Goal: Task Accomplishment & Management: Complete application form

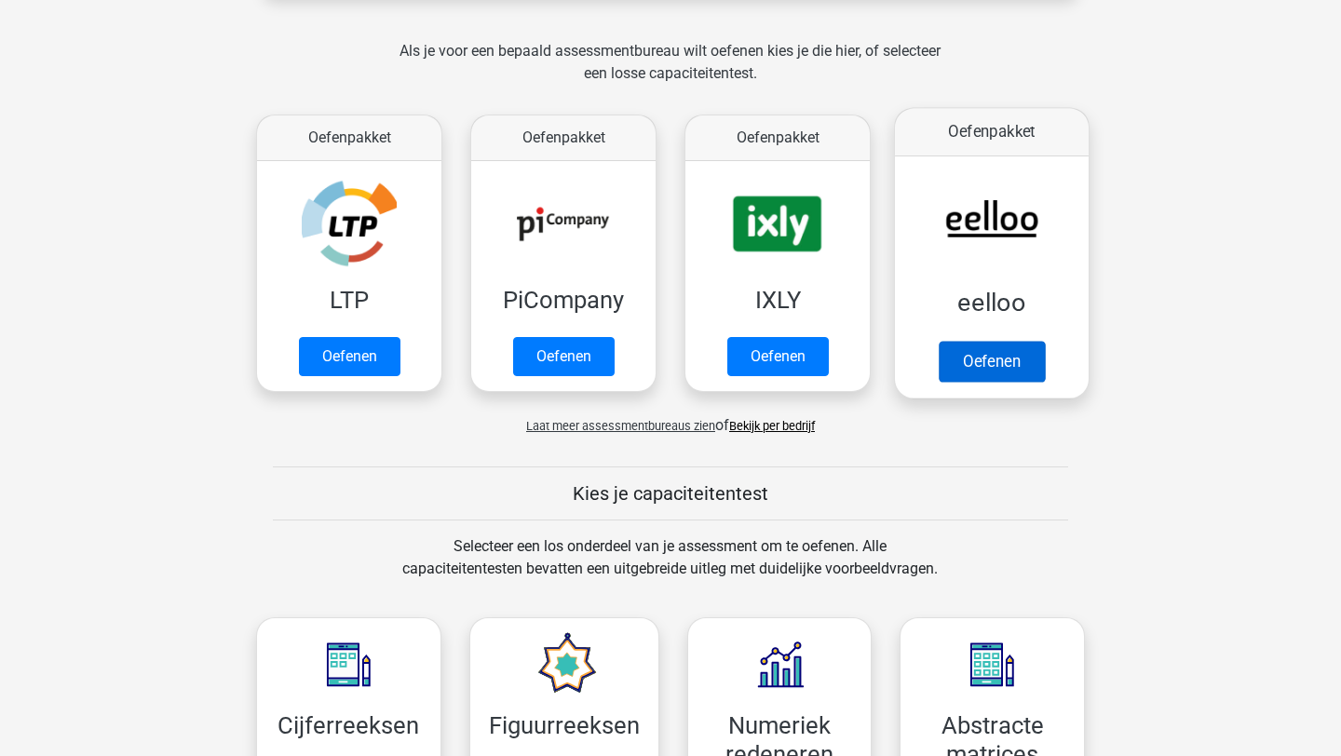
scroll to position [313, 0]
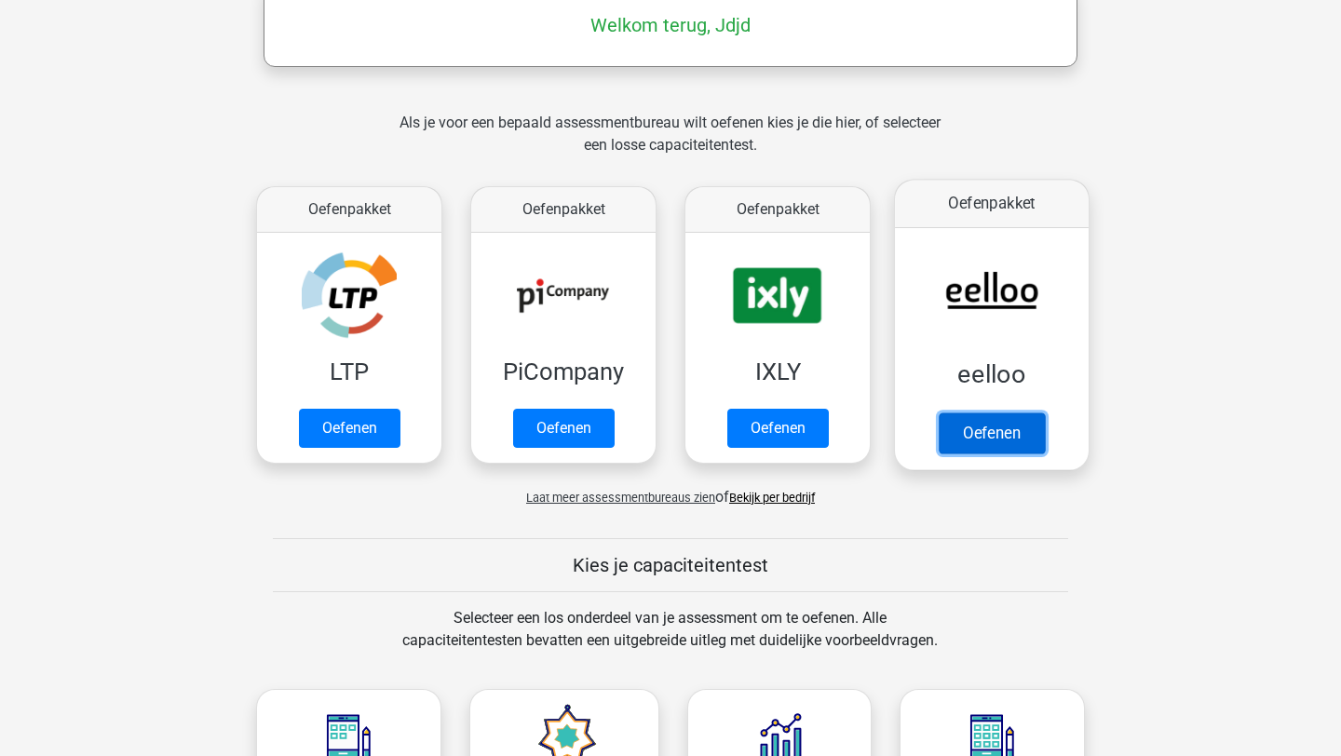
click at [973, 428] on link "Oefenen" at bounding box center [992, 433] width 106 height 41
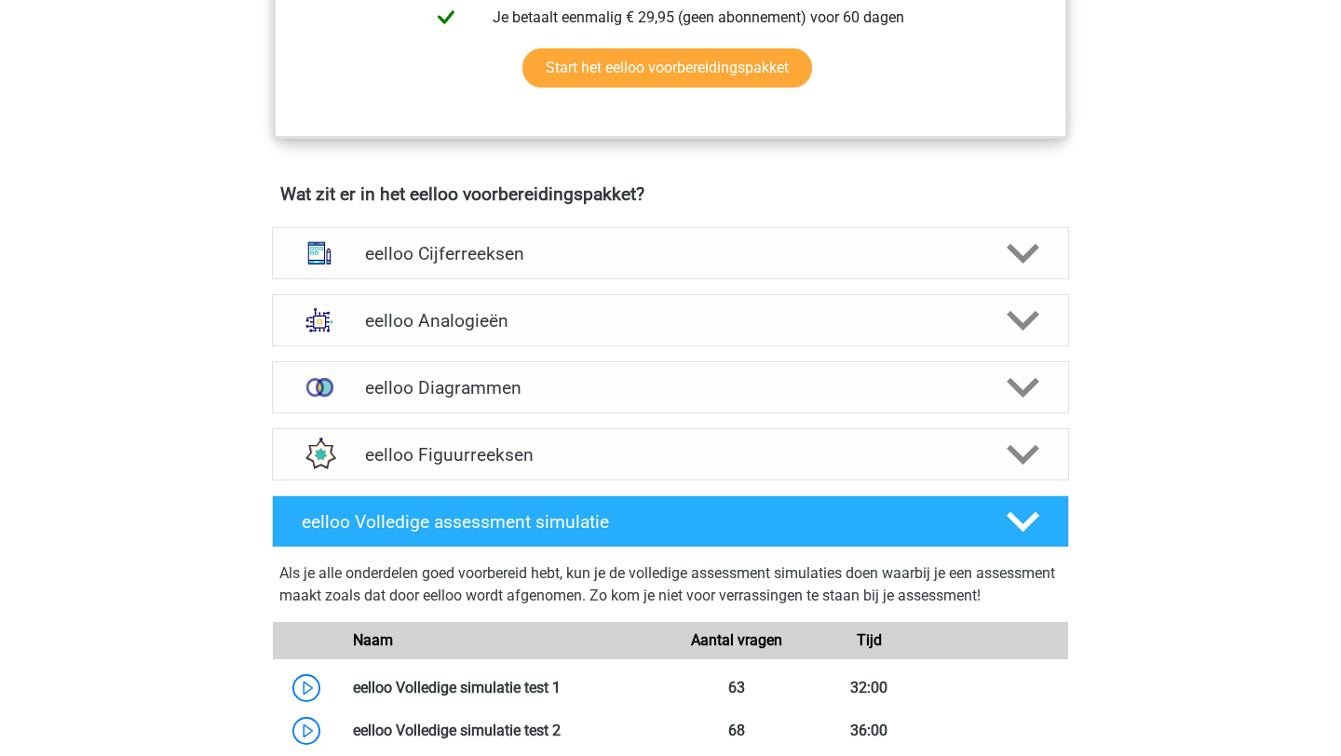
scroll to position [1010, 0]
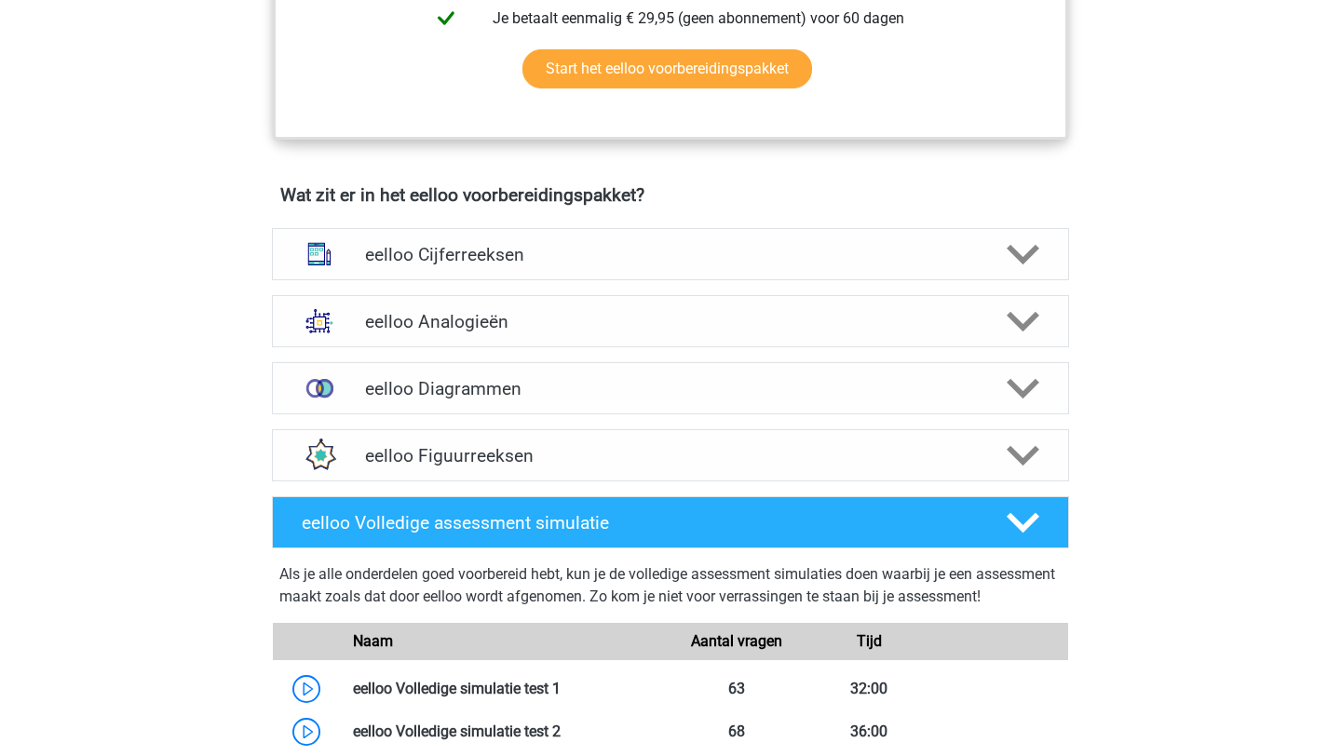
click at [972, 422] on div "eelloo Diagrammen Er zijn verschillende soorten patronen te herkennen die vaak …" at bounding box center [671, 388] width 870 height 67
click at [1031, 466] on polygon at bounding box center [1023, 455] width 33 height 20
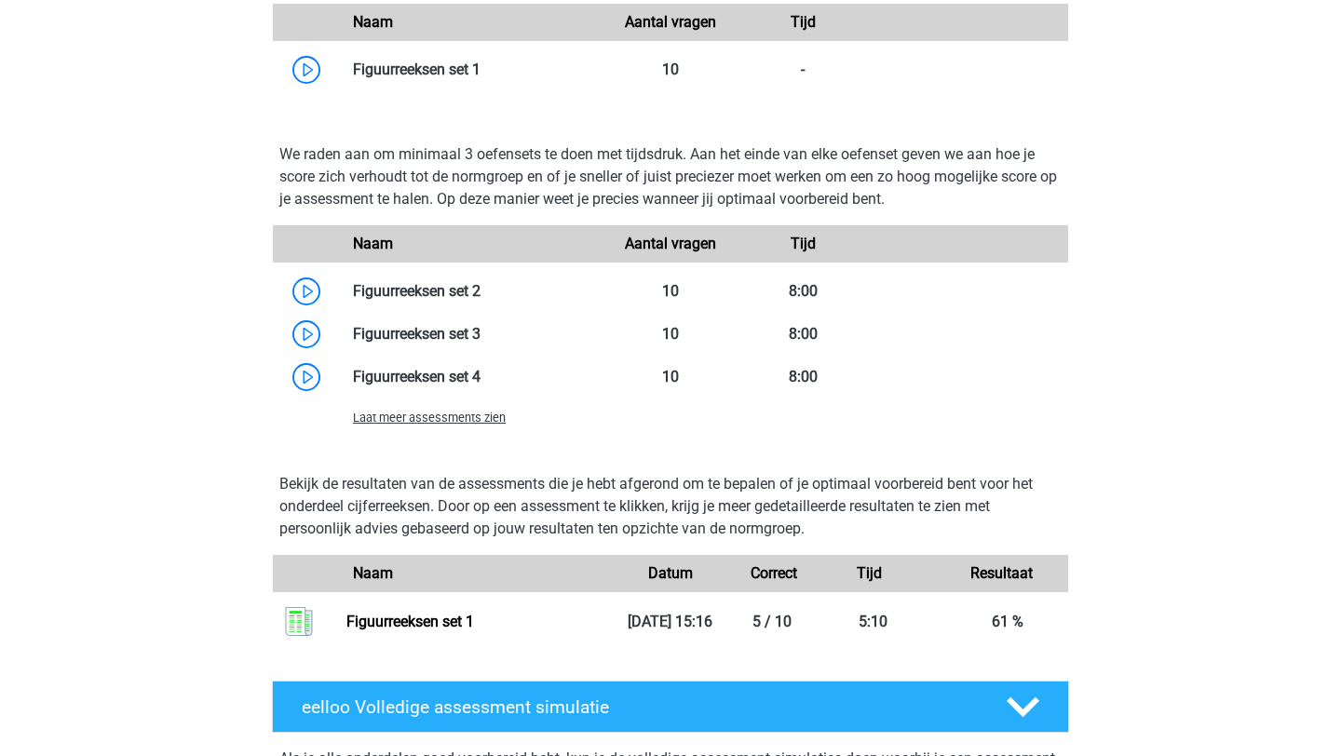
scroll to position [1703, 0]
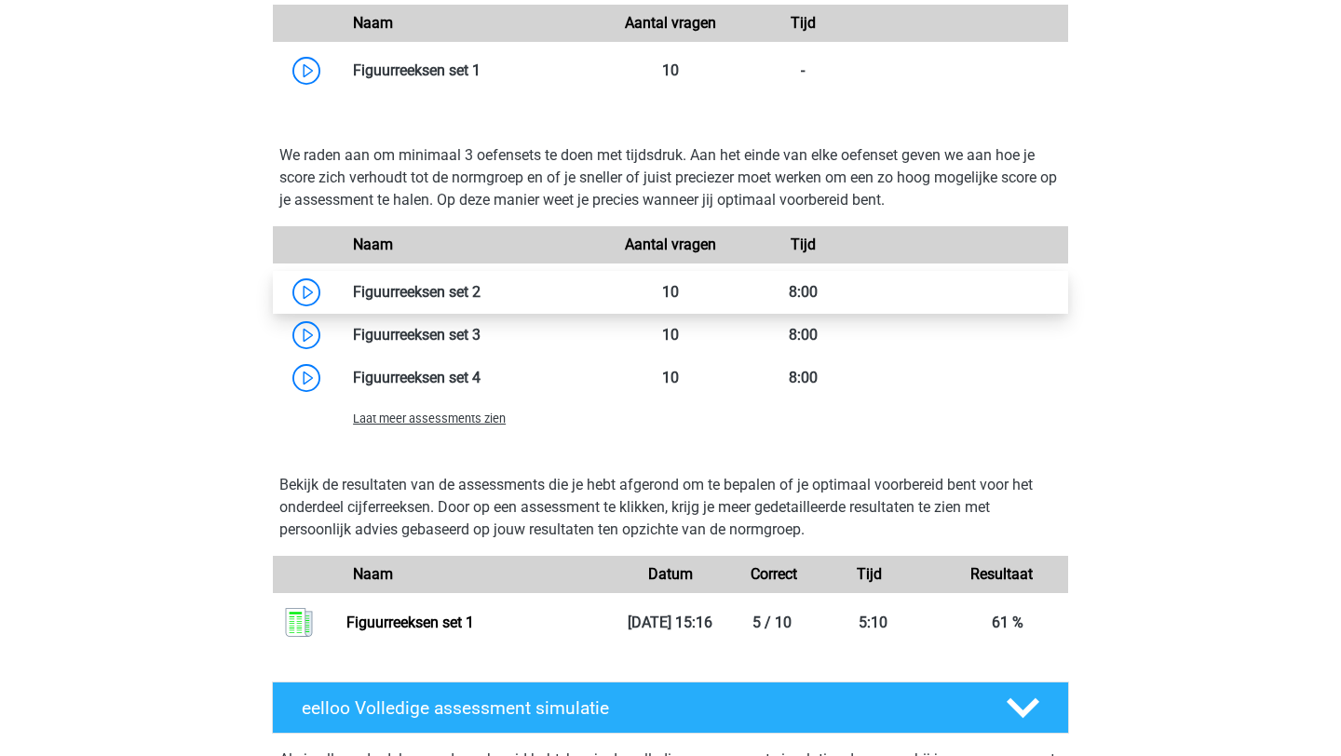
click at [481, 301] on link at bounding box center [481, 292] width 0 height 18
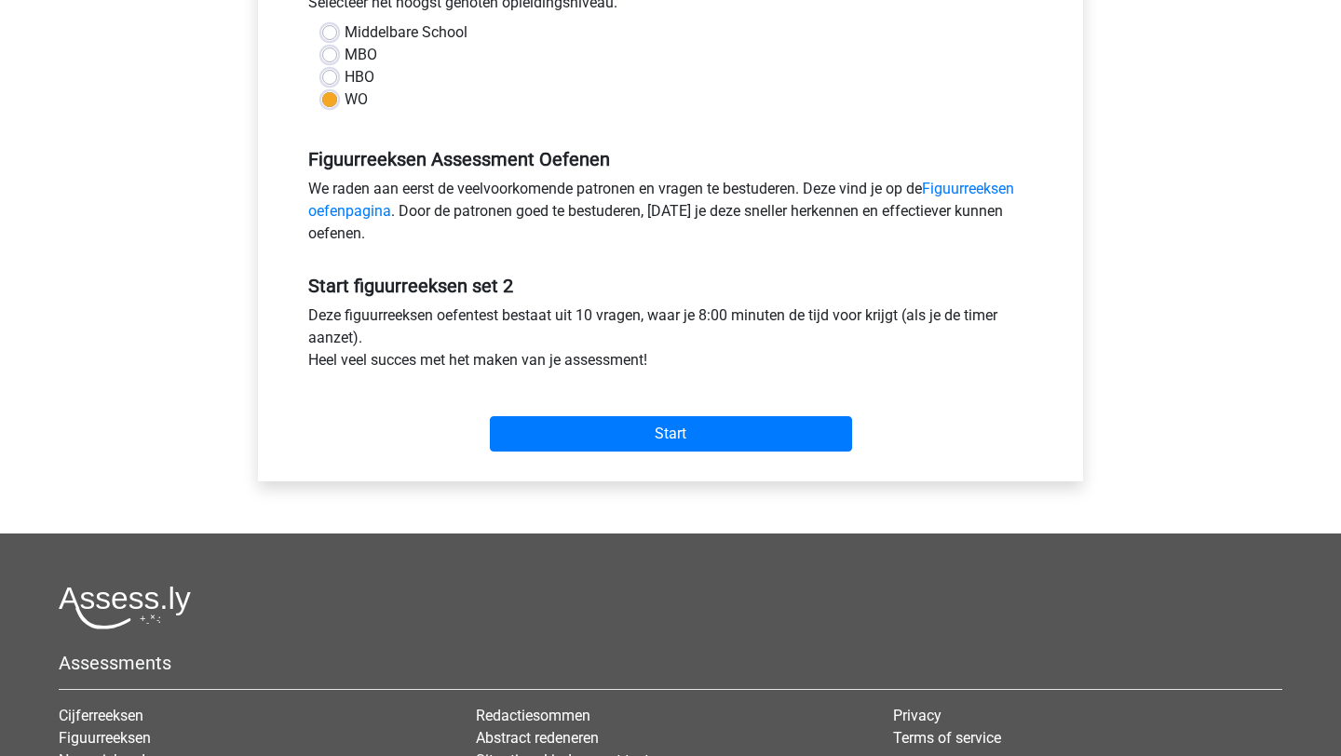
scroll to position [564, 0]
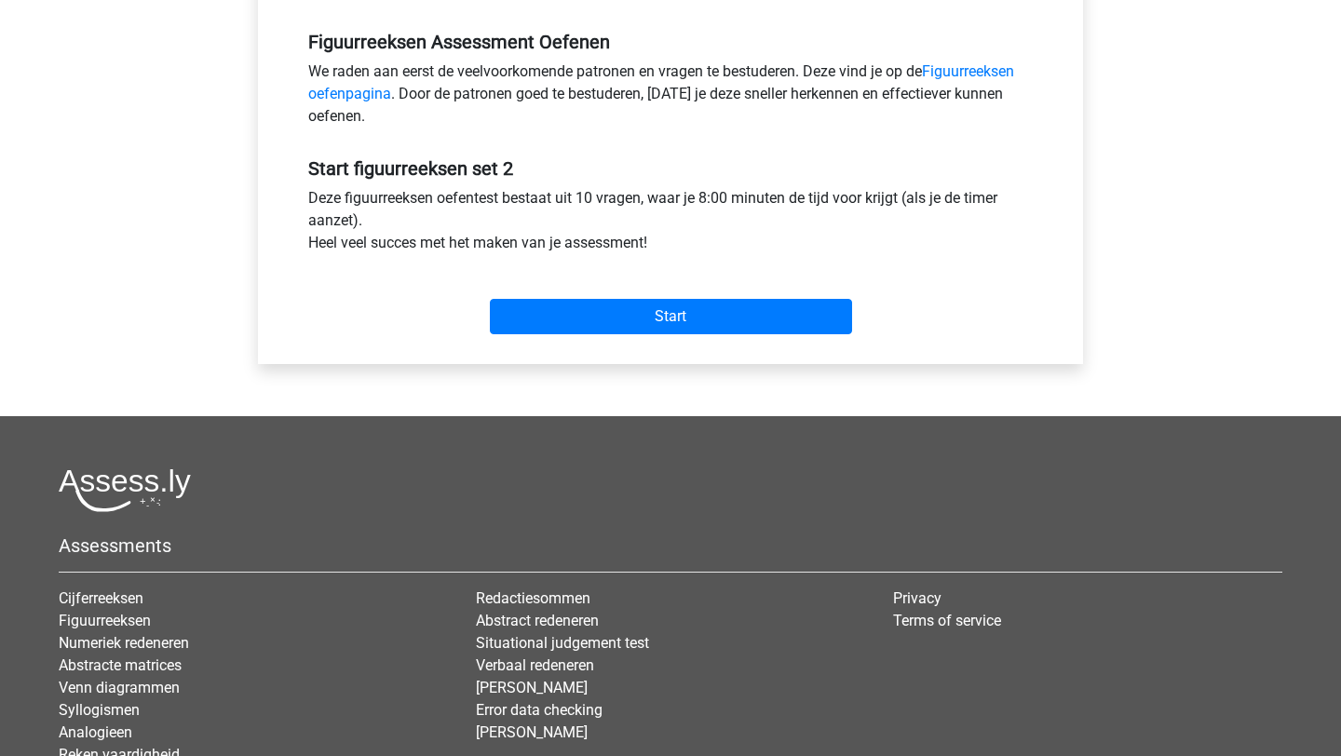
click at [740, 288] on div "Start" at bounding box center [670, 301] width 753 height 65
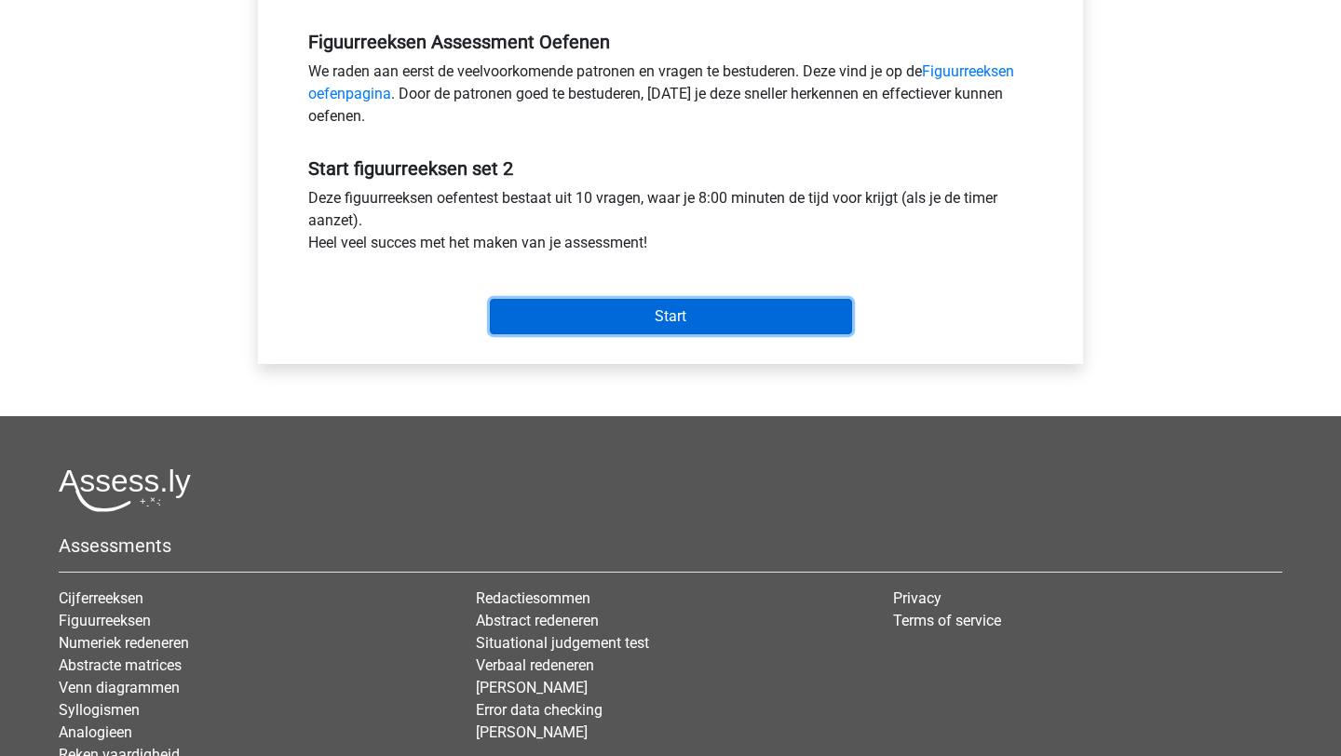
click at [717, 303] on input "Start" at bounding box center [671, 316] width 362 height 35
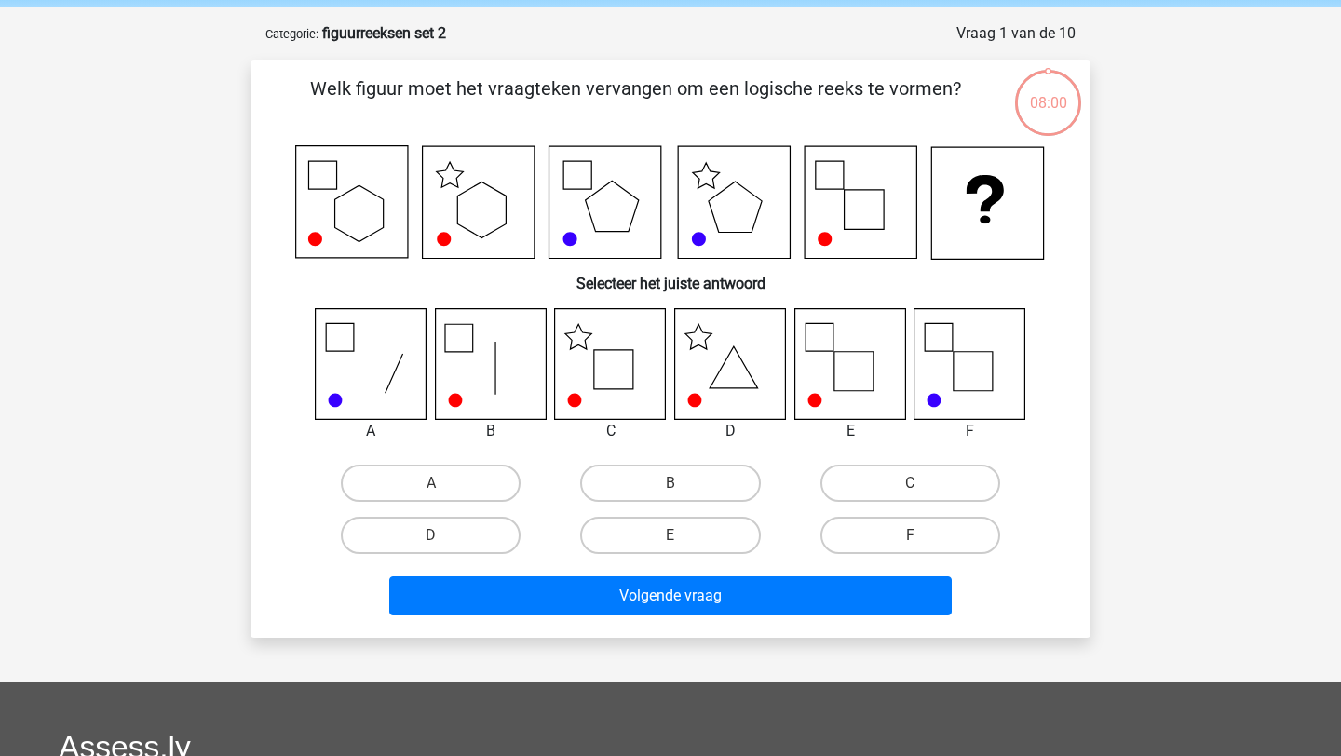
scroll to position [83, 0]
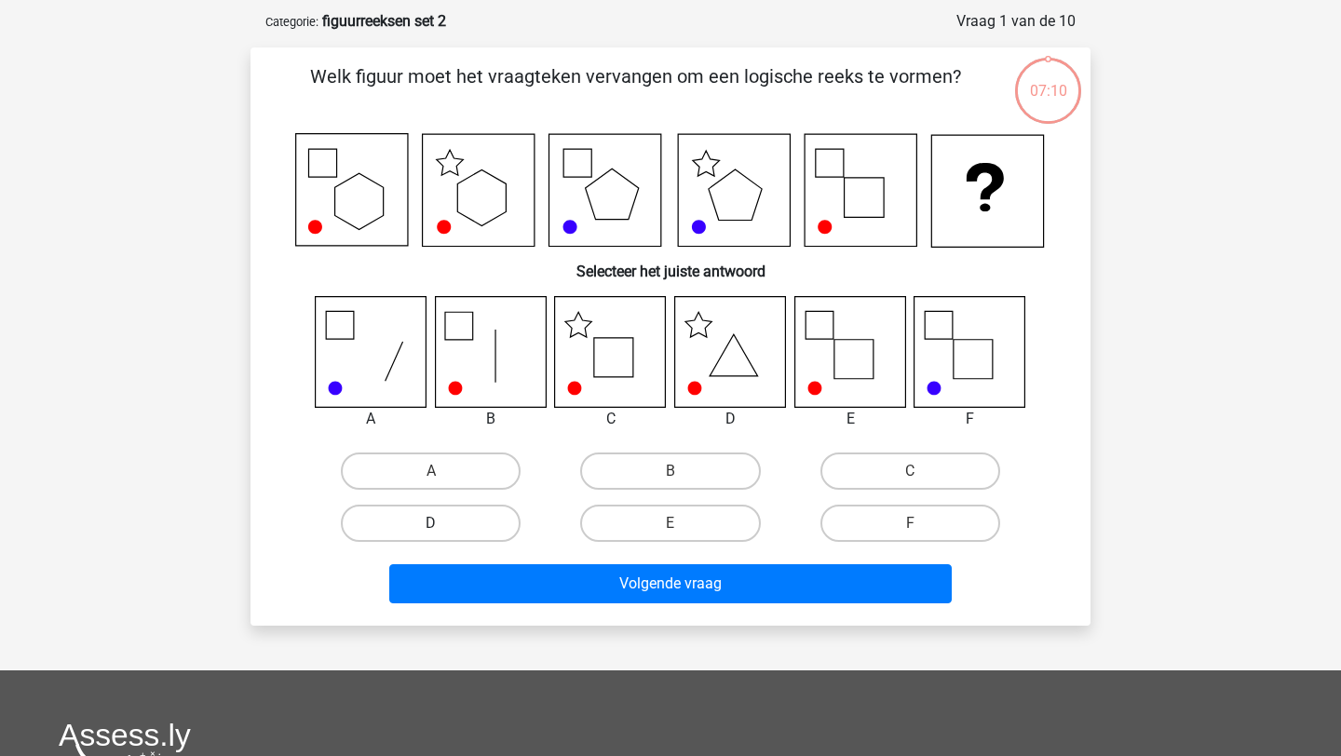
click at [361, 518] on label "D" at bounding box center [431, 523] width 180 height 37
click at [431, 523] on input "D" at bounding box center [437, 529] width 12 height 12
radio input "true"
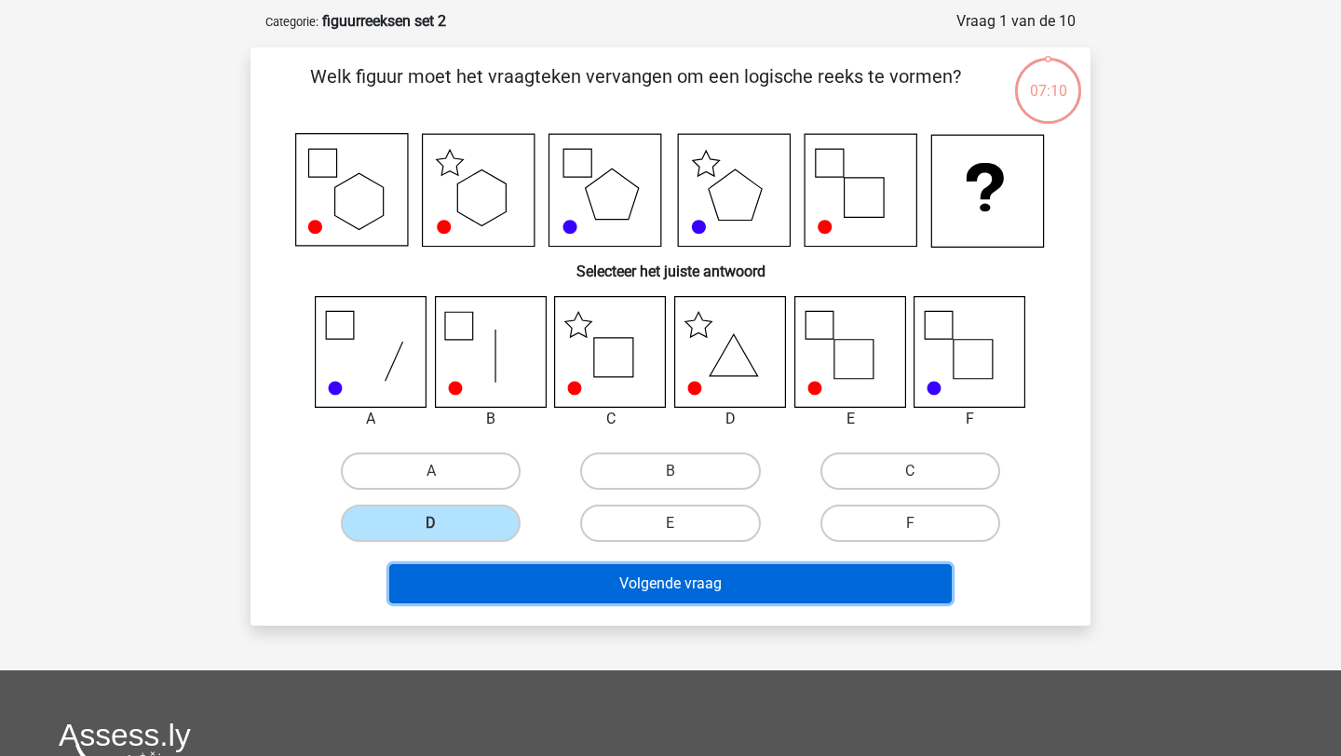
click at [602, 584] on button "Volgende vraag" at bounding box center [671, 583] width 564 height 39
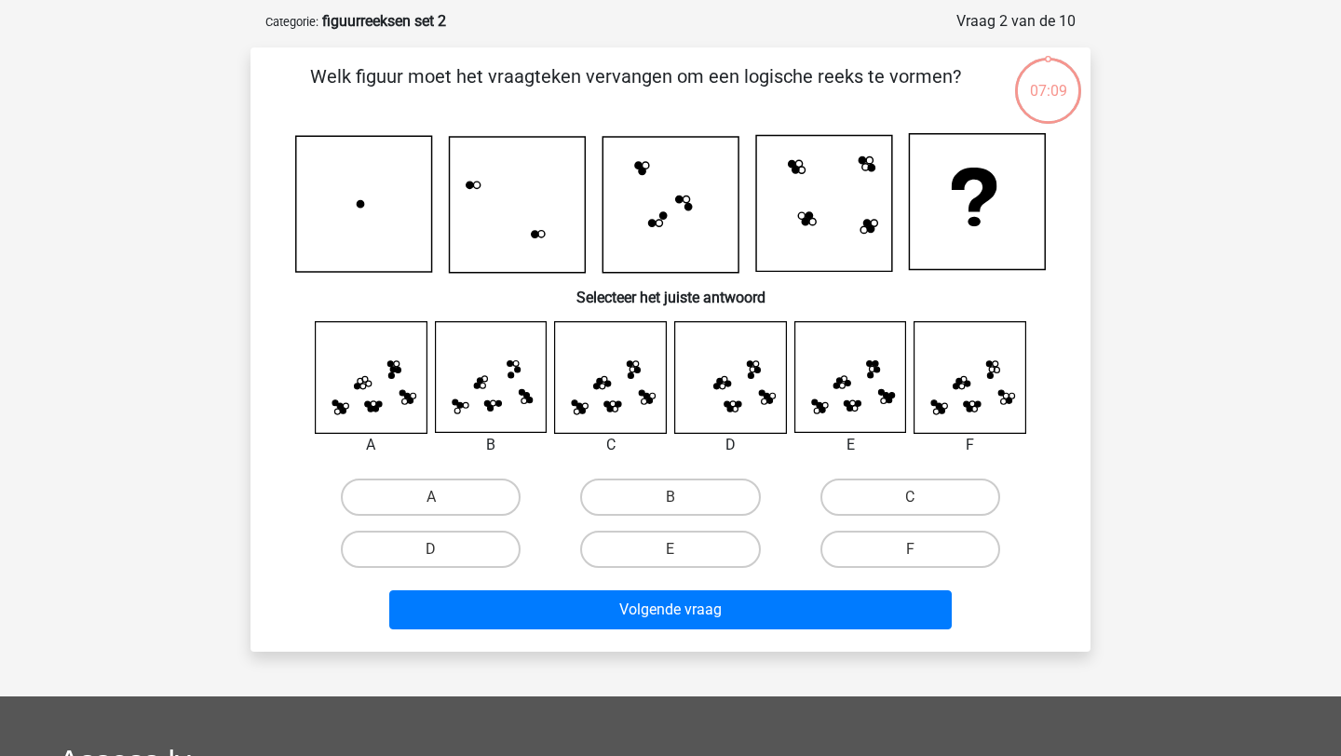
scroll to position [93, 0]
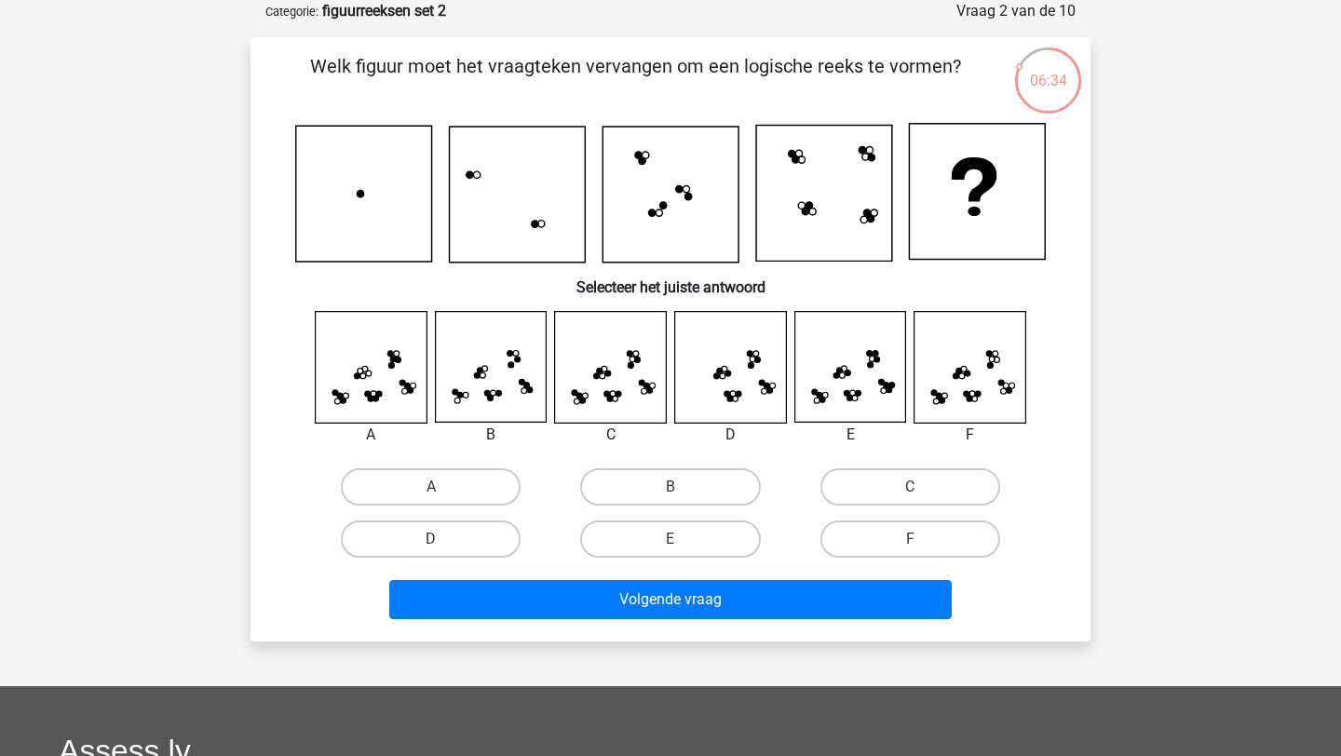
click at [378, 368] on icon at bounding box center [371, 367] width 111 height 111
click at [443, 481] on label "A" at bounding box center [431, 487] width 180 height 37
click at [443, 487] on input "A" at bounding box center [437, 493] width 12 height 12
radio input "true"
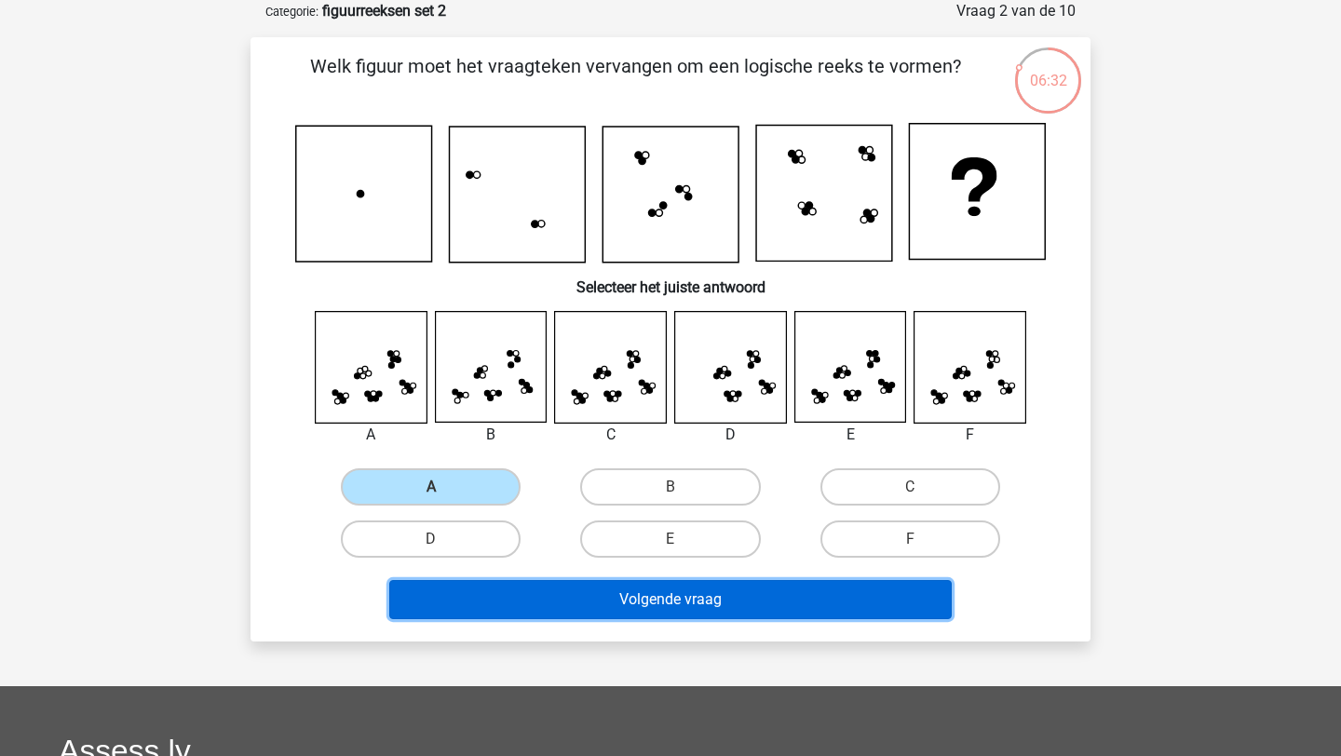
click at [626, 600] on button "Volgende vraag" at bounding box center [671, 599] width 564 height 39
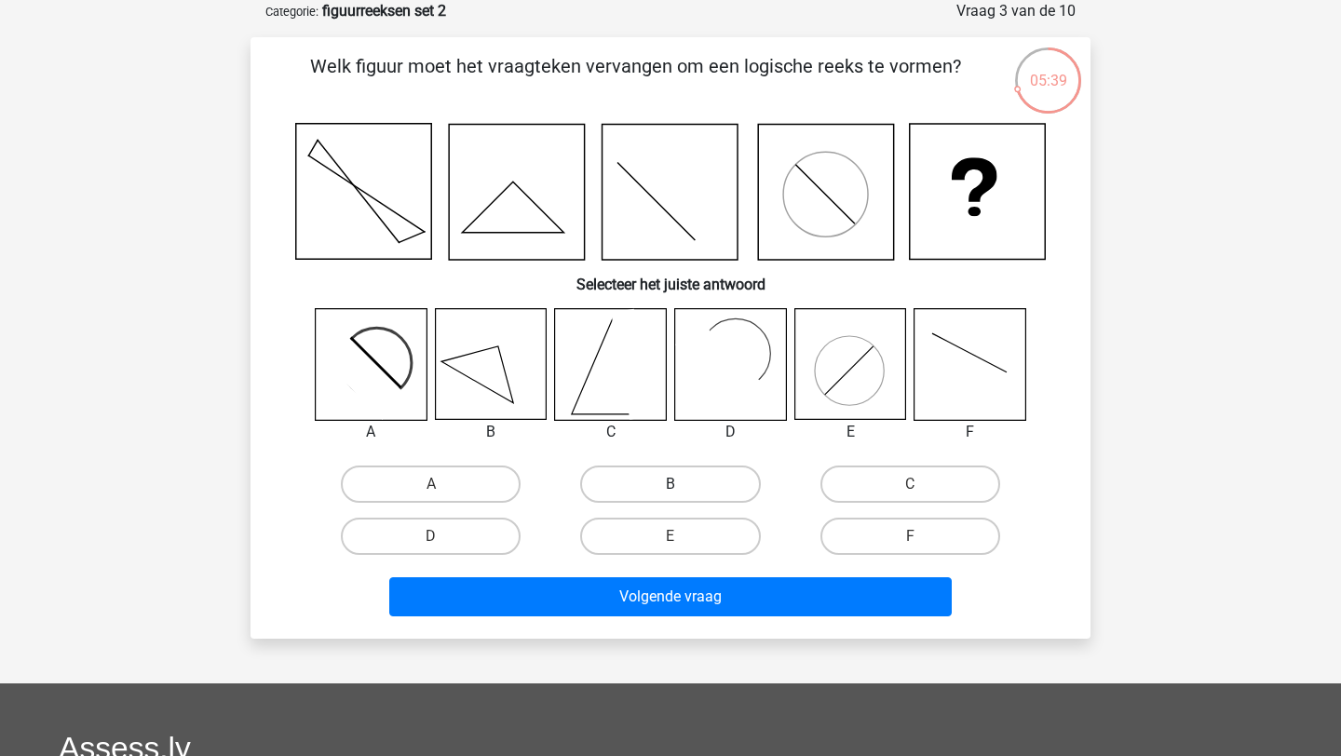
click at [627, 478] on label "B" at bounding box center [670, 484] width 180 height 37
click at [671, 484] on input "B" at bounding box center [677, 490] width 12 height 12
radio input "true"
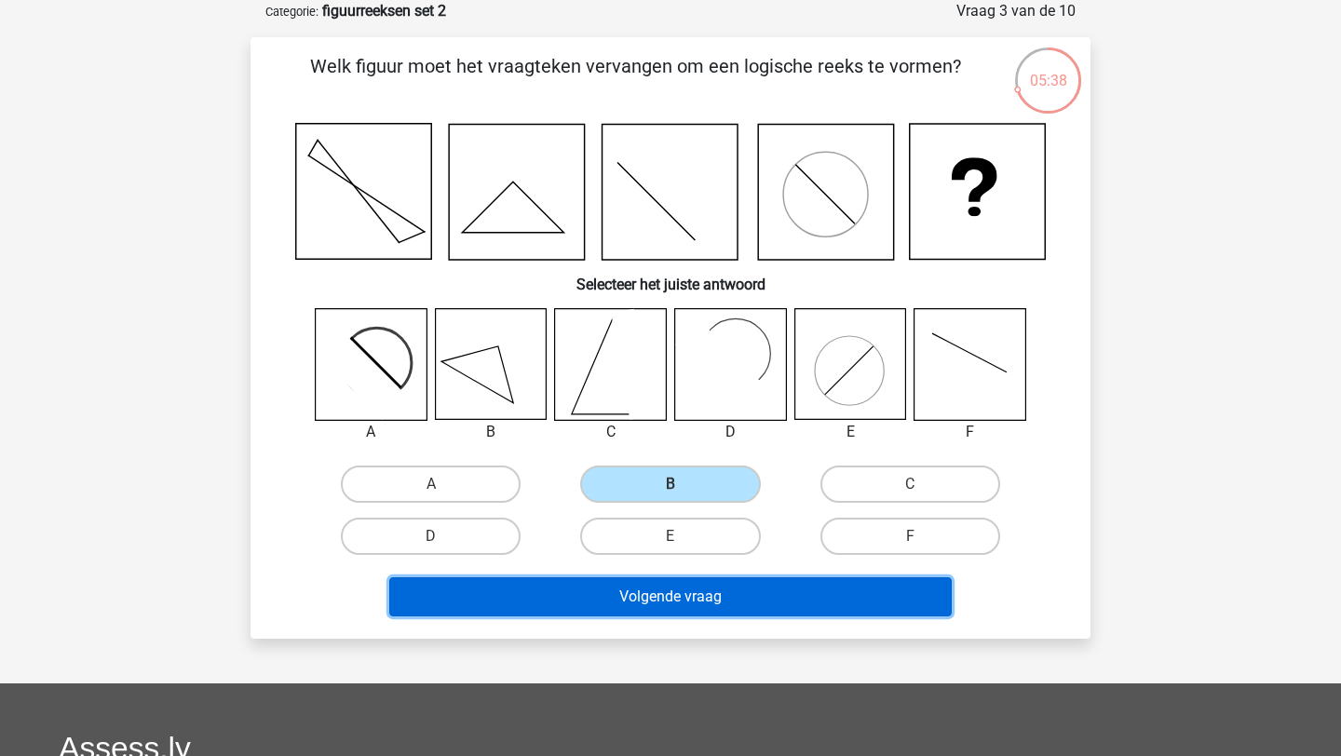
click at [581, 603] on button "Volgende vraag" at bounding box center [671, 597] width 564 height 39
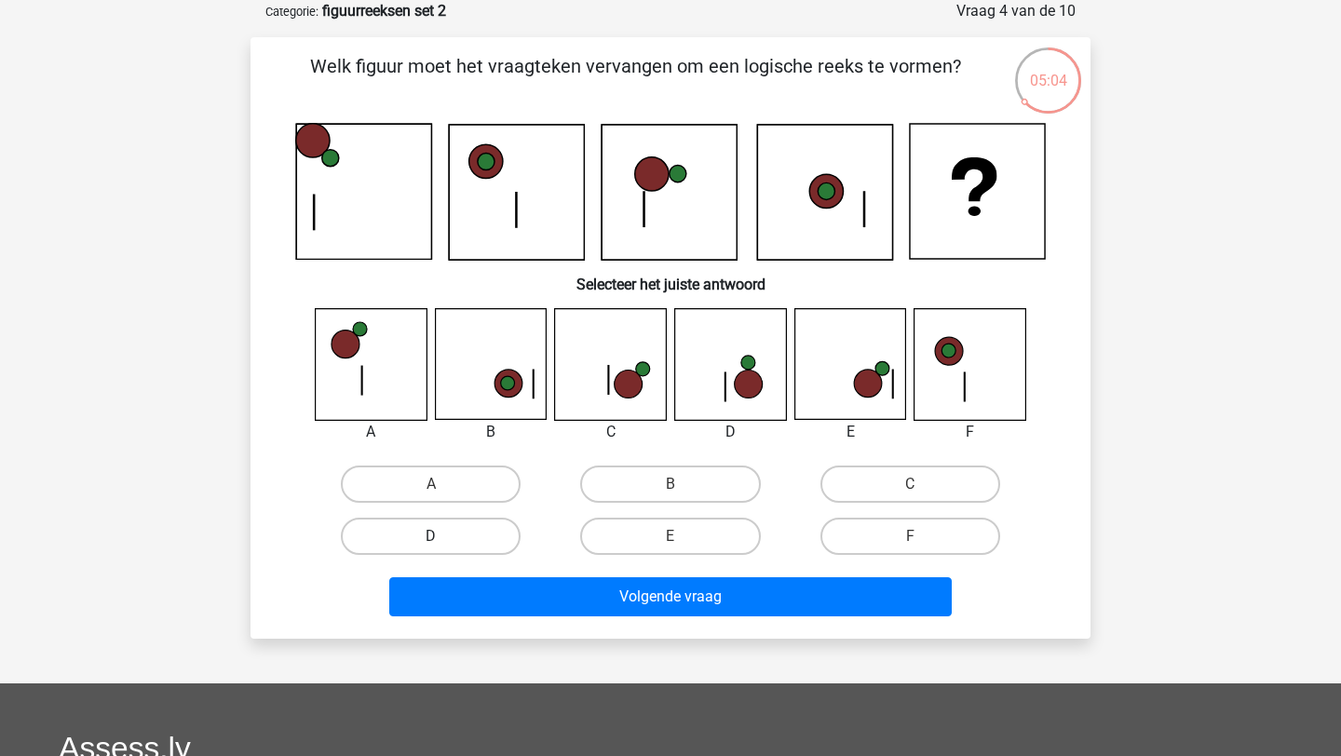
click at [445, 523] on label "D" at bounding box center [431, 536] width 180 height 37
click at [443, 537] on input "D" at bounding box center [437, 543] width 12 height 12
radio input "true"
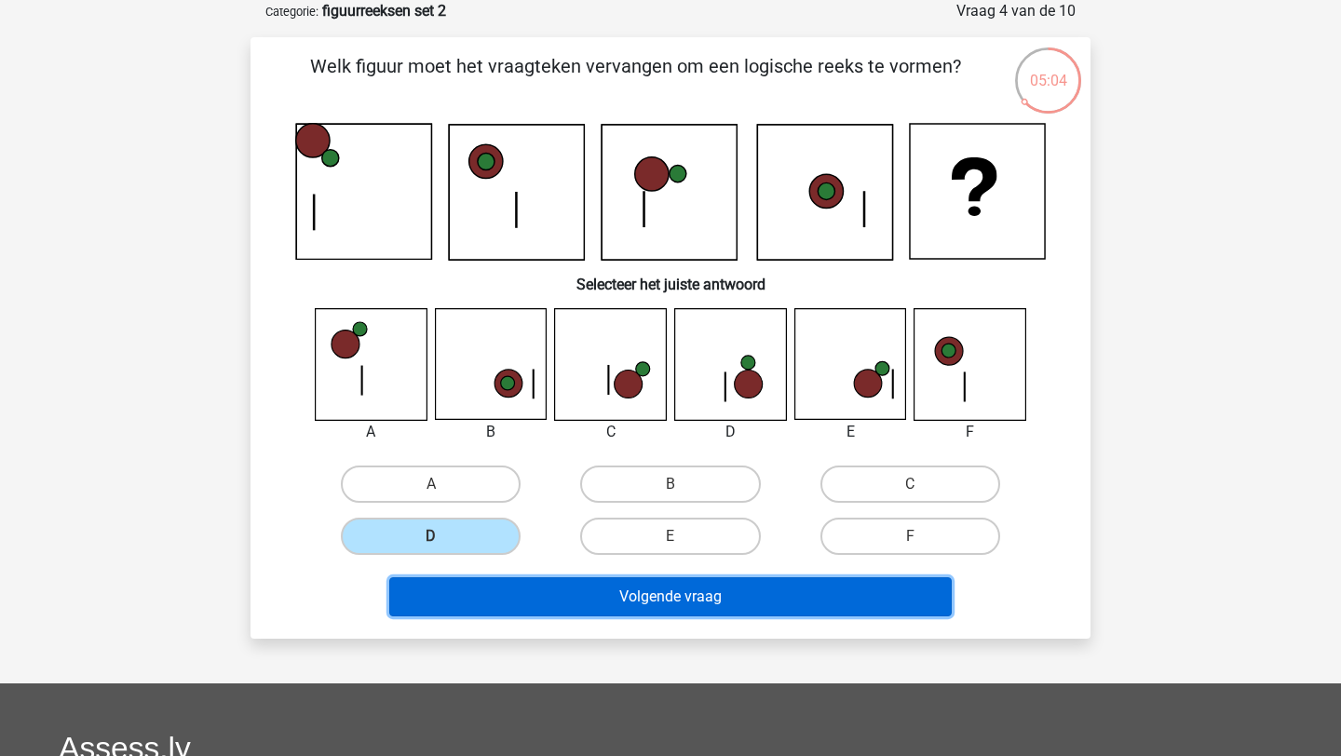
click at [570, 593] on button "Volgende vraag" at bounding box center [671, 597] width 564 height 39
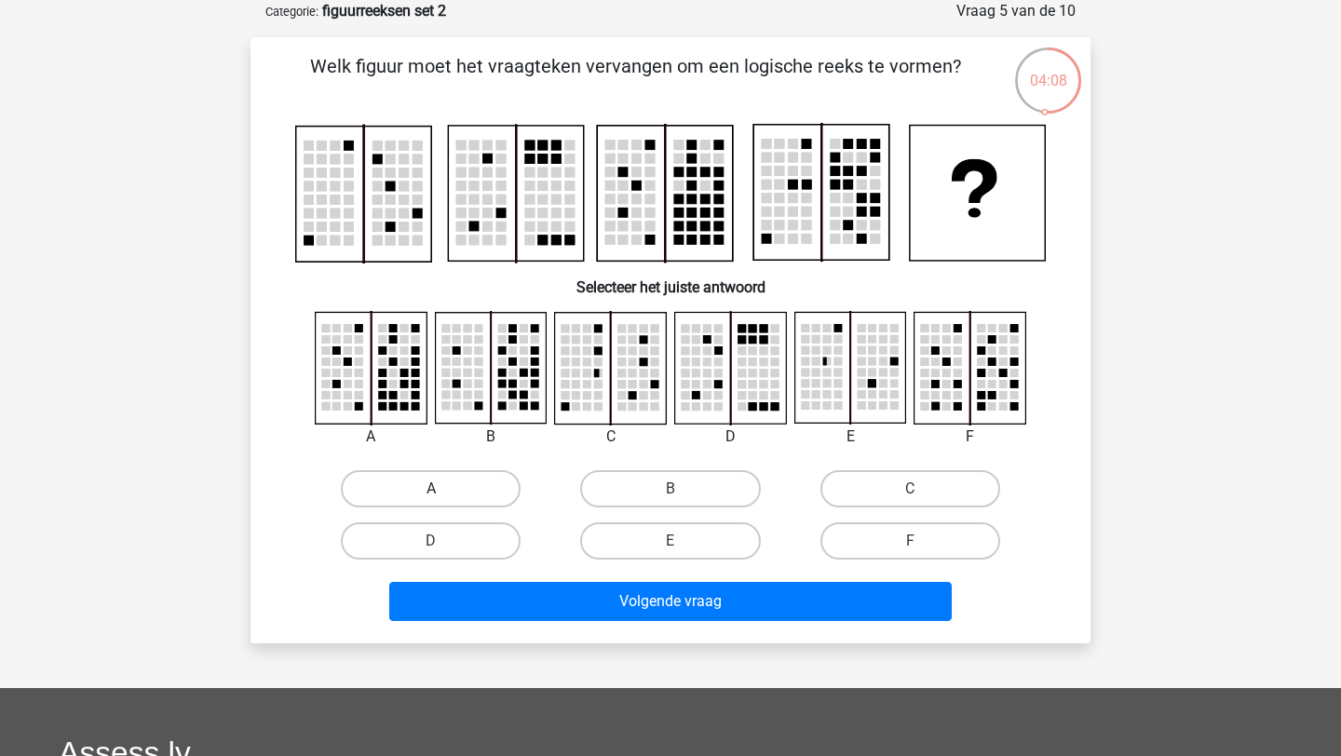
click at [451, 484] on label "A" at bounding box center [431, 488] width 180 height 37
click at [443, 489] on input "A" at bounding box center [437, 495] width 12 height 12
radio input "true"
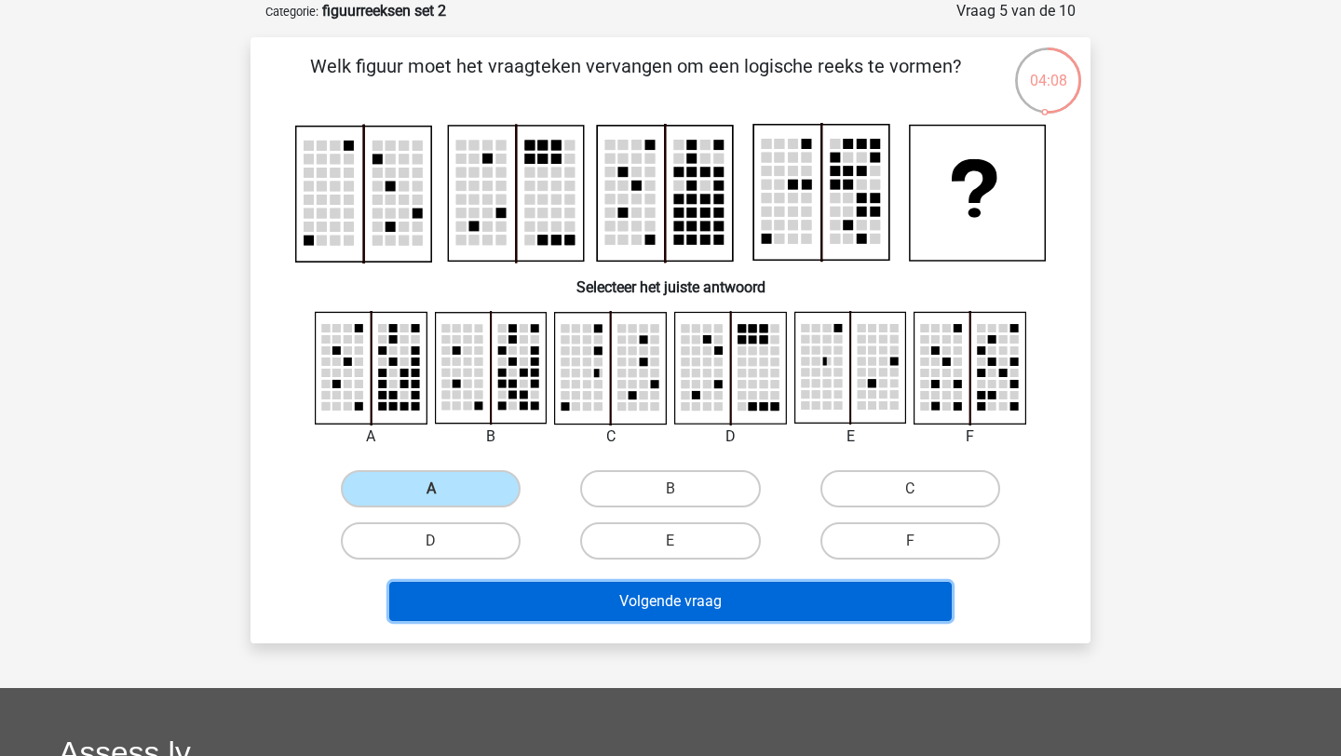
click at [610, 593] on button "Volgende vraag" at bounding box center [671, 601] width 564 height 39
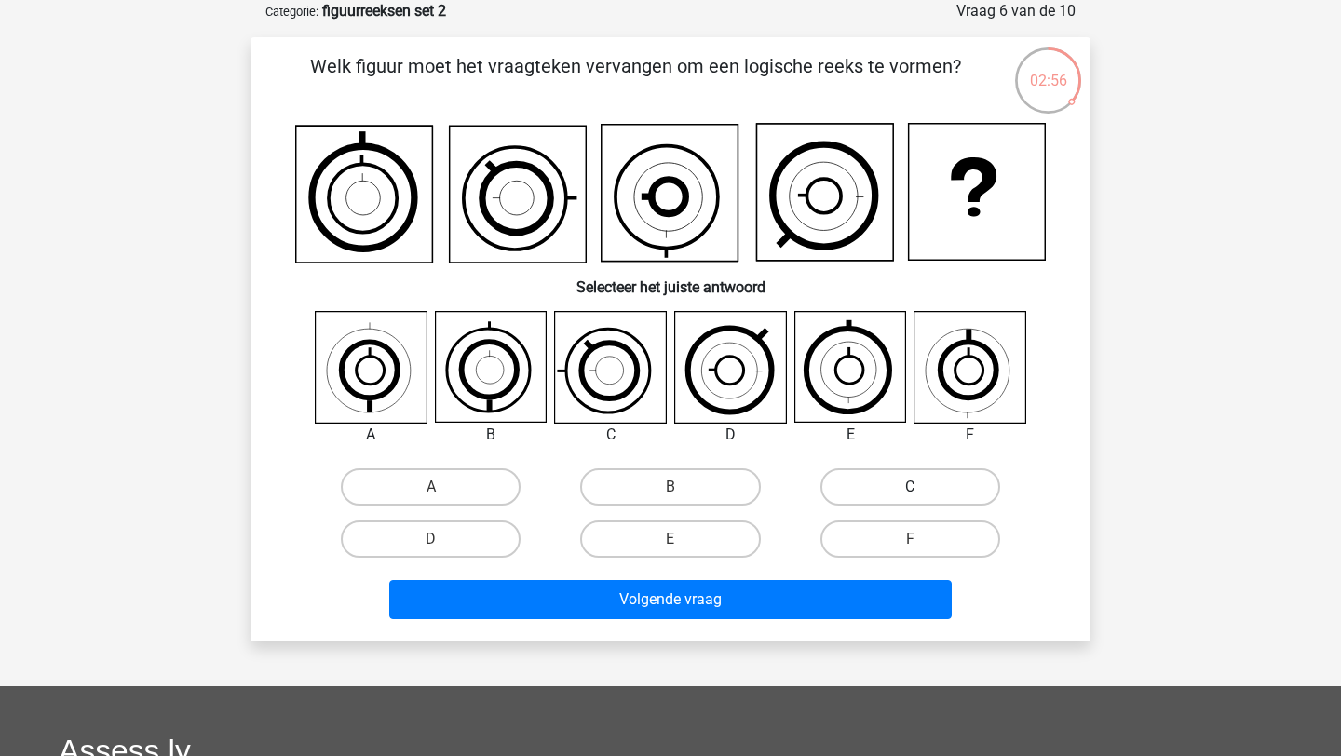
click at [892, 470] on label "C" at bounding box center [911, 487] width 180 height 37
click at [910, 487] on input "C" at bounding box center [916, 493] width 12 height 12
radio input "true"
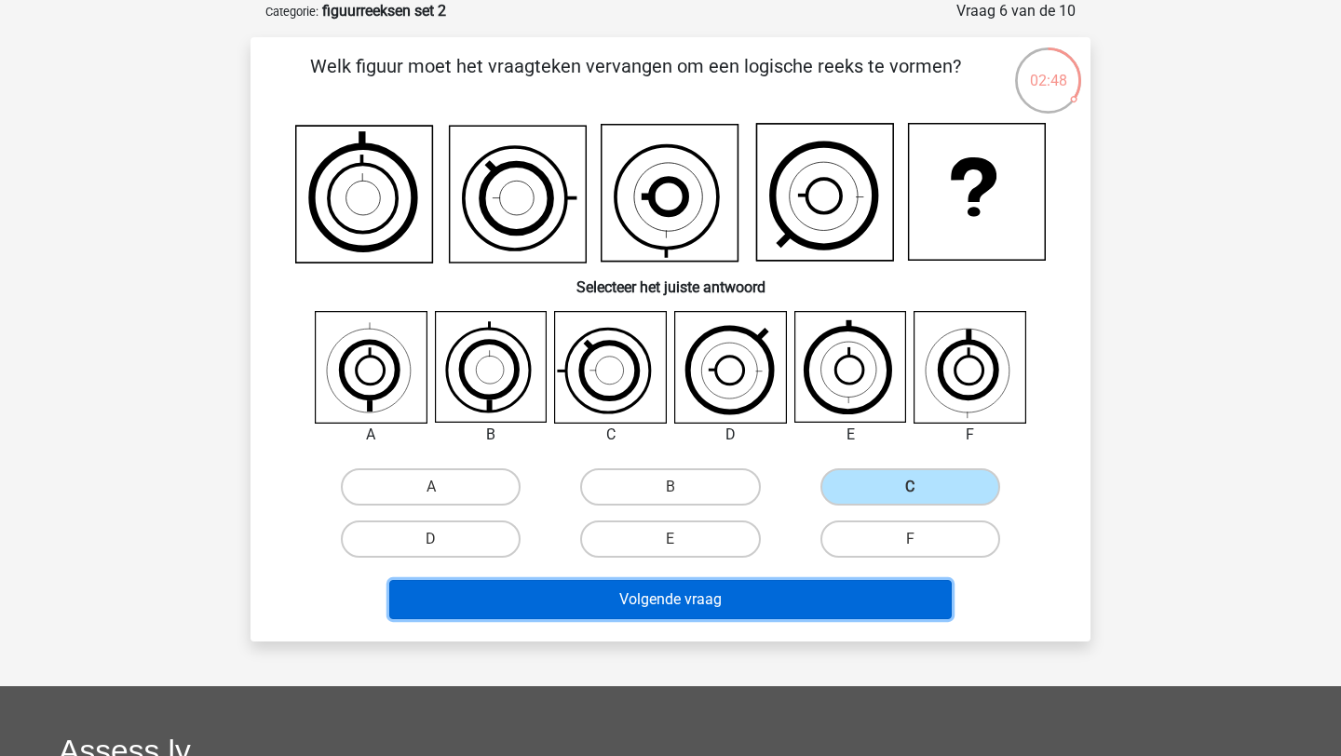
click at [687, 593] on button "Volgende vraag" at bounding box center [671, 599] width 564 height 39
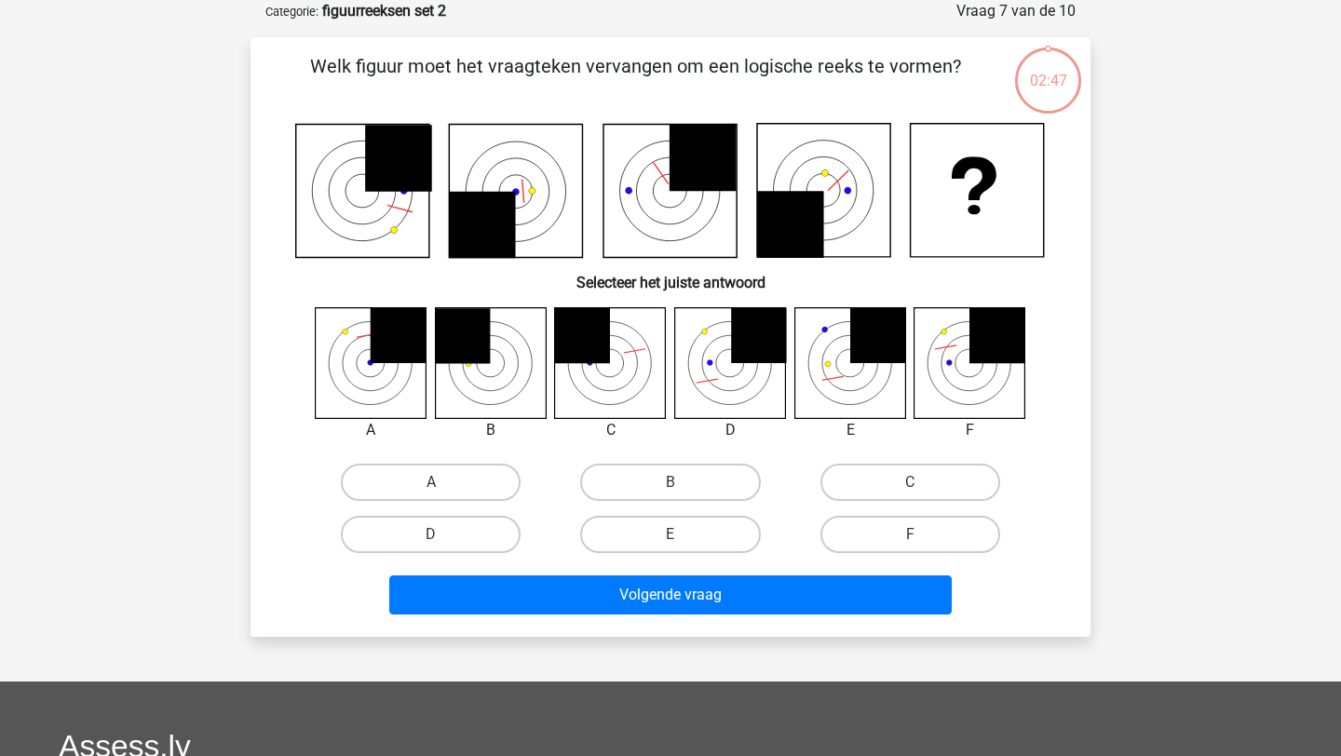
scroll to position [0, 0]
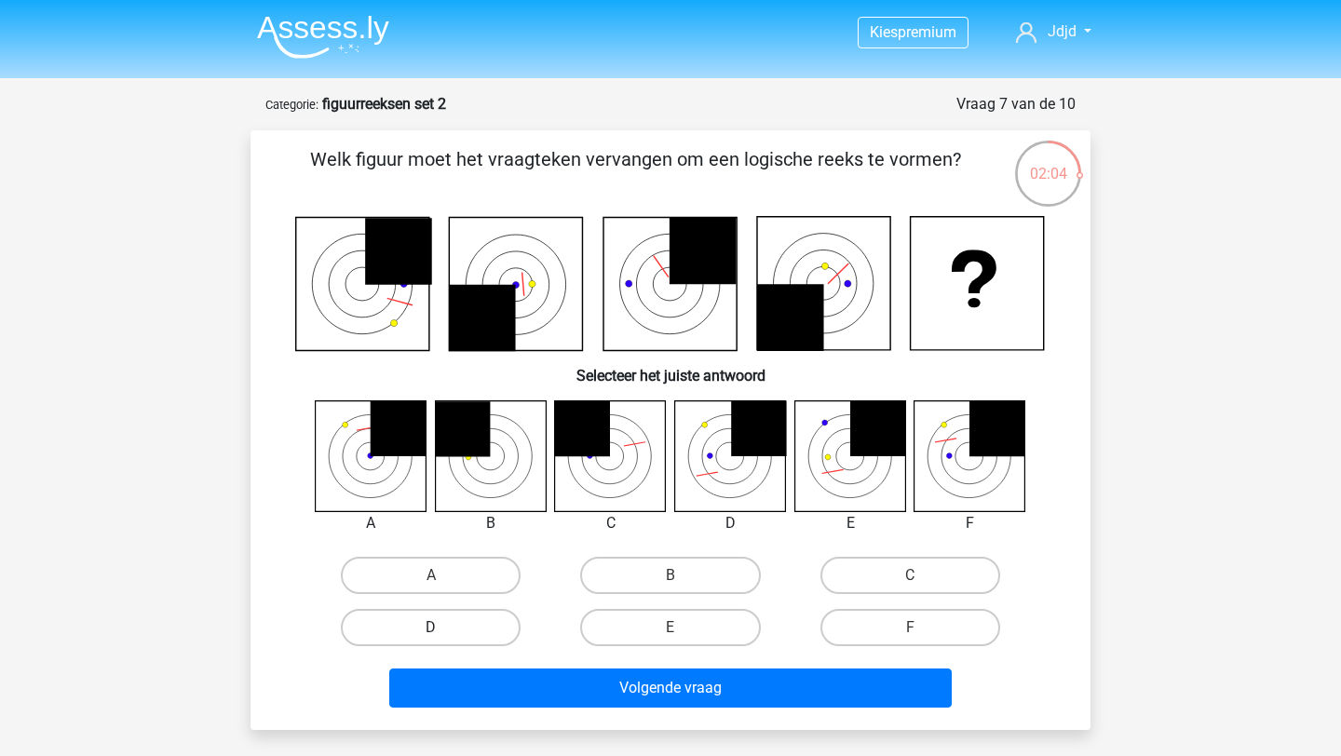
click at [476, 630] on label "D" at bounding box center [431, 627] width 180 height 37
click at [443, 630] on input "D" at bounding box center [437, 634] width 12 height 12
radio input "true"
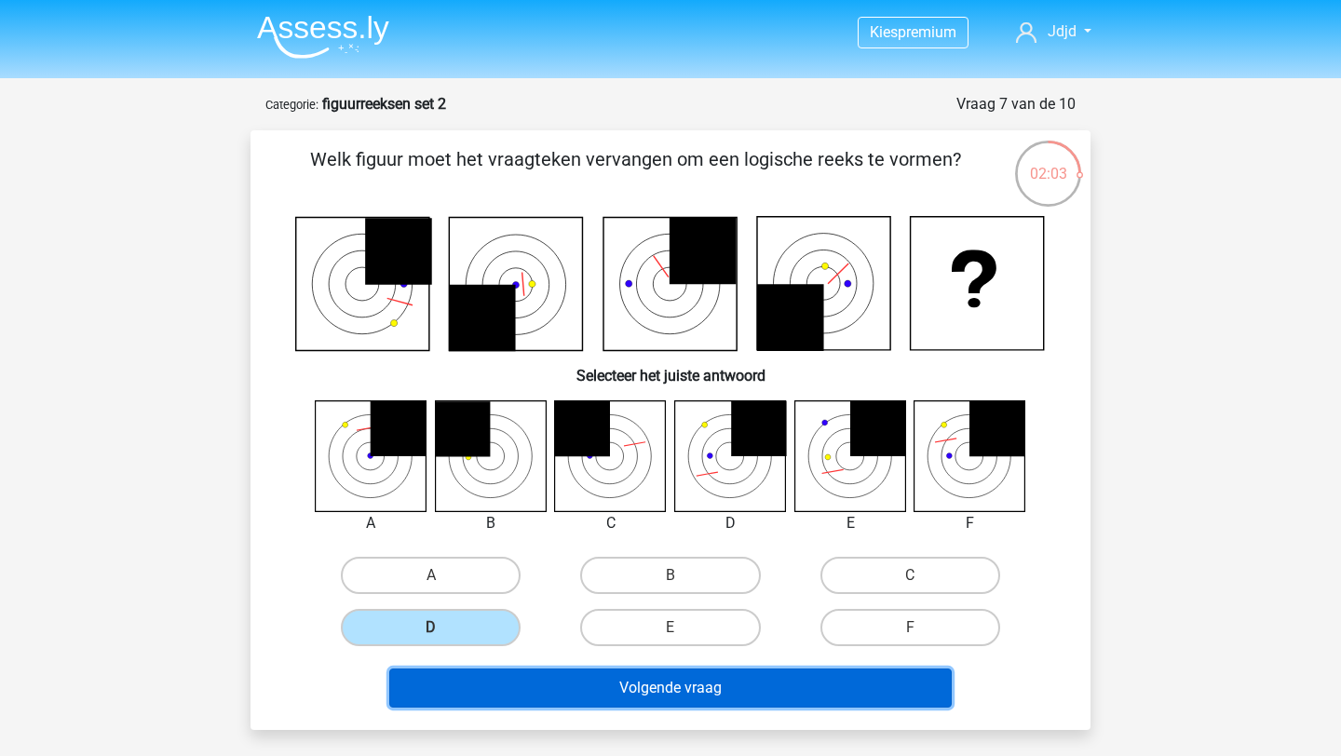
click at [506, 690] on button "Volgende vraag" at bounding box center [671, 688] width 564 height 39
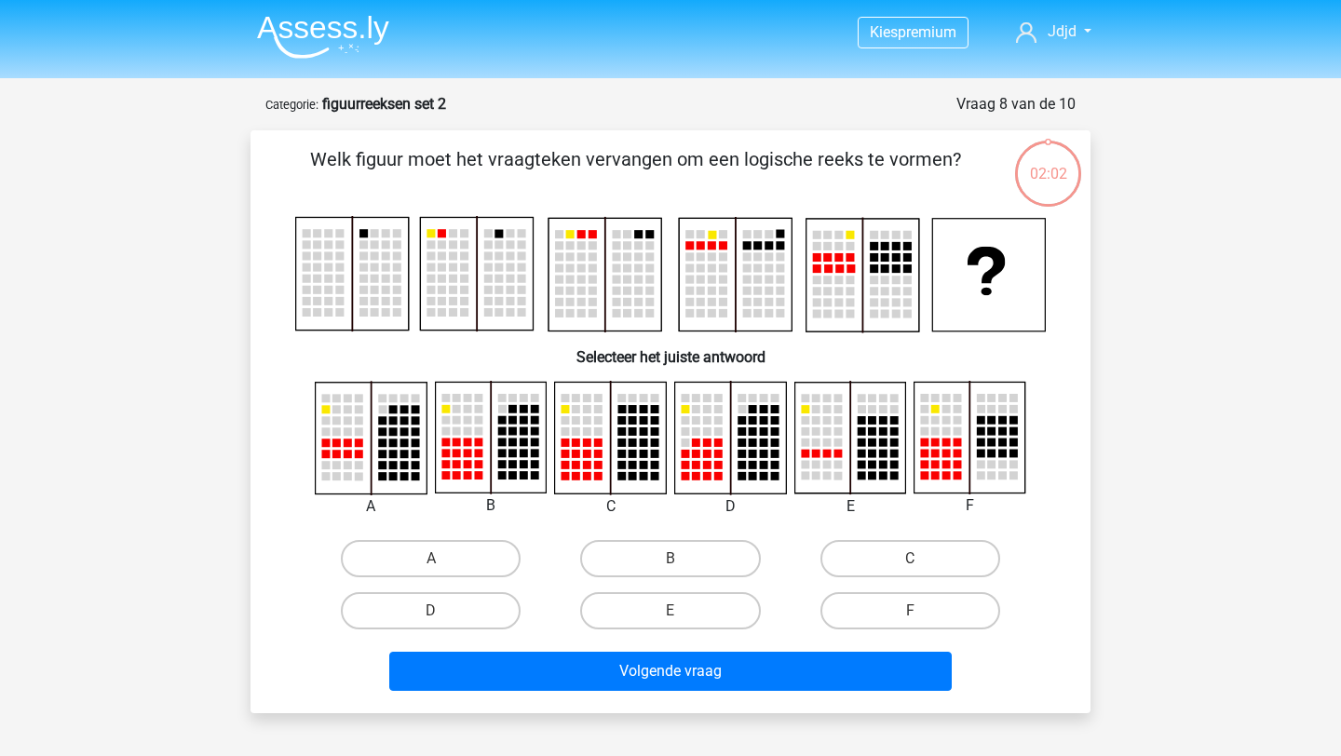
scroll to position [93, 0]
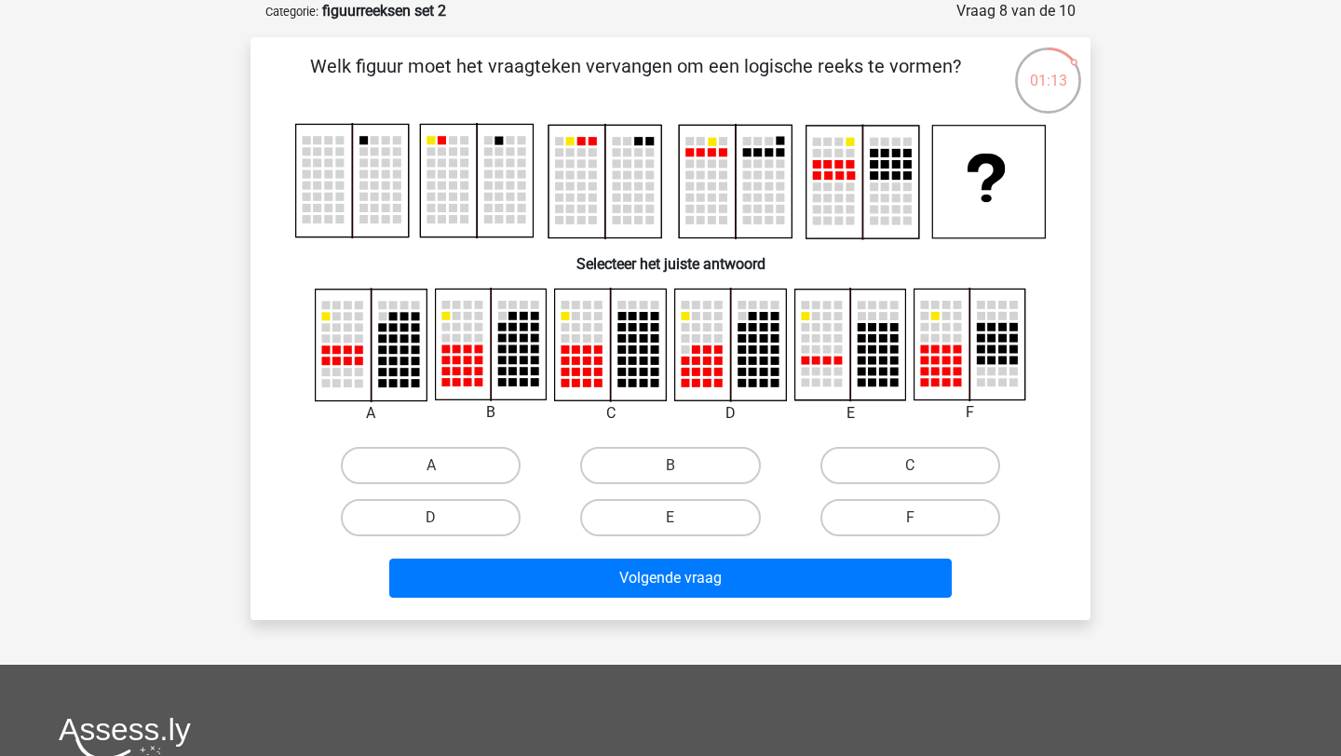
click at [869, 445] on div "C" at bounding box center [910, 466] width 239 height 52
click at [867, 462] on label "C" at bounding box center [911, 465] width 180 height 37
click at [910, 466] on input "C" at bounding box center [916, 472] width 12 height 12
radio input "true"
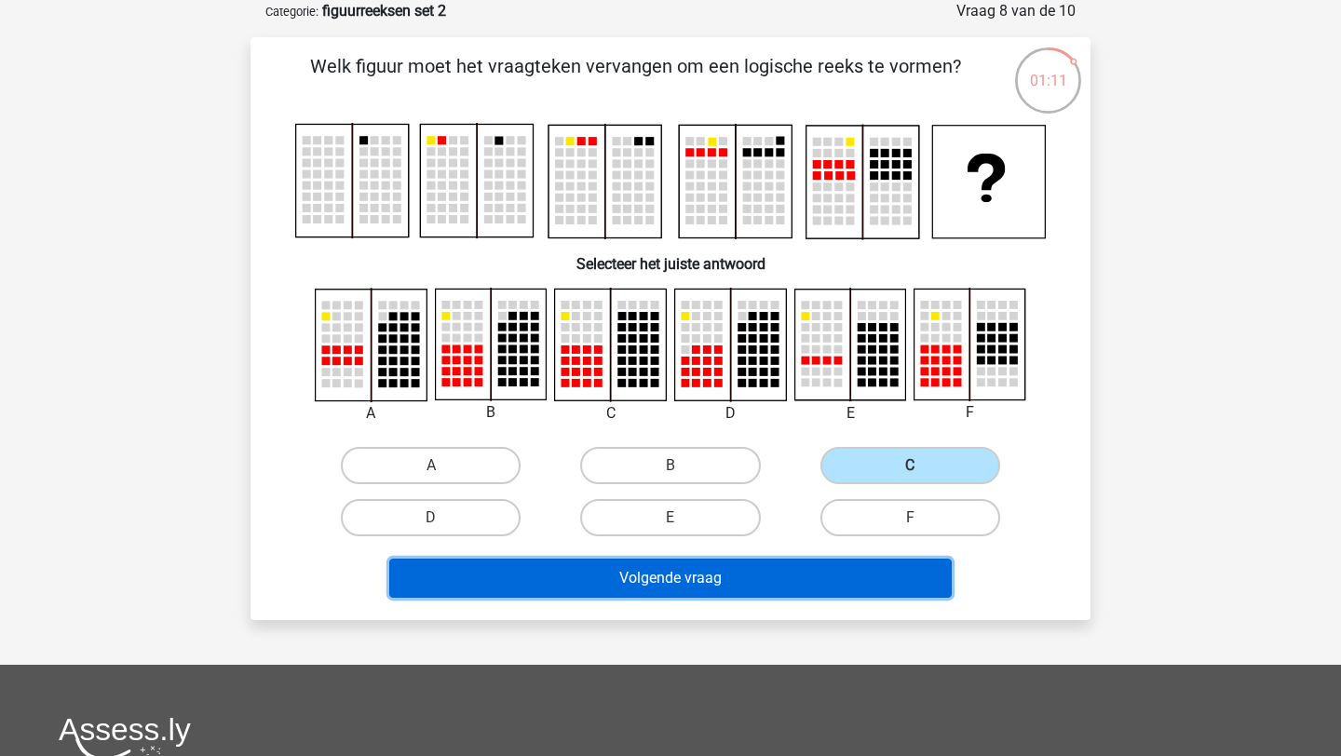
click at [809, 564] on button "Volgende vraag" at bounding box center [671, 578] width 564 height 39
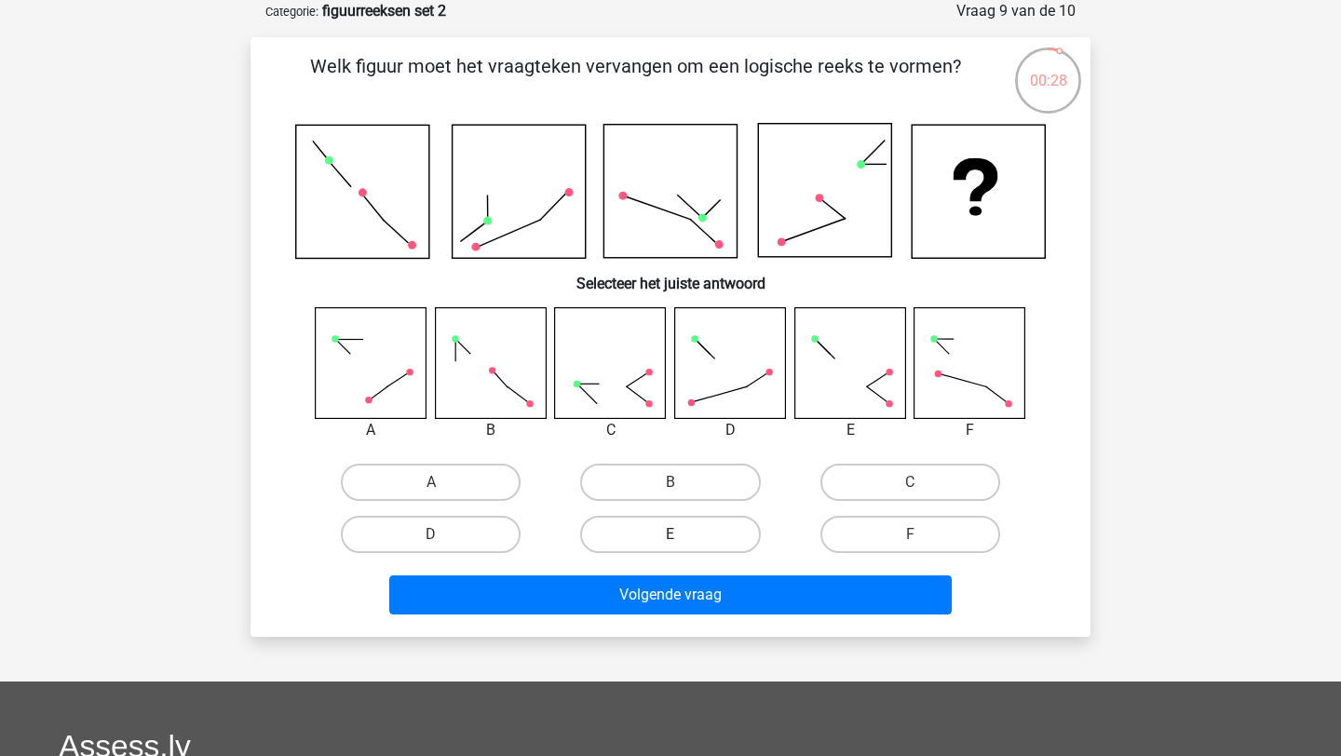
click at [666, 538] on label "E" at bounding box center [670, 534] width 180 height 37
click at [671, 538] on input "E" at bounding box center [677, 541] width 12 height 12
radio input "true"
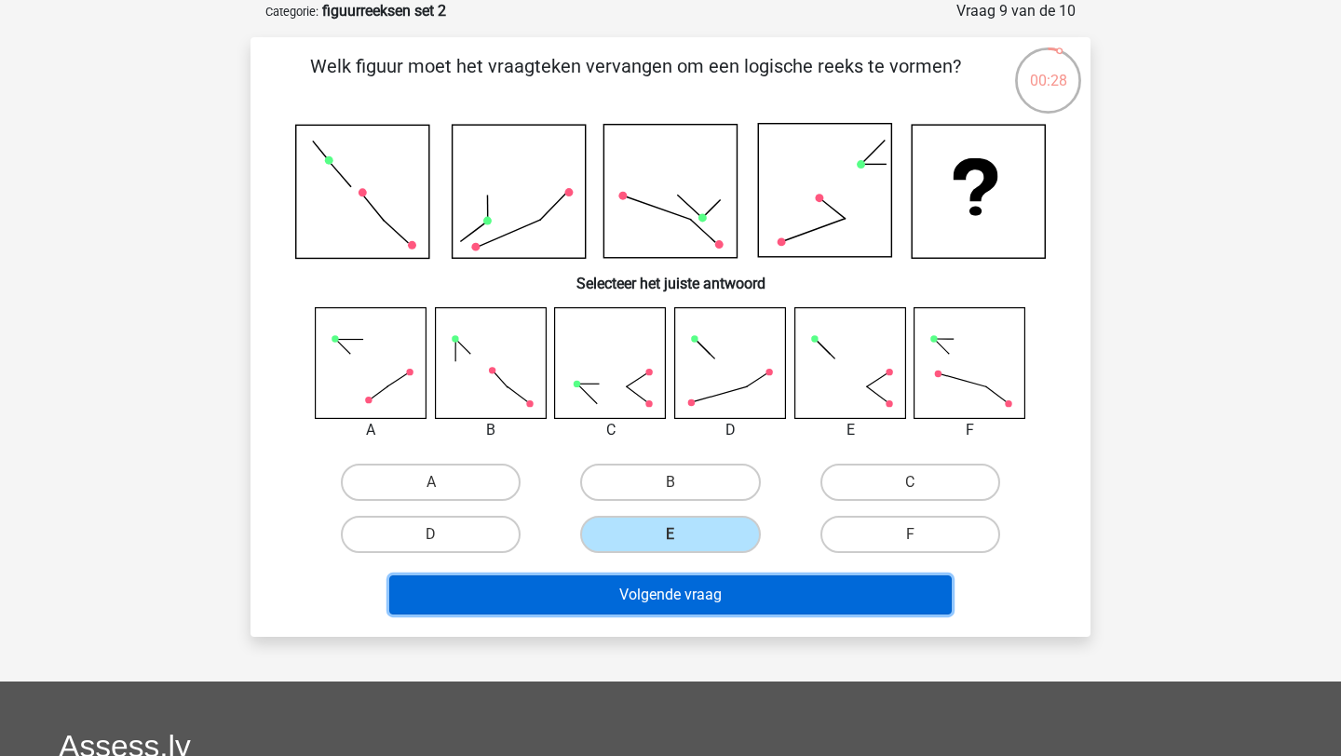
click at [679, 590] on button "Volgende vraag" at bounding box center [671, 595] width 564 height 39
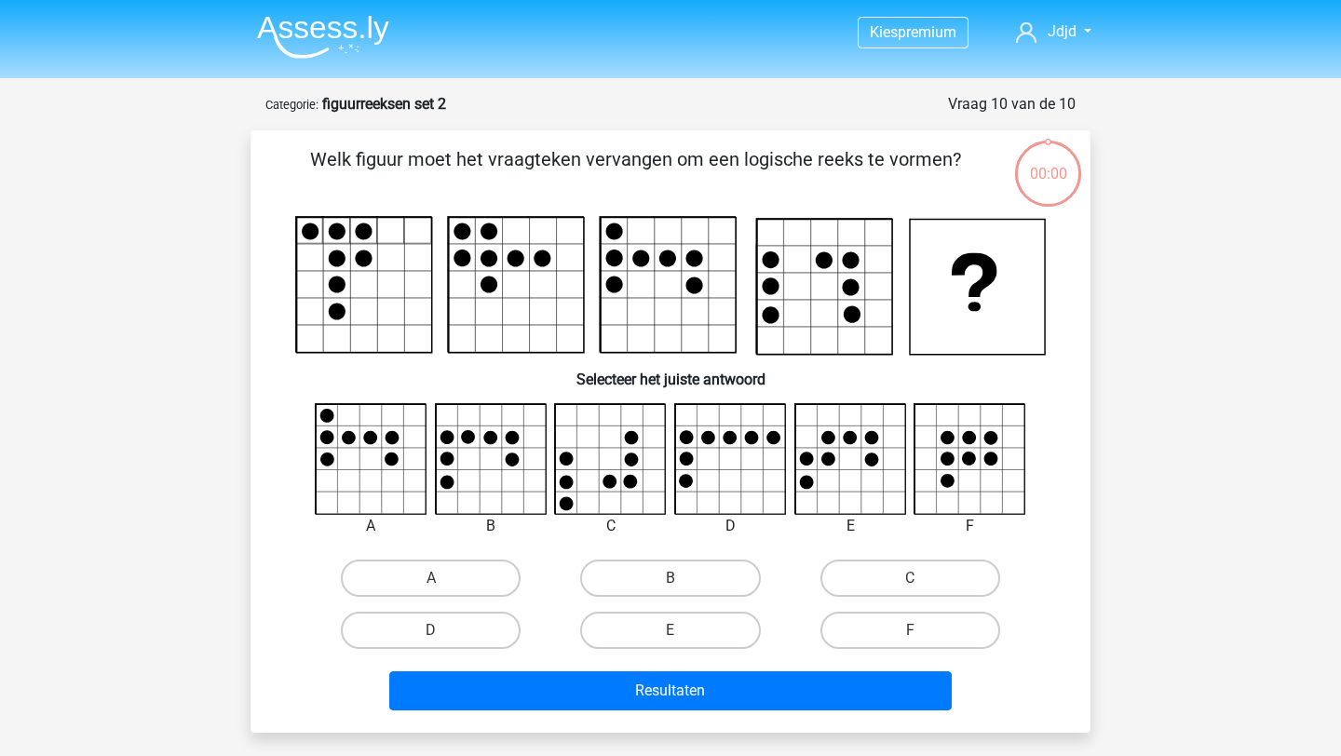
scroll to position [93, 0]
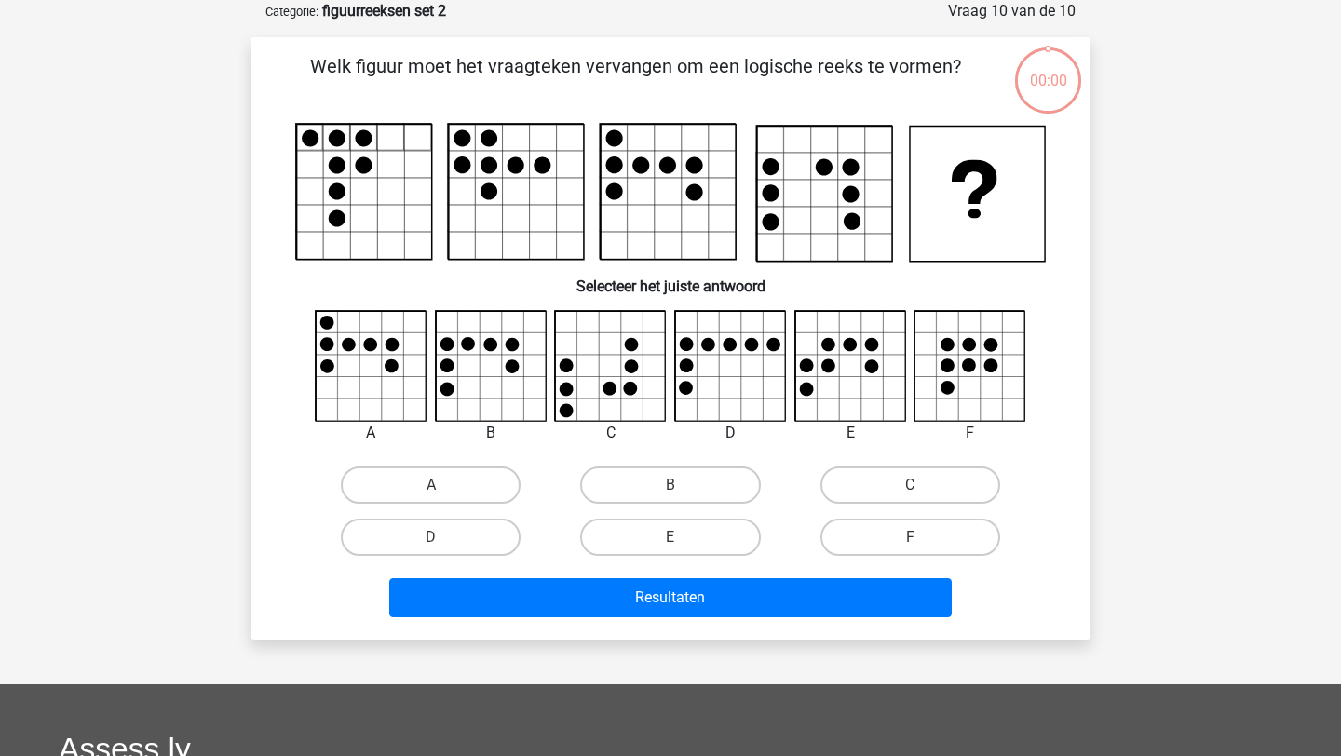
click at [649, 507] on div "B" at bounding box center [670, 485] width 239 height 52
click at [644, 556] on label "E" at bounding box center [670, 537] width 180 height 37
click at [671, 550] on input "E" at bounding box center [677, 543] width 12 height 12
radio input "true"
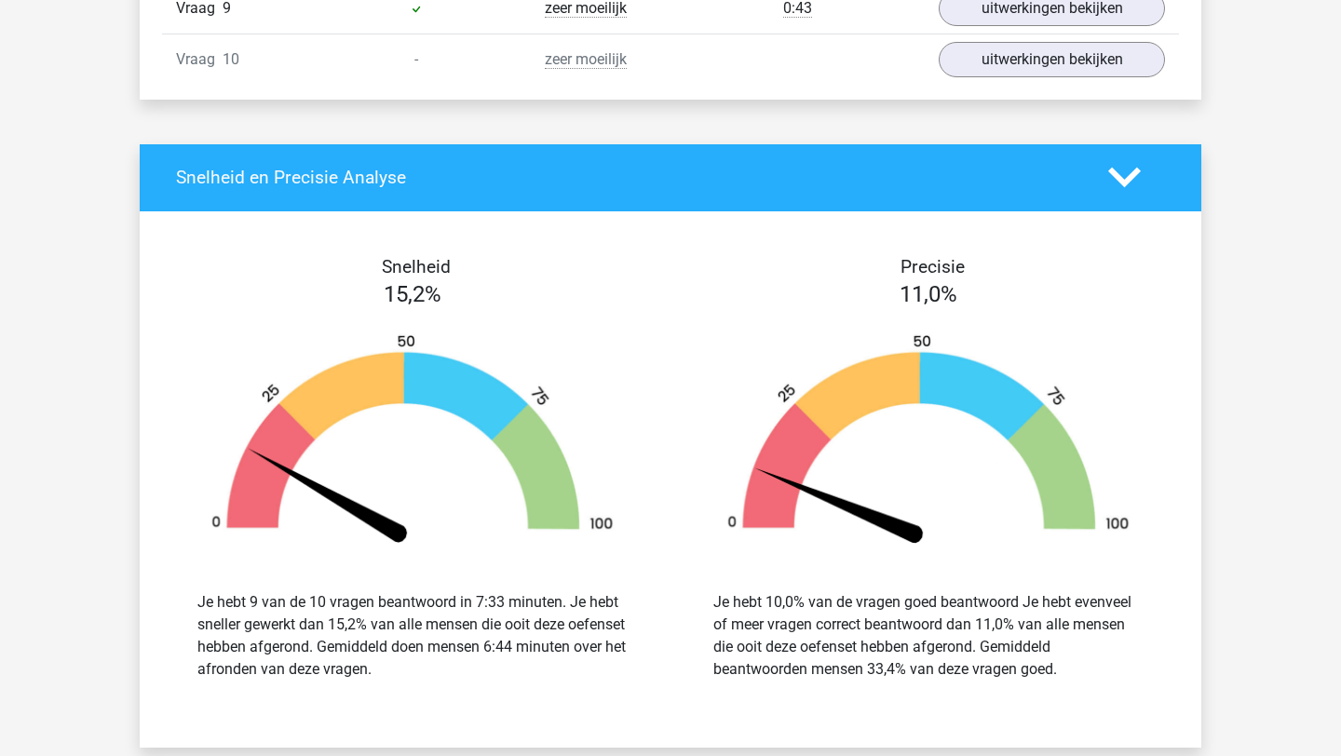
scroll to position [1944, 0]
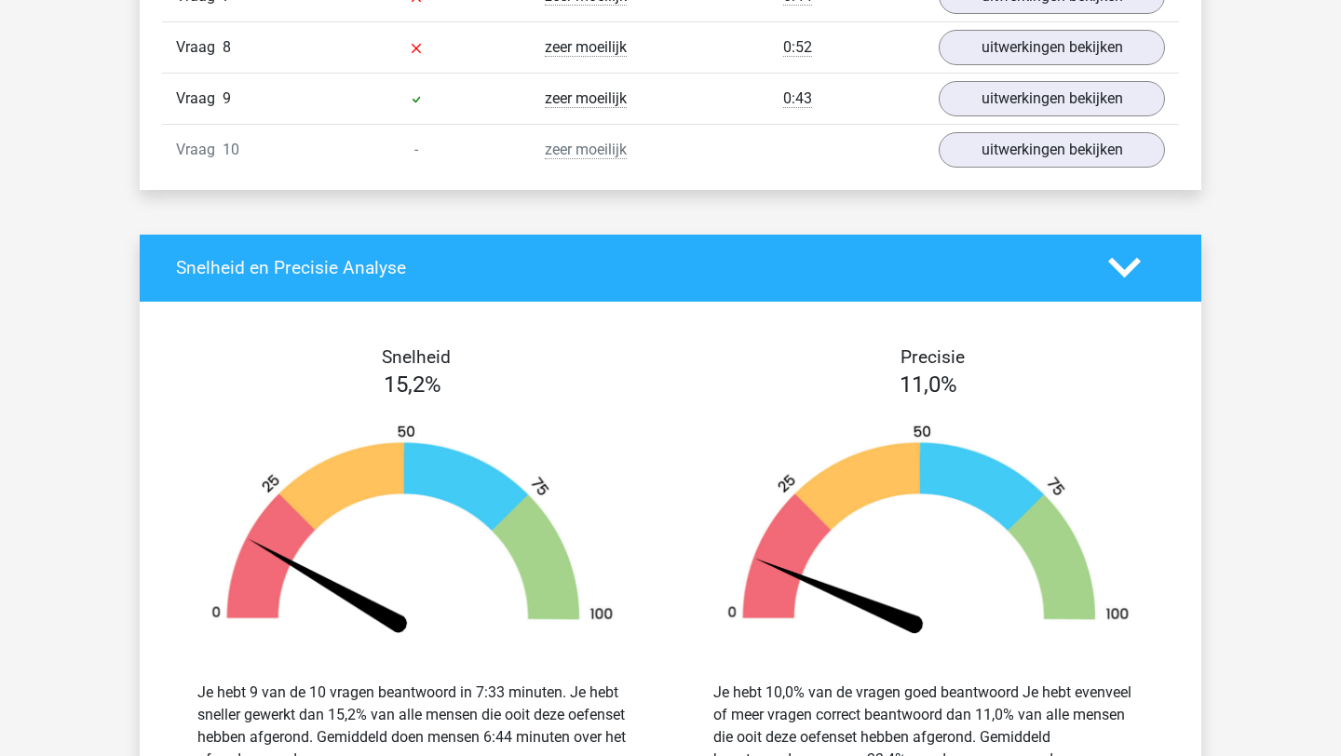
click at [1127, 270] on polygon at bounding box center [1124, 268] width 33 height 20
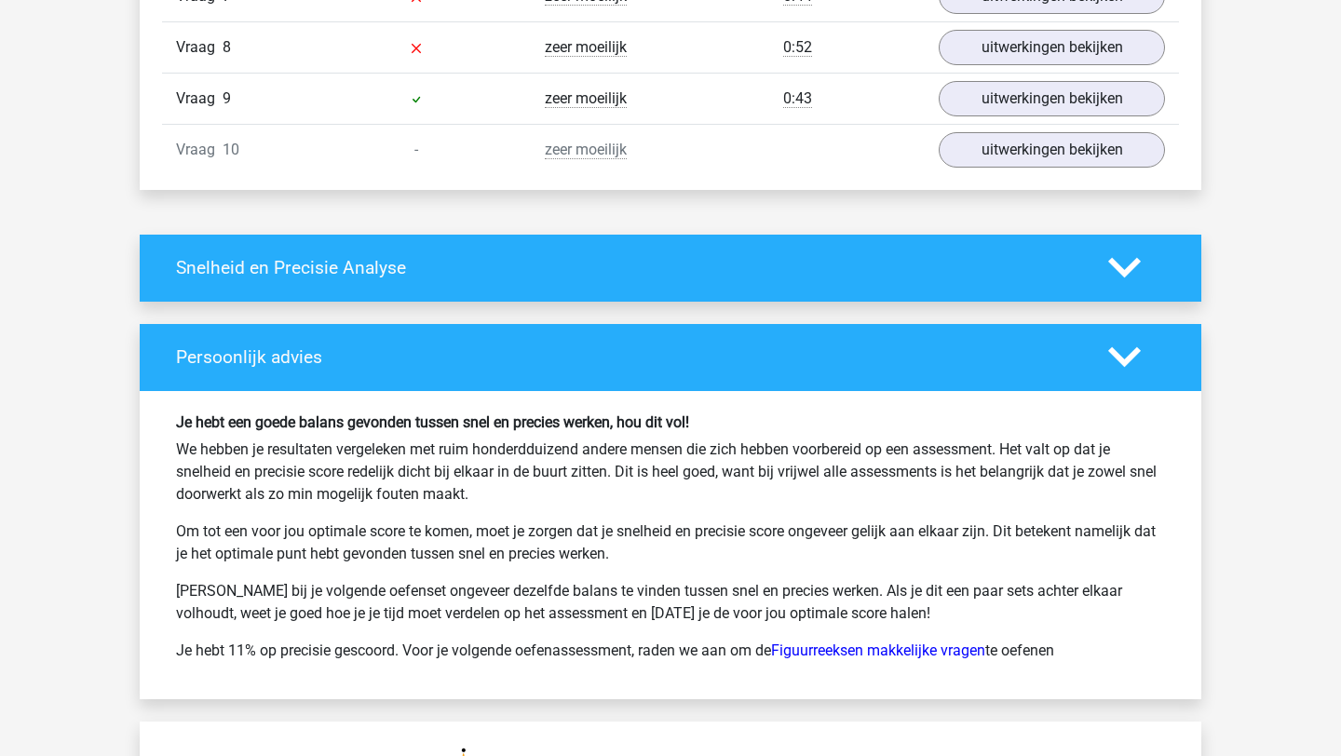
click at [1127, 270] on polygon at bounding box center [1124, 268] width 33 height 20
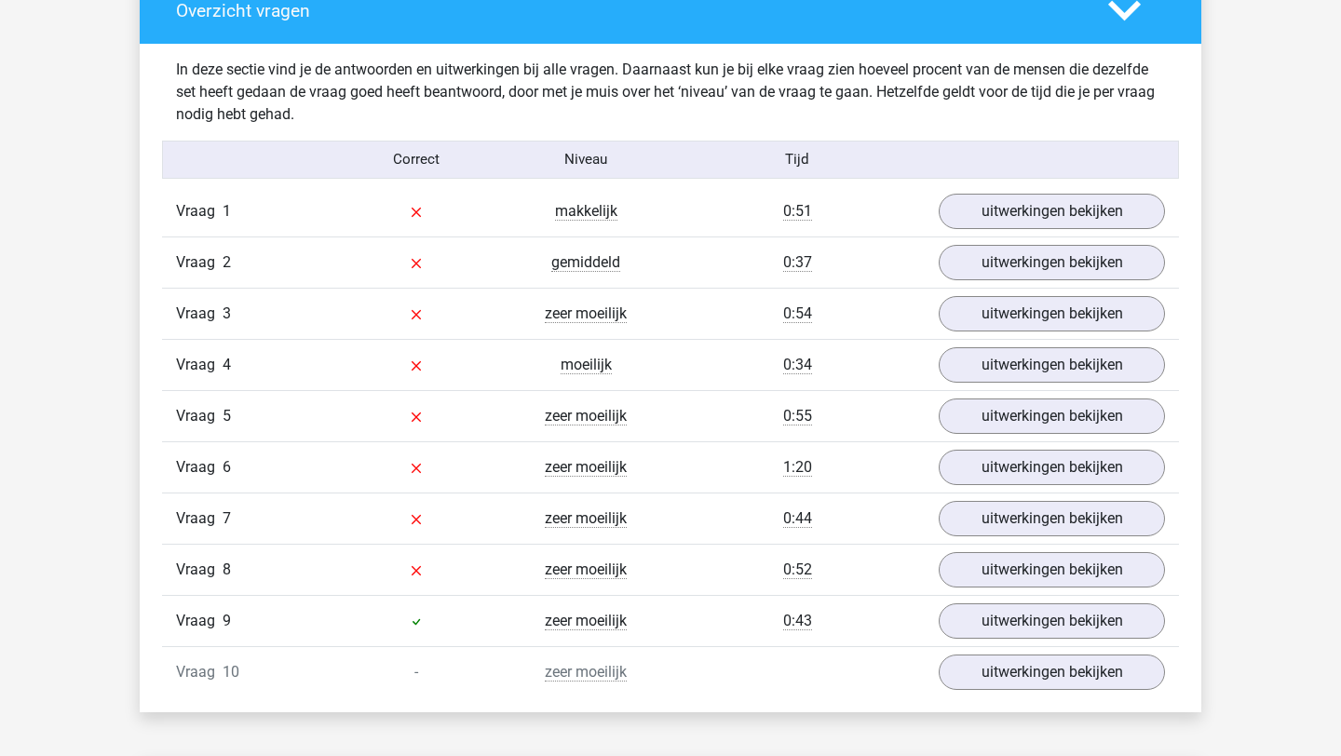
scroll to position [1423, 0]
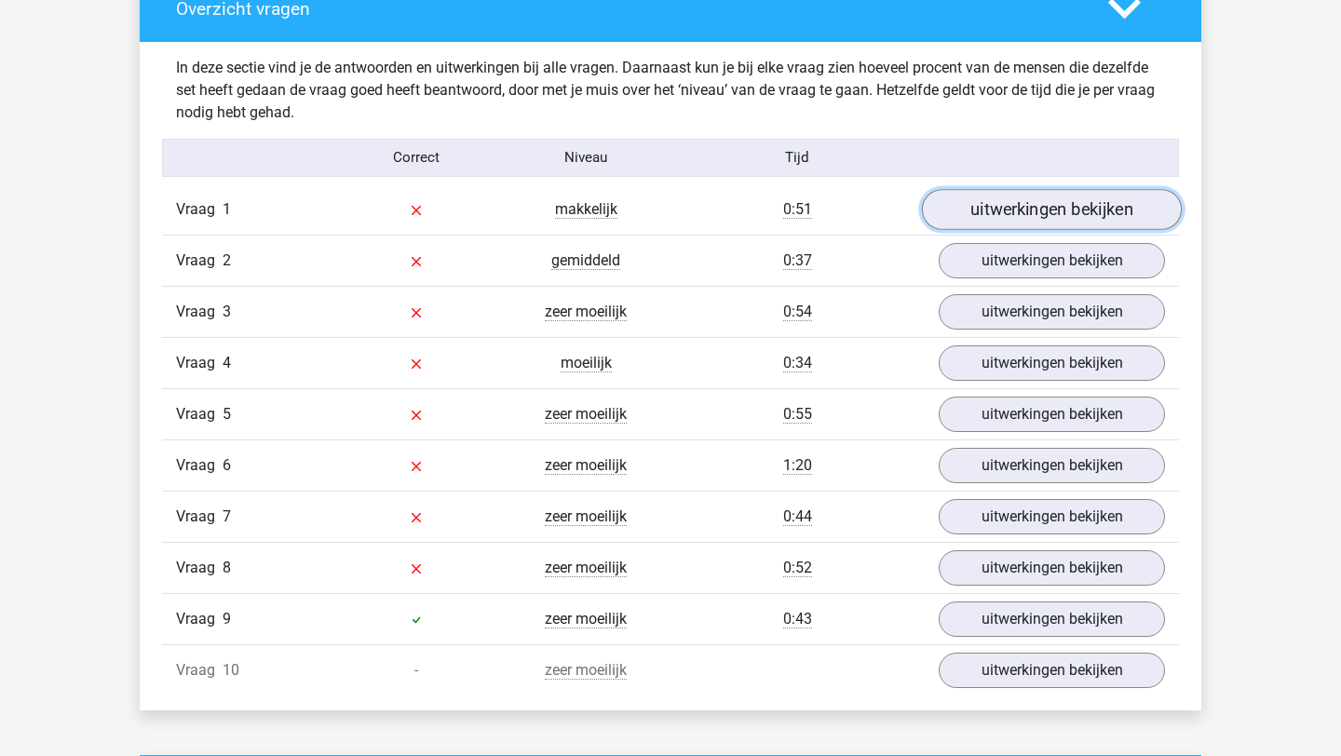
click at [1095, 221] on link "uitwerkingen bekijken" at bounding box center [1052, 209] width 260 height 41
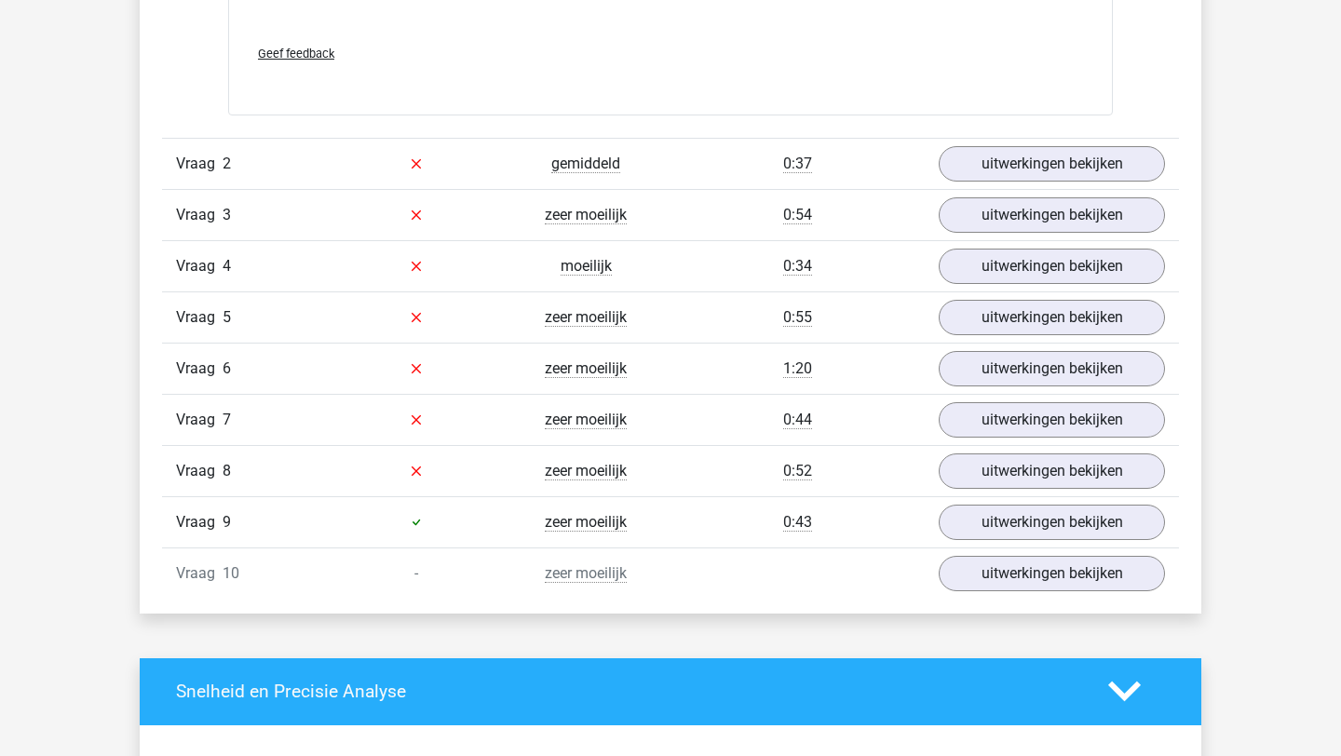
scroll to position [3174, 0]
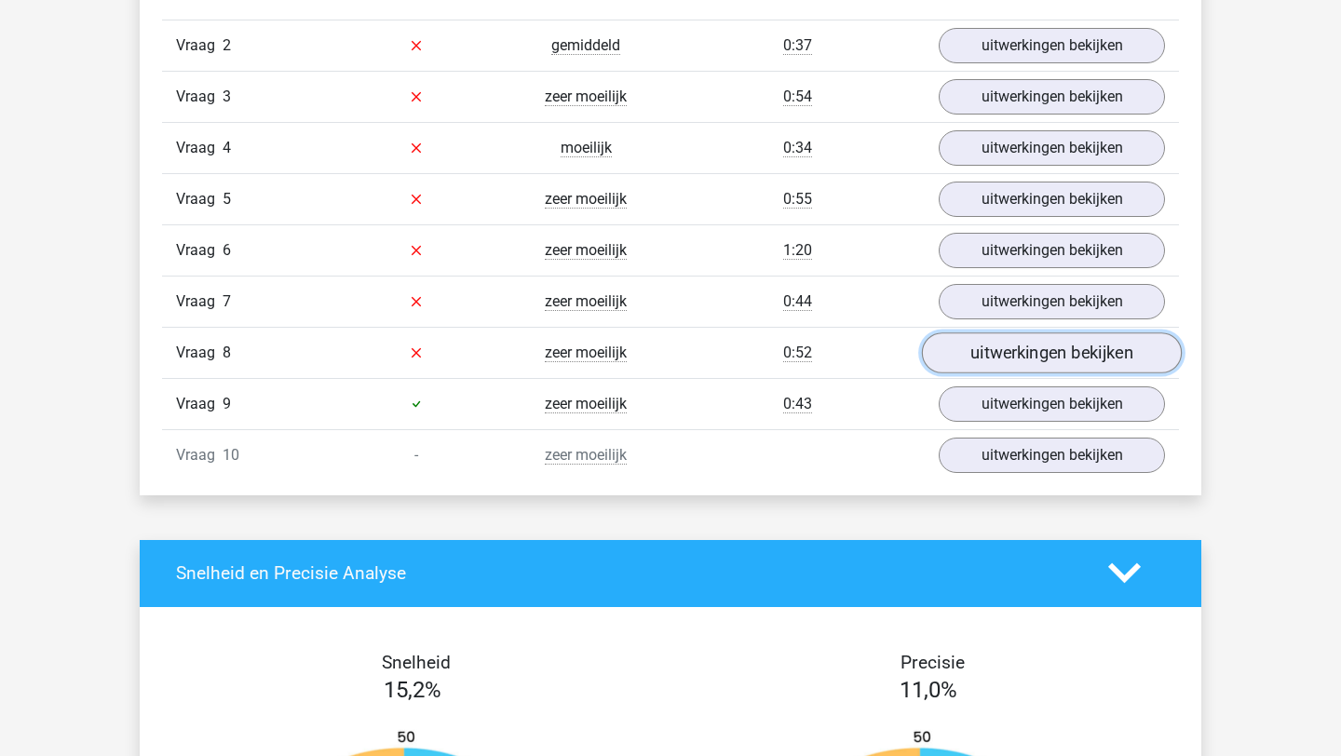
click at [1040, 340] on link "uitwerkingen bekijken" at bounding box center [1052, 353] width 260 height 41
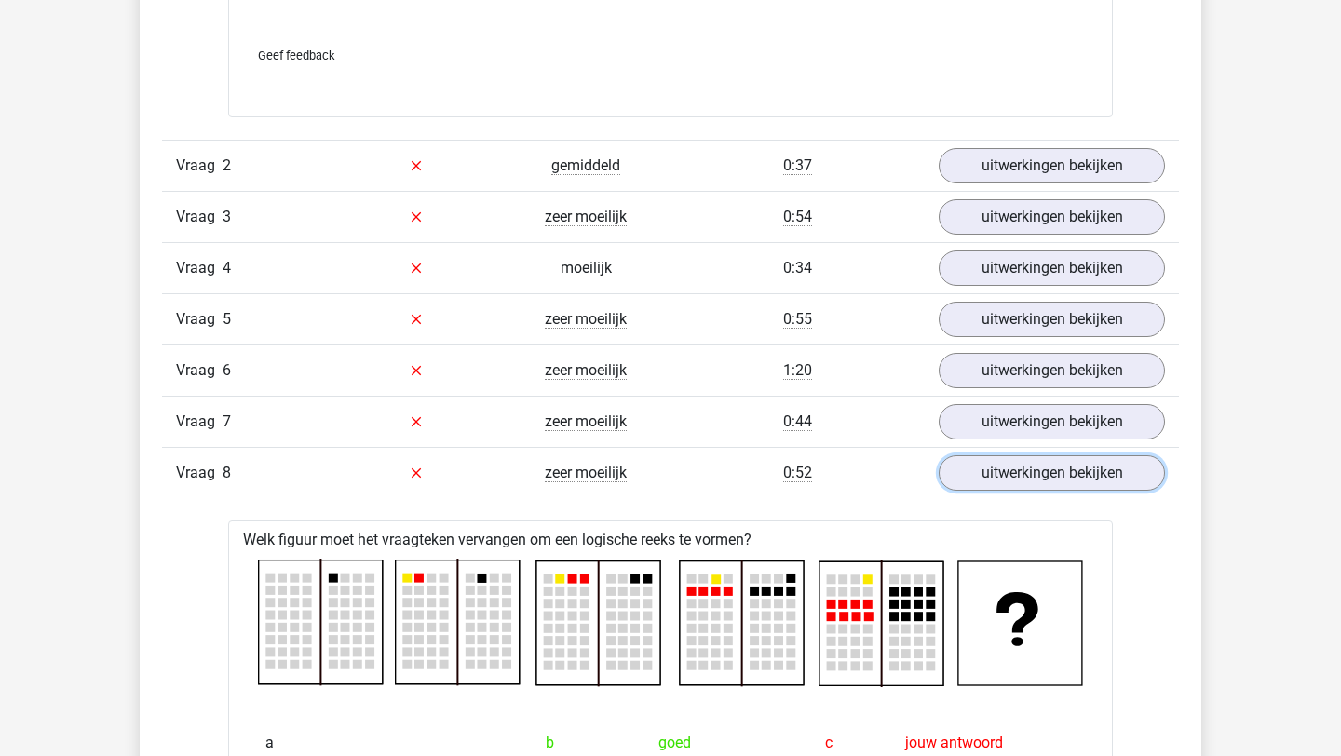
scroll to position [3054, 0]
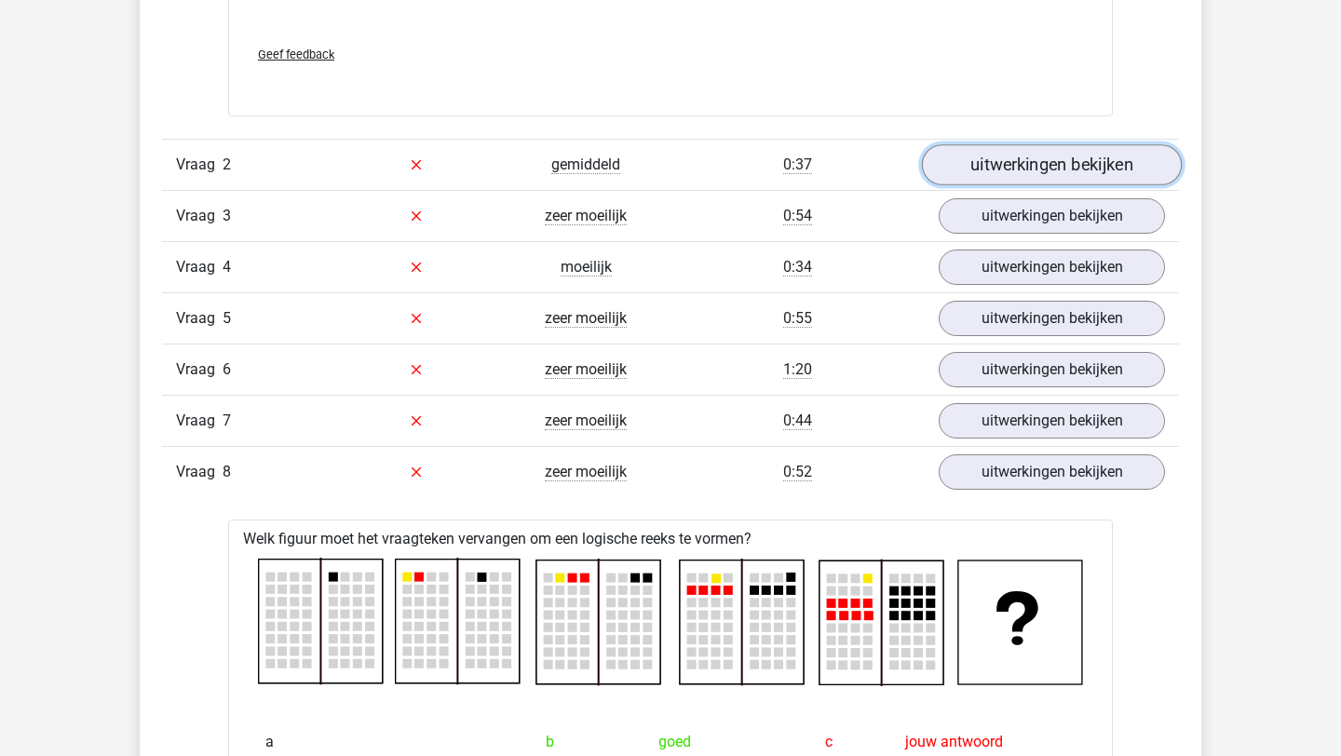
click at [998, 171] on link "uitwerkingen bekijken" at bounding box center [1052, 164] width 260 height 41
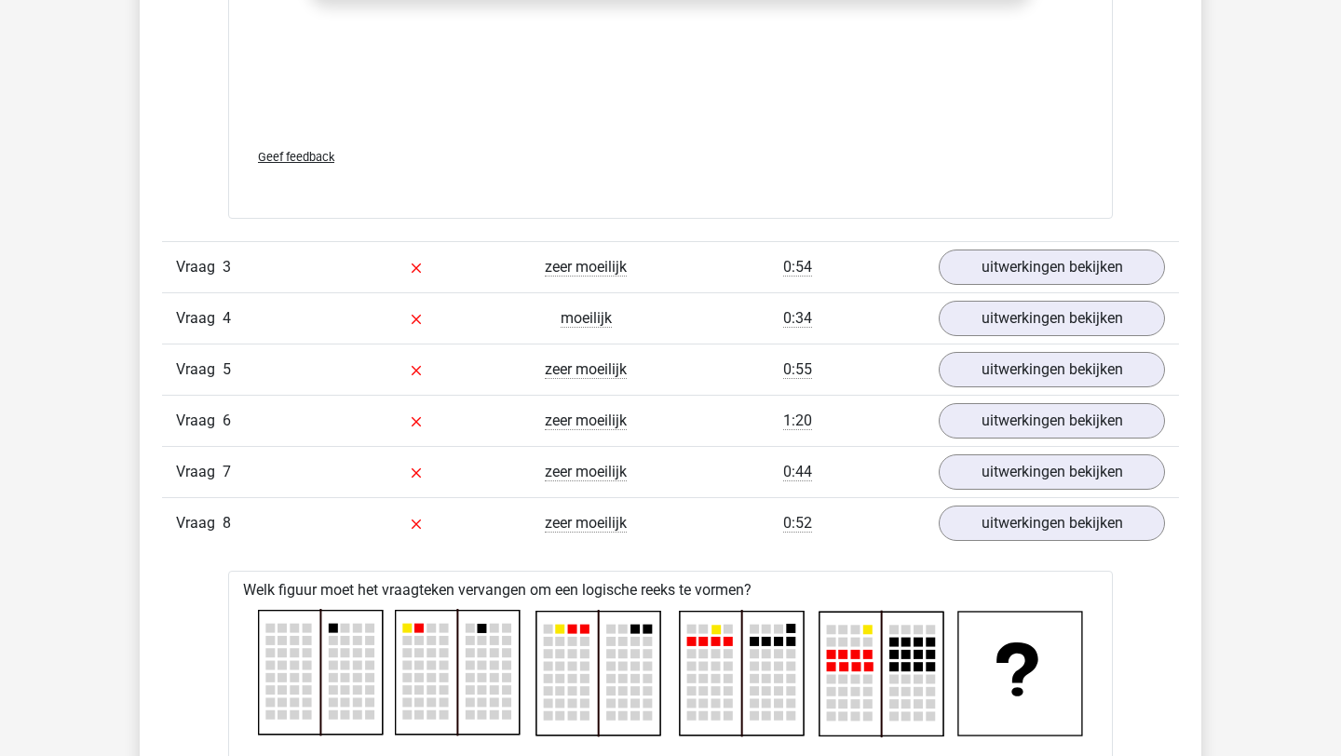
scroll to position [4590, 0]
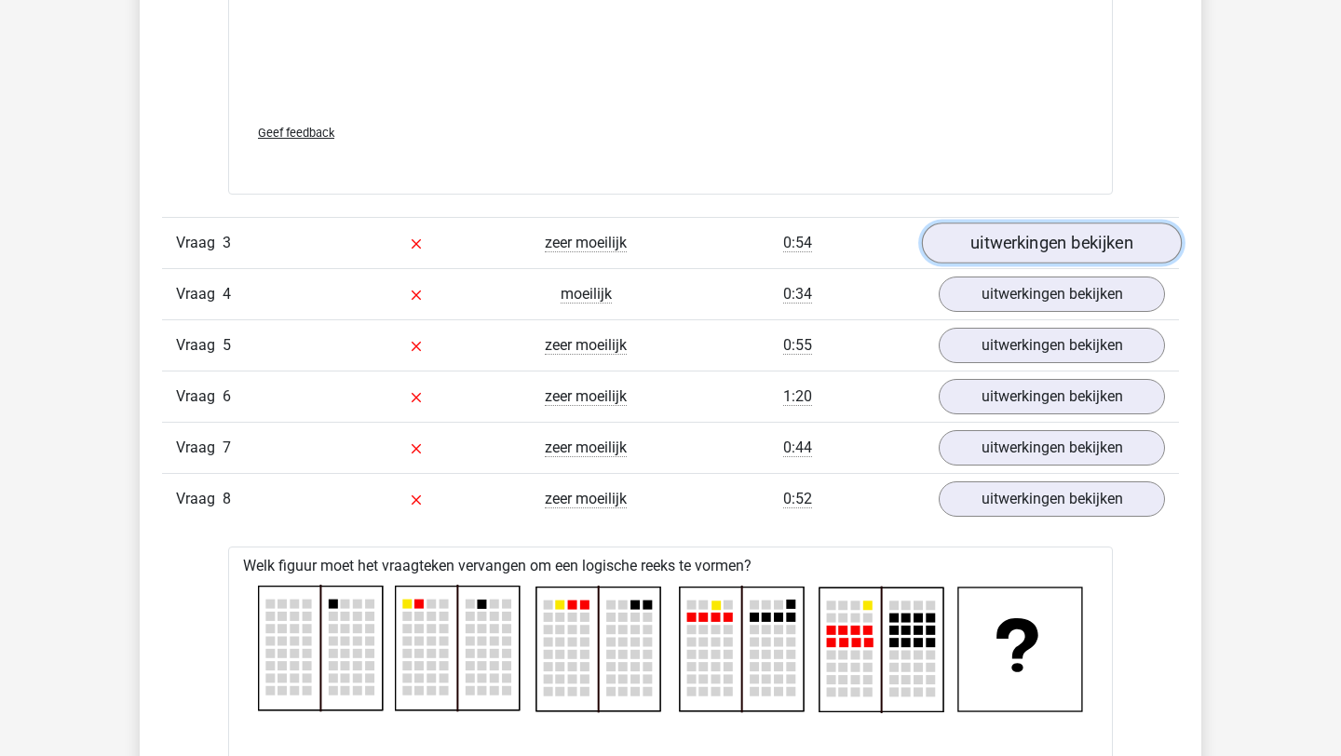
click at [1118, 239] on link "uitwerkingen bekijken" at bounding box center [1052, 243] width 260 height 41
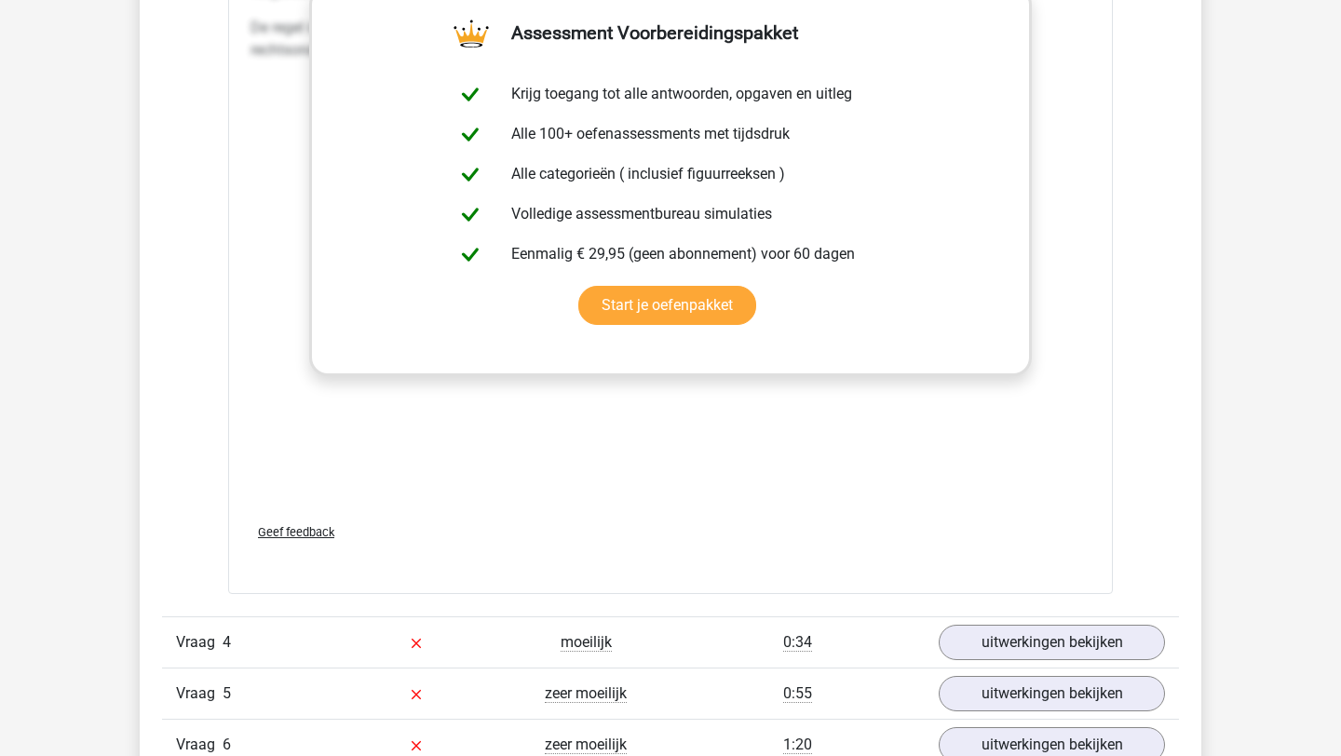
scroll to position [5926, 0]
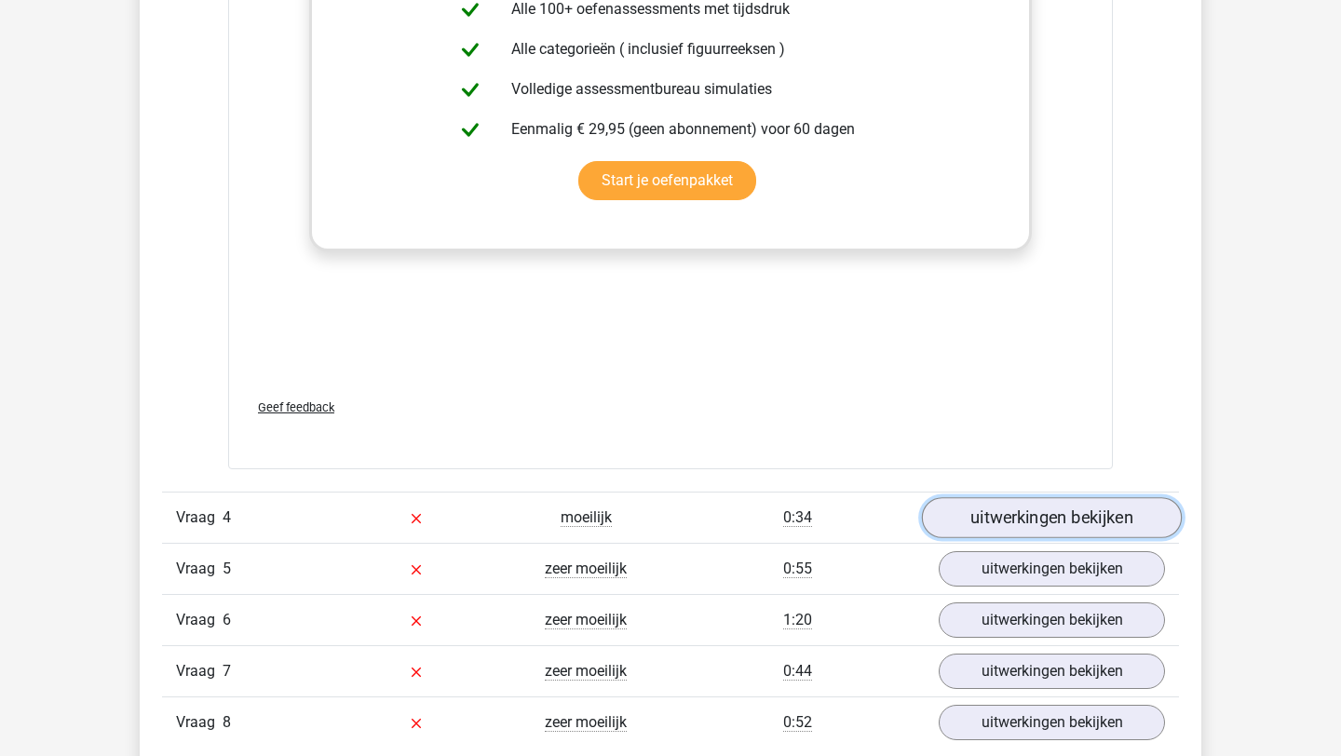
click at [947, 514] on link "uitwerkingen bekijken" at bounding box center [1052, 517] width 260 height 41
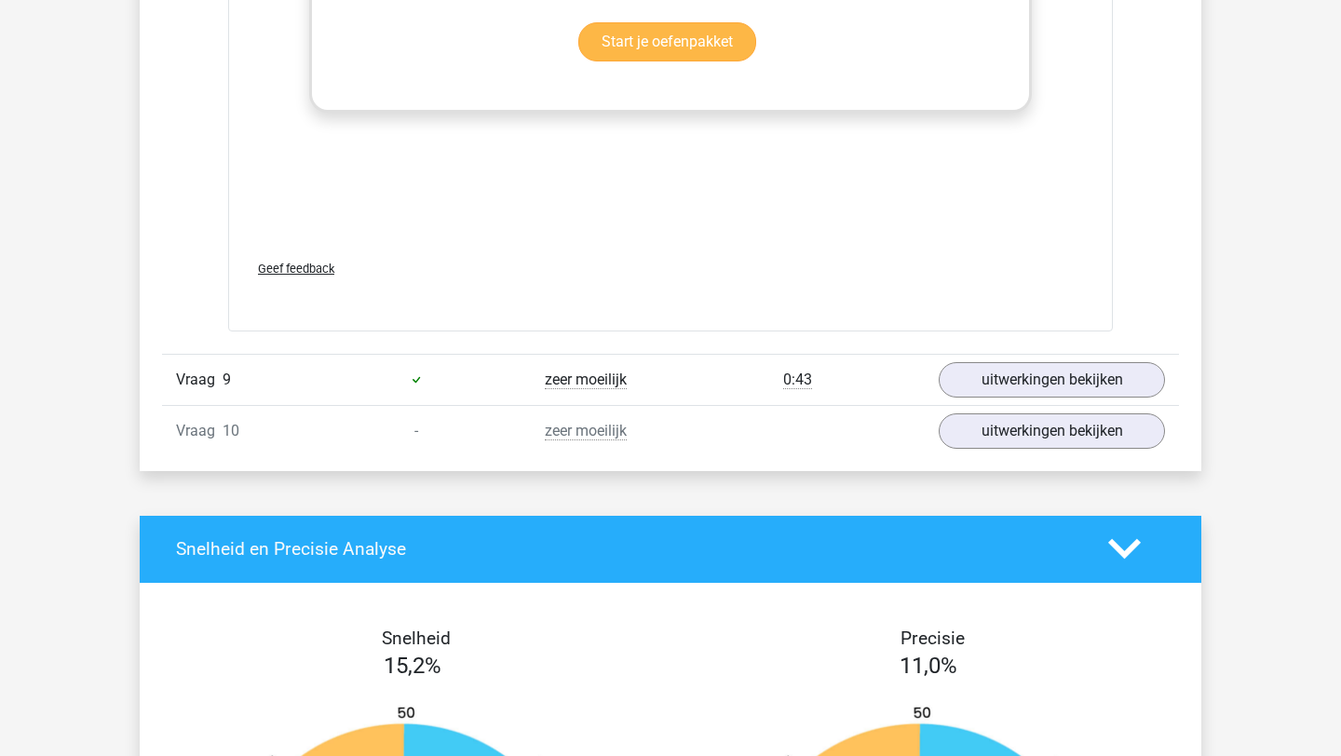
scroll to position [9576, 0]
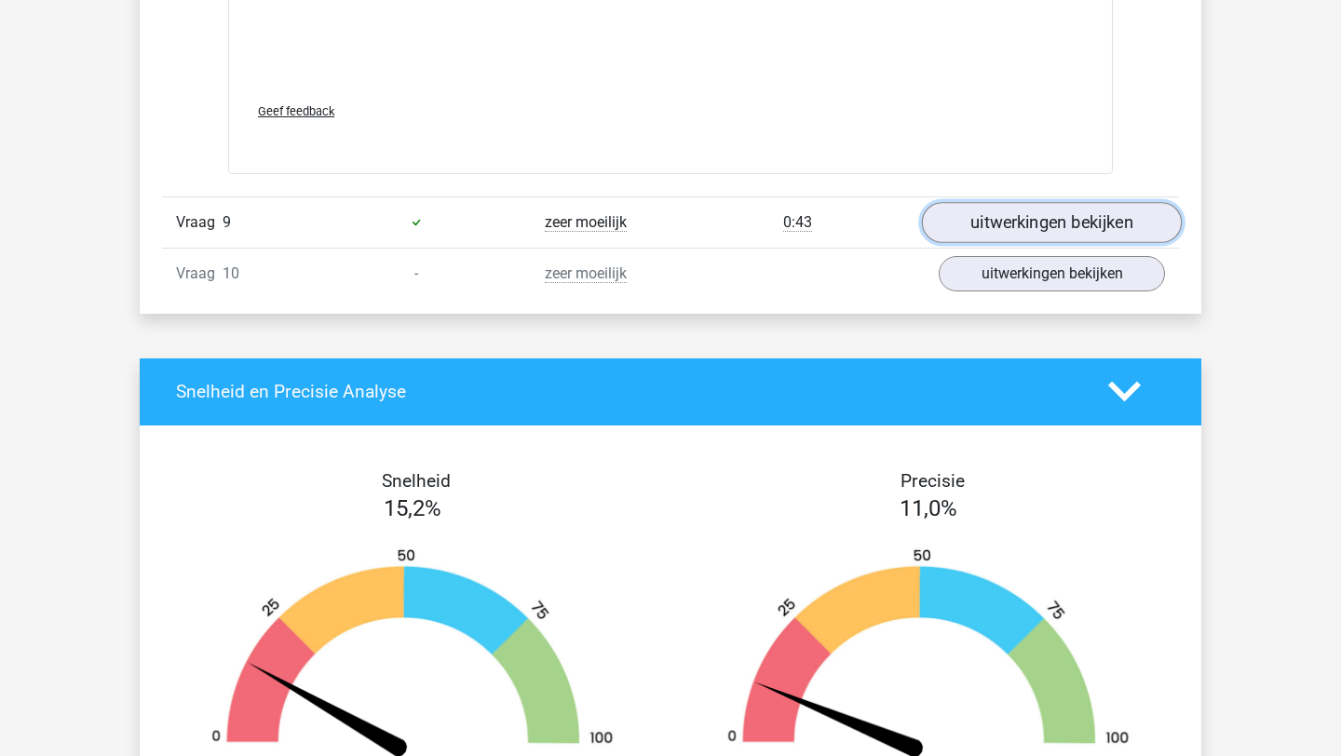
click at [1052, 218] on link "uitwerkingen bekijken" at bounding box center [1052, 222] width 260 height 41
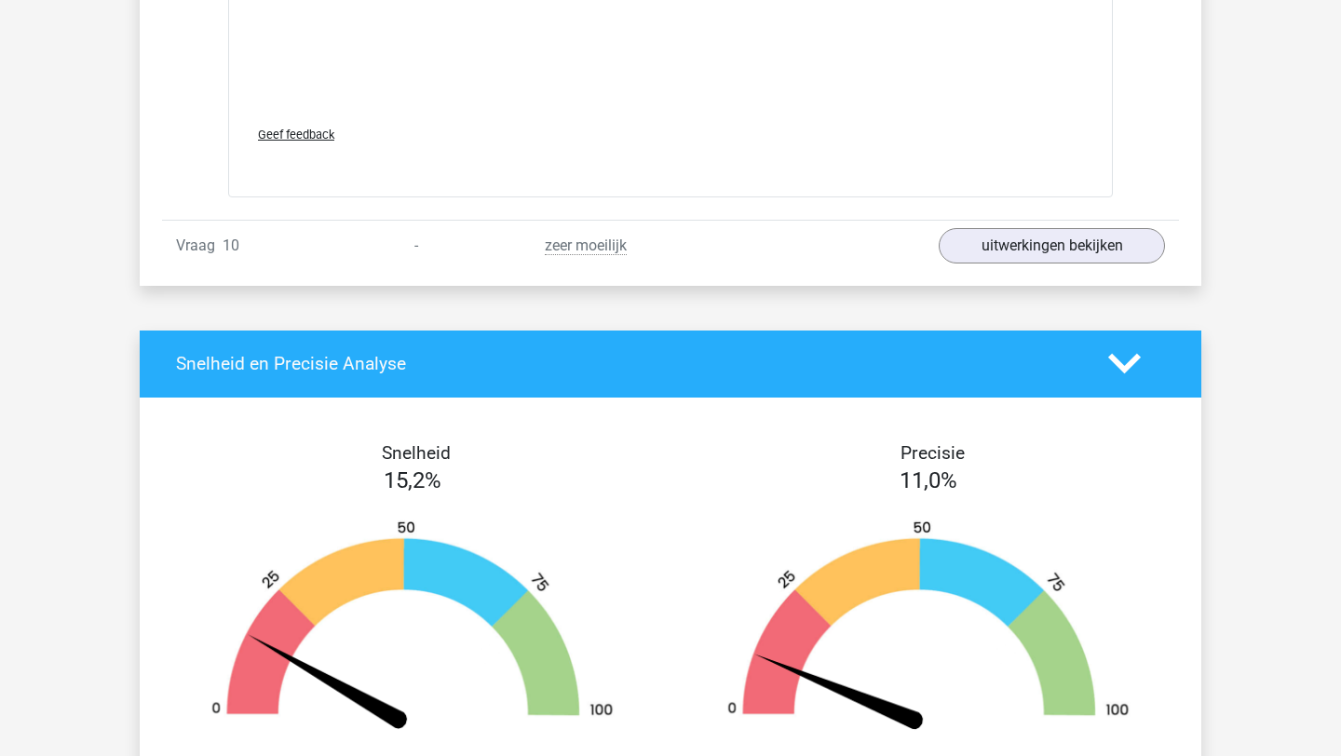
scroll to position [11262, 0]
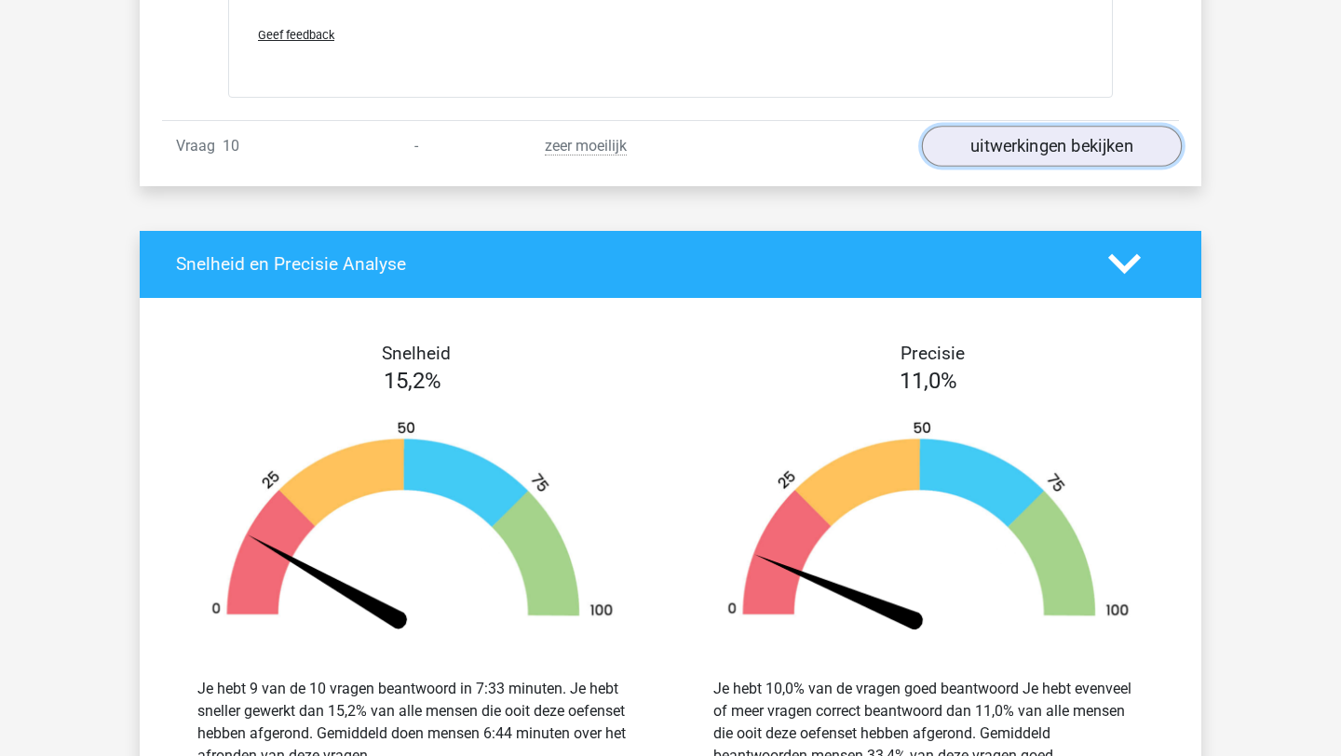
click at [1031, 150] on link "uitwerkingen bekijken" at bounding box center [1052, 146] width 260 height 41
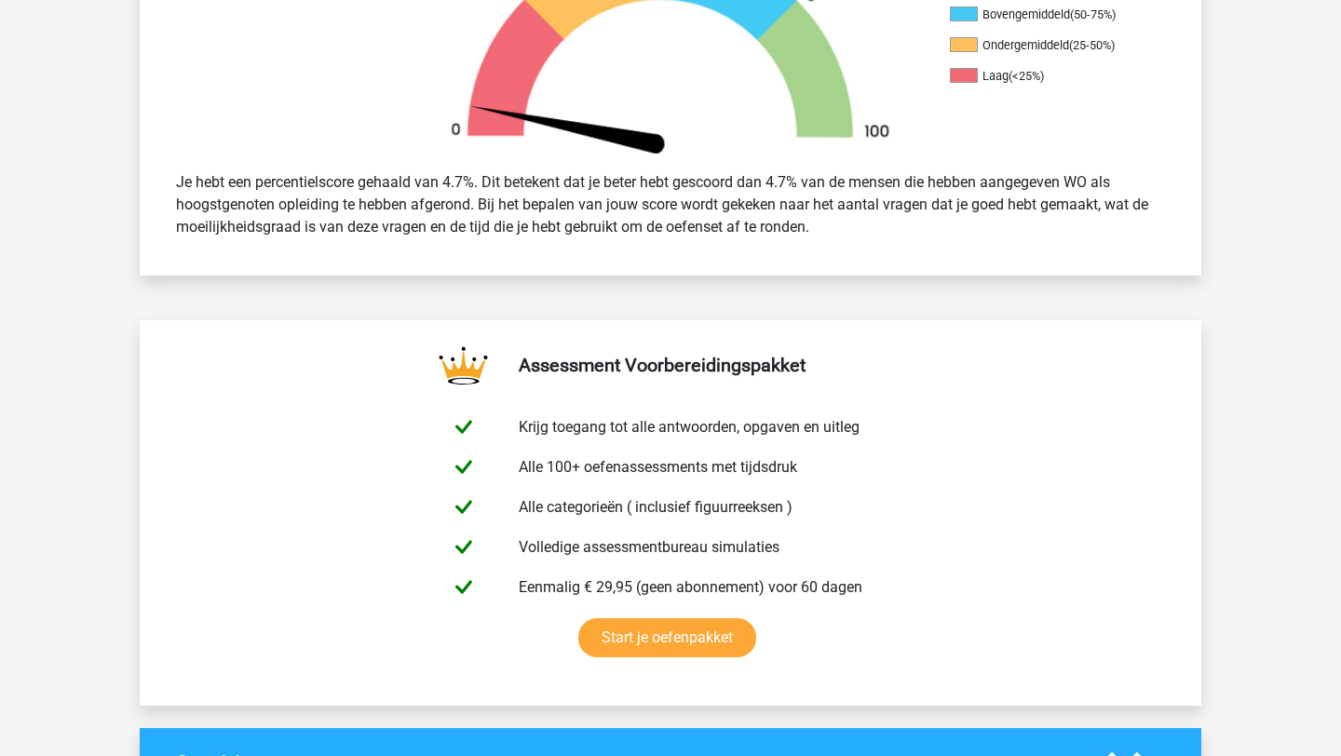
scroll to position [0, 0]
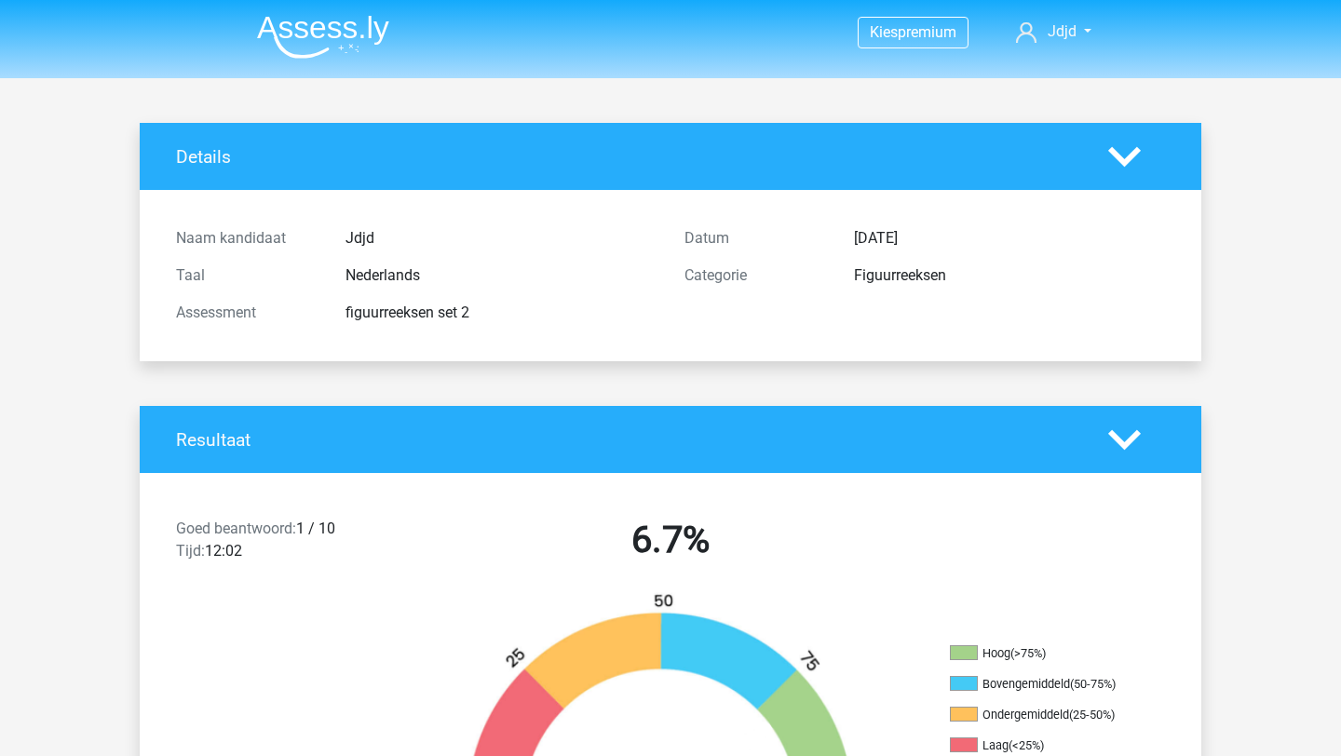
click at [313, 6] on nav "Kies premium Jdjd lesterlesterhuis@hotmail.nl" at bounding box center [670, 33] width 857 height 61
click at [313, 34] on img at bounding box center [323, 37] width 132 height 44
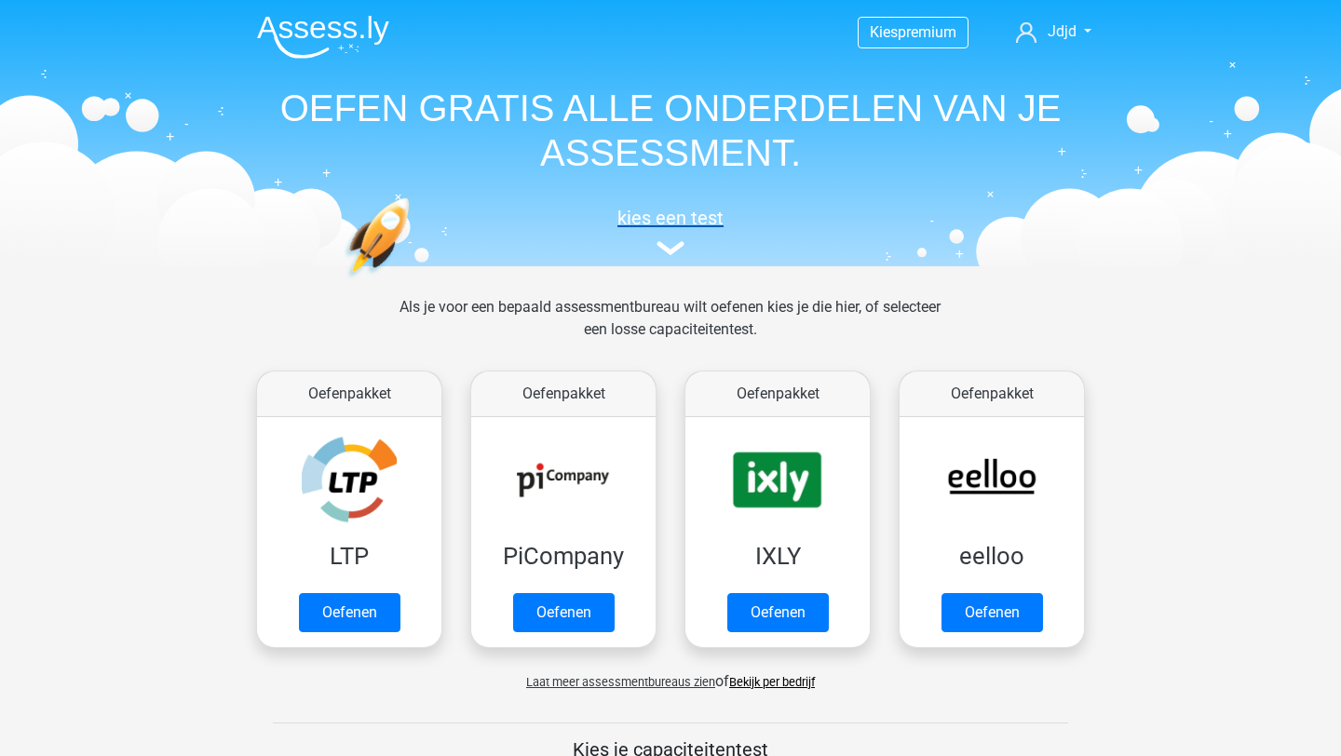
click at [666, 242] on img at bounding box center [671, 248] width 28 height 14
click at [662, 233] on div "kies een test" at bounding box center [670, 227] width 857 height 61
click at [666, 219] on h5 "kies een test" at bounding box center [670, 218] width 857 height 22
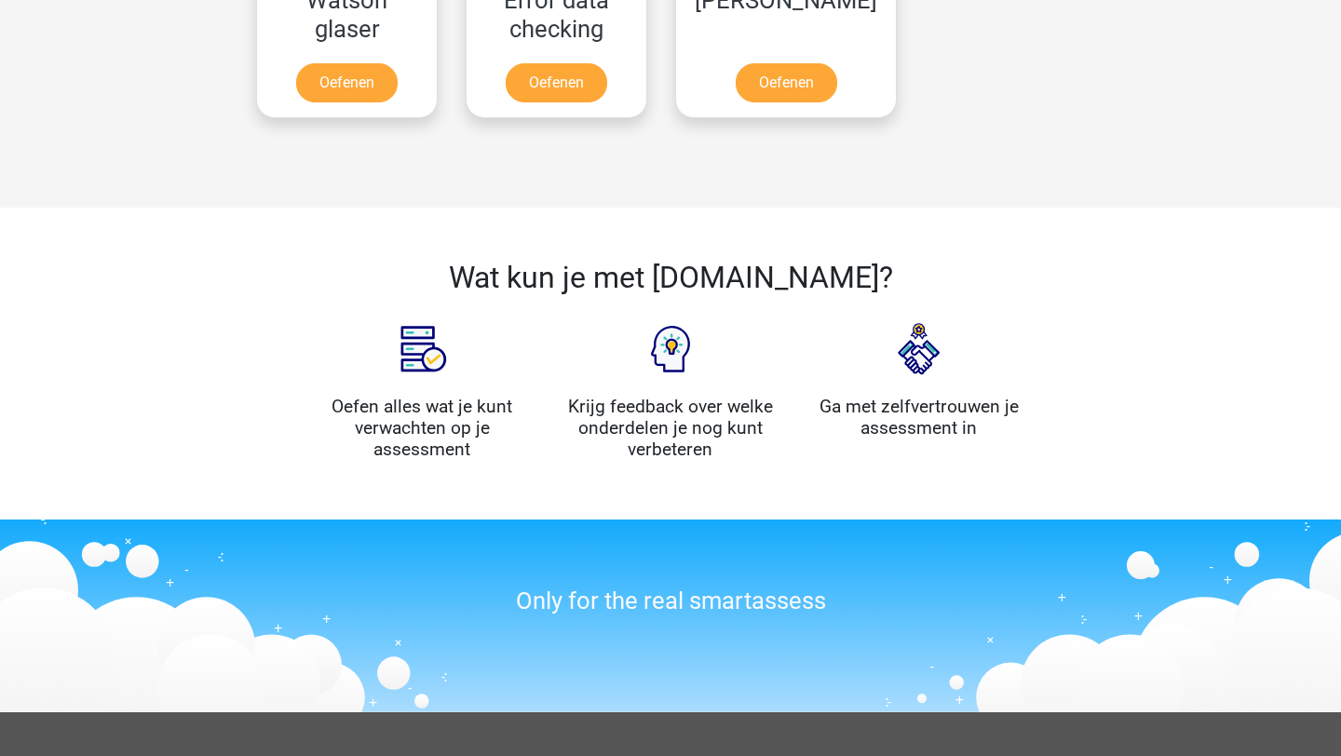
scroll to position [2198, 0]
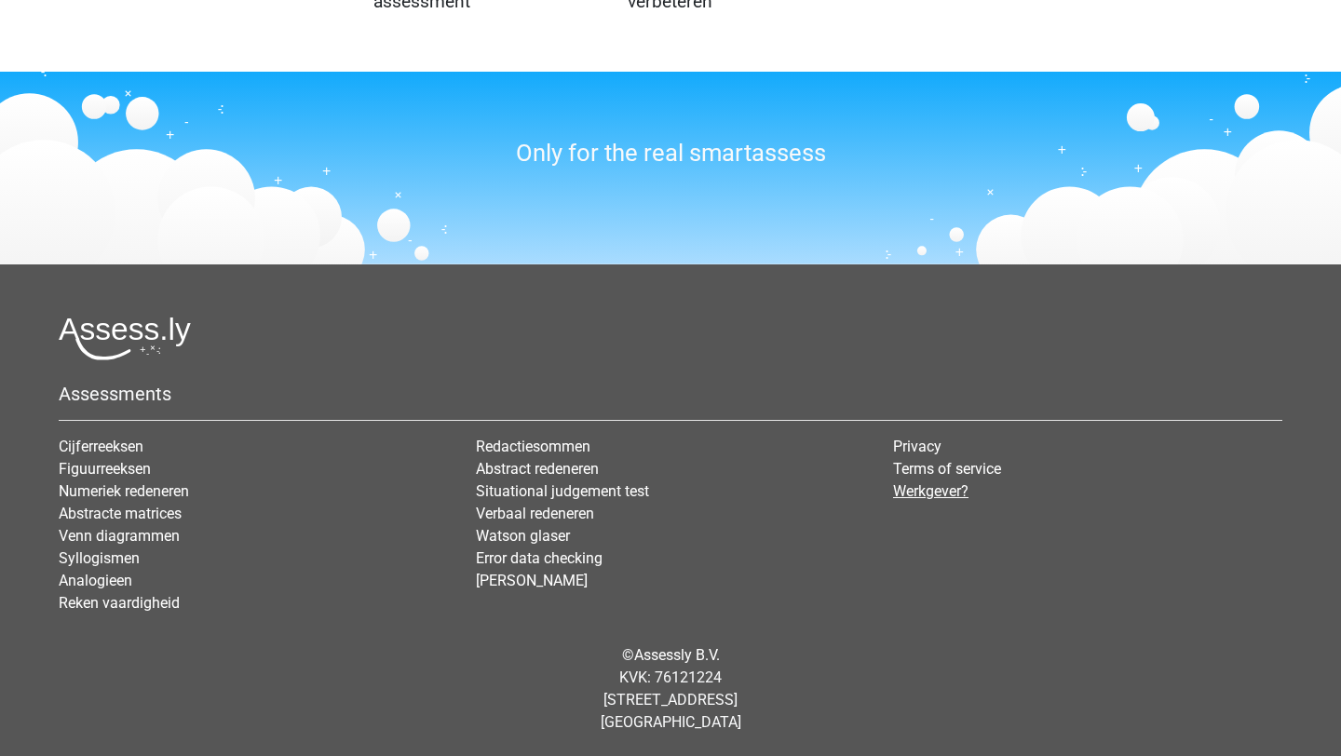
click at [940, 493] on link "Werkgever?" at bounding box center [930, 492] width 75 height 18
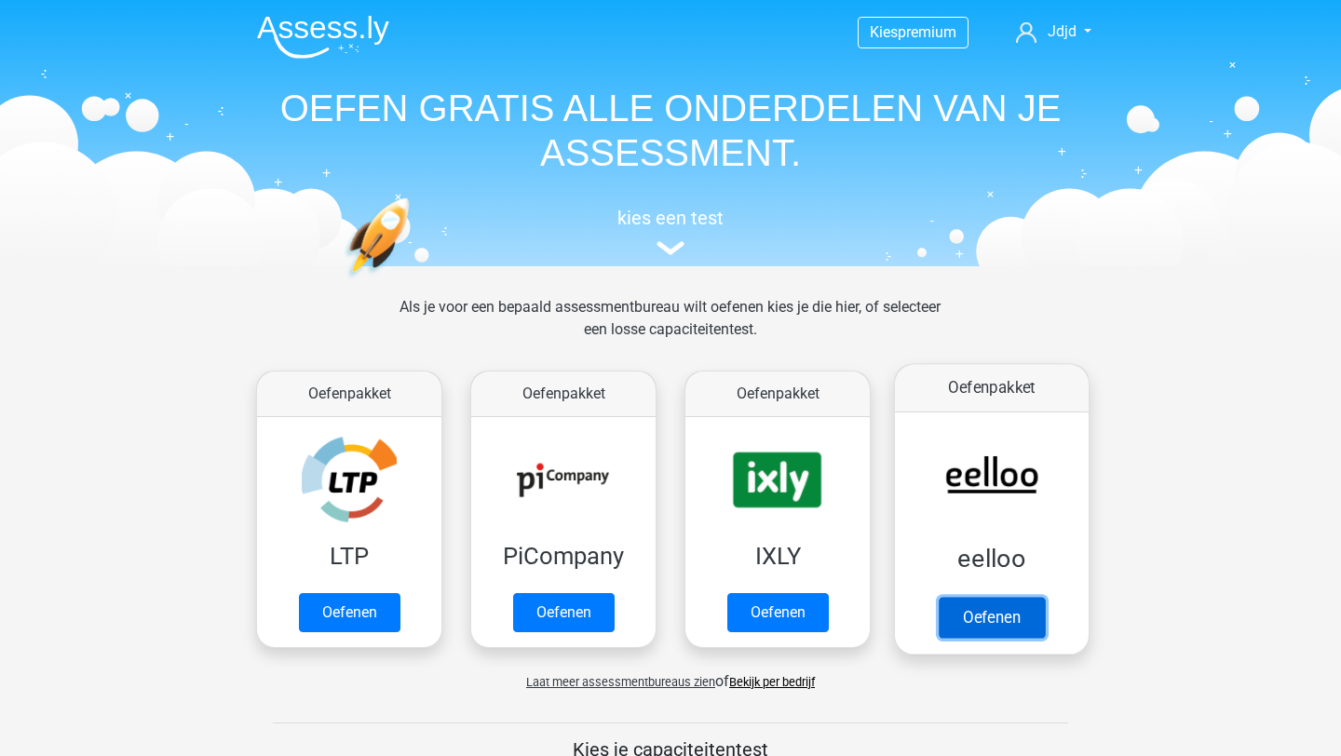
click at [999, 616] on link "Oefenen" at bounding box center [992, 617] width 106 height 41
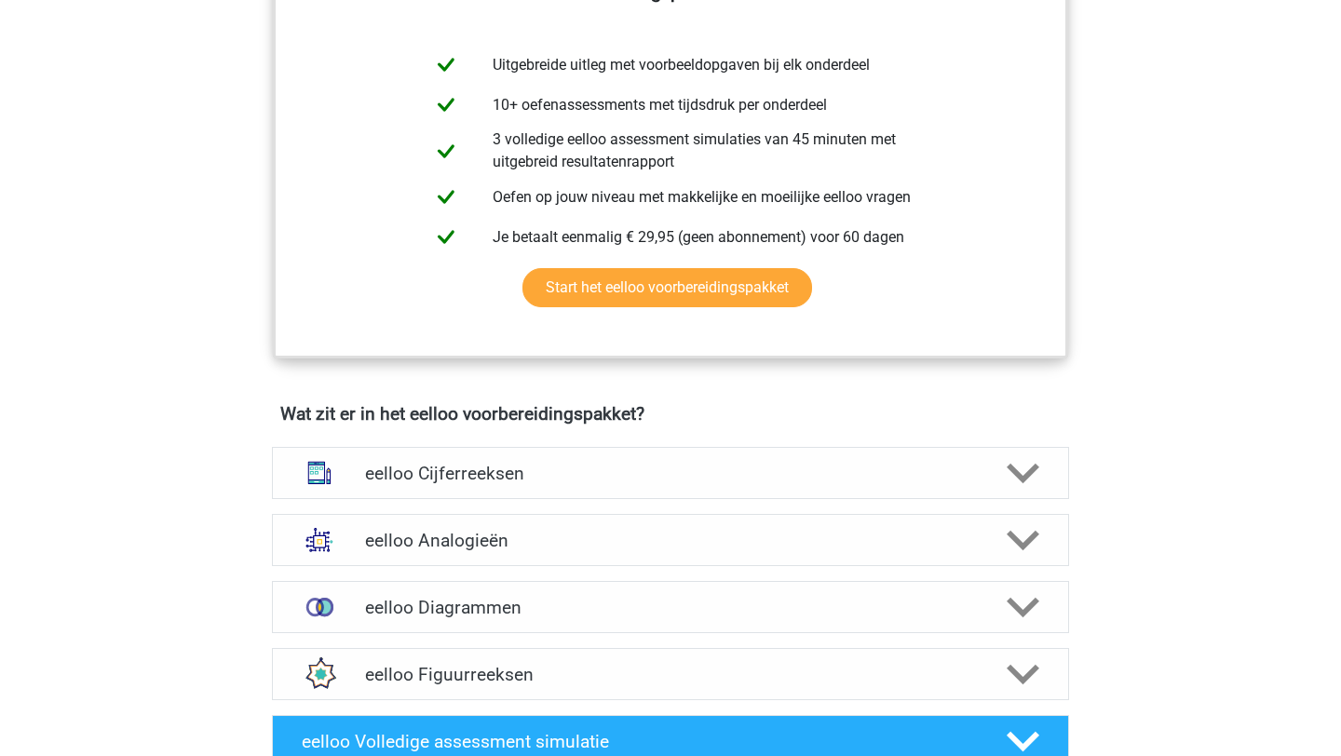
scroll to position [1069, 0]
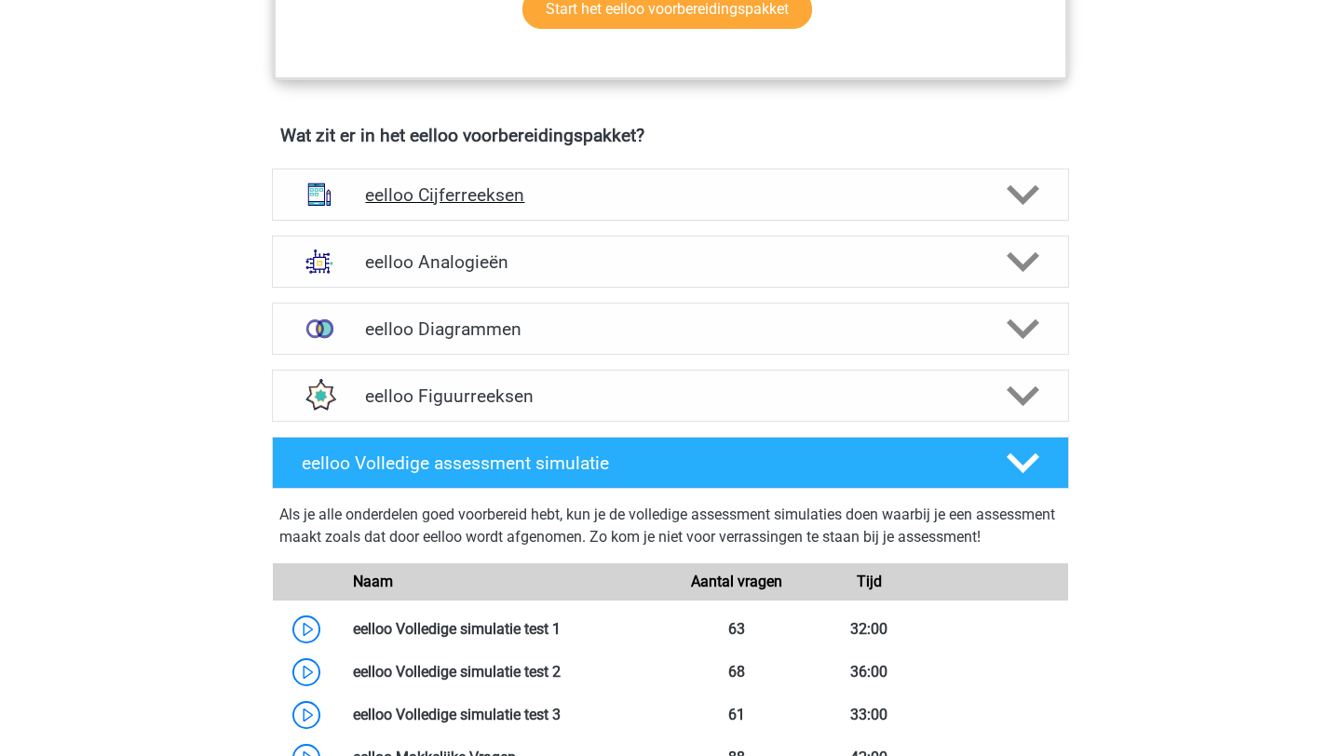
click at [981, 206] on div "eelloo Cijferreeksen" at bounding box center [670, 194] width 638 height 21
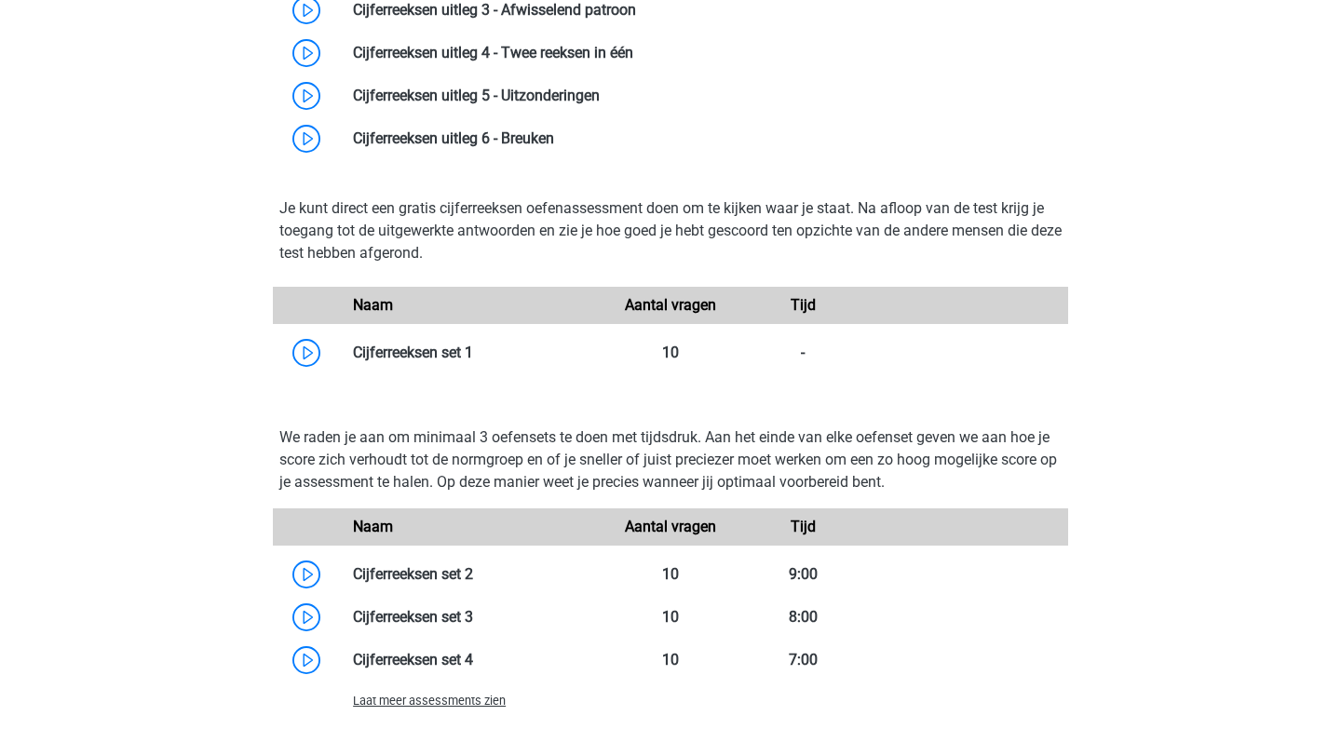
scroll to position [1587, 0]
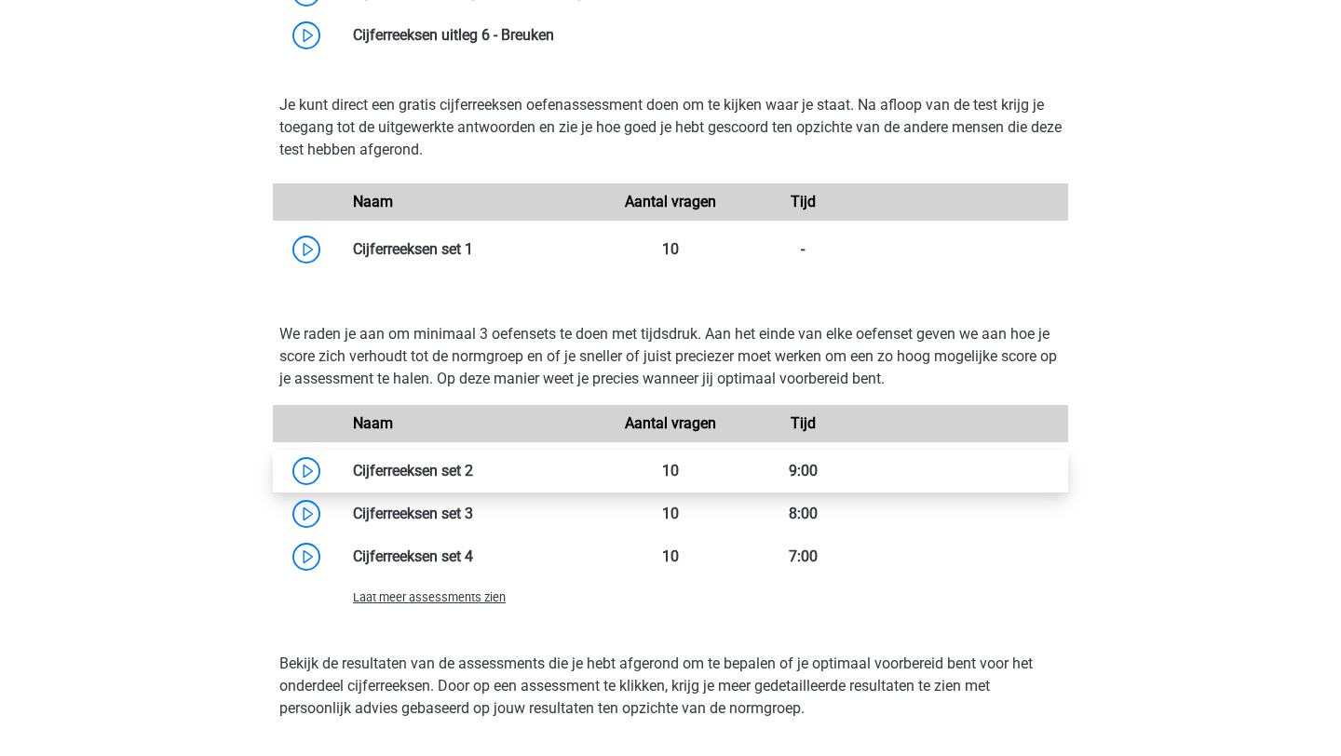
click at [473, 478] on link at bounding box center [473, 471] width 0 height 18
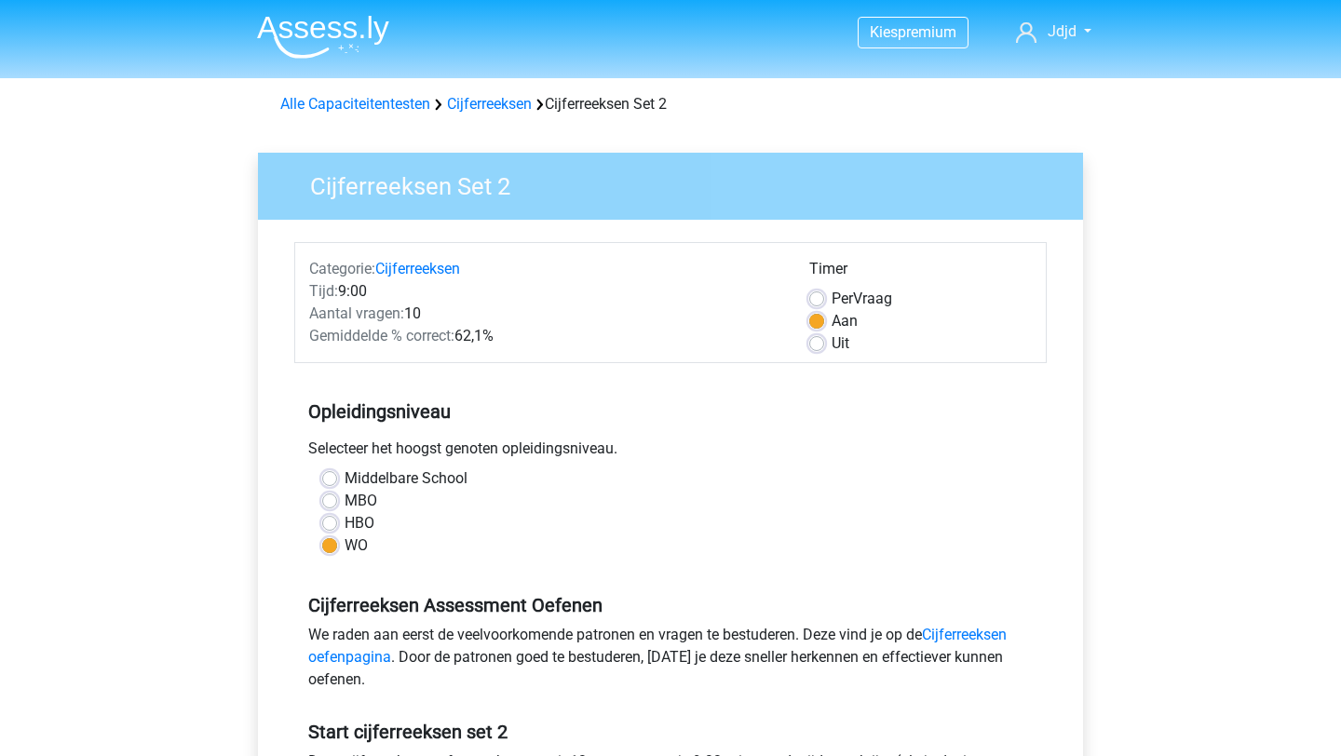
click at [345, 522] on label "HBO" at bounding box center [360, 523] width 30 height 22
click at [330, 522] on input "HBO" at bounding box center [329, 521] width 15 height 19
radio input "true"
click at [345, 543] on label "WO" at bounding box center [356, 546] width 23 height 22
click at [330, 543] on input "WO" at bounding box center [329, 544] width 15 height 19
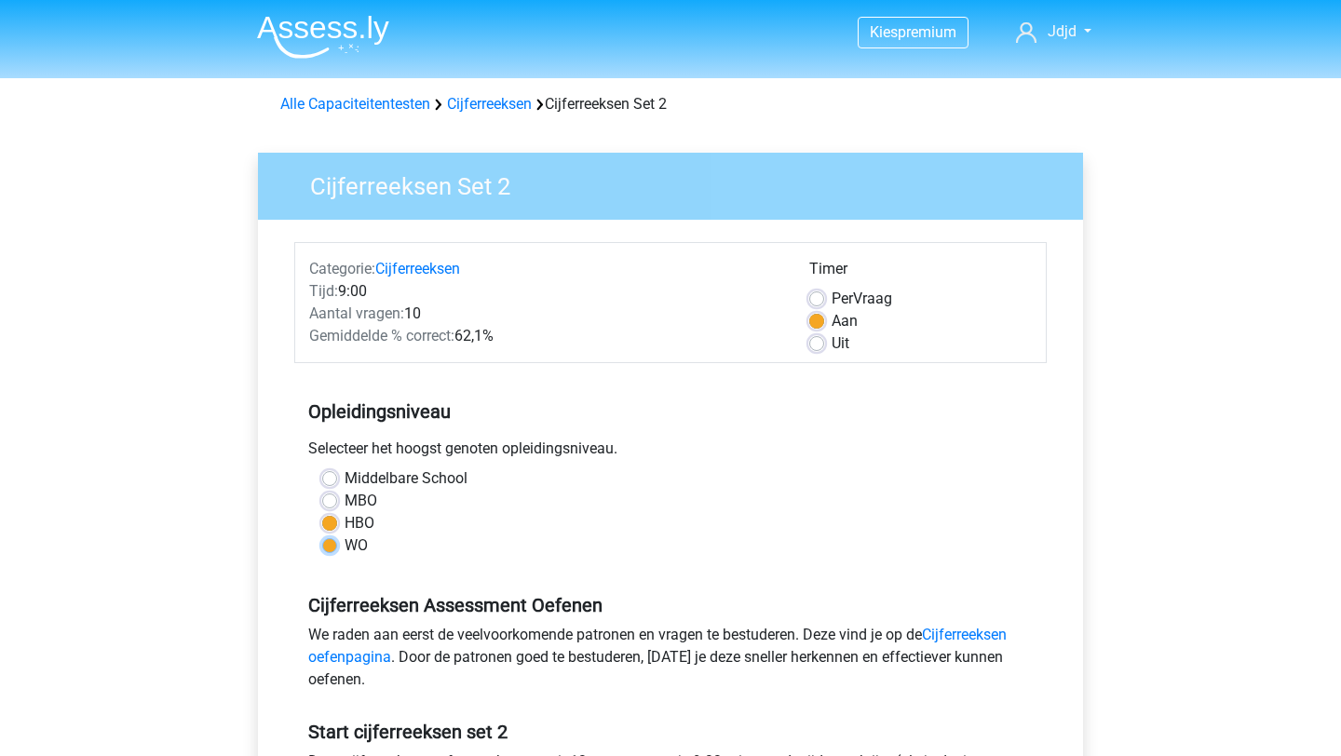
radio input "true"
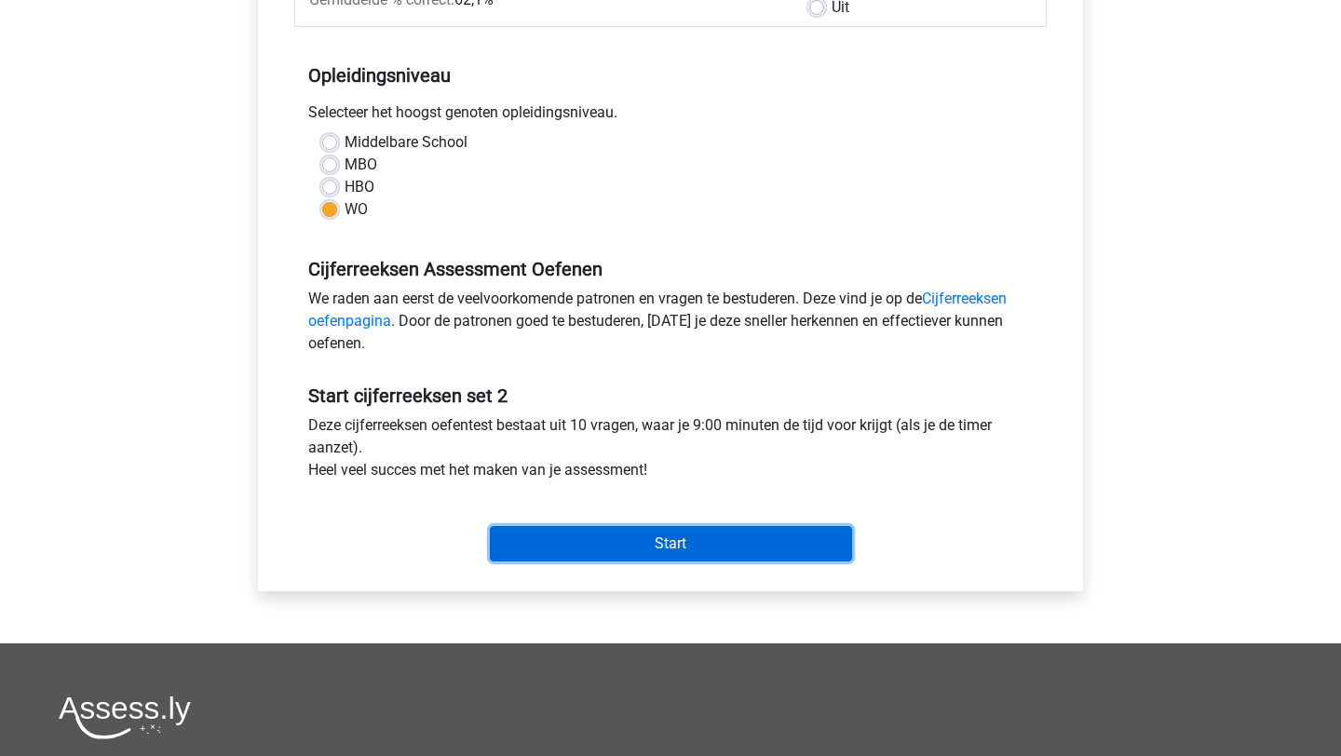
click at [540, 530] on input "Start" at bounding box center [671, 543] width 362 height 35
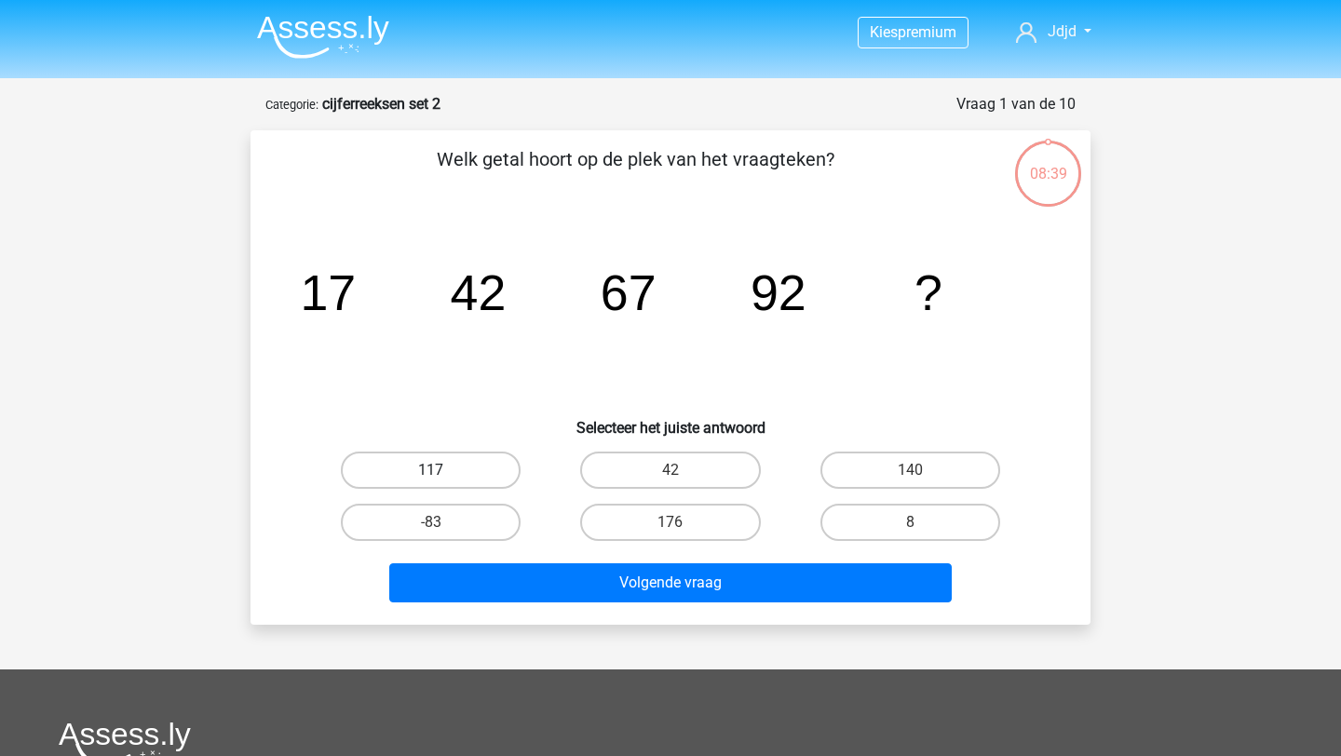
click at [428, 470] on label "117" at bounding box center [431, 470] width 180 height 37
click at [431, 470] on input "117" at bounding box center [437, 476] width 12 height 12
radio input "true"
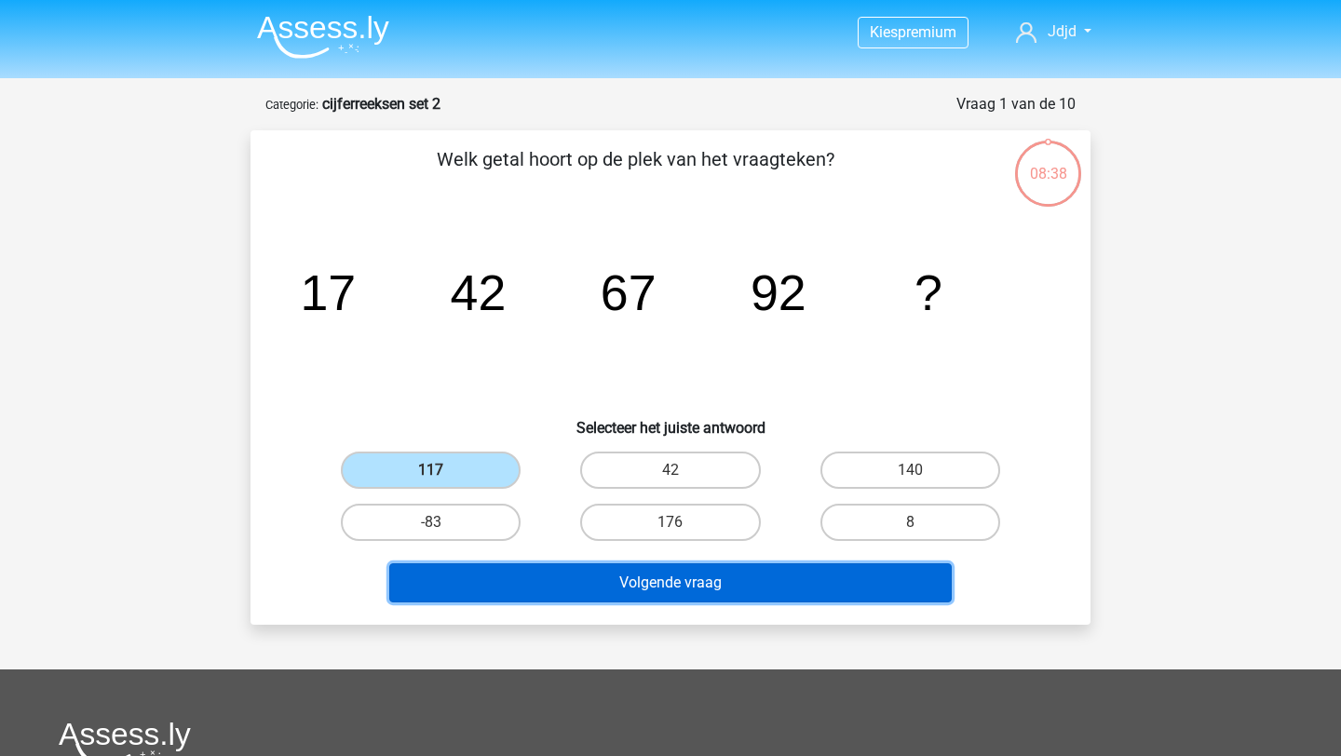
click at [512, 576] on button "Volgende vraag" at bounding box center [671, 583] width 564 height 39
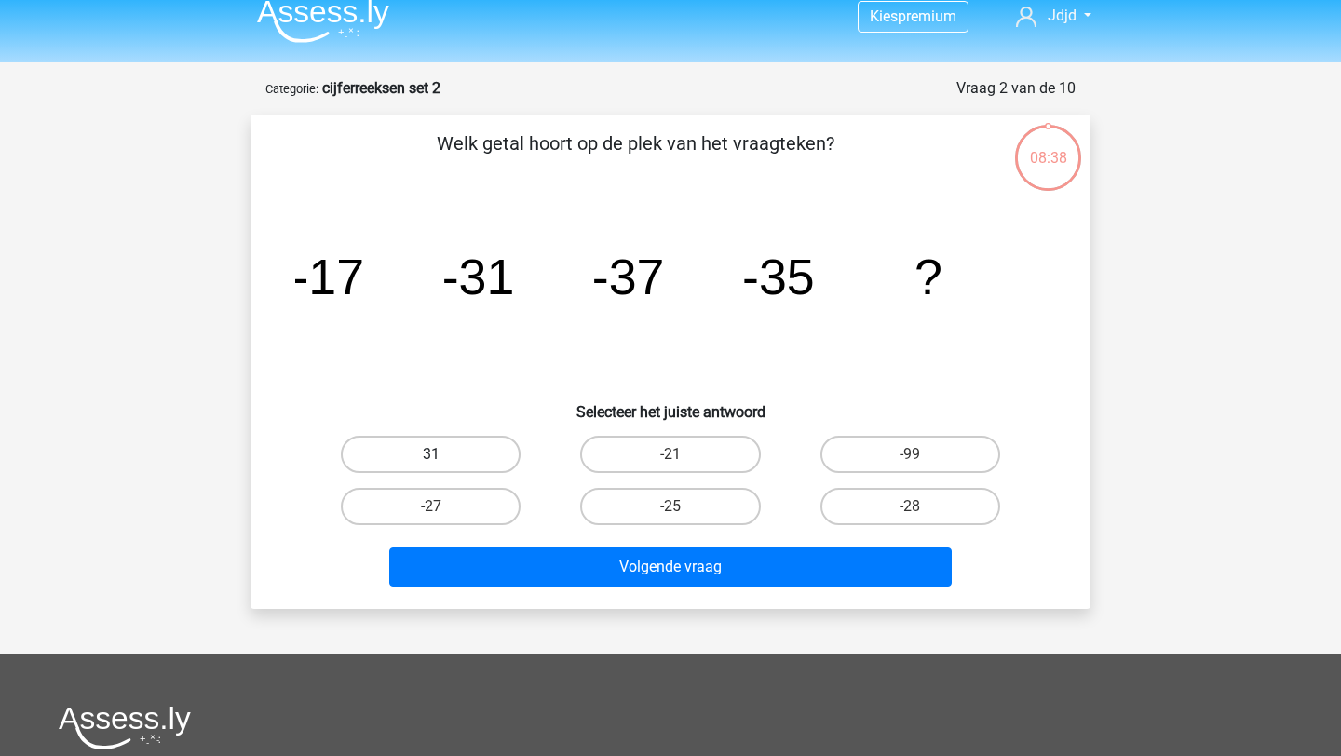
scroll to position [12, 0]
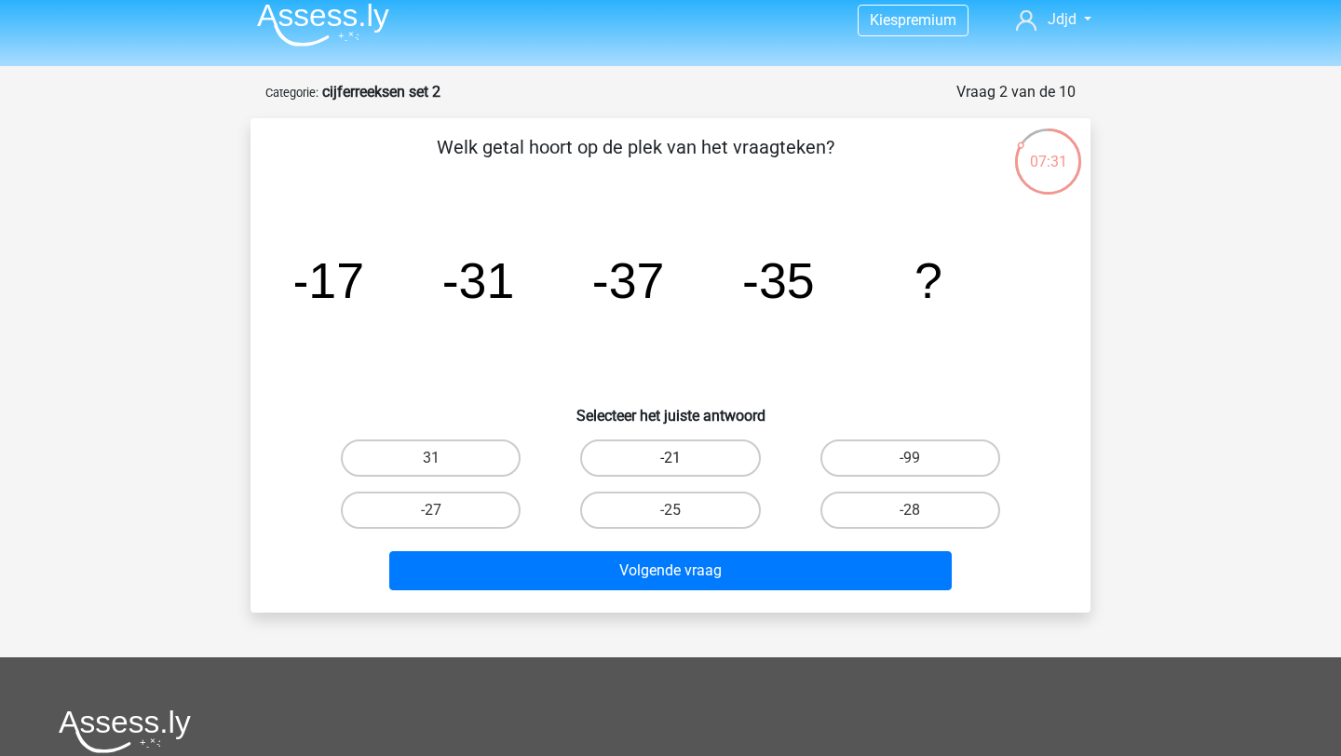
click at [669, 450] on label "-21" at bounding box center [670, 458] width 180 height 37
click at [671, 458] on input "-21" at bounding box center [677, 464] width 12 height 12
radio input "true"
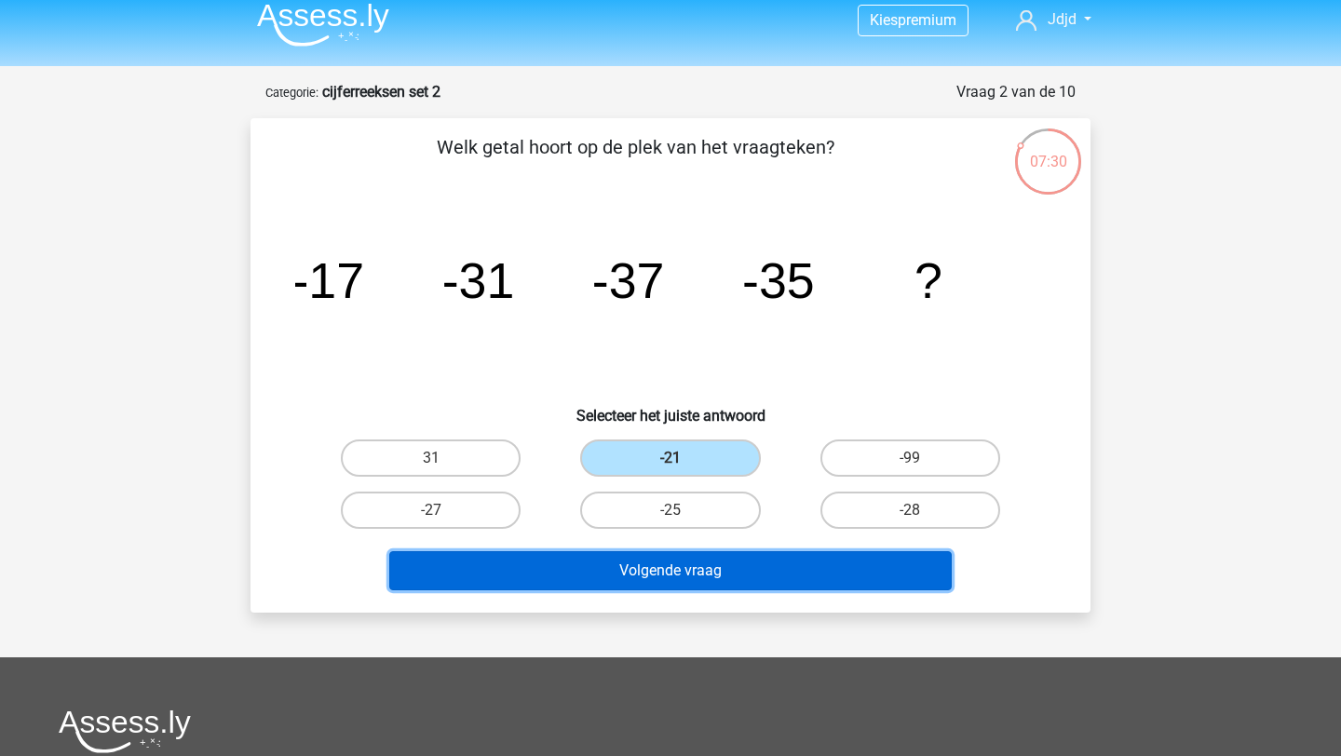
click at [616, 559] on button "Volgende vraag" at bounding box center [671, 570] width 564 height 39
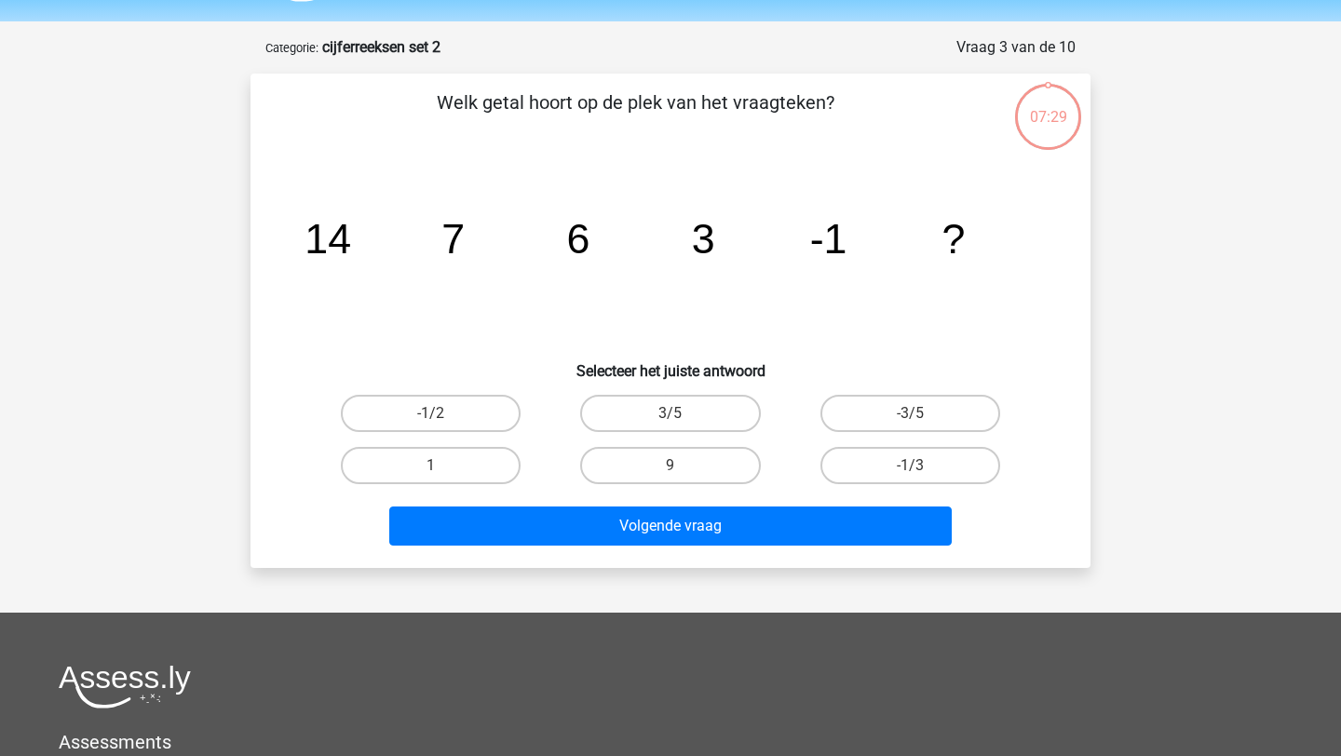
scroll to position [93, 0]
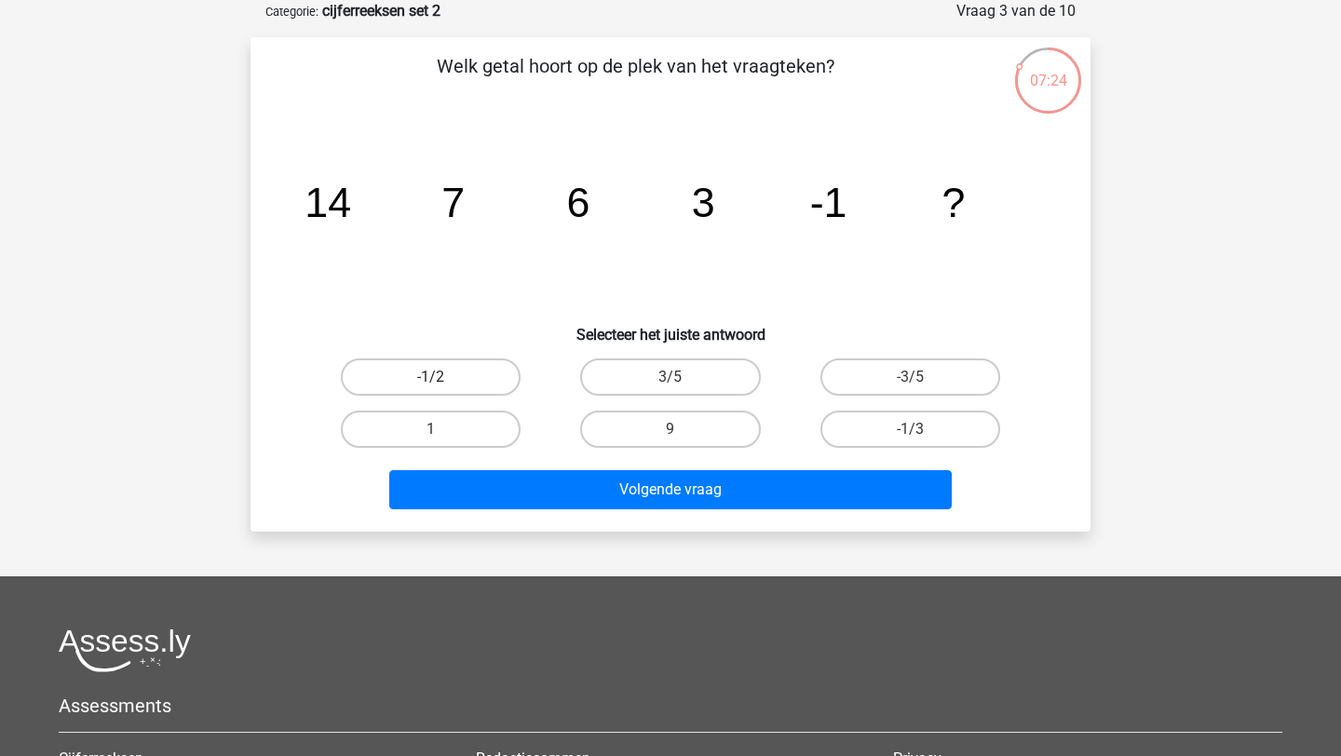
click at [475, 364] on label "-1/2" at bounding box center [431, 377] width 180 height 37
click at [443, 377] on input "-1/2" at bounding box center [437, 383] width 12 height 12
radio input "true"
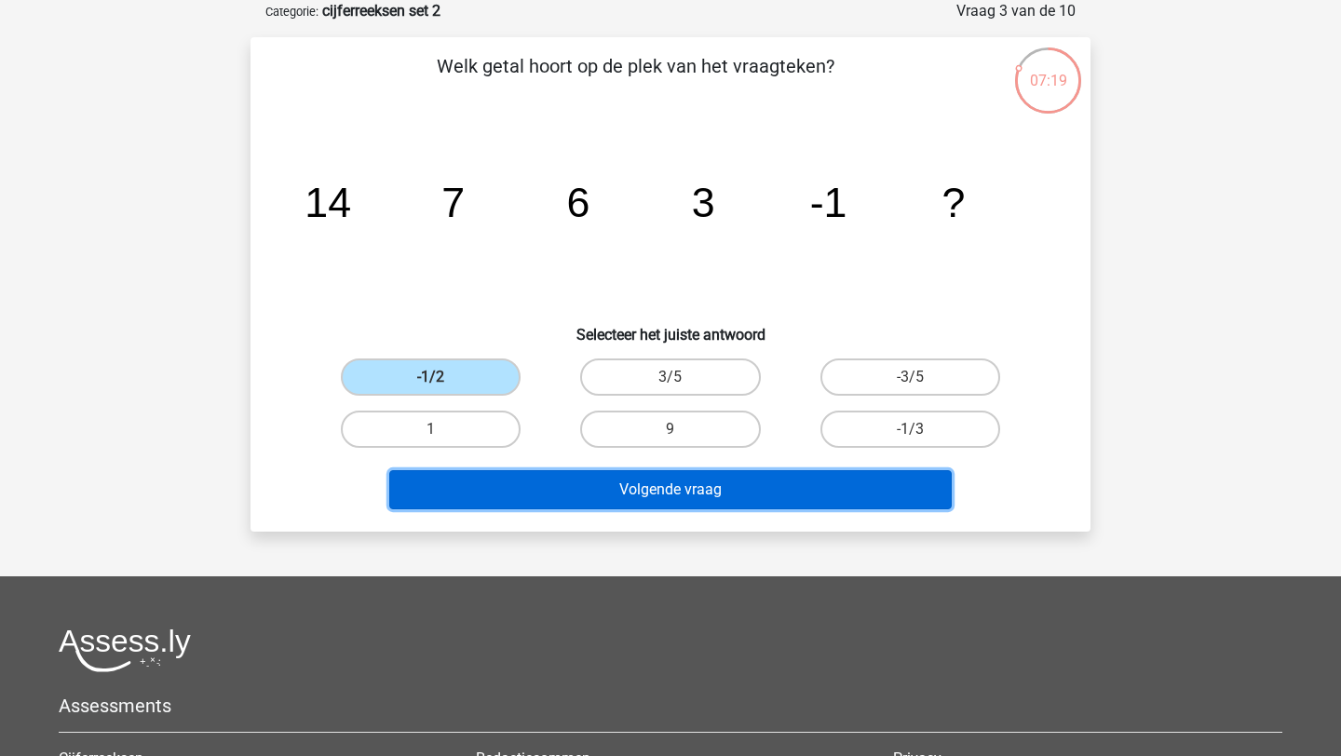
click at [481, 489] on button "Volgende vraag" at bounding box center [671, 489] width 564 height 39
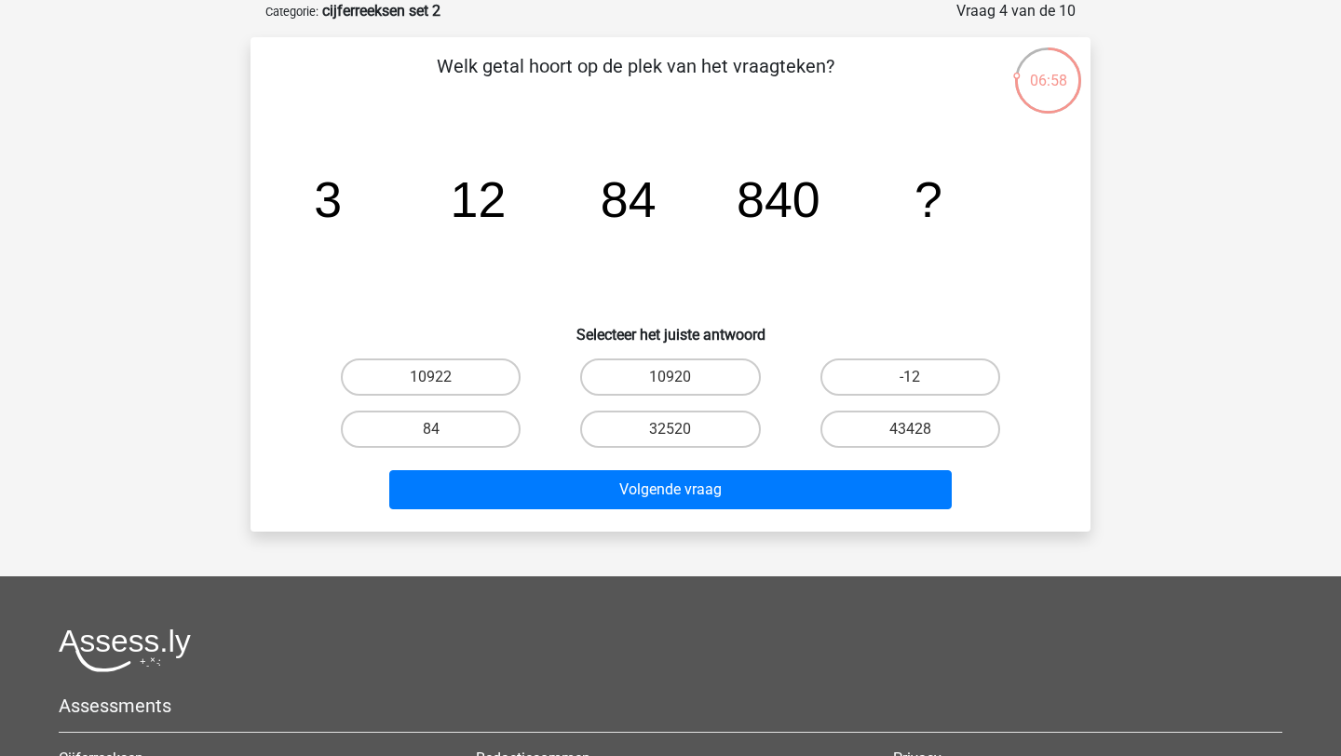
click at [496, 194] on tspan "12" at bounding box center [479, 199] width 56 height 56
drag, startPoint x: 455, startPoint y: 206, endPoint x: 653, endPoint y: 197, distance: 198.6
click at [653, 197] on g "3 12 84 840 ?" at bounding box center [628, 199] width 629 height 56
click at [653, 197] on tspan "84" at bounding box center [629, 199] width 56 height 56
drag, startPoint x: 454, startPoint y: 214, endPoint x: 656, endPoint y: 211, distance: 202.2
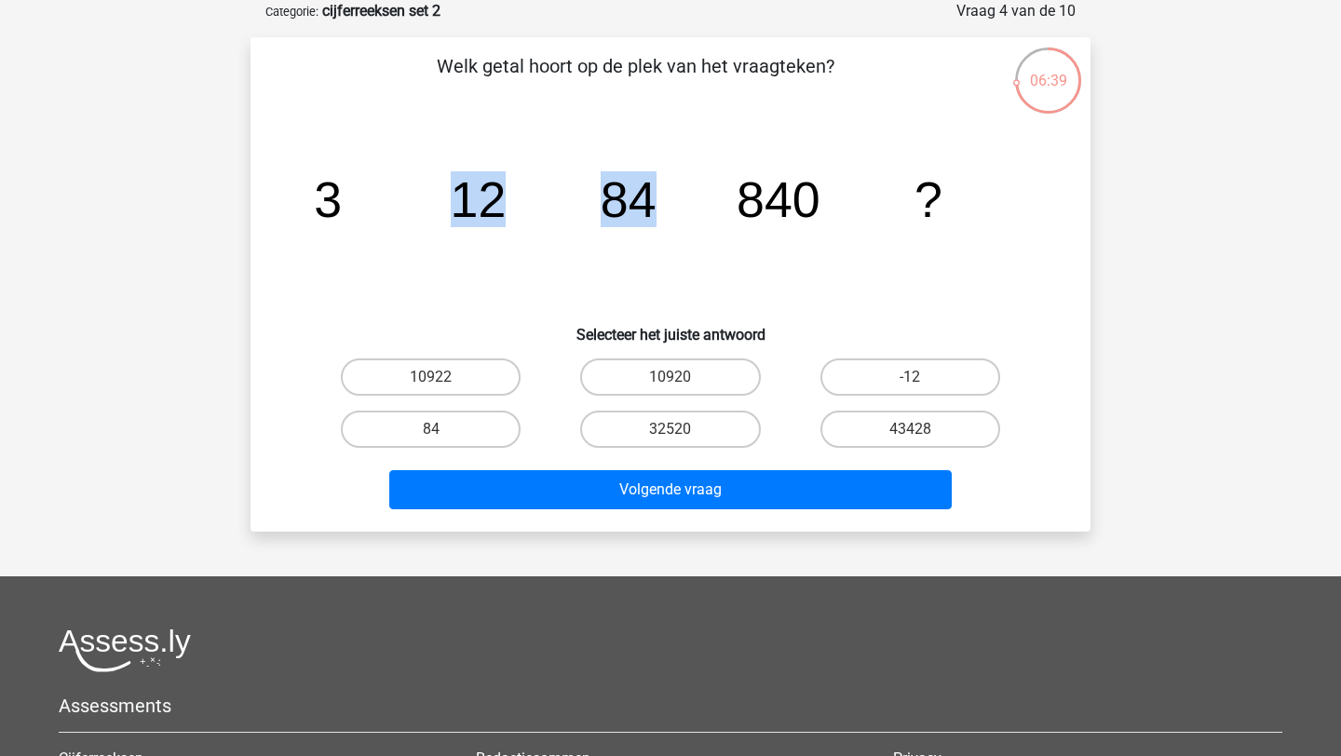
click at [656, 211] on icon "image/svg+xml 3 12 84 840 ?" at bounding box center [670, 217] width 751 height 188
click at [656, 211] on tspan "84" at bounding box center [629, 199] width 56 height 56
drag, startPoint x: 315, startPoint y: 220, endPoint x: 663, endPoint y: 231, distance: 348.6
click at [663, 231] on icon "image/svg+xml 3 12 84 840 ?" at bounding box center [670, 217] width 751 height 188
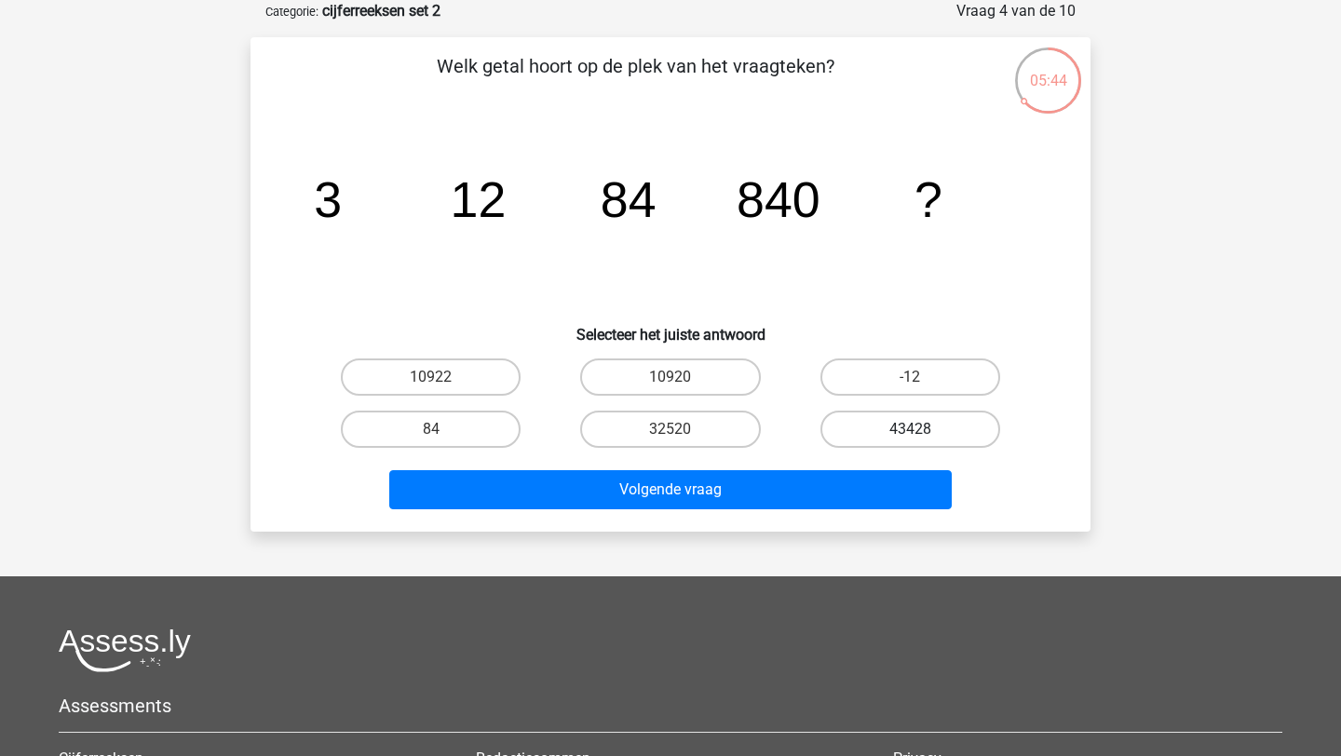
click at [866, 428] on label "43428" at bounding box center [911, 429] width 180 height 37
click at [910, 429] on input "43428" at bounding box center [916, 435] width 12 height 12
radio input "true"
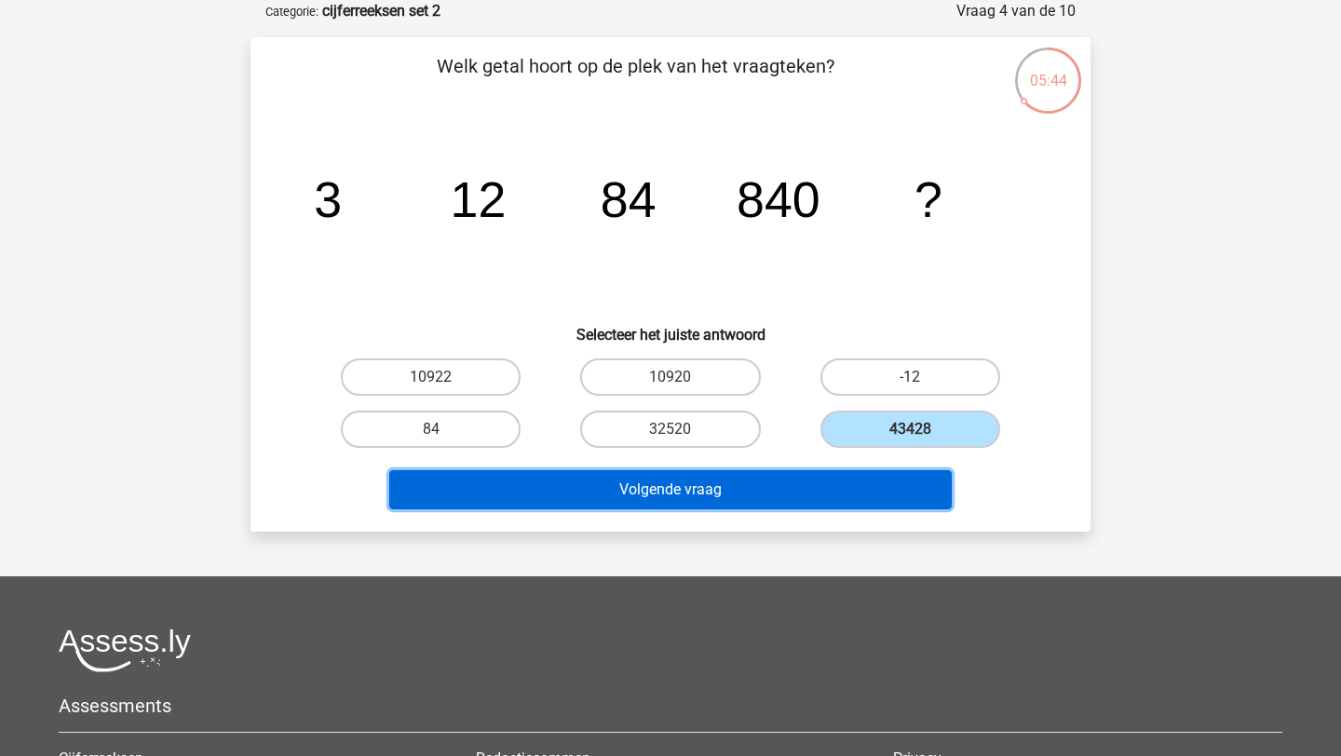
click at [798, 504] on button "Volgende vraag" at bounding box center [671, 489] width 564 height 39
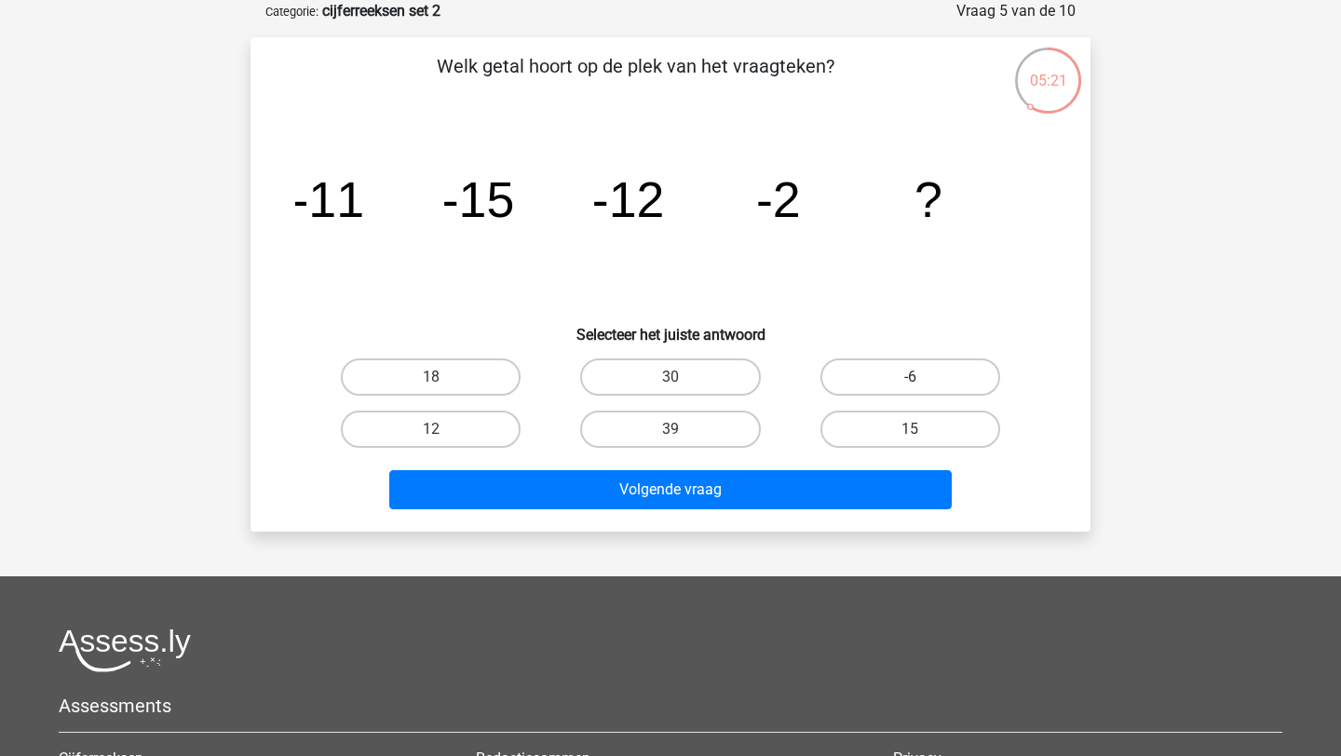
click at [906, 382] on label "-6" at bounding box center [911, 377] width 180 height 37
click at [910, 382] on input "-6" at bounding box center [916, 383] width 12 height 12
radio input "true"
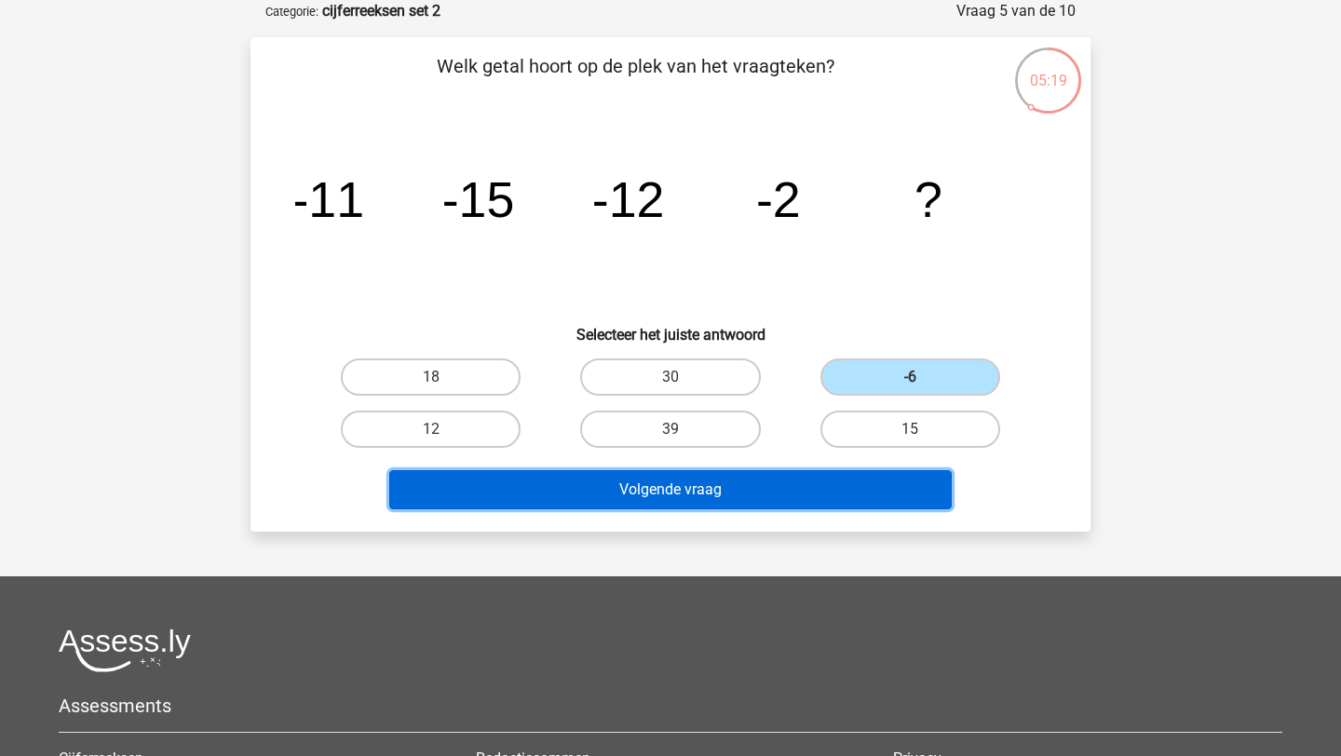
click at [774, 485] on button "Volgende vraag" at bounding box center [671, 489] width 564 height 39
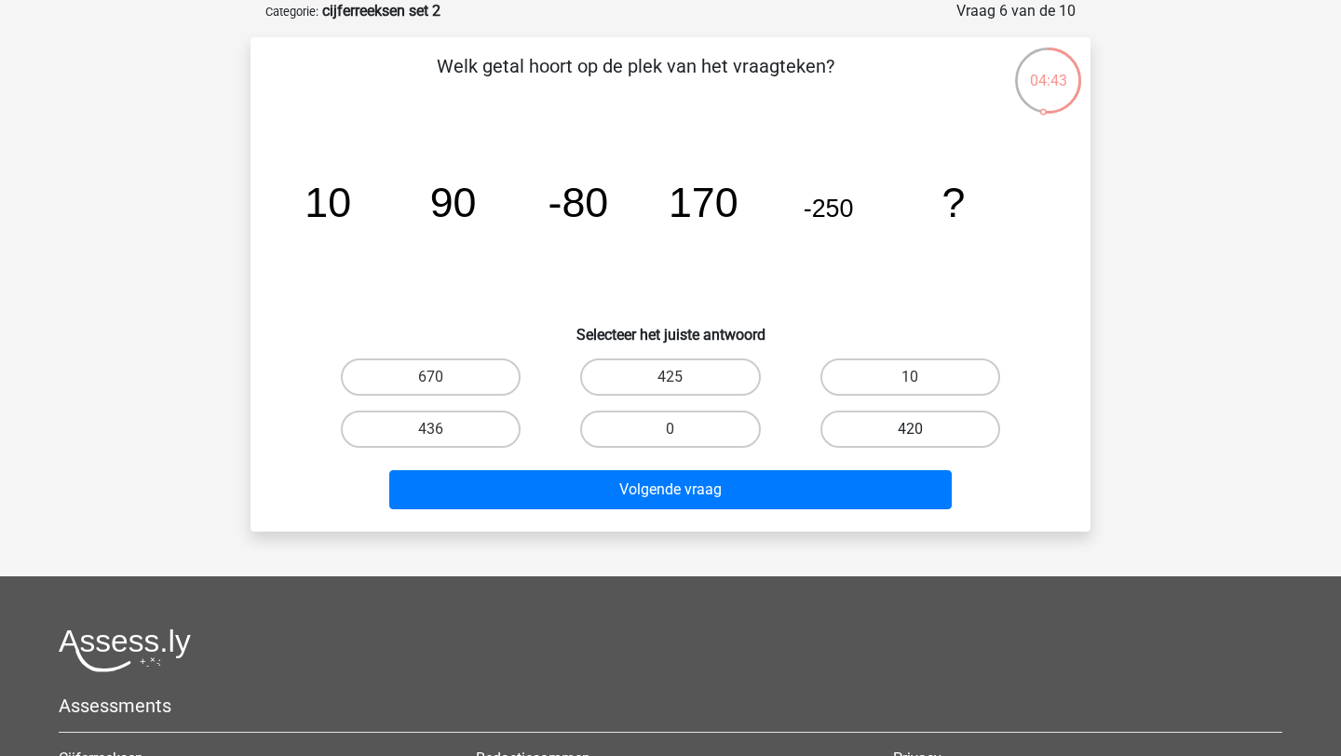
click at [893, 420] on label "420" at bounding box center [911, 429] width 180 height 37
click at [910, 429] on input "420" at bounding box center [916, 435] width 12 height 12
radio input "true"
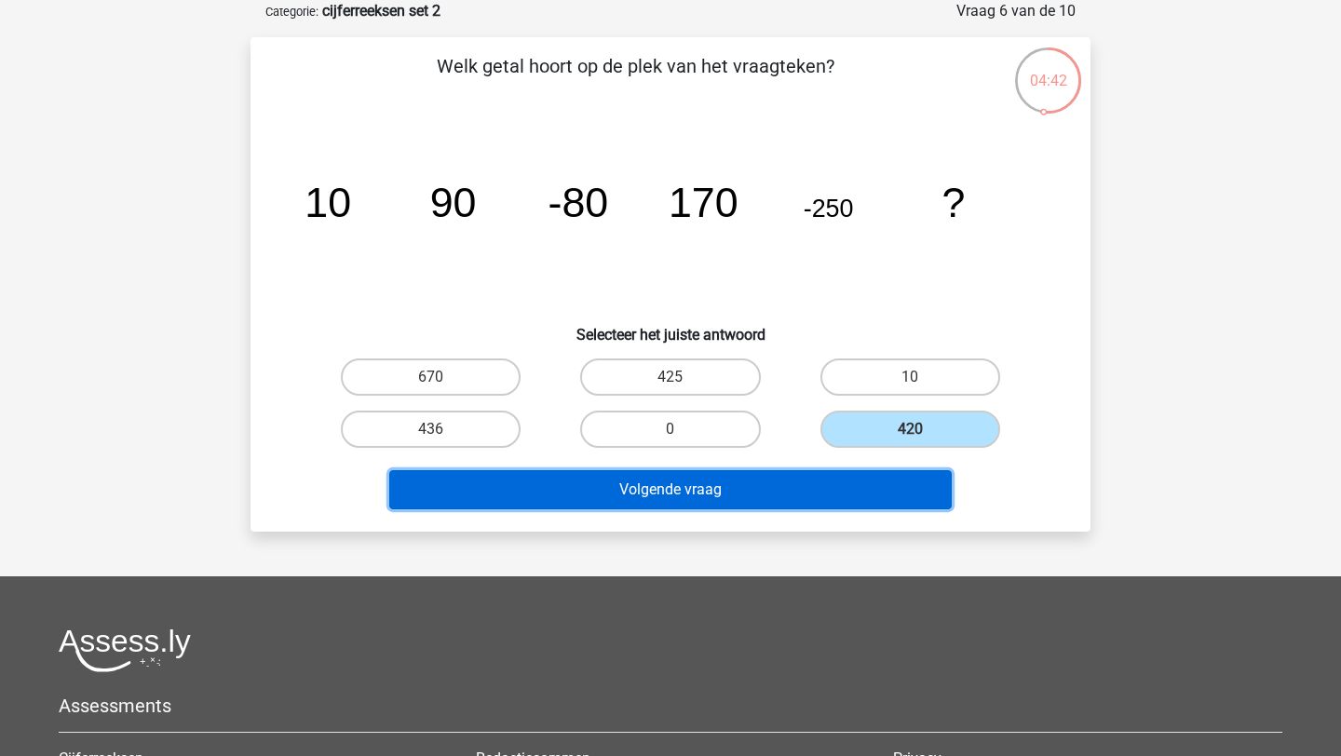
click at [809, 488] on button "Volgende vraag" at bounding box center [671, 489] width 564 height 39
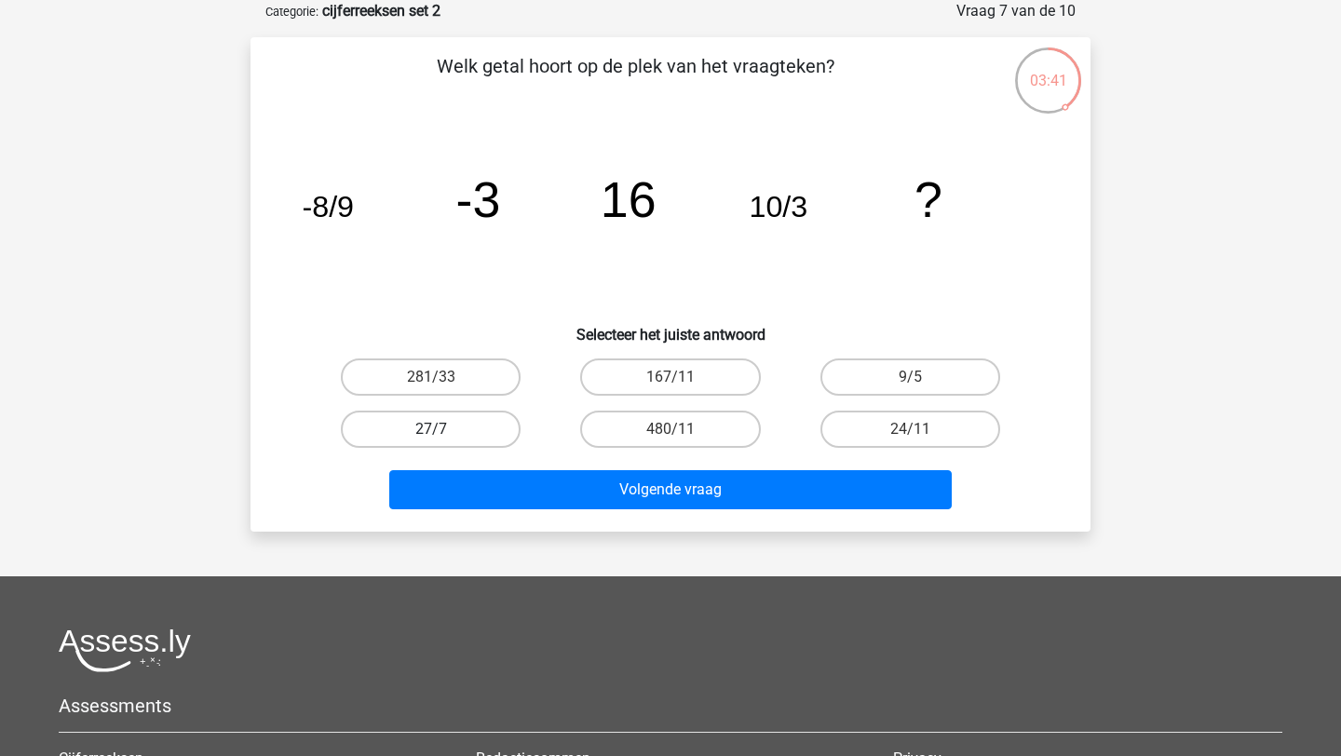
click at [480, 428] on label "27/7" at bounding box center [431, 429] width 180 height 37
click at [443, 429] on input "27/7" at bounding box center [437, 435] width 12 height 12
radio input "true"
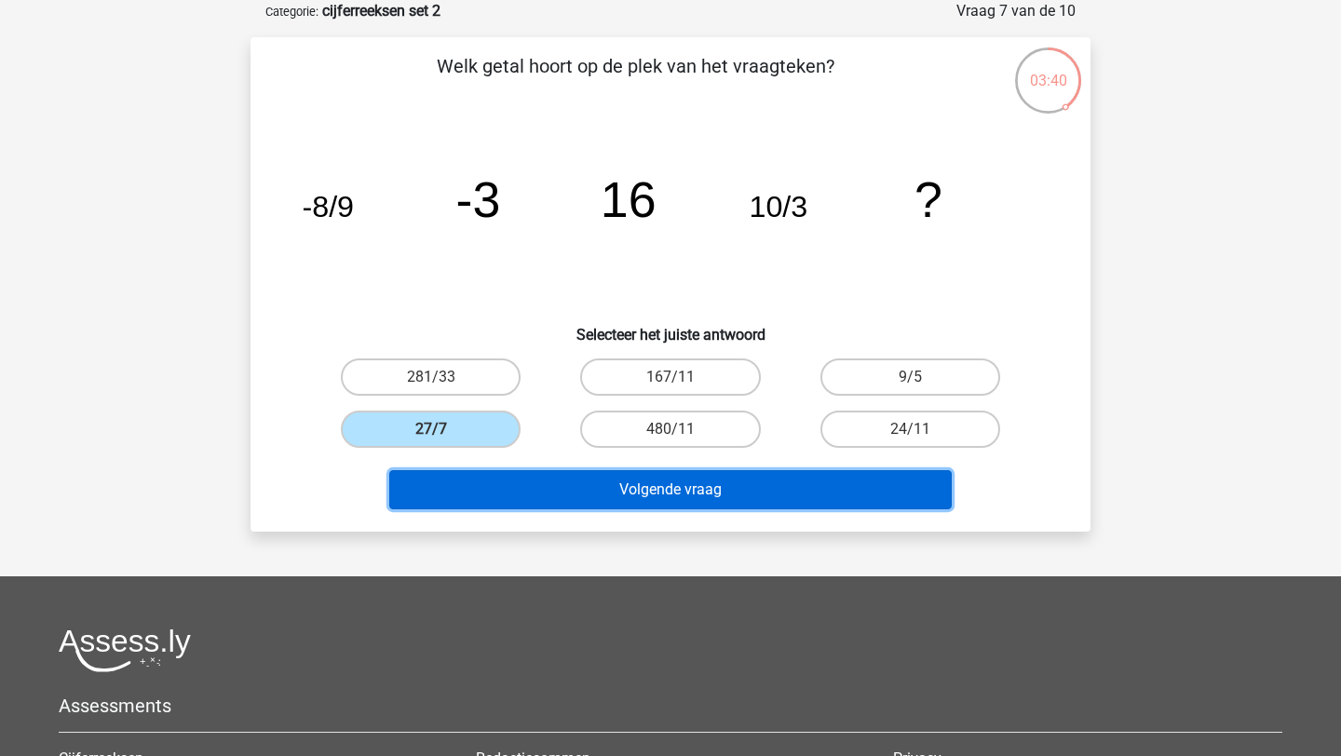
click at [517, 477] on button "Volgende vraag" at bounding box center [671, 489] width 564 height 39
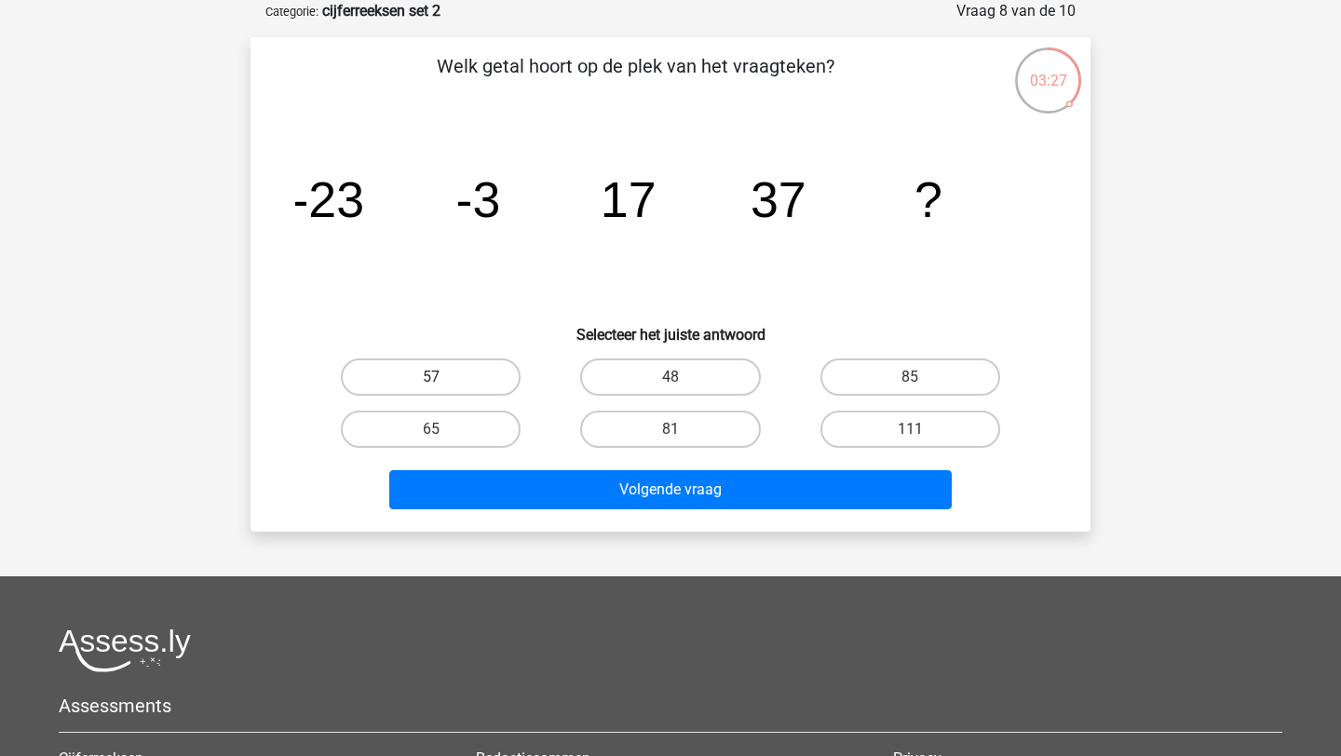
click at [484, 365] on label "57" at bounding box center [431, 377] width 180 height 37
click at [443, 377] on input "57" at bounding box center [437, 383] width 12 height 12
radio input "true"
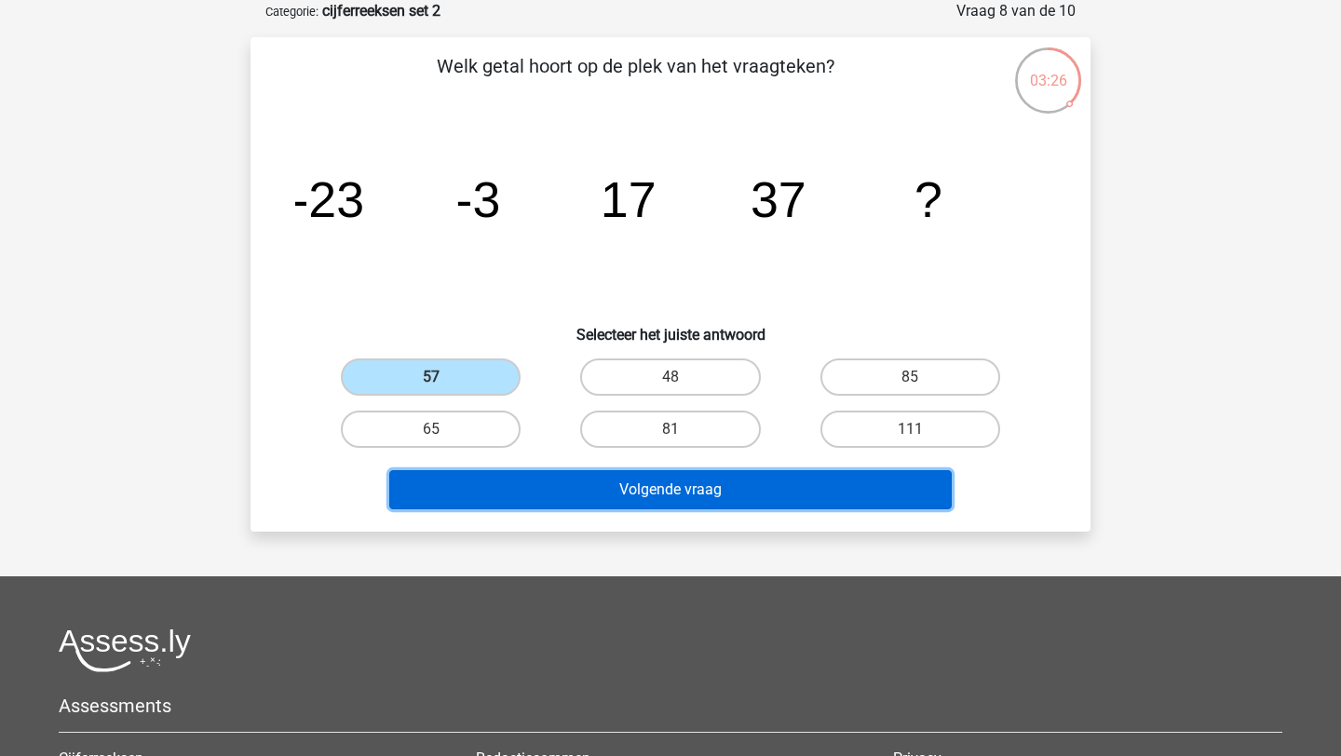
click at [536, 480] on button "Volgende vraag" at bounding box center [671, 489] width 564 height 39
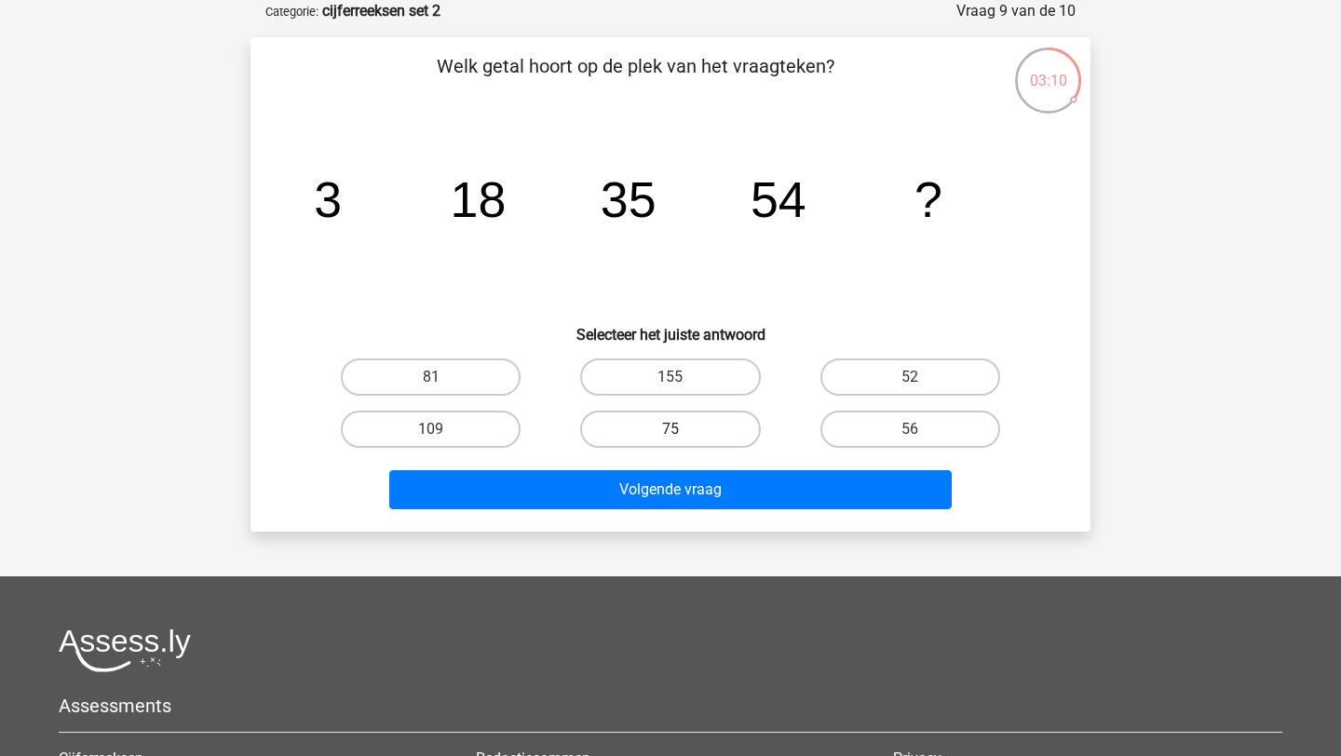
click at [727, 422] on label "75" at bounding box center [670, 429] width 180 height 37
click at [683, 429] on input "75" at bounding box center [677, 435] width 12 height 12
radio input "true"
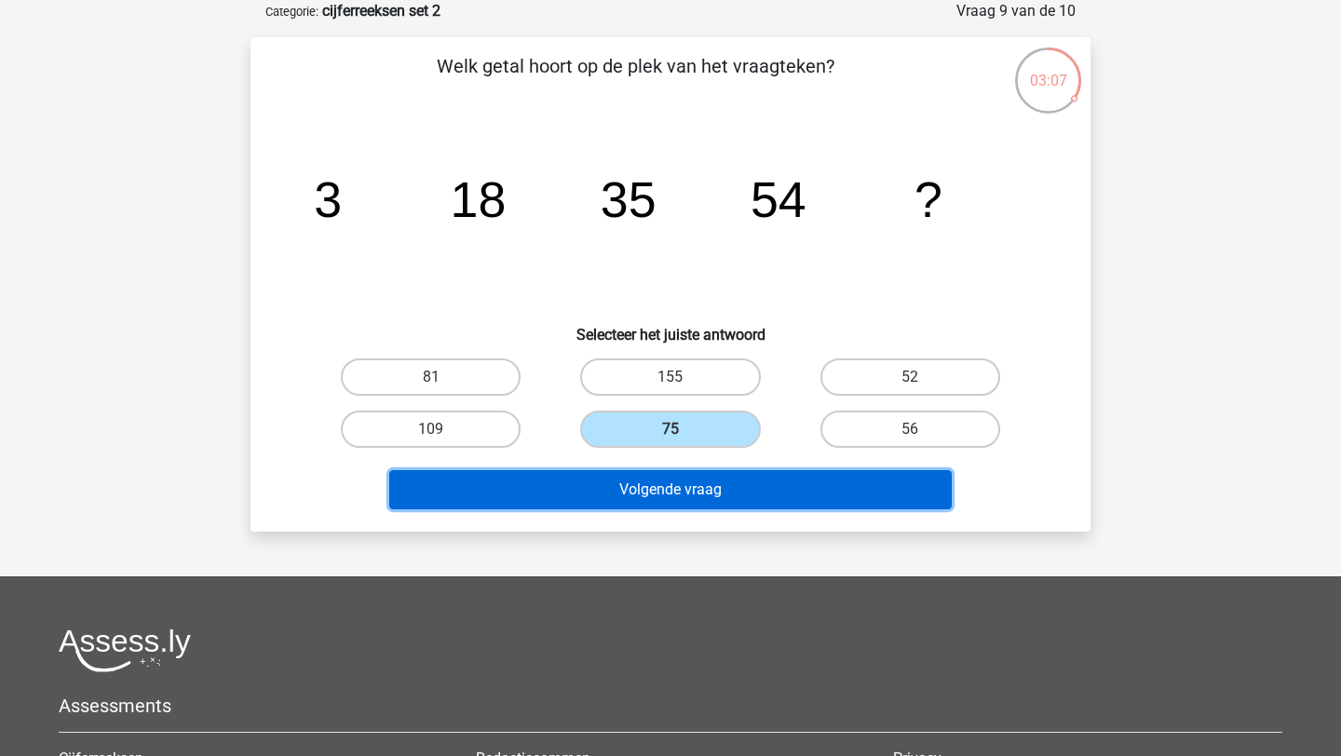
click at [688, 499] on button "Volgende vraag" at bounding box center [671, 489] width 564 height 39
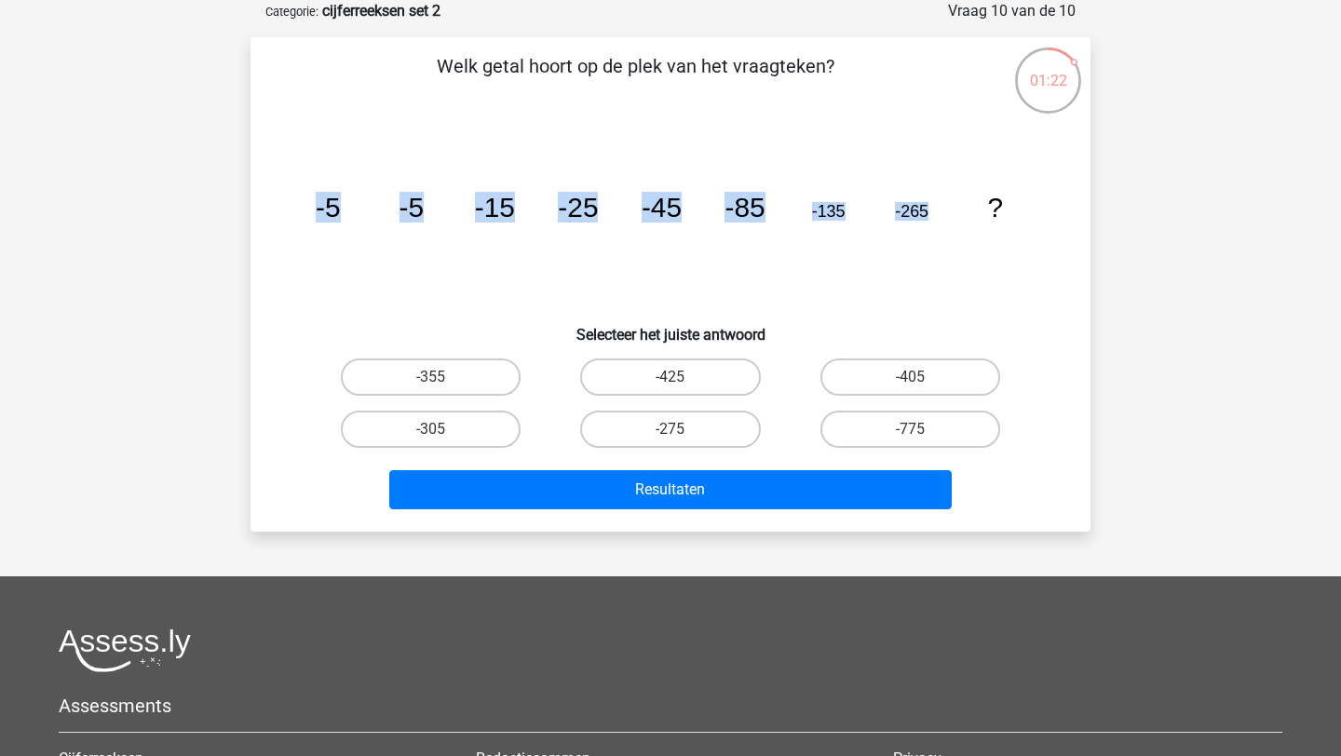
drag, startPoint x: 968, startPoint y: 208, endPoint x: 280, endPoint y: 213, distance: 687.5
click at [280, 213] on div "image/svg+xml -5 -5 -15 -25 -45 -85 -135 -265 ?" at bounding box center [670, 217] width 781 height 188
copy g "-5 -5 -15 -25 -45 -85 -135 -265"
click at [877, 334] on h6 "Selecteer het juiste antwoord" at bounding box center [670, 327] width 781 height 33
click at [901, 440] on label "-775" at bounding box center [911, 429] width 180 height 37
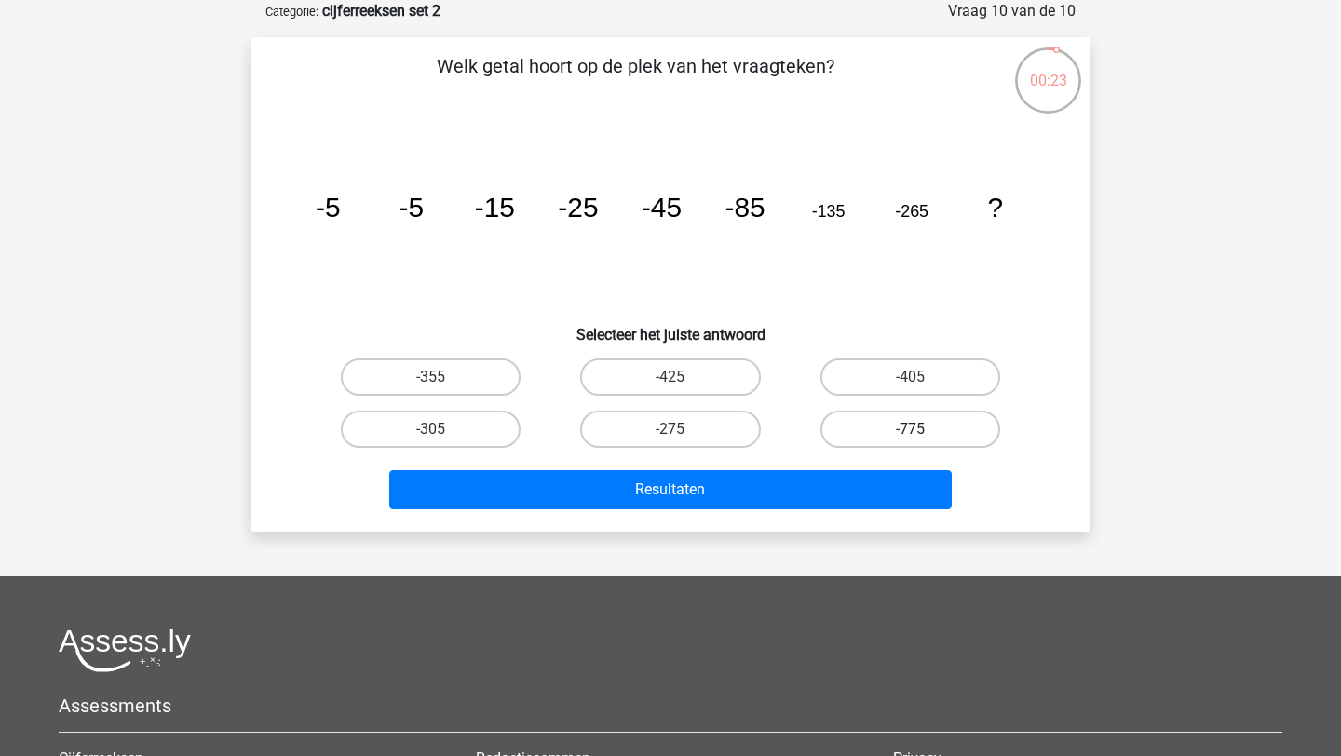
click at [910, 440] on input "-775" at bounding box center [916, 435] width 12 height 12
radio input "true"
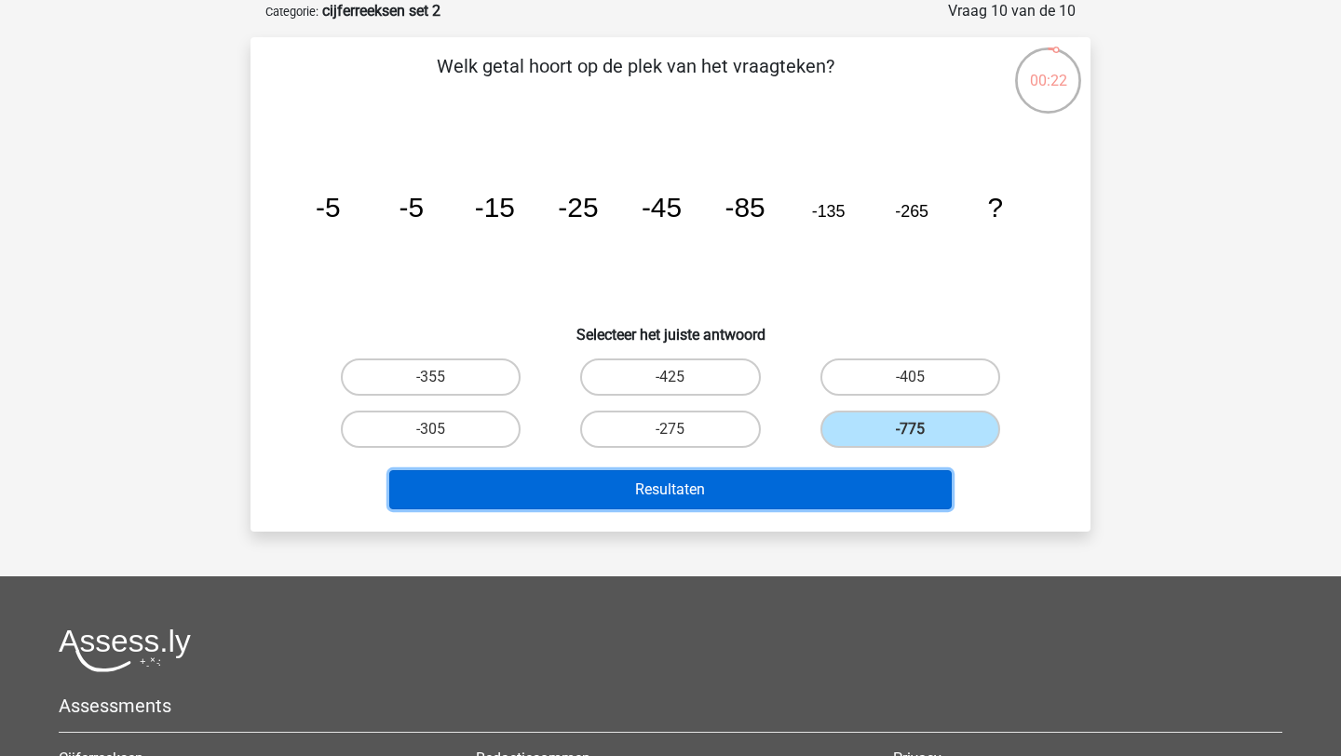
click at [863, 487] on button "Resultaten" at bounding box center [671, 489] width 564 height 39
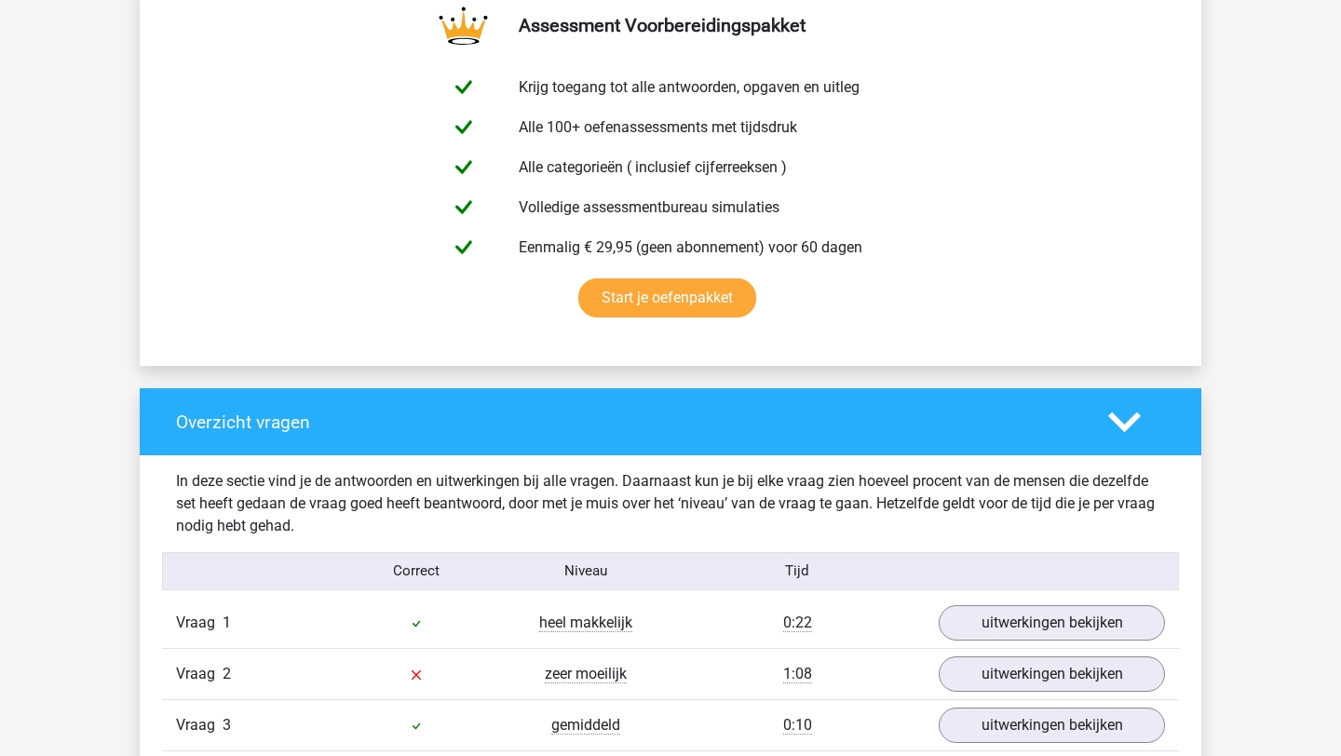
scroll to position [1408, 0]
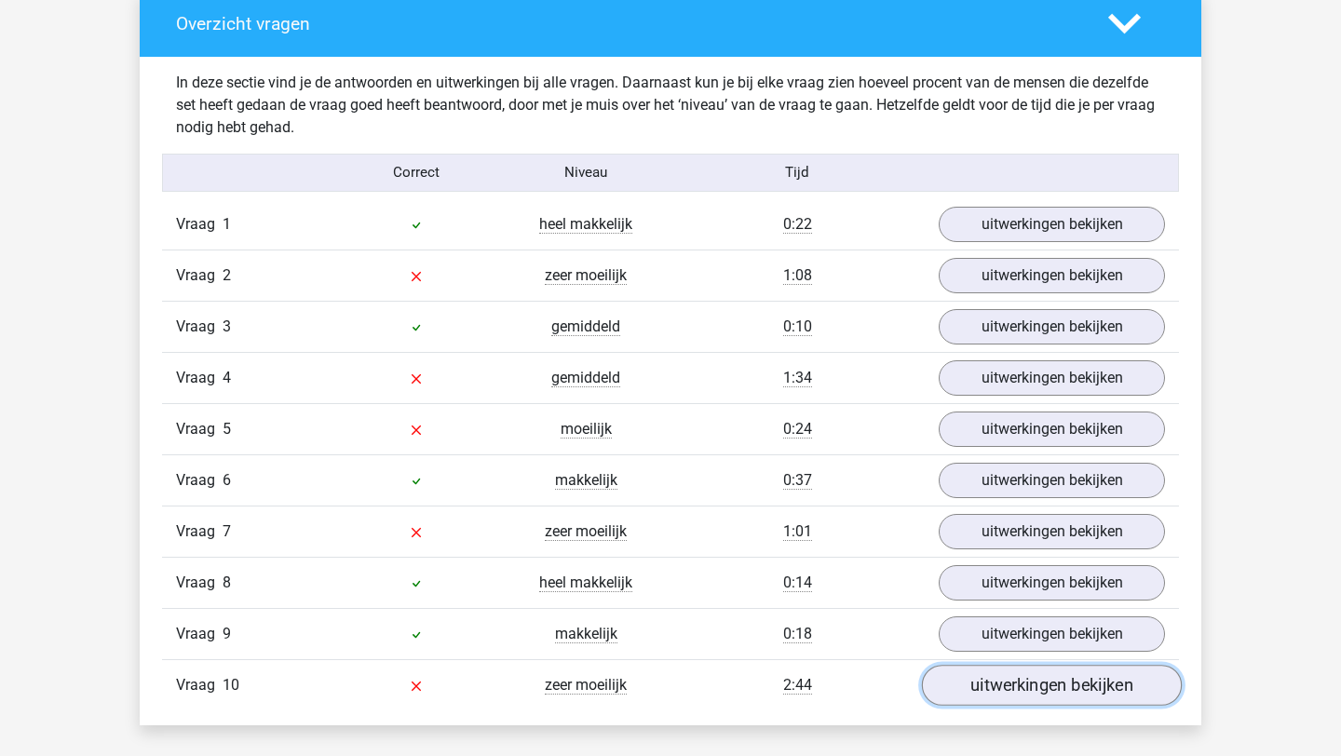
click at [1044, 699] on link "uitwerkingen bekijken" at bounding box center [1052, 685] width 260 height 41
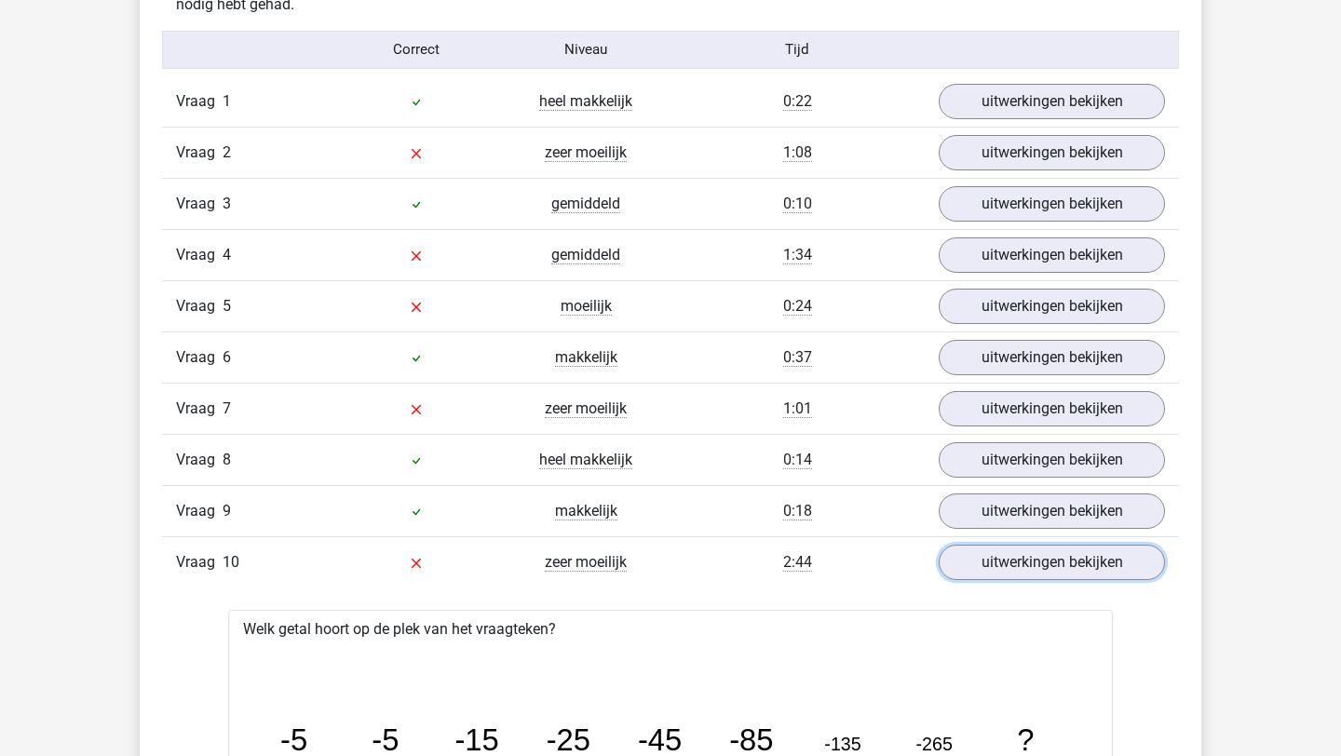
scroll to position [1528, 0]
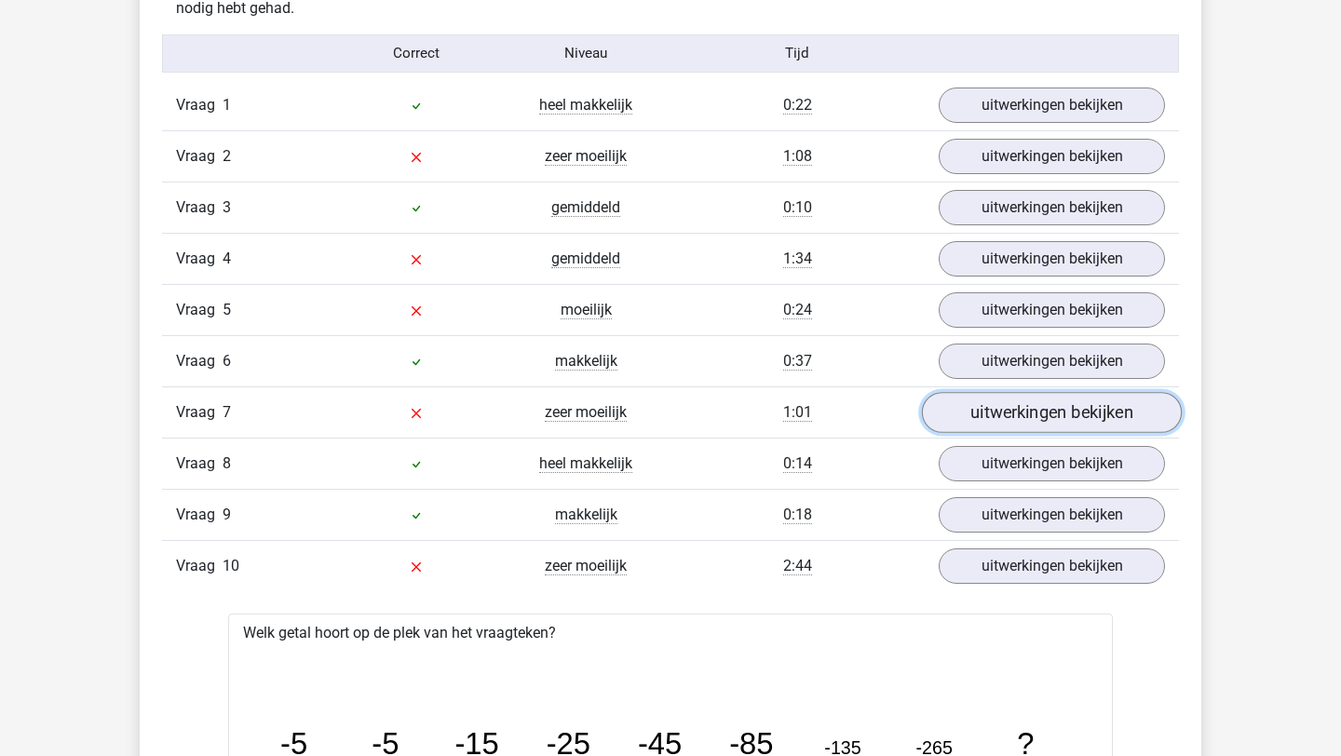
click at [1084, 405] on link "uitwerkingen bekijken" at bounding box center [1052, 412] width 260 height 41
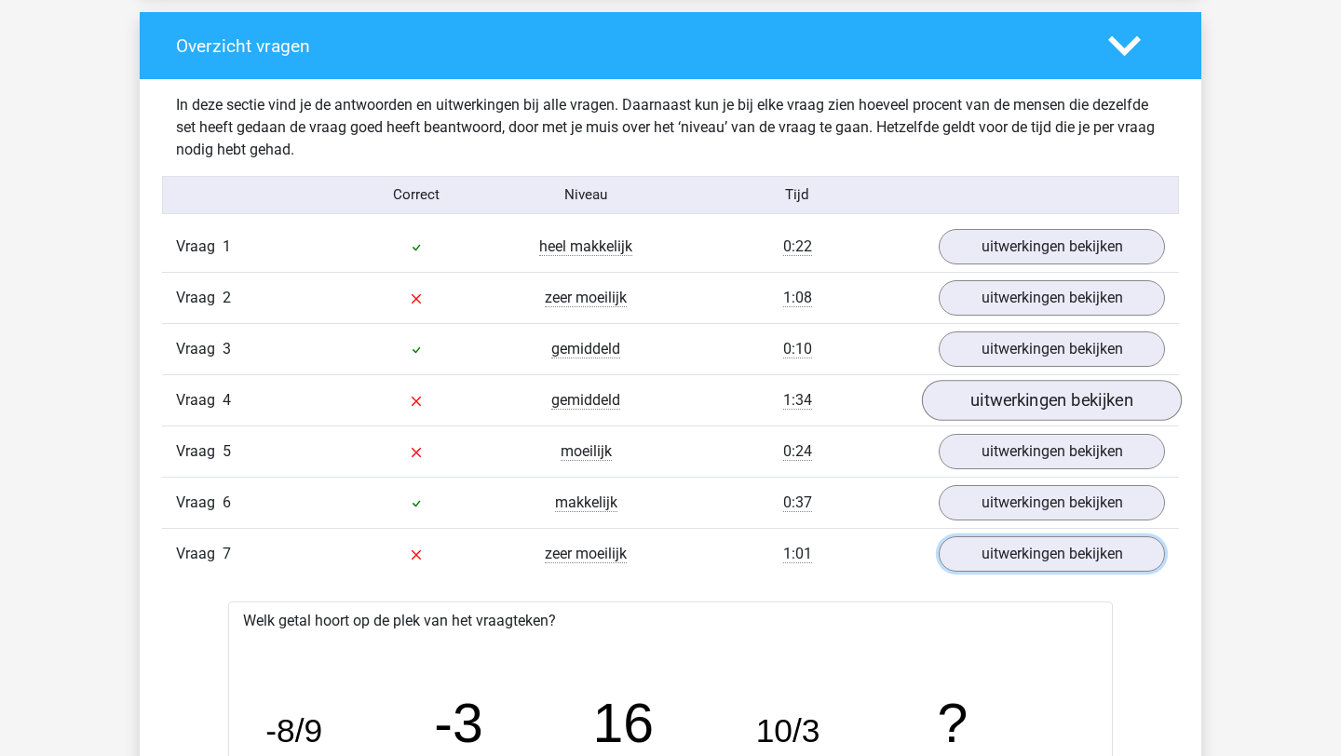
scroll to position [1370, 0]
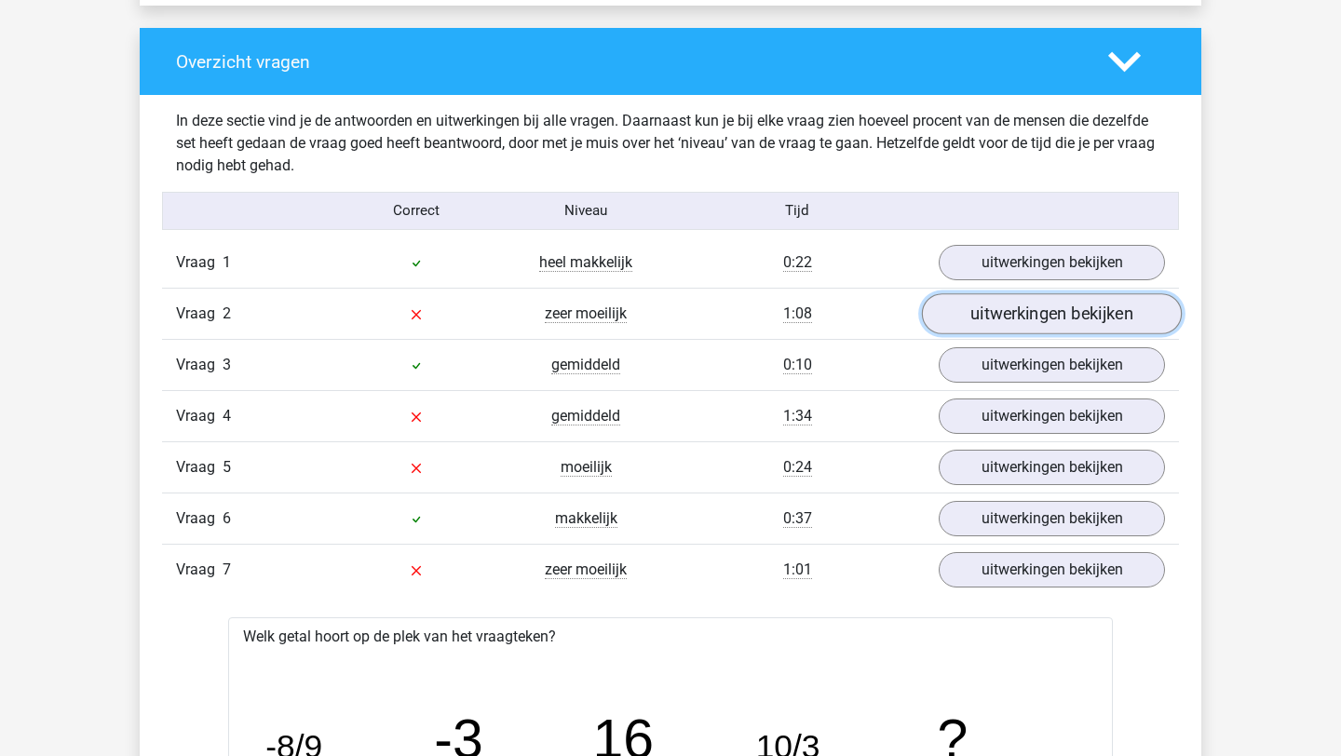
click at [1005, 319] on link "uitwerkingen bekijken" at bounding box center [1052, 313] width 260 height 41
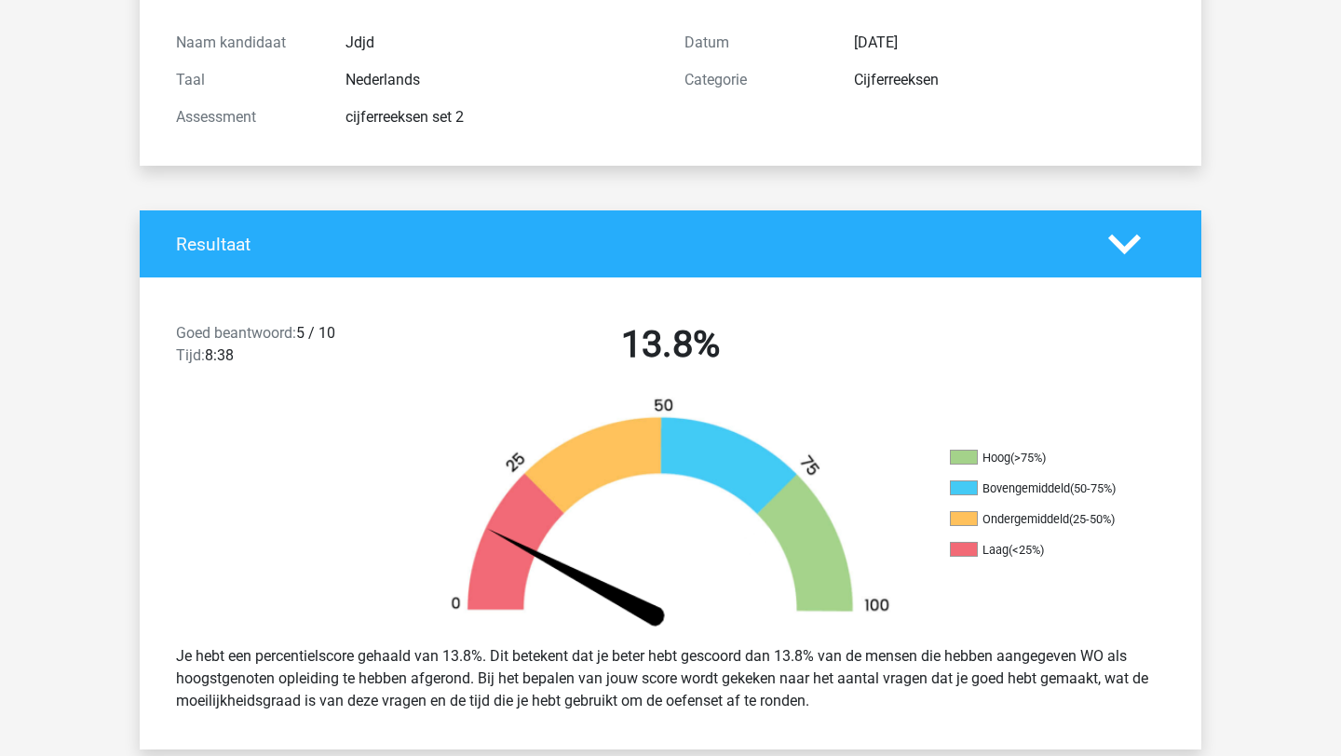
scroll to position [0, 0]
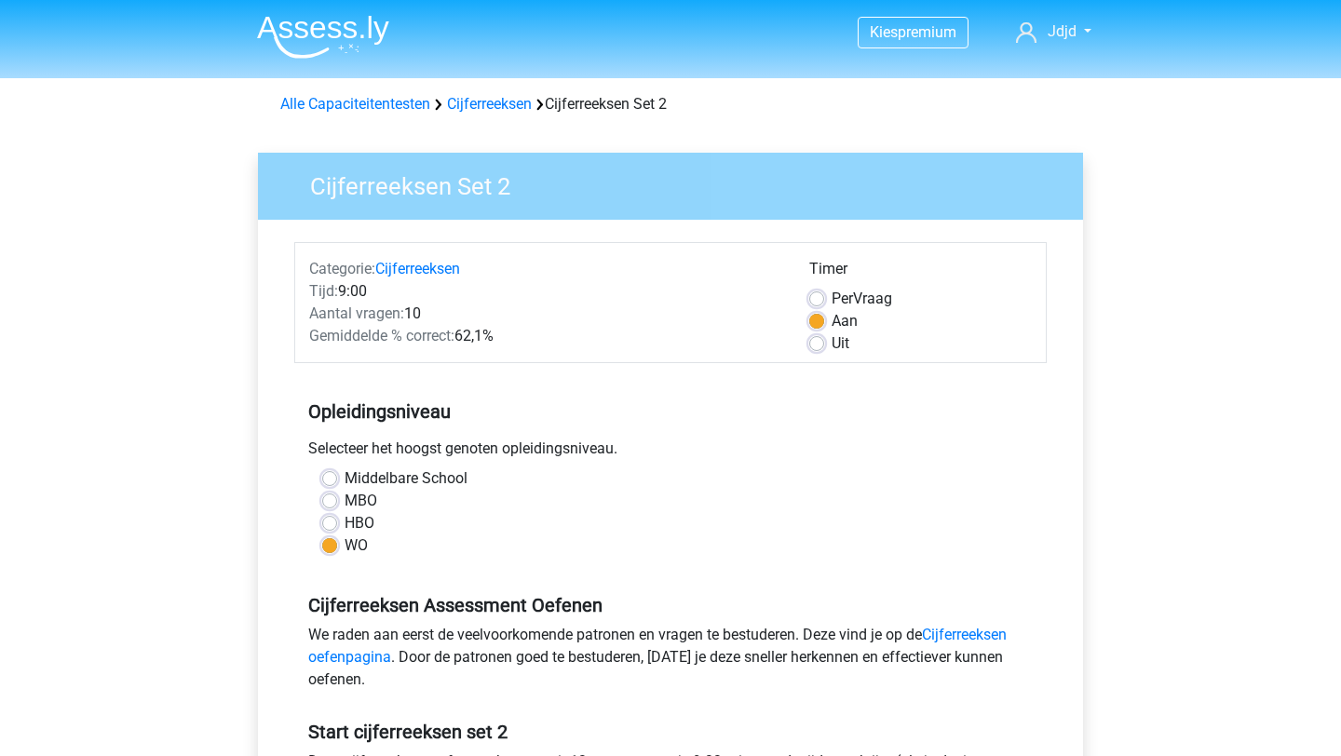
click at [305, 52] on img at bounding box center [323, 37] width 132 height 44
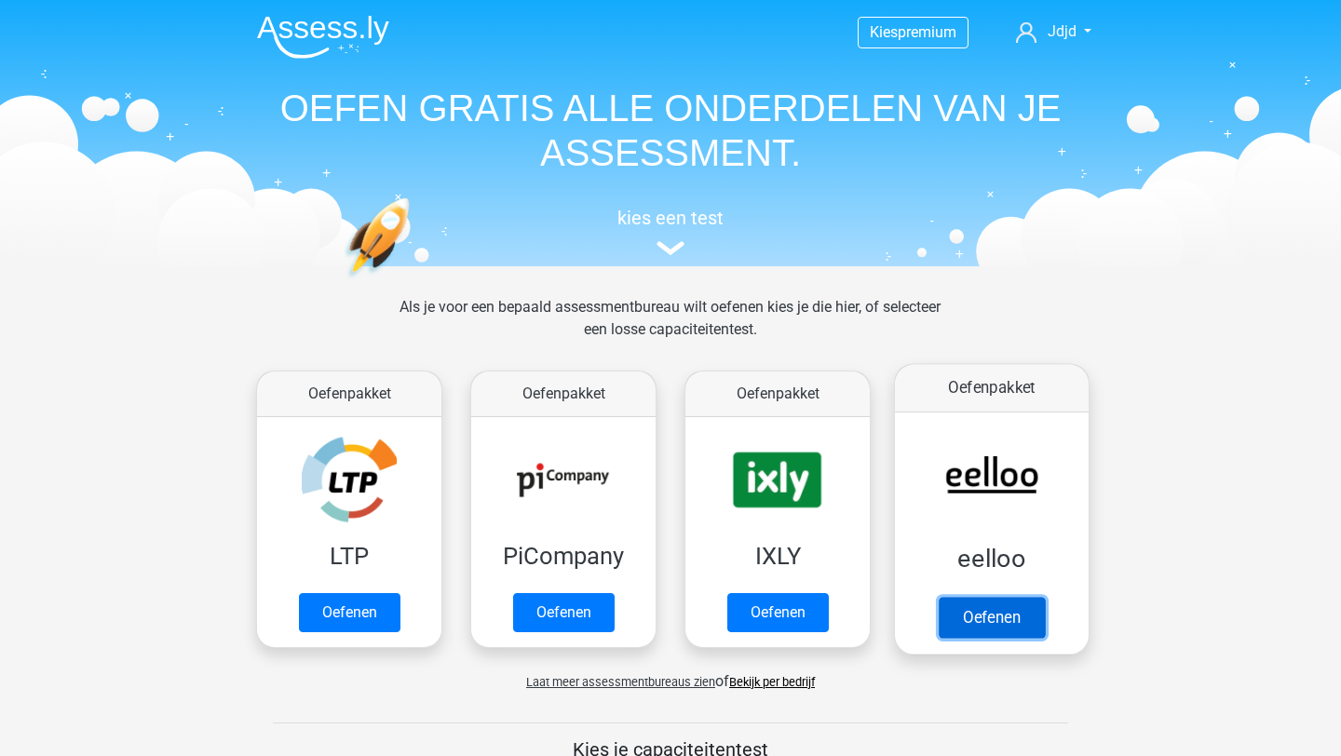
click at [1030, 597] on link "Oefenen" at bounding box center [992, 617] width 106 height 41
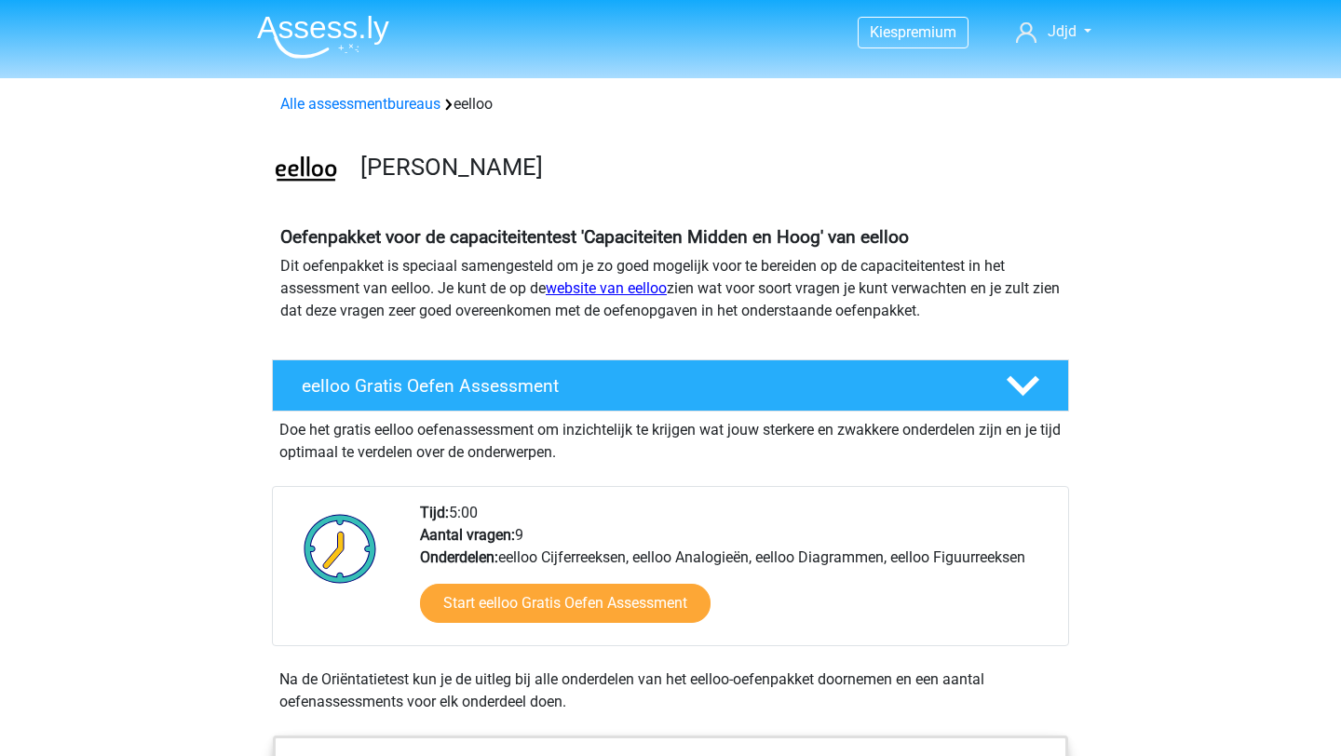
click at [620, 289] on link "website van eelloo" at bounding box center [606, 288] width 121 height 18
click at [342, 108] on link "Alle assessmentbureaus" at bounding box center [360, 104] width 160 height 18
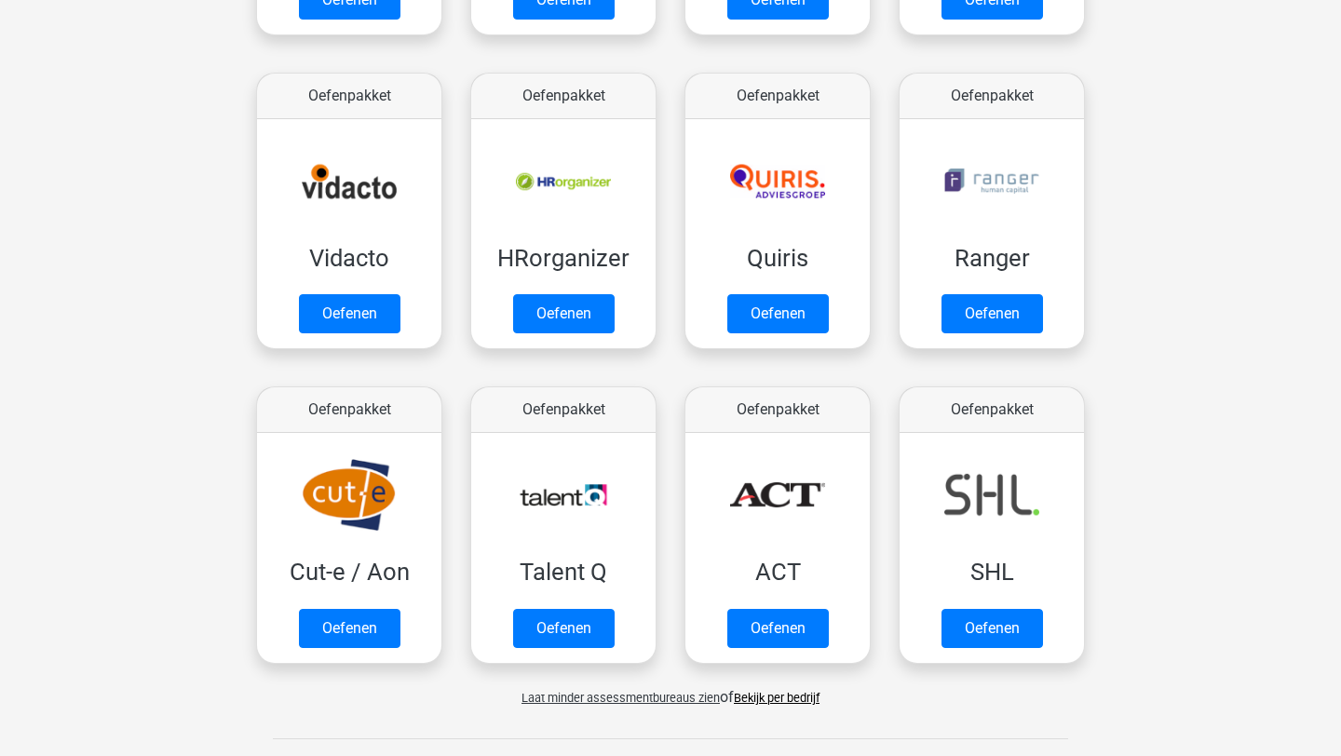
scroll to position [1292, 0]
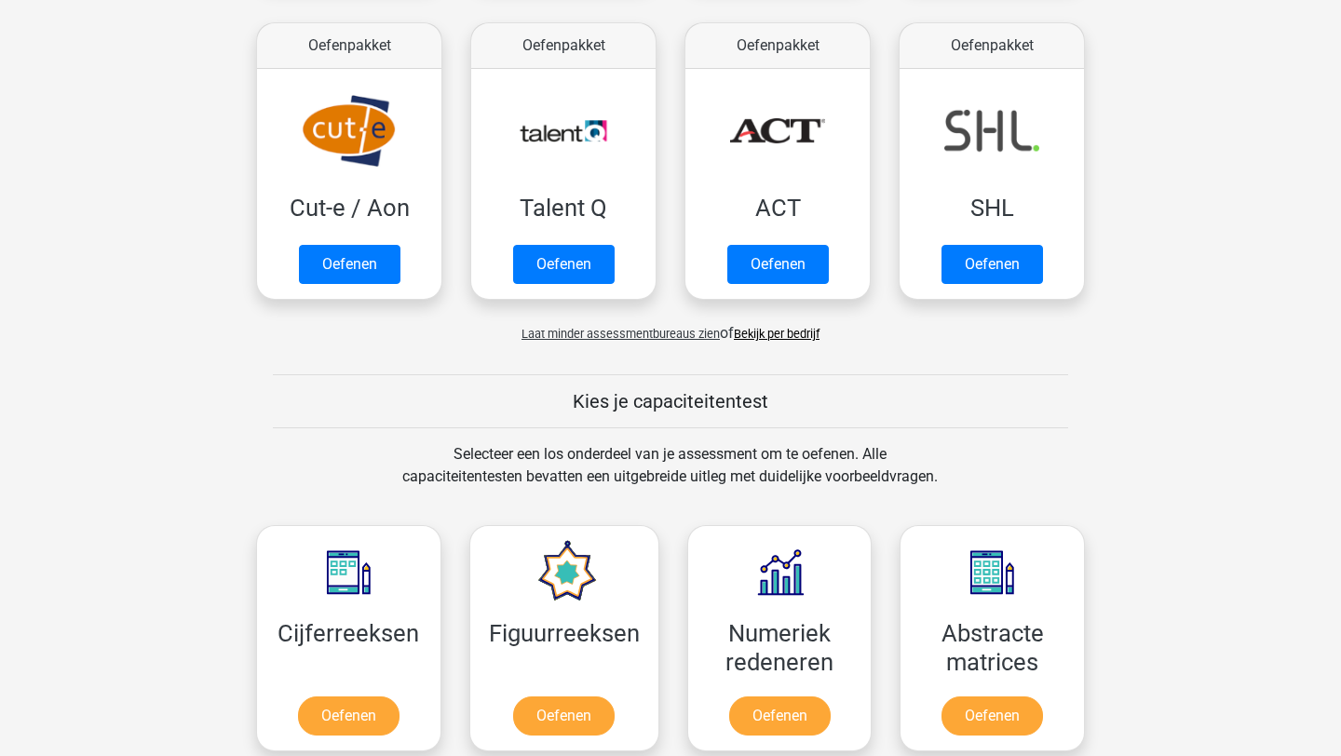
click at [778, 335] on link "Bekijk per bedrijf" at bounding box center [777, 334] width 86 height 14
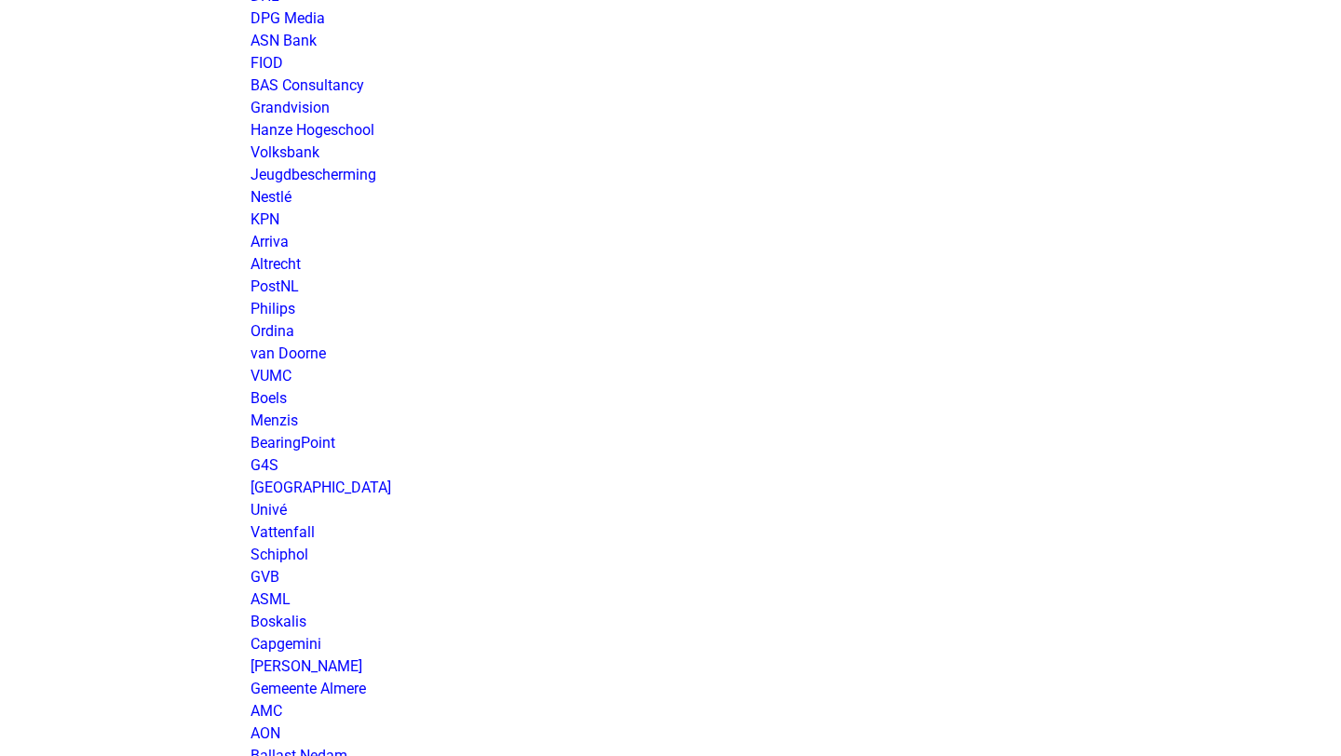
scroll to position [1567, 0]
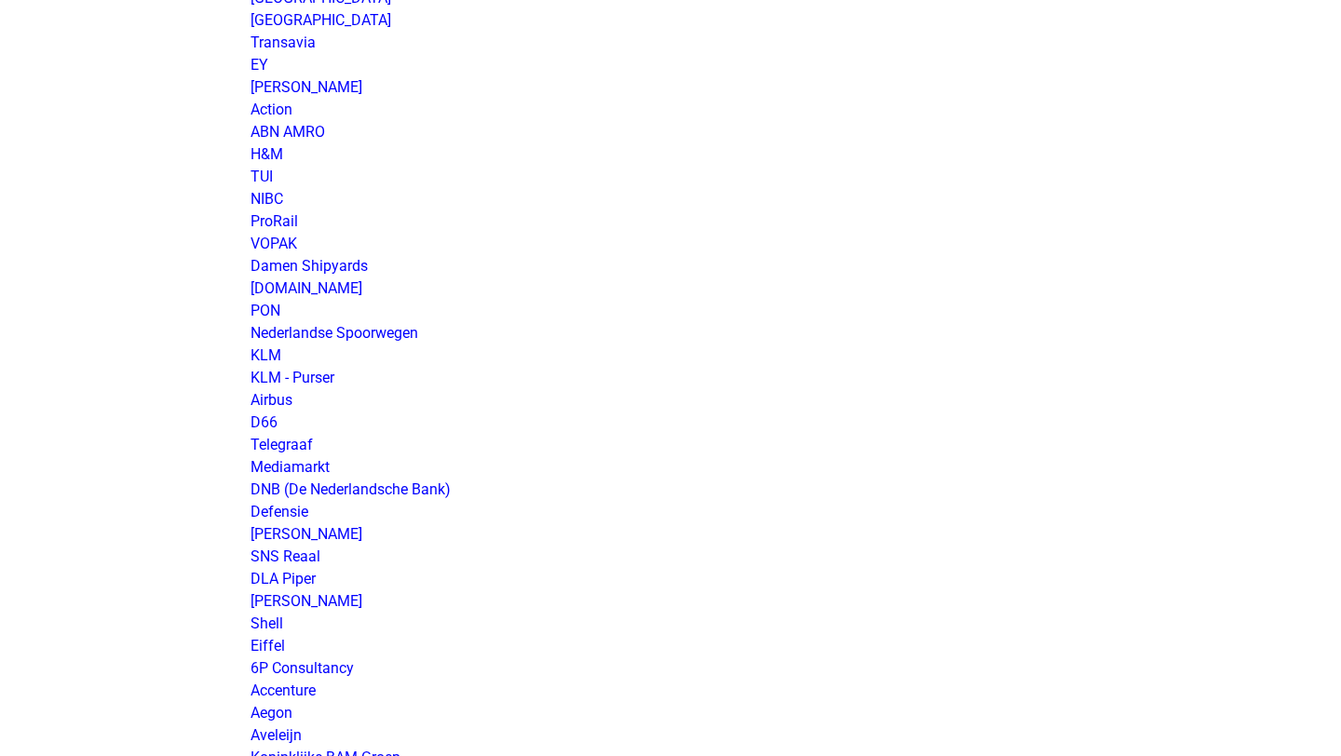
click at [489, 369] on p "Exact Gemeente [GEOGRAPHIC_DATA] AVOP Amphia Ziekenhuis Dura Vermeer Erasmus MC…" at bounding box center [671, 580] width 840 height 3868
click at [307, 374] on link "KLM - Purser" at bounding box center [293, 378] width 84 height 18
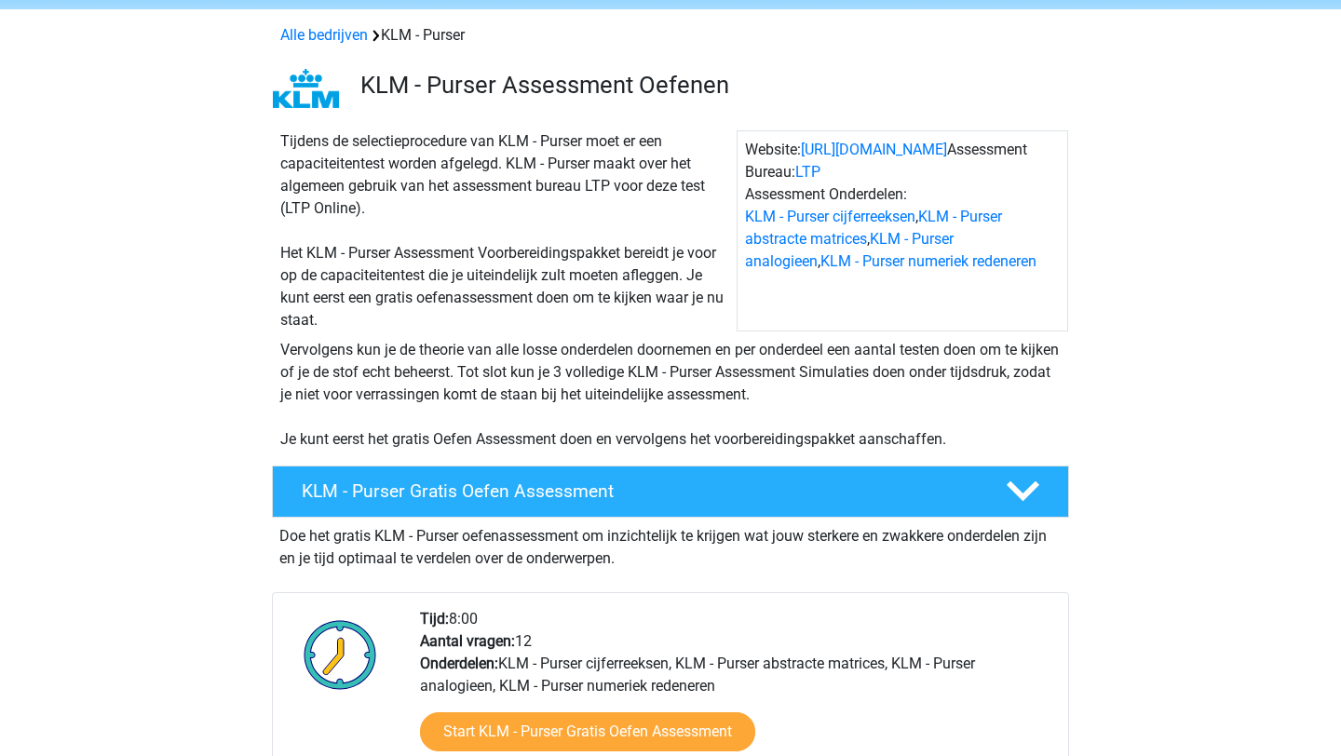
scroll to position [70, 0]
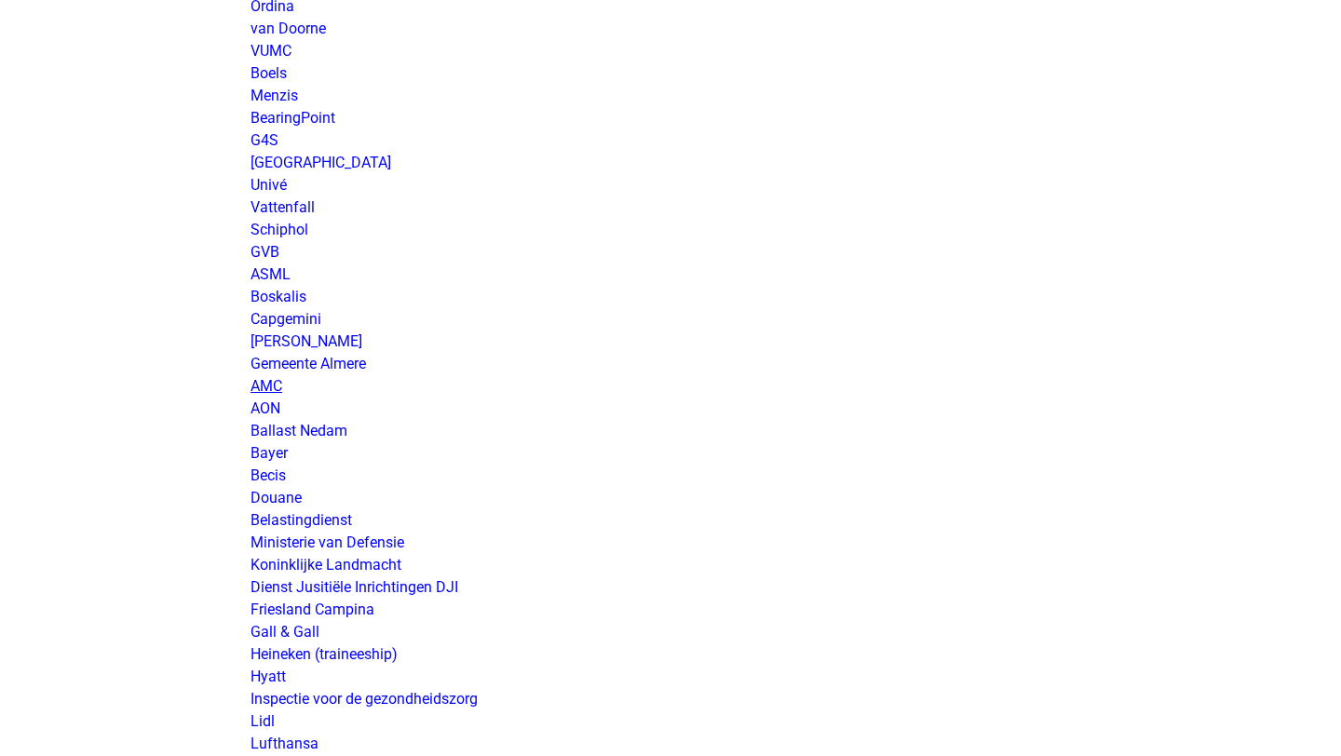
scroll to position [2701, 0]
click at [277, 391] on link "AMC" at bounding box center [267, 383] width 32 height 18
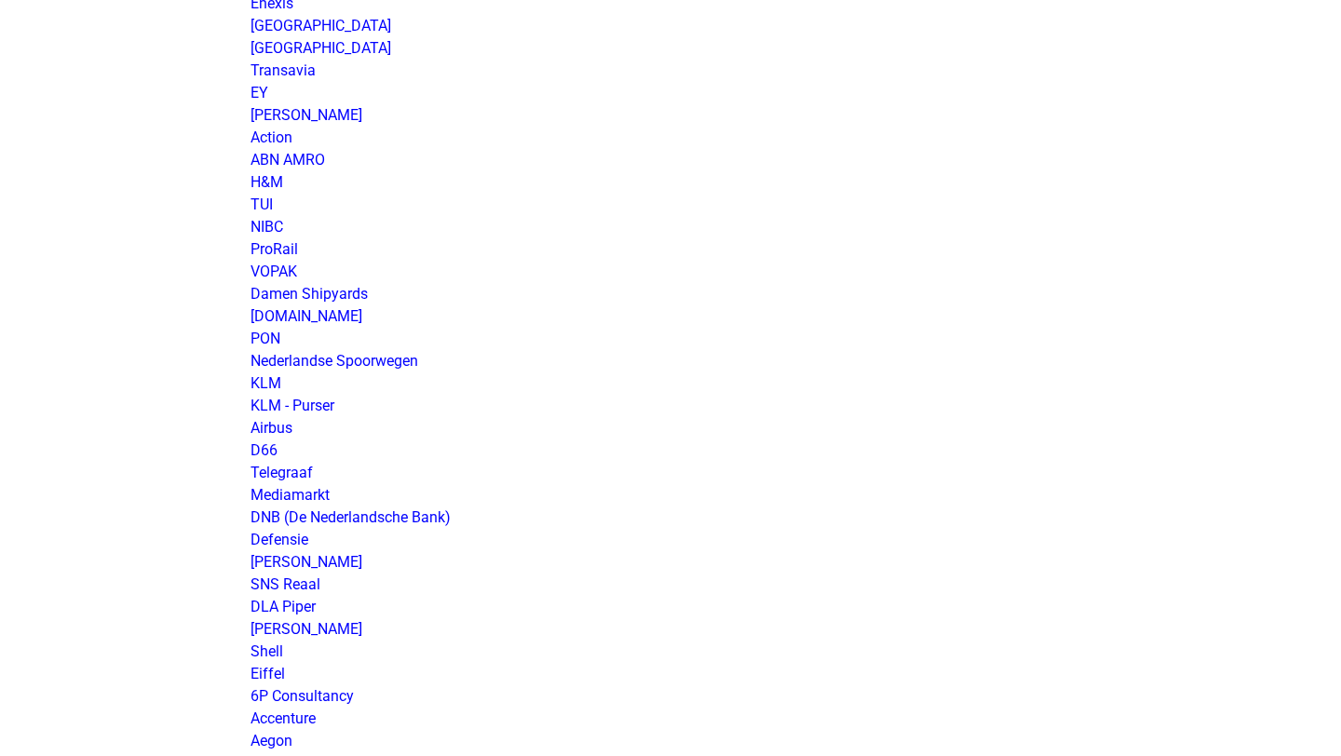
scroll to position [1520, 0]
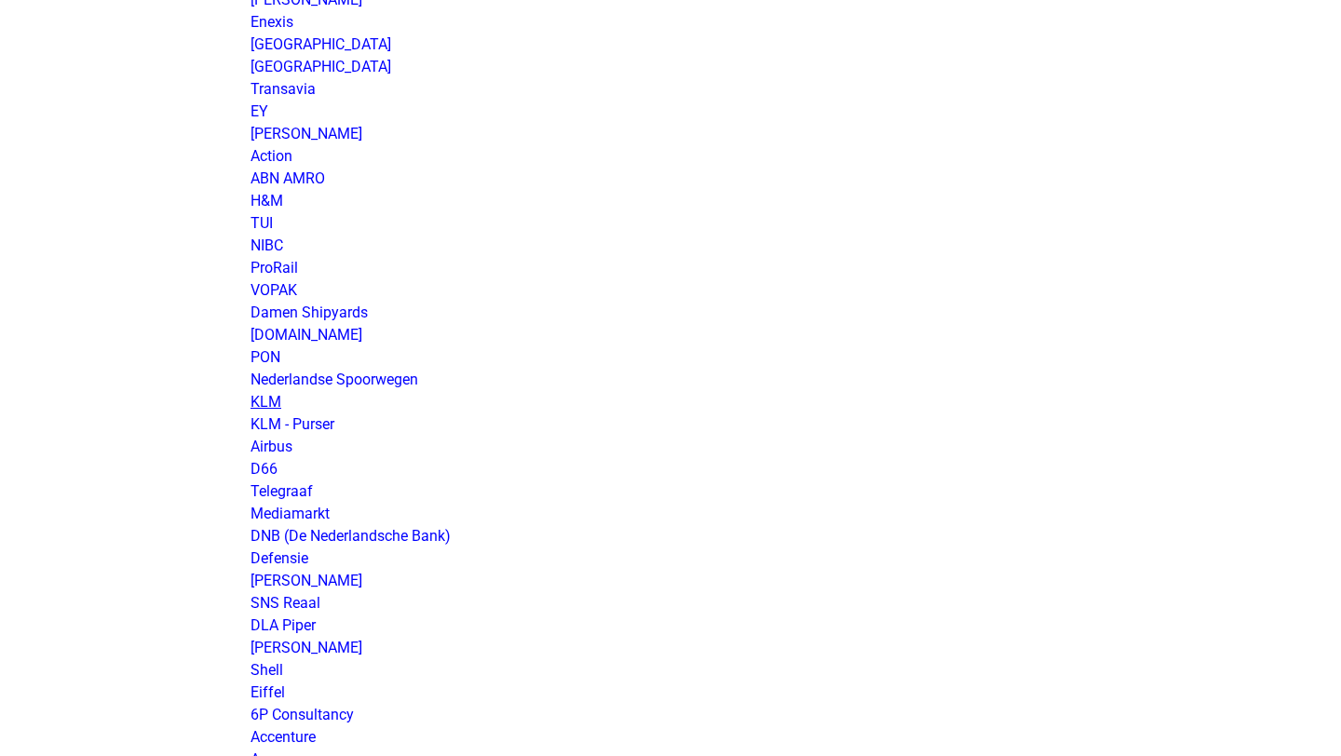
click at [264, 405] on link "KLM" at bounding box center [266, 402] width 31 height 18
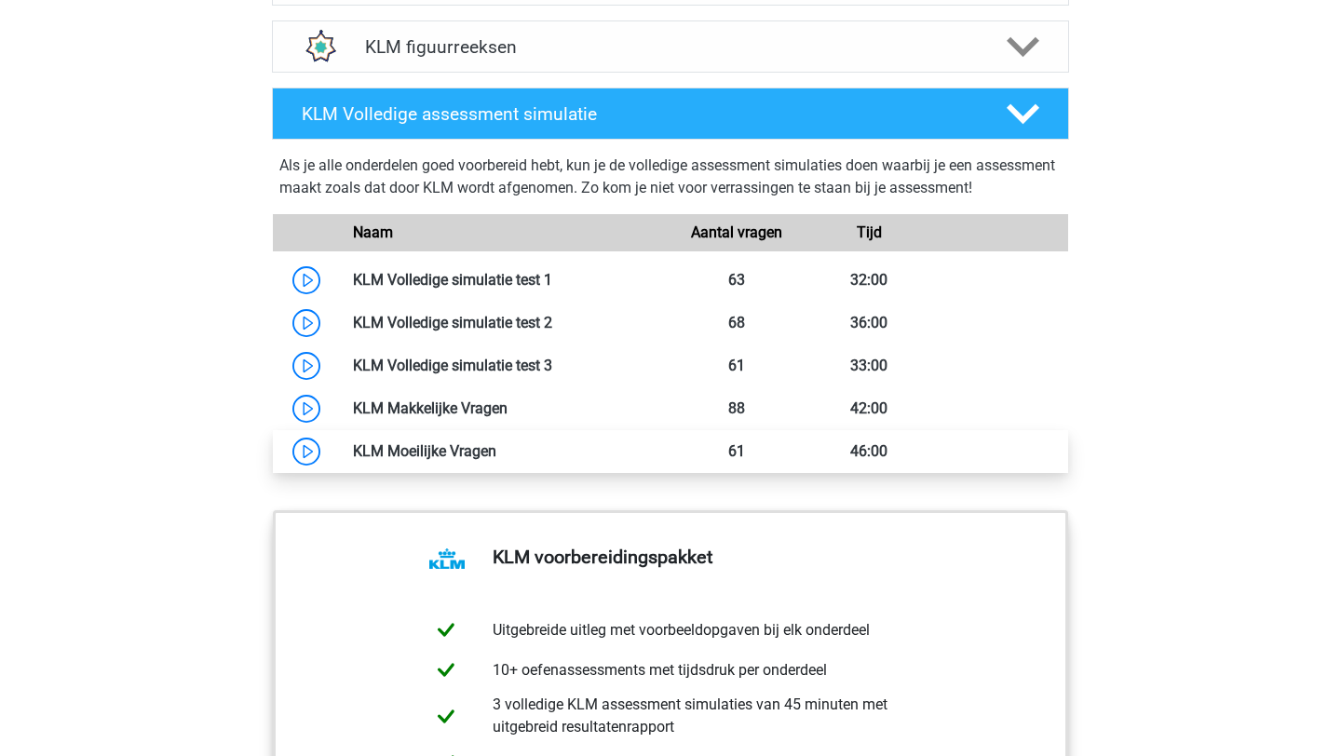
scroll to position [1557, 0]
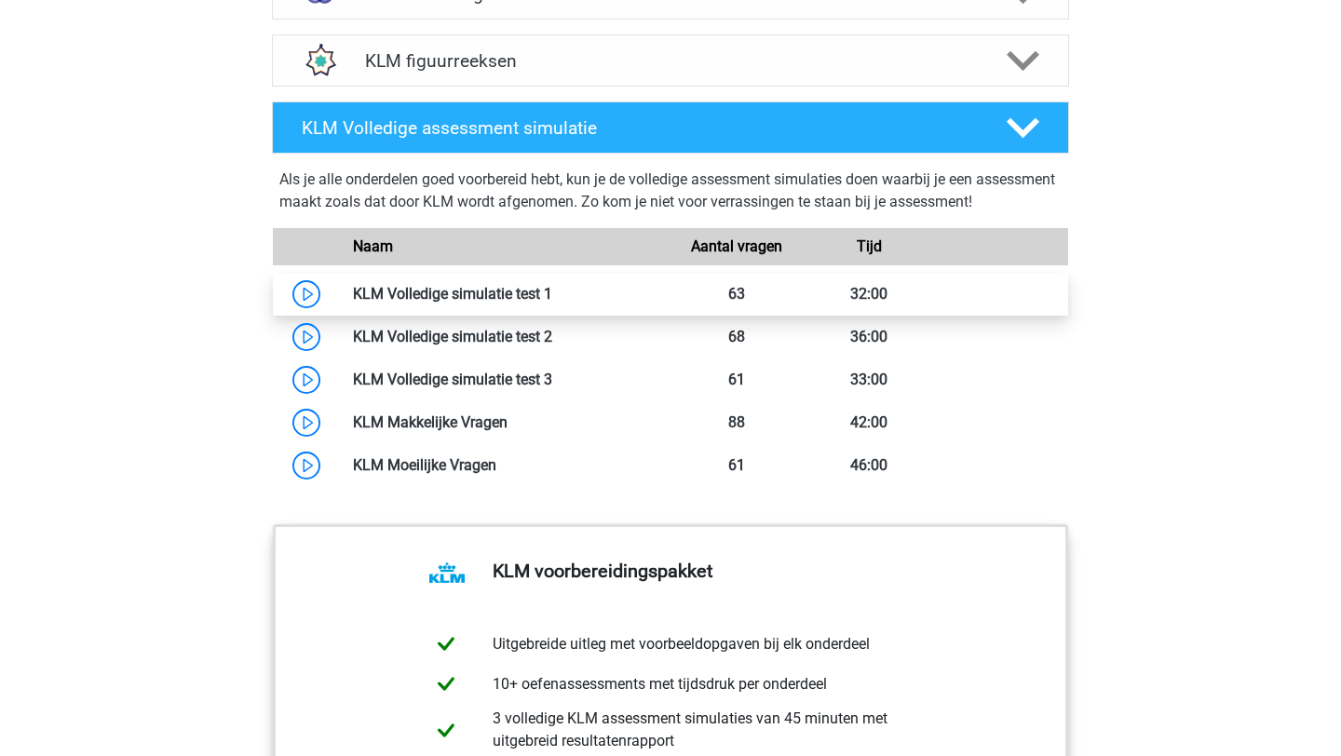
click at [552, 292] on link at bounding box center [552, 294] width 0 height 18
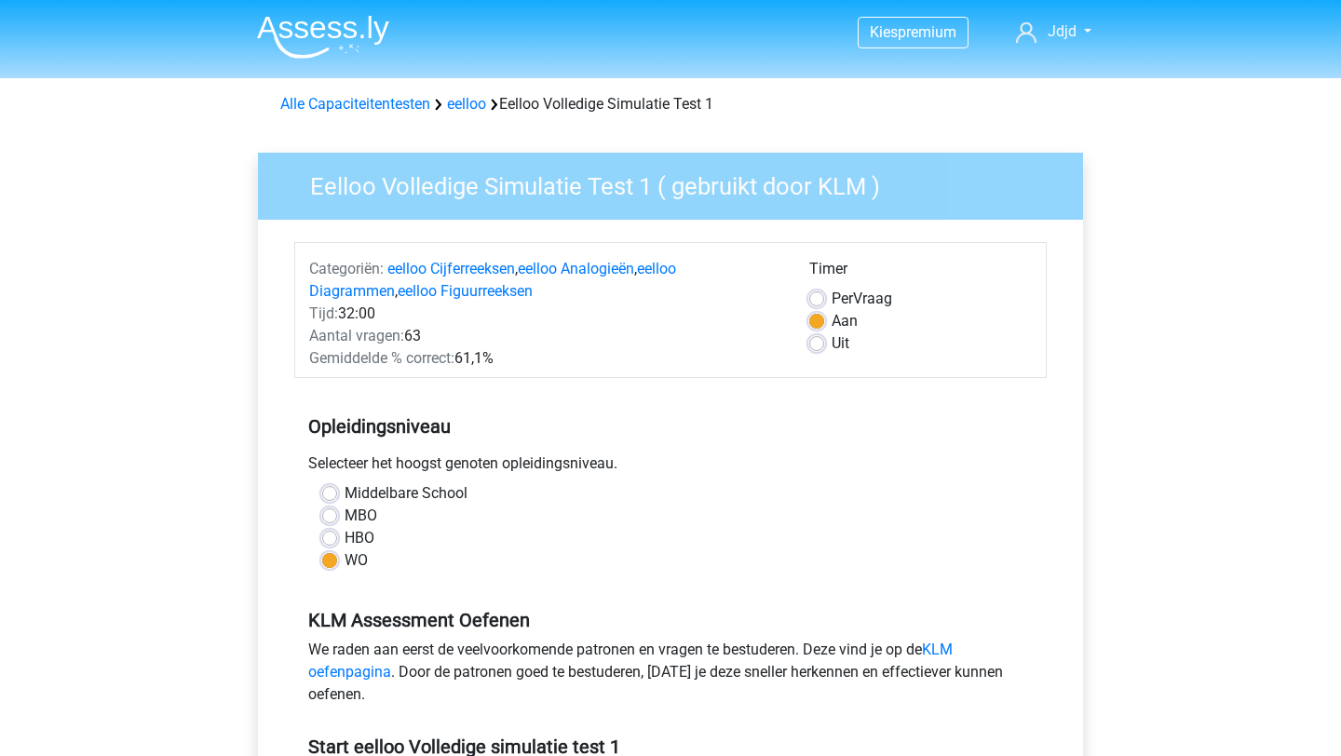
scroll to position [508, 0]
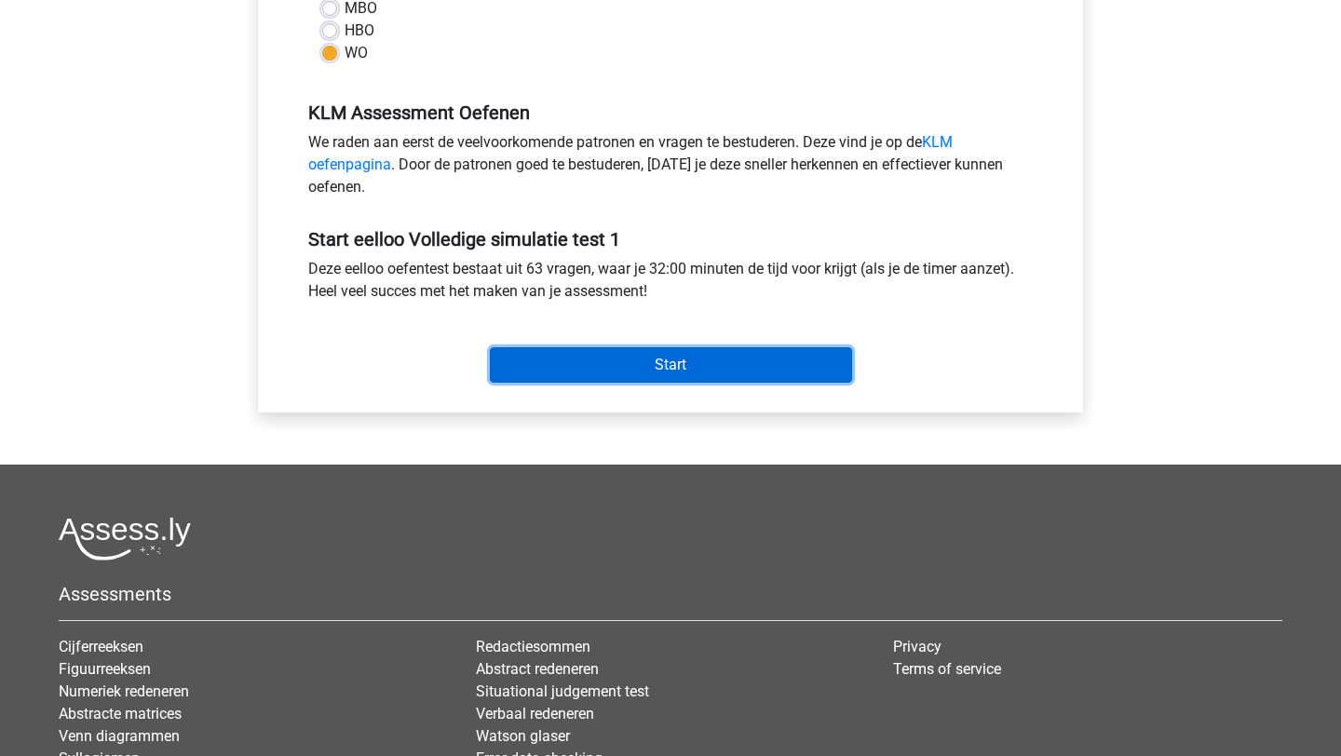
click at [672, 360] on input "Start" at bounding box center [671, 364] width 362 height 35
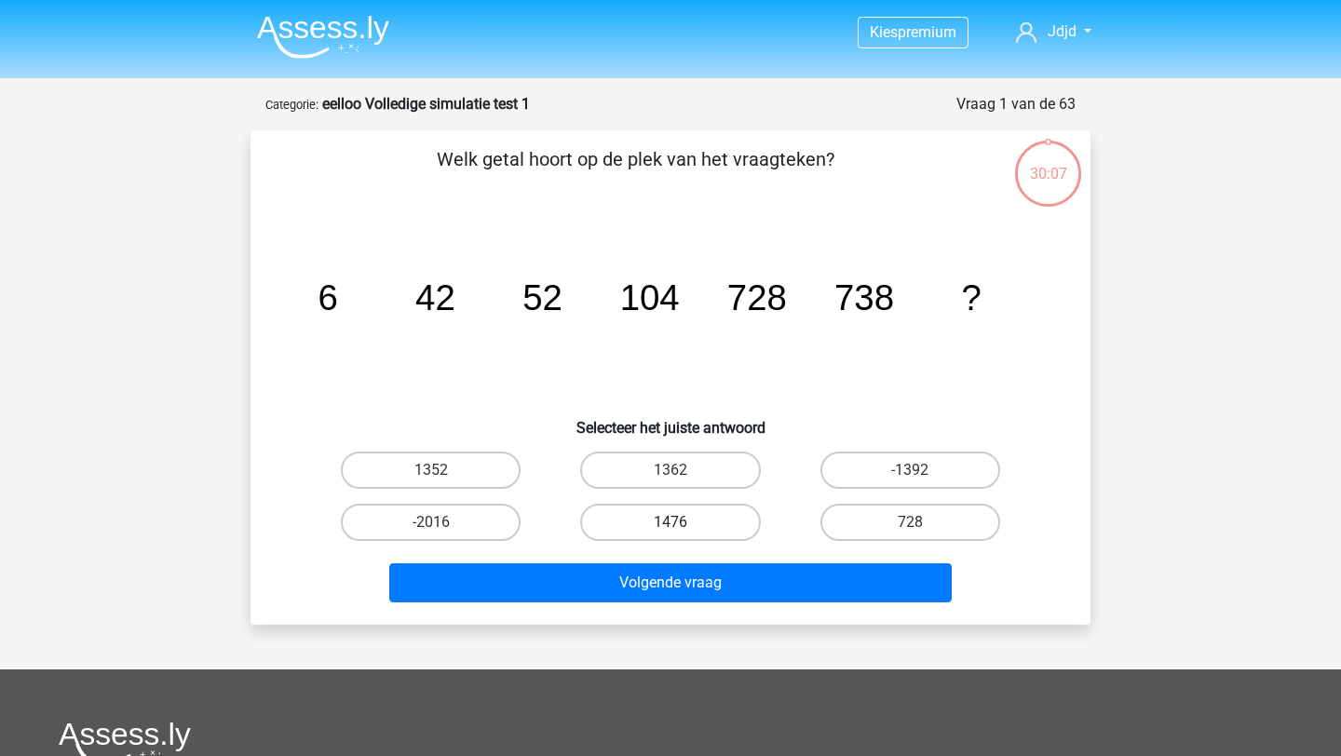
click at [712, 520] on label "1476" at bounding box center [670, 522] width 180 height 37
click at [683, 523] on input "1476" at bounding box center [677, 529] width 12 height 12
radio input "true"
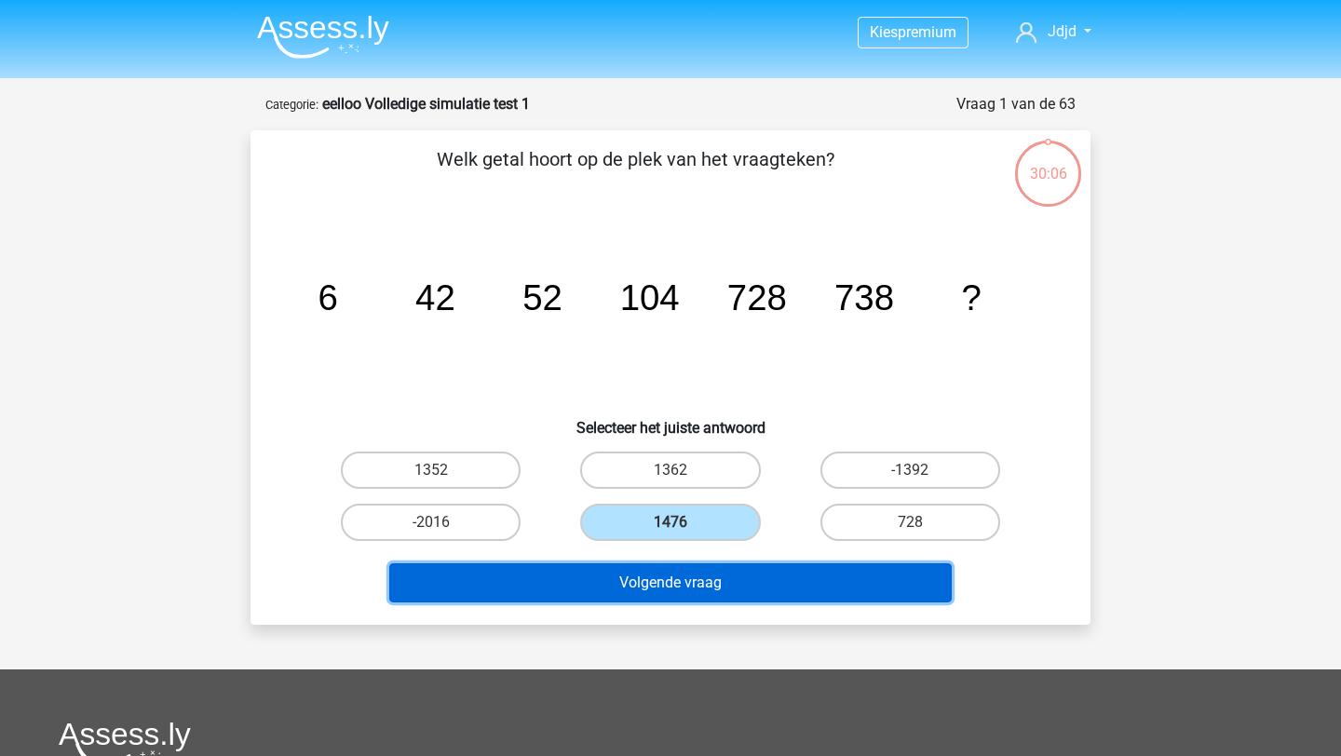
click at [691, 583] on button "Volgende vraag" at bounding box center [671, 583] width 564 height 39
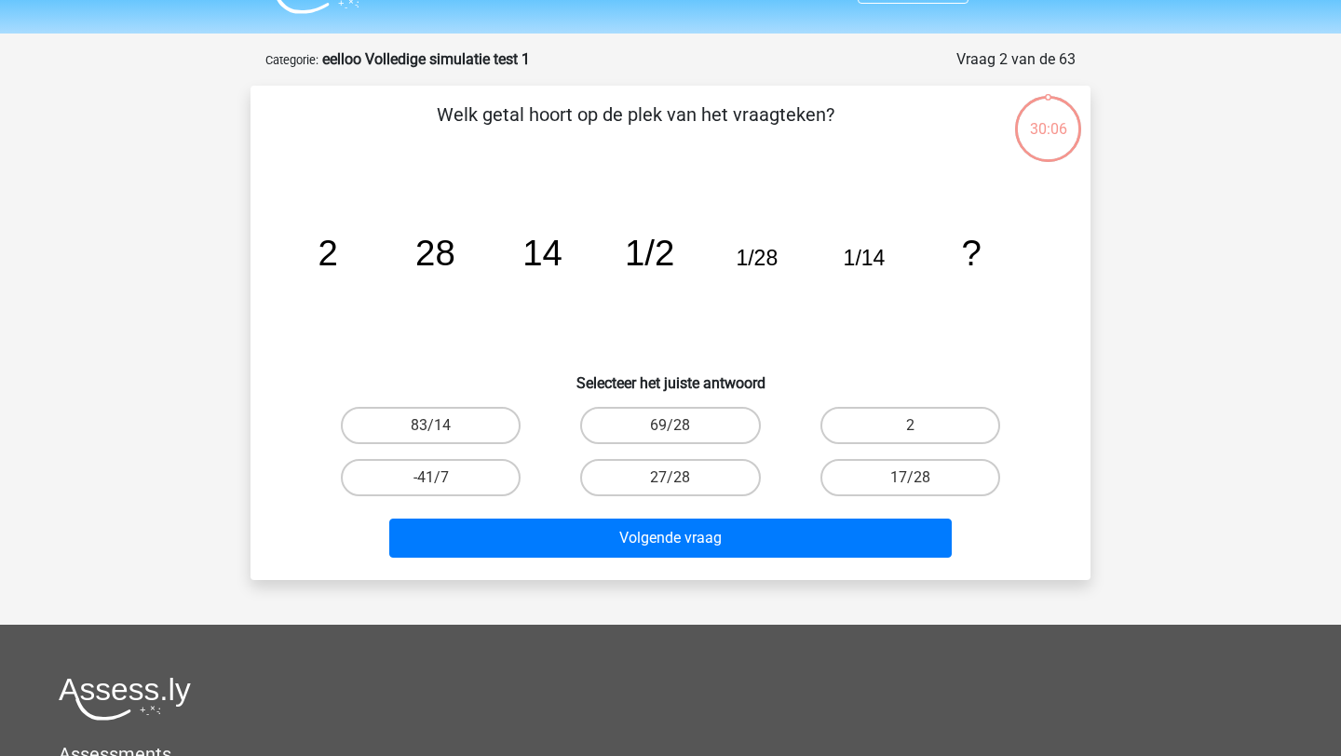
scroll to position [93, 0]
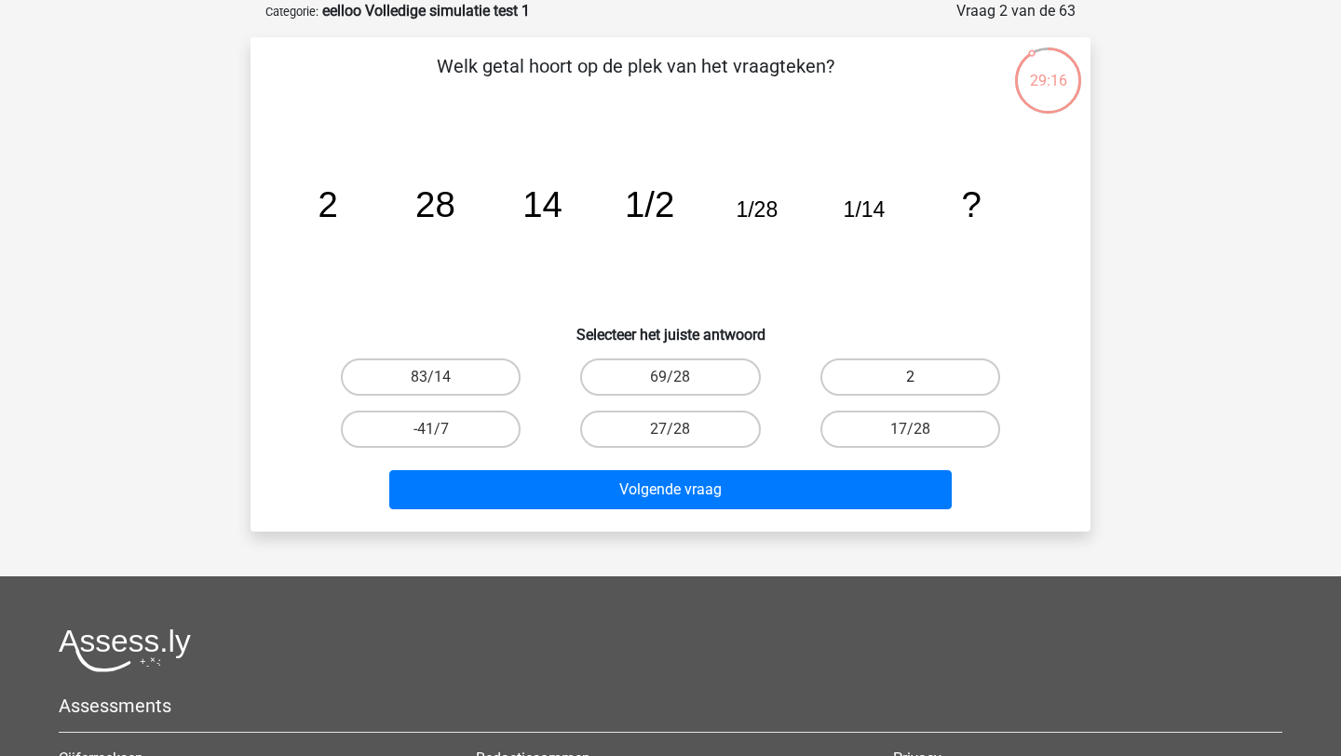
click at [892, 384] on label "2" at bounding box center [911, 377] width 180 height 37
click at [910, 384] on input "2" at bounding box center [916, 383] width 12 height 12
radio input "true"
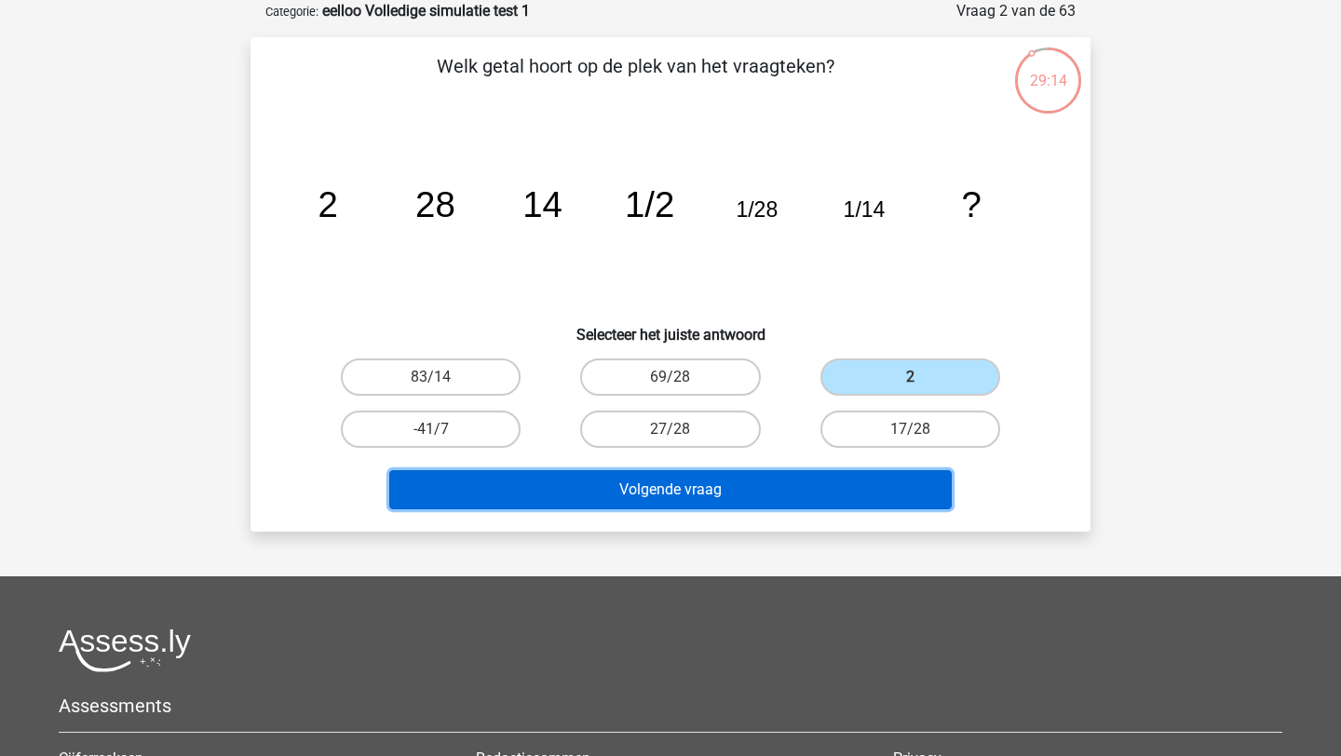
click at [783, 494] on button "Volgende vraag" at bounding box center [671, 489] width 564 height 39
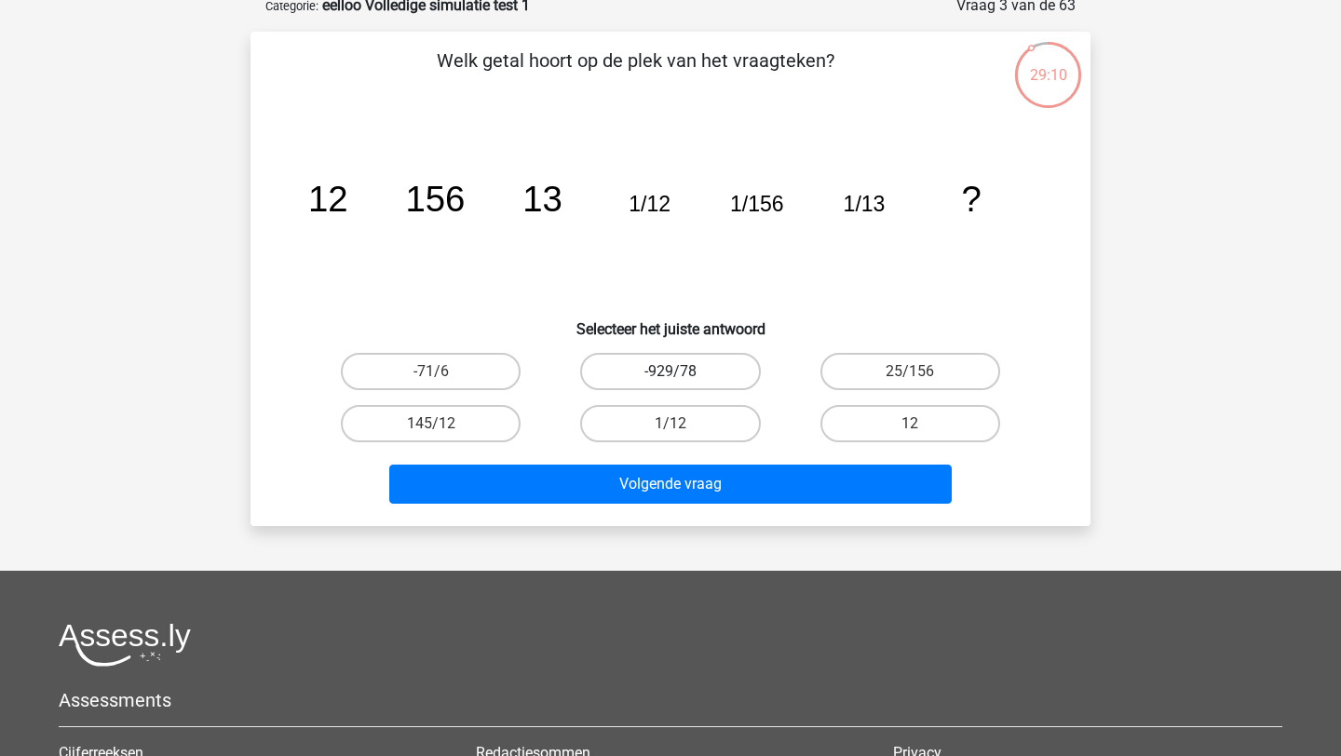
scroll to position [98, 0]
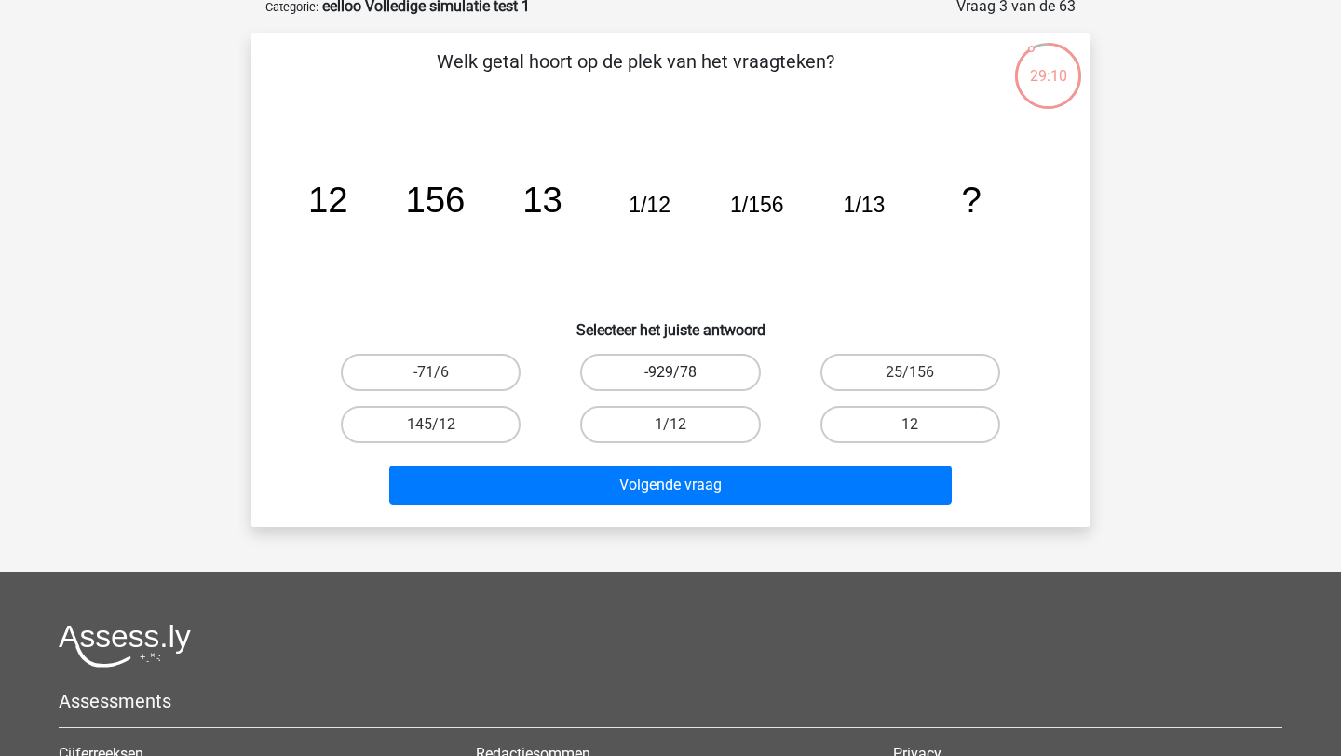
click at [744, 368] on label "-929/78" at bounding box center [670, 372] width 180 height 37
click at [683, 373] on input "-929/78" at bounding box center [677, 379] width 12 height 12
radio input "true"
click at [744, 368] on label "-929/78" at bounding box center [670, 372] width 180 height 37
click at [683, 373] on input "-929/78" at bounding box center [677, 379] width 12 height 12
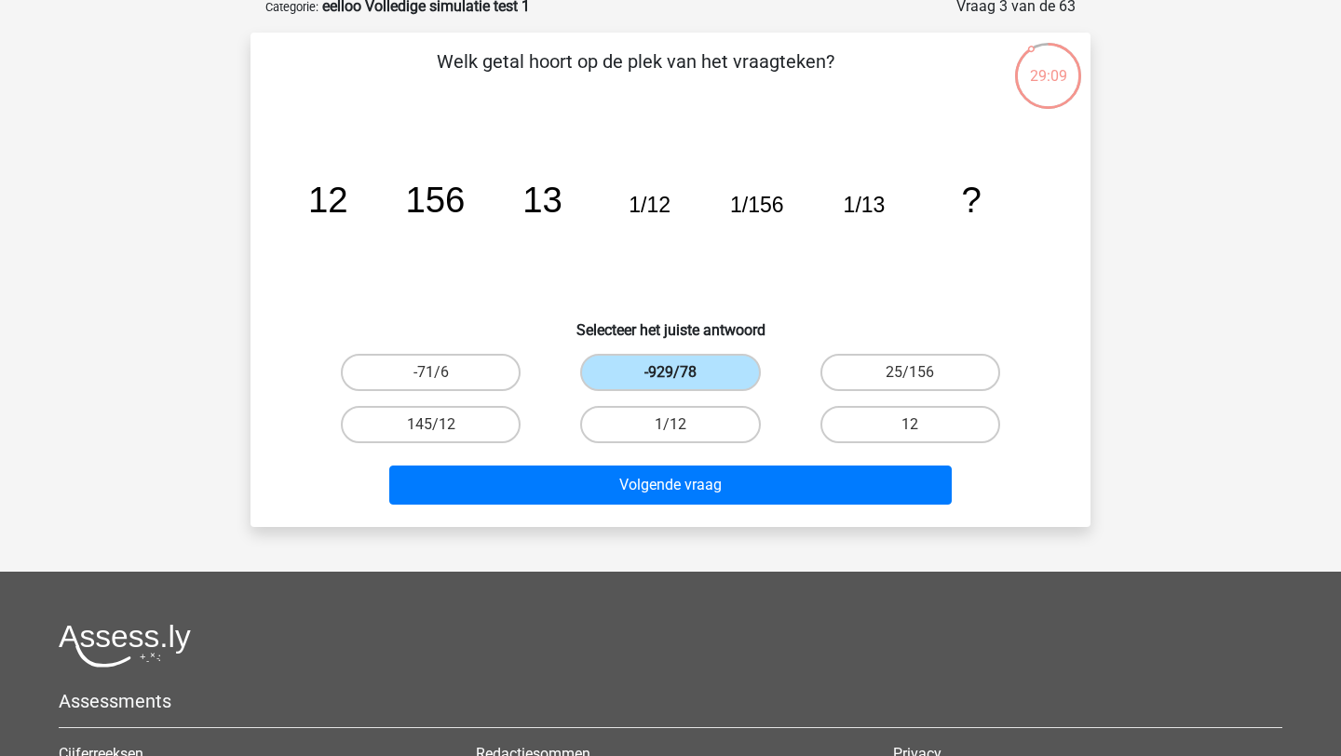
click at [744, 368] on label "-929/78" at bounding box center [670, 372] width 180 height 37
click at [683, 373] on input "-929/78" at bounding box center [677, 379] width 12 height 12
click at [744, 368] on label "-929/78" at bounding box center [670, 372] width 180 height 37
click at [683, 373] on input "-929/78" at bounding box center [677, 379] width 12 height 12
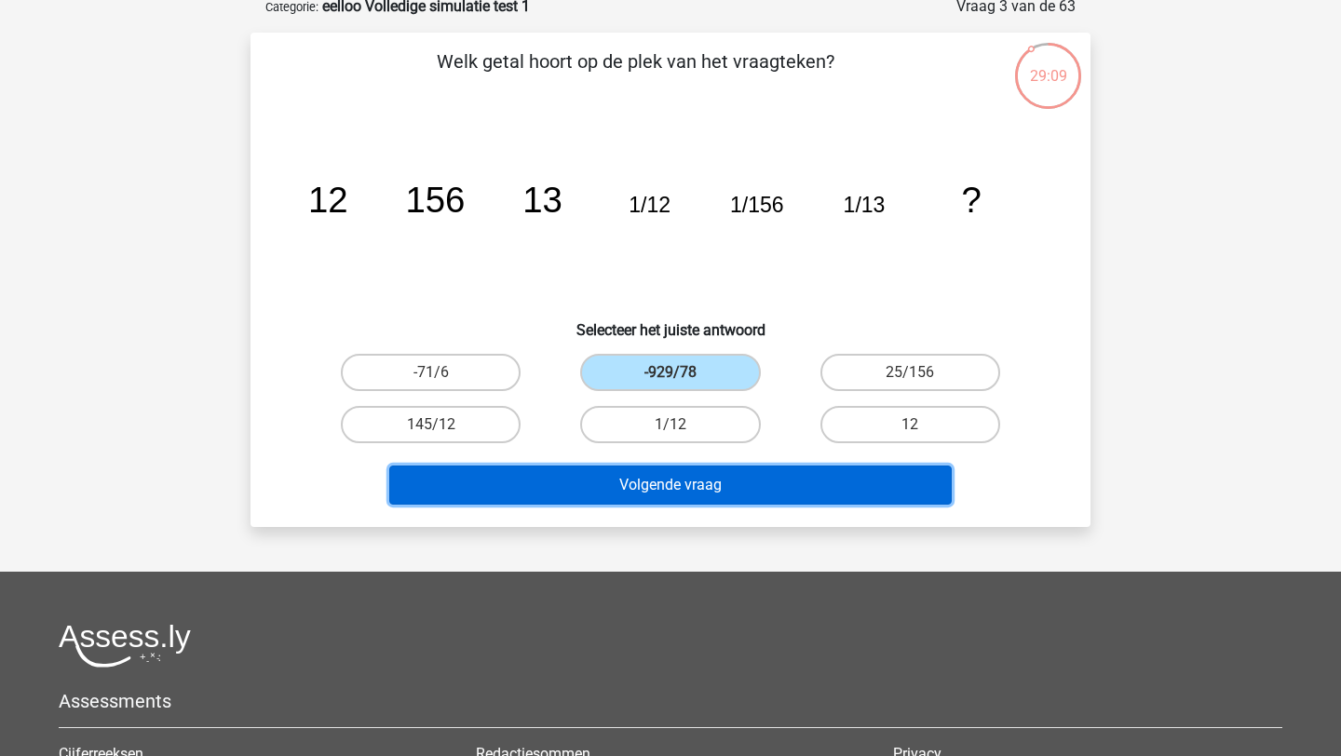
click at [812, 481] on button "Volgende vraag" at bounding box center [671, 485] width 564 height 39
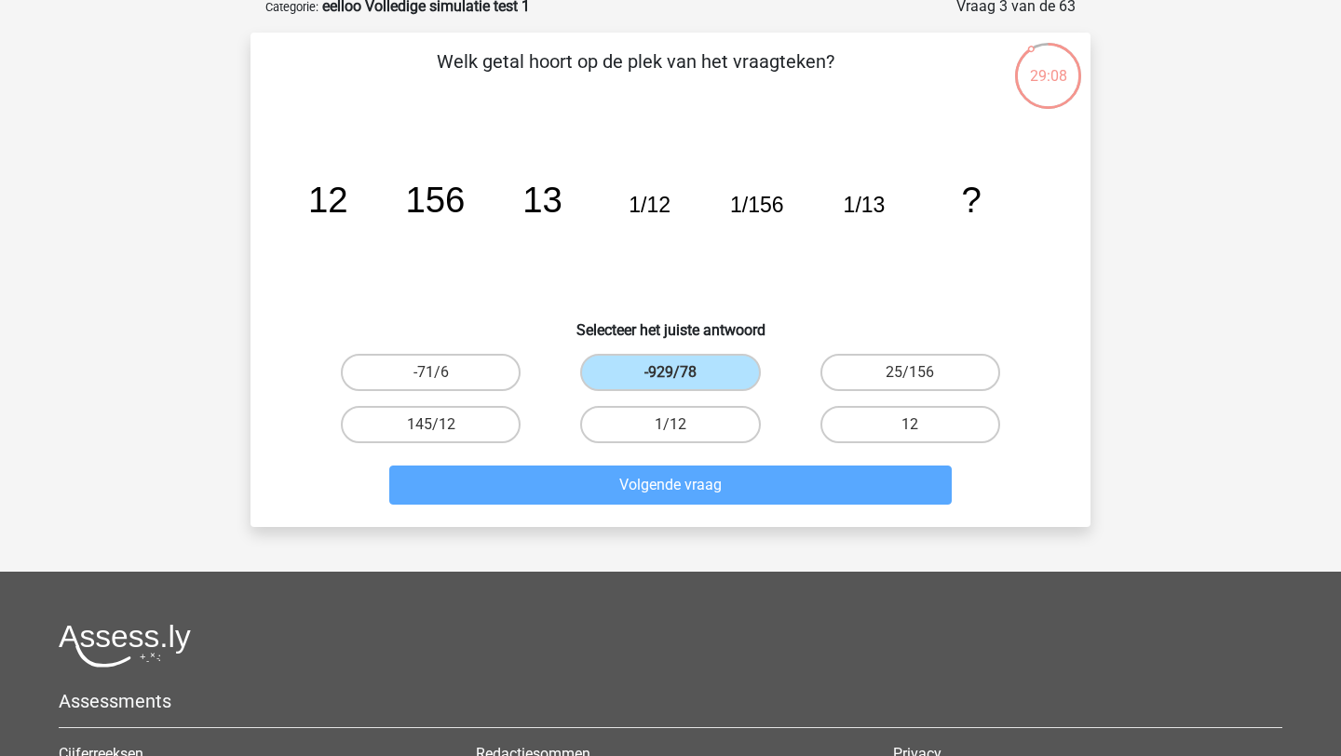
scroll to position [93, 0]
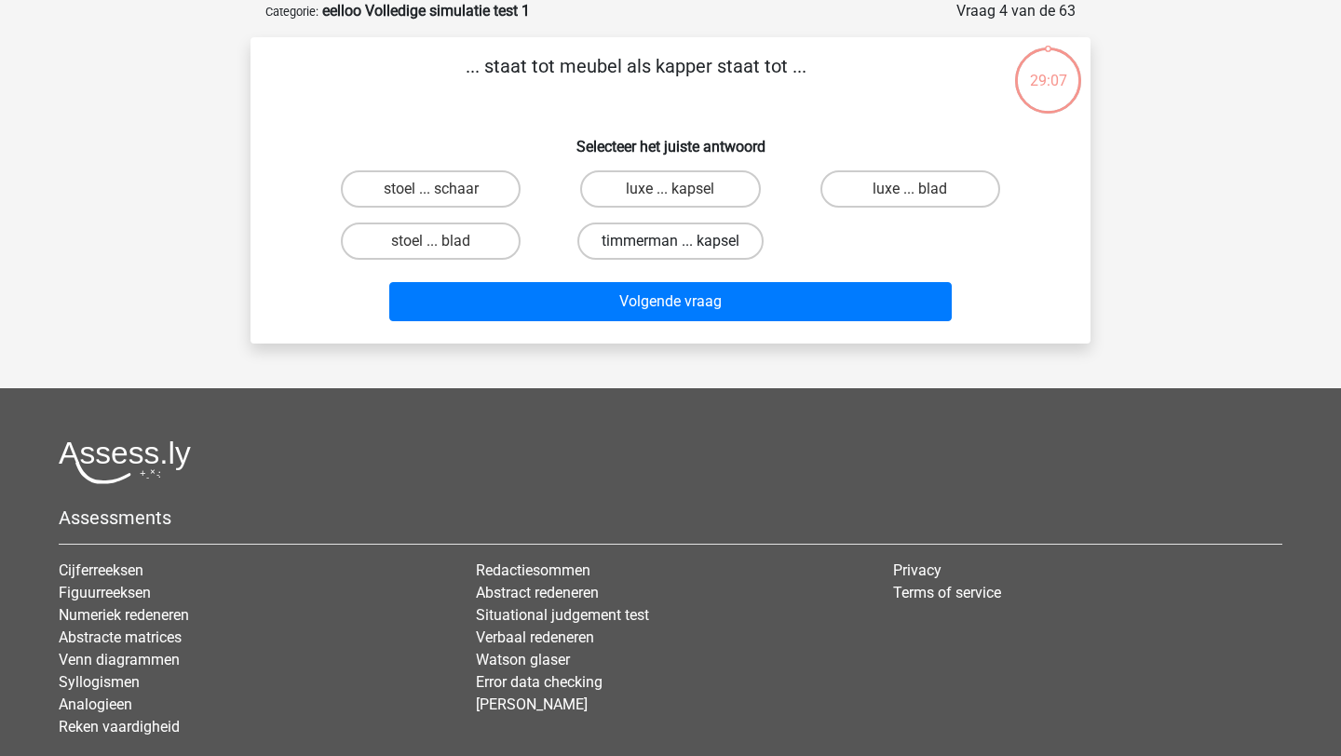
click at [714, 229] on label "timmerman ... kapsel" at bounding box center [671, 241] width 186 height 37
click at [683, 241] on input "timmerman ... kapsel" at bounding box center [677, 247] width 12 height 12
radio input "true"
click at [734, 113] on div "... staat tot meubel als kapper staat tot ... Selecteer het juiste antwoord sto…" at bounding box center [670, 190] width 825 height 277
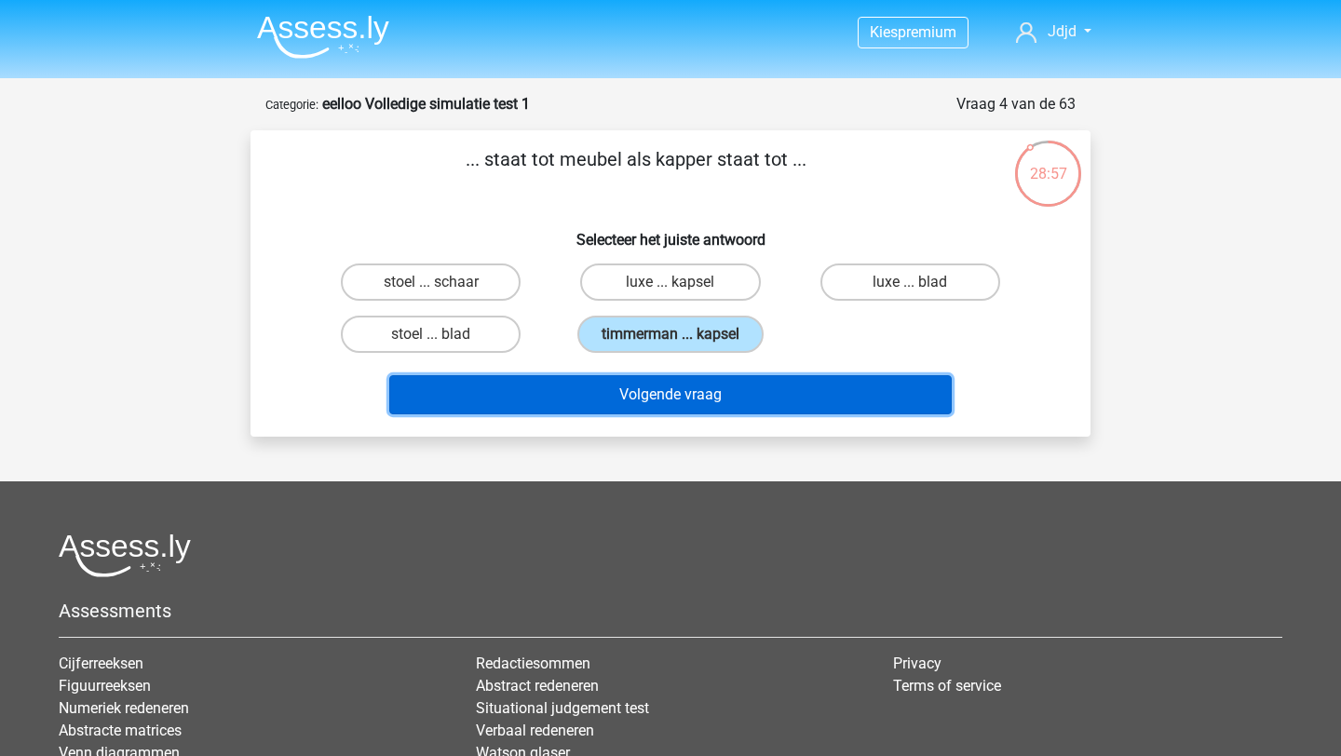
click at [661, 408] on button "Volgende vraag" at bounding box center [671, 394] width 564 height 39
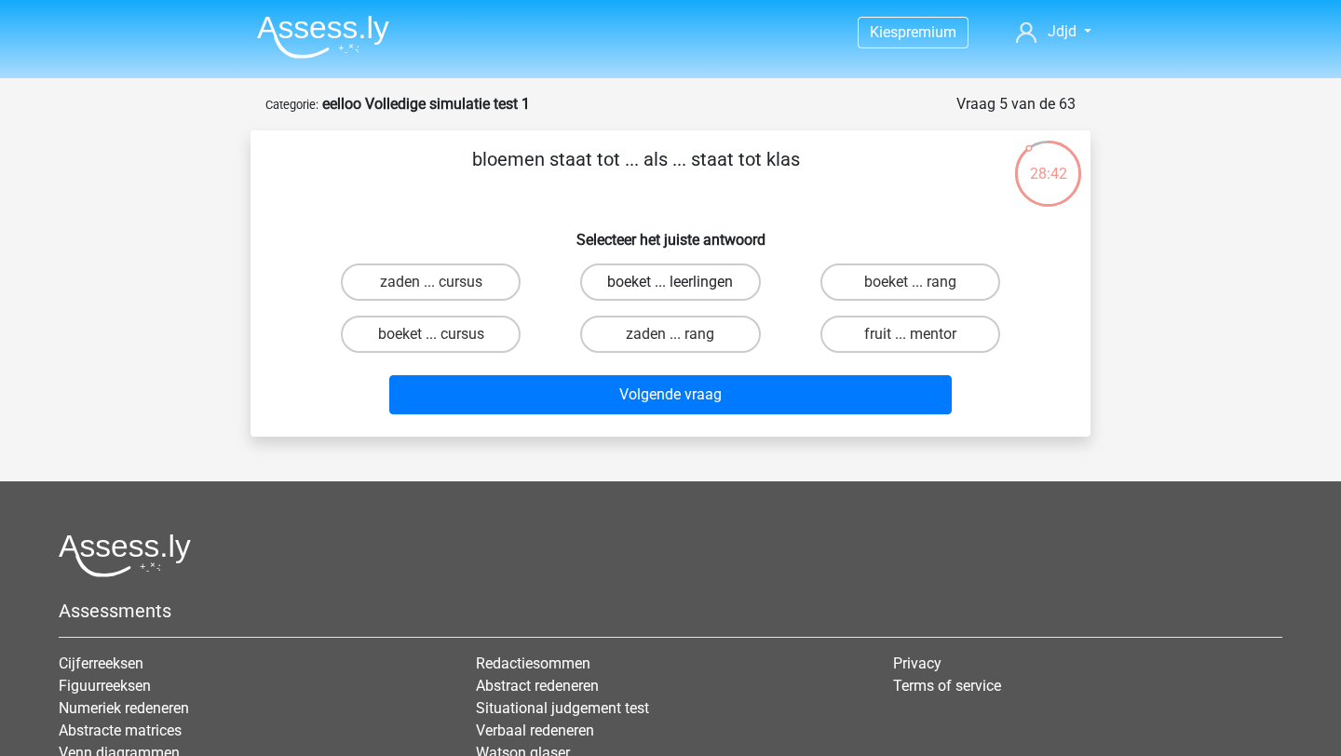
click at [643, 277] on label "boeket ... leerlingen" at bounding box center [670, 282] width 180 height 37
click at [671, 282] on input "boeket ... leerlingen" at bounding box center [677, 288] width 12 height 12
radio input "true"
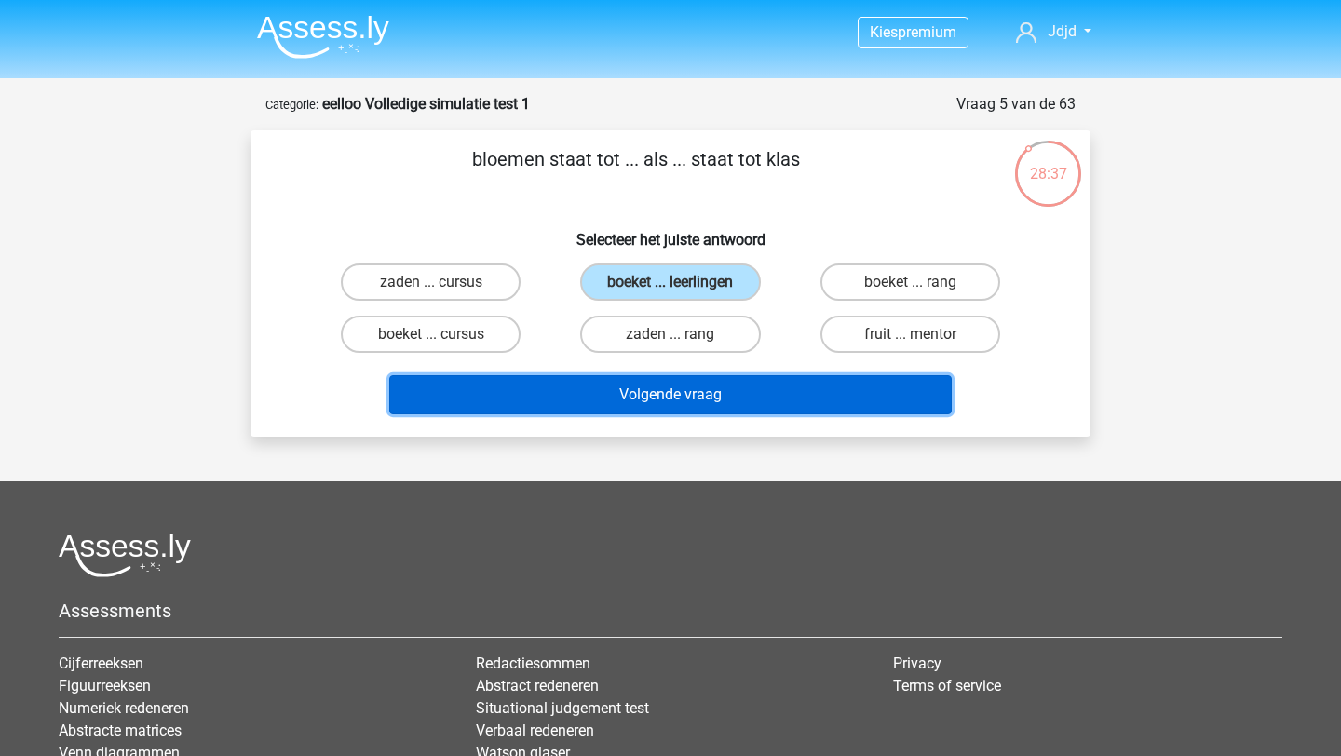
click at [695, 378] on button "Volgende vraag" at bounding box center [671, 394] width 564 height 39
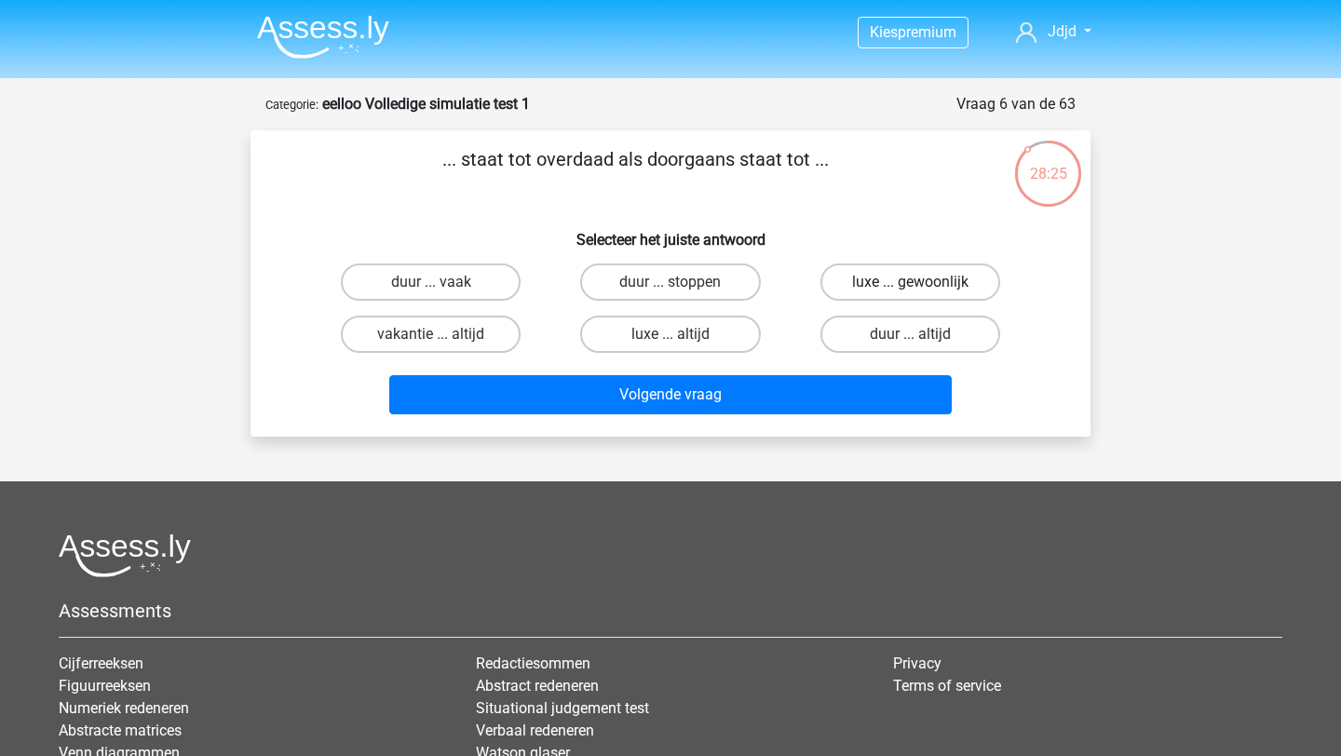
click at [854, 279] on label "luxe ... gewoonlijk" at bounding box center [911, 282] width 180 height 37
click at [910, 282] on input "luxe ... gewoonlijk" at bounding box center [916, 288] width 12 height 12
radio input "true"
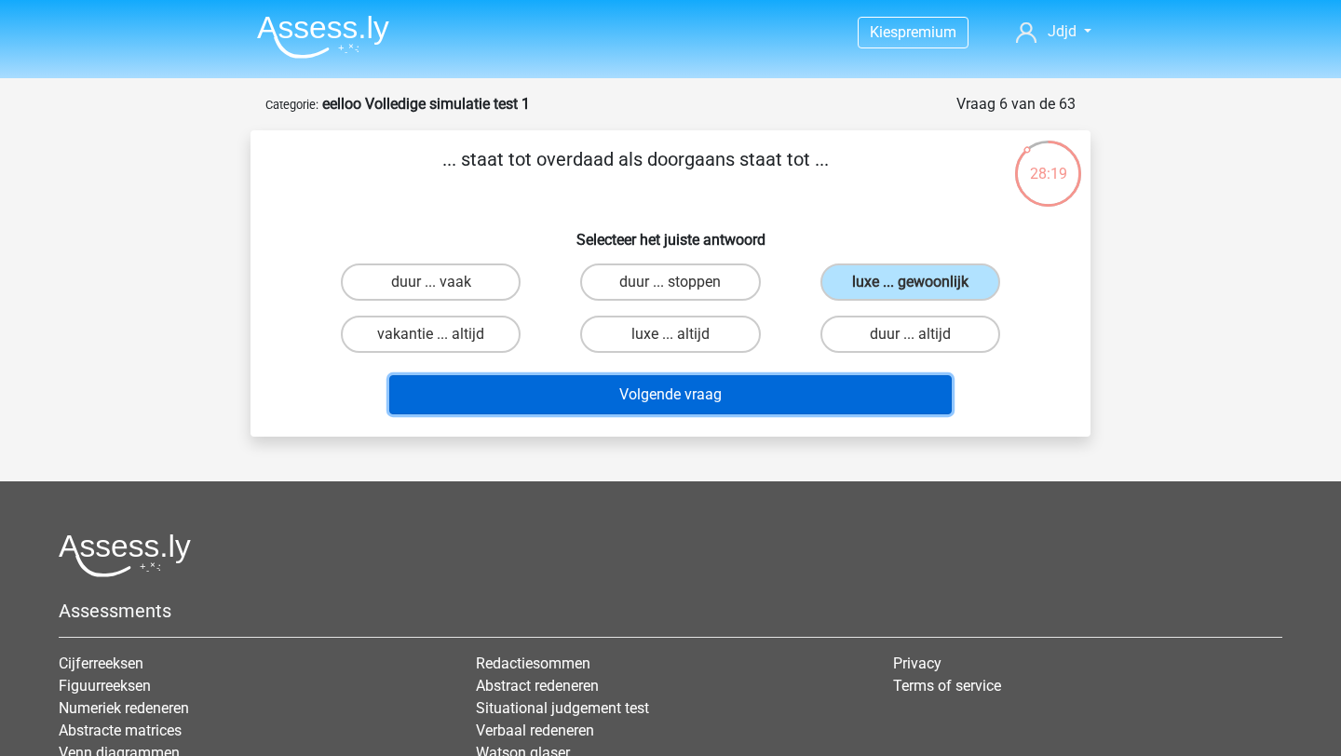
click at [741, 393] on button "Volgende vraag" at bounding box center [671, 394] width 564 height 39
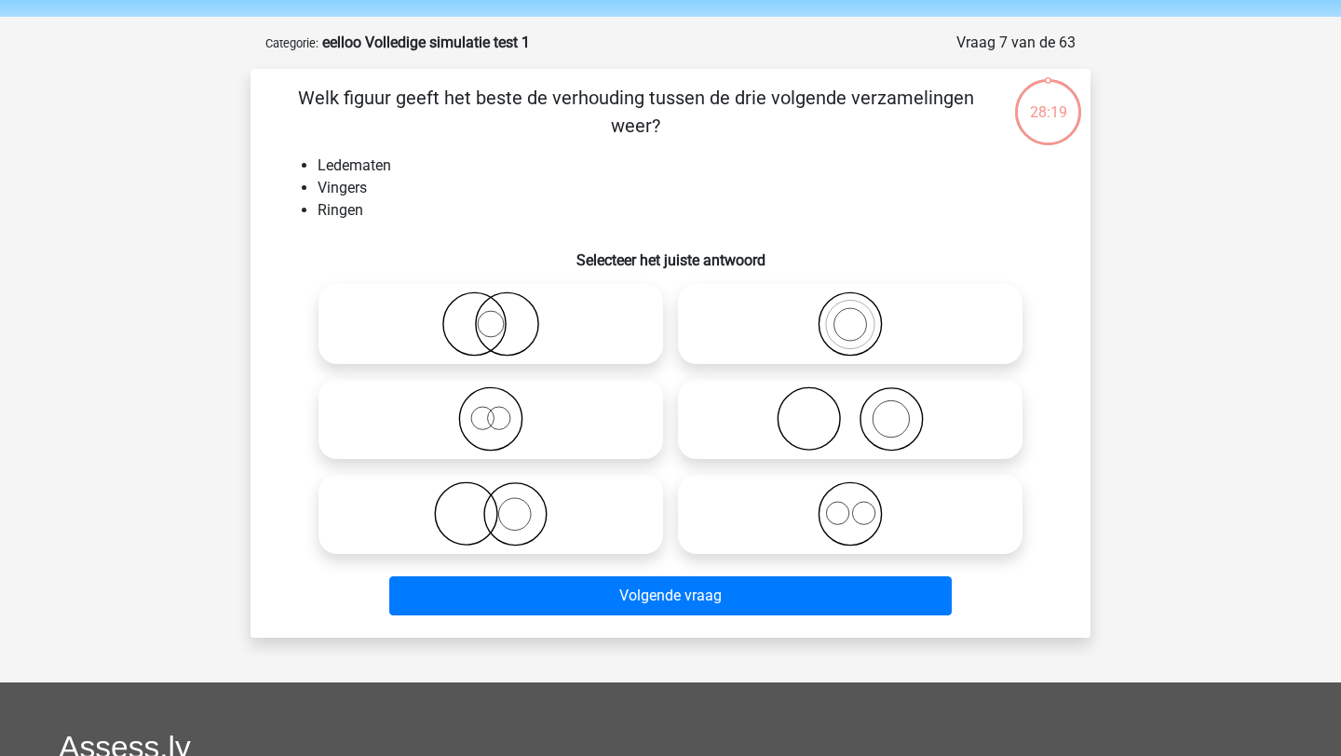
scroll to position [58, 0]
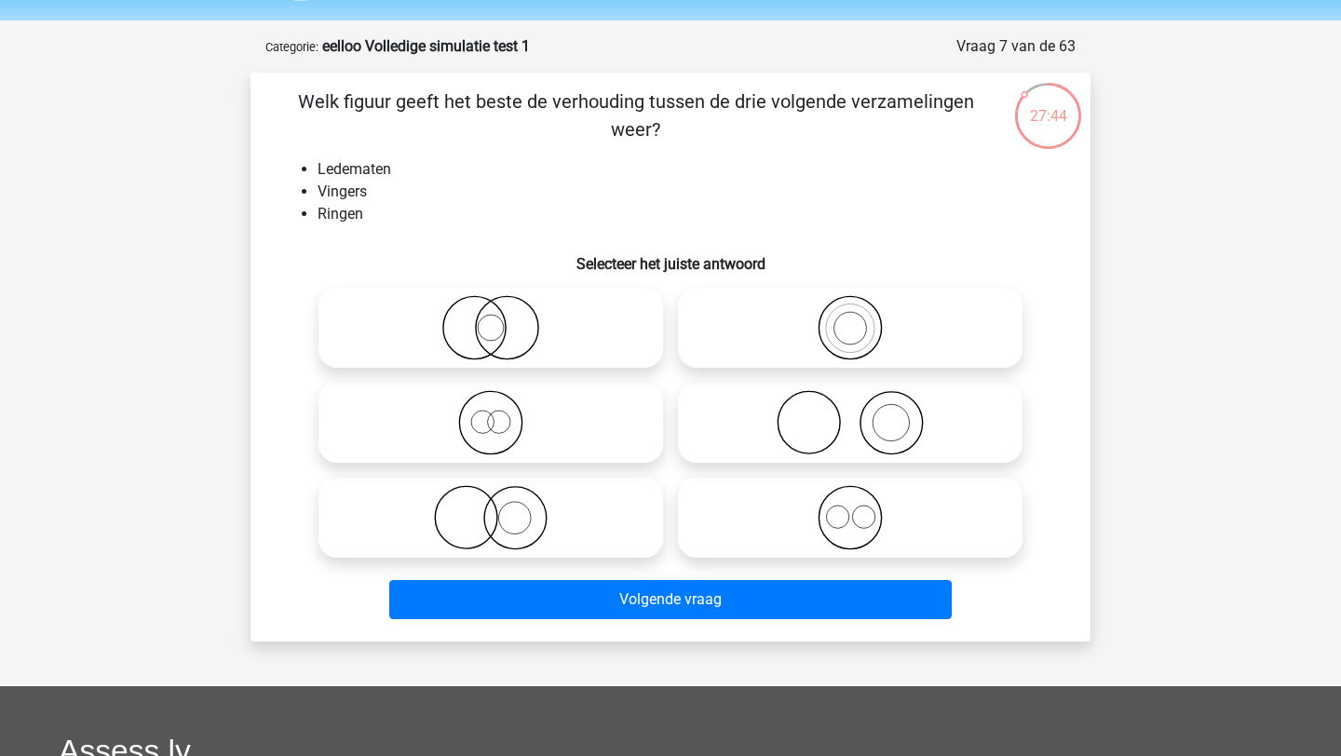
click at [830, 415] on icon at bounding box center [851, 422] width 330 height 65
click at [850, 414] on input "radio" at bounding box center [856, 407] width 12 height 12
radio input "true"
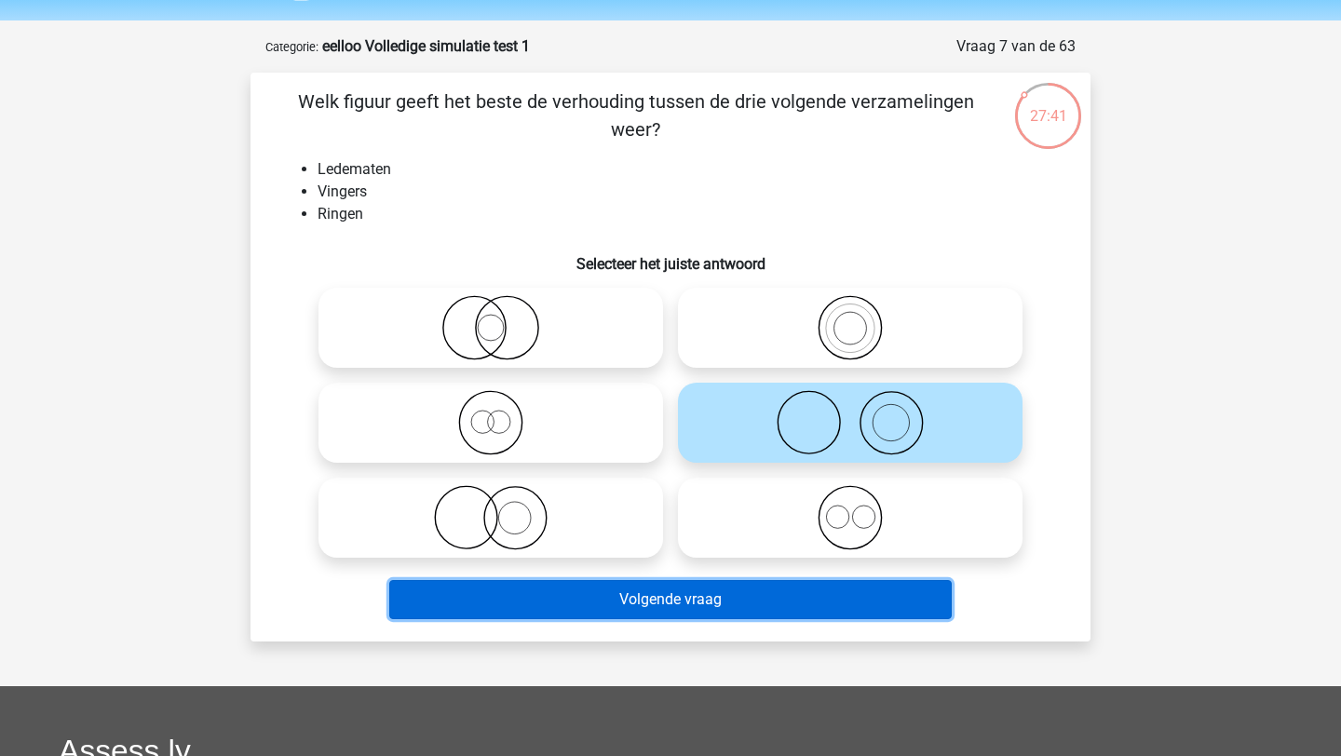
click at [757, 598] on button "Volgende vraag" at bounding box center [671, 599] width 564 height 39
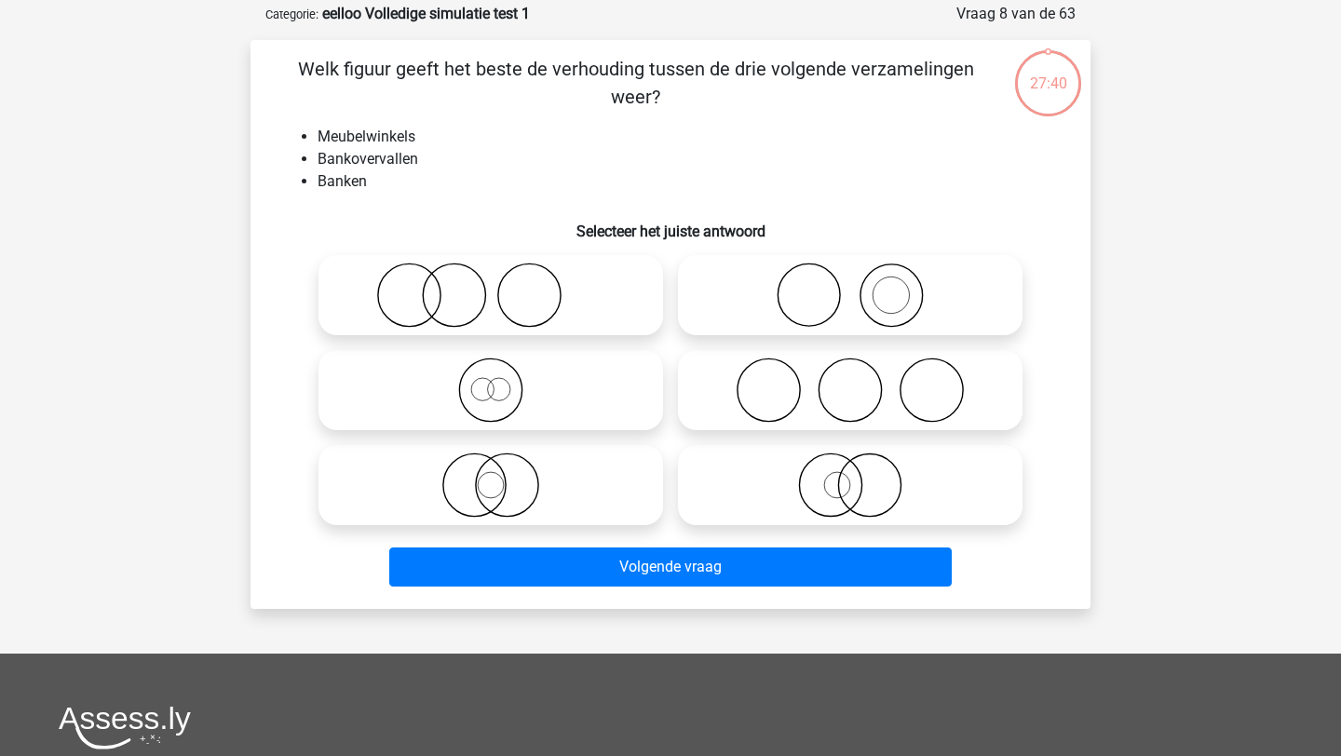
scroll to position [93, 0]
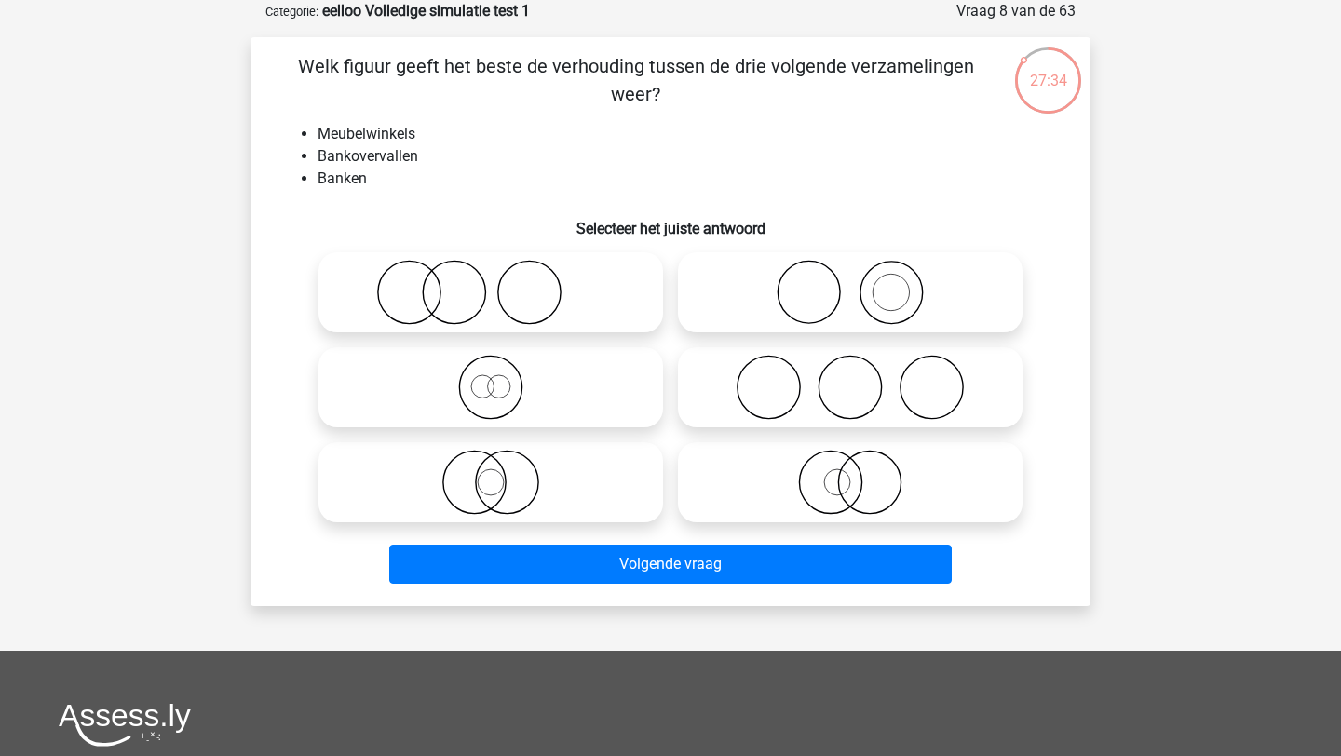
click at [484, 306] on icon at bounding box center [491, 292] width 330 height 65
click at [491, 283] on input "radio" at bounding box center [497, 277] width 12 height 12
radio input "true"
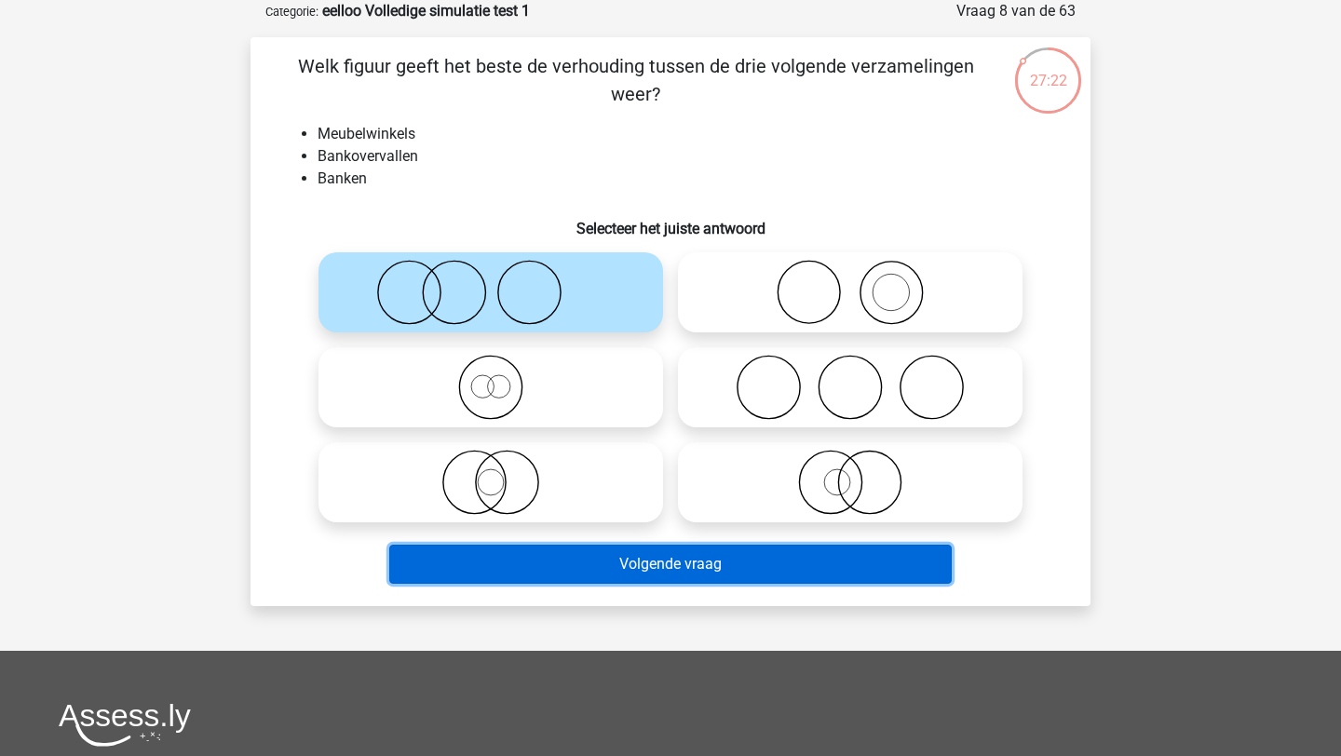
click at [637, 549] on button "Volgende vraag" at bounding box center [671, 564] width 564 height 39
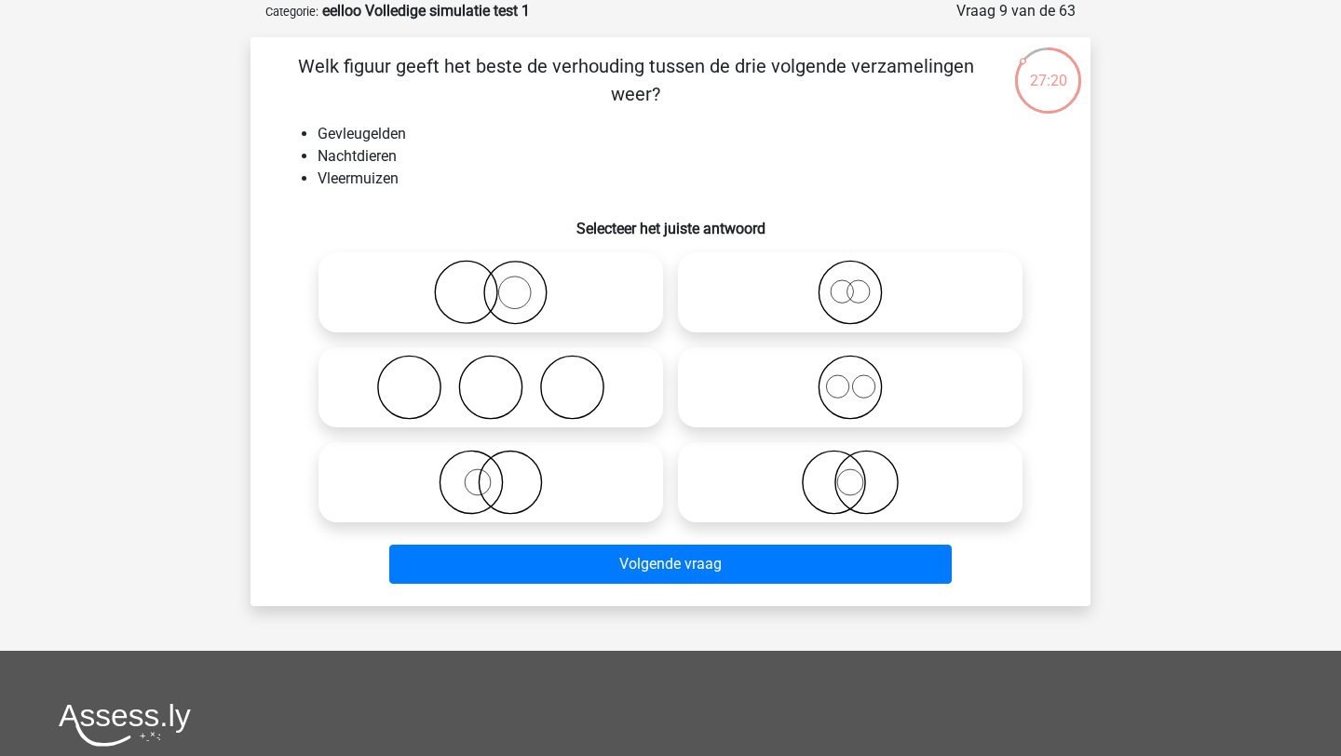
click at [620, 446] on label at bounding box center [491, 482] width 345 height 80
click at [503, 461] on input "radio" at bounding box center [497, 467] width 12 height 12
radio input "true"
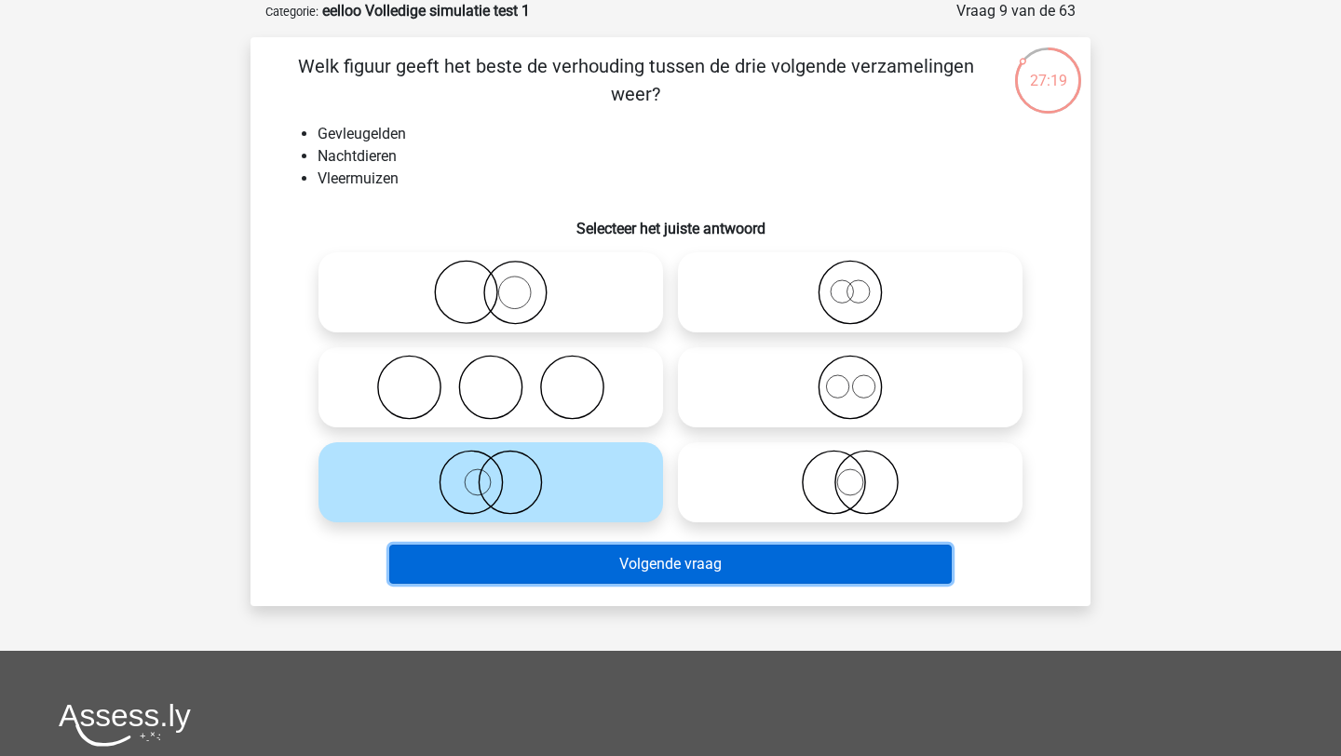
click at [636, 578] on button "Volgende vraag" at bounding box center [671, 564] width 564 height 39
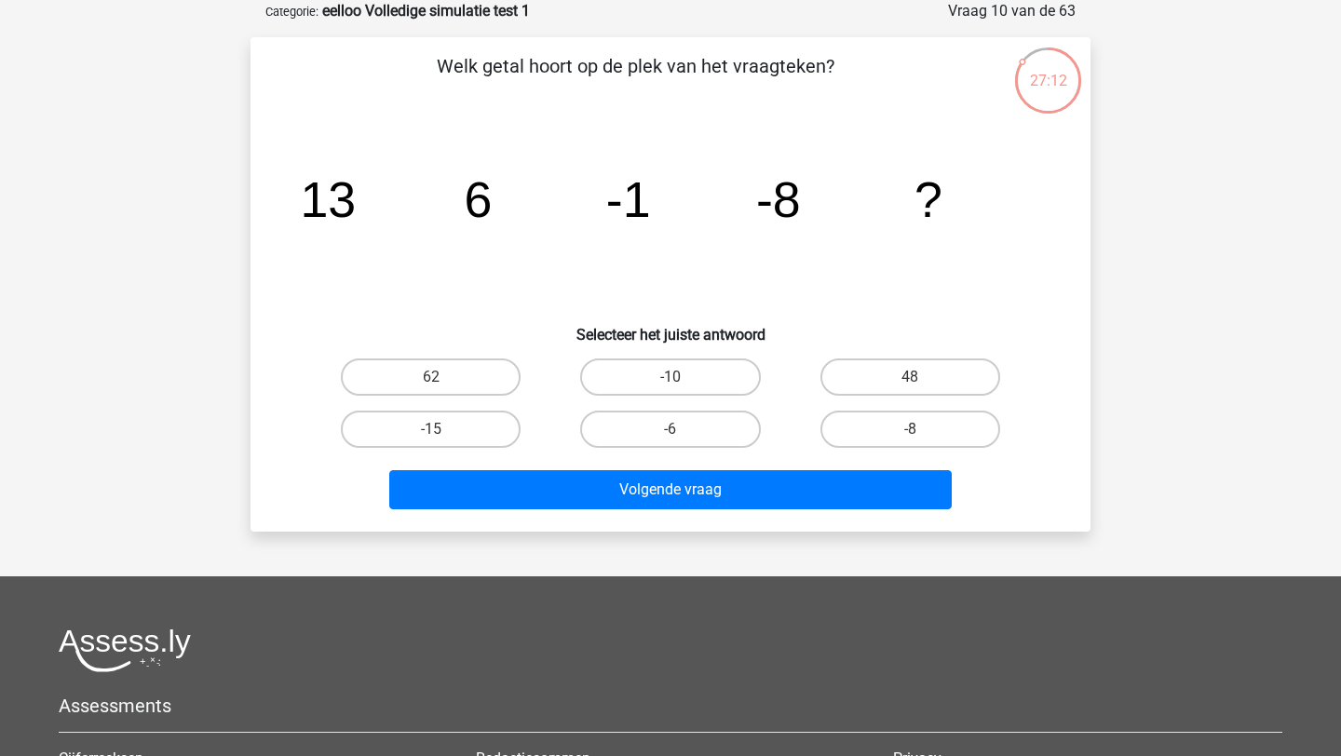
click at [442, 435] on input "-15" at bounding box center [437, 435] width 12 height 12
radio input "true"
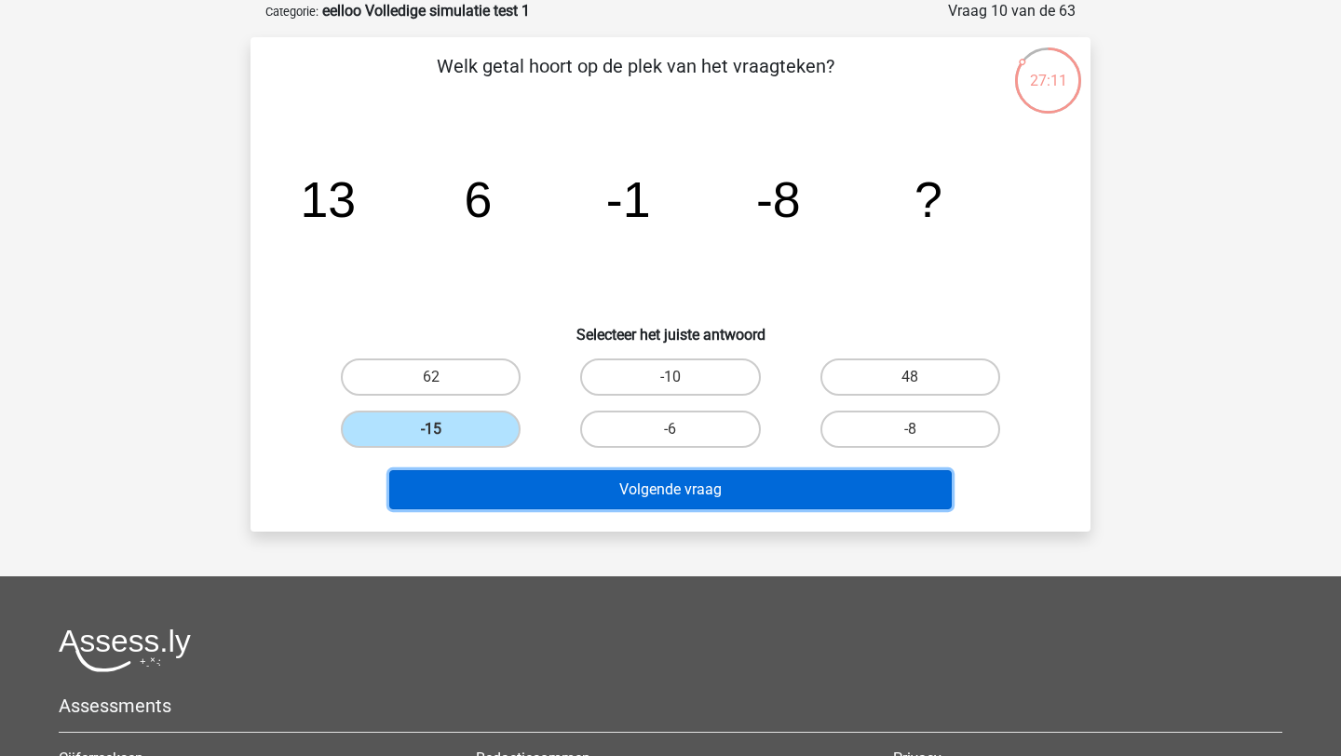
click at [538, 497] on button "Volgende vraag" at bounding box center [671, 489] width 564 height 39
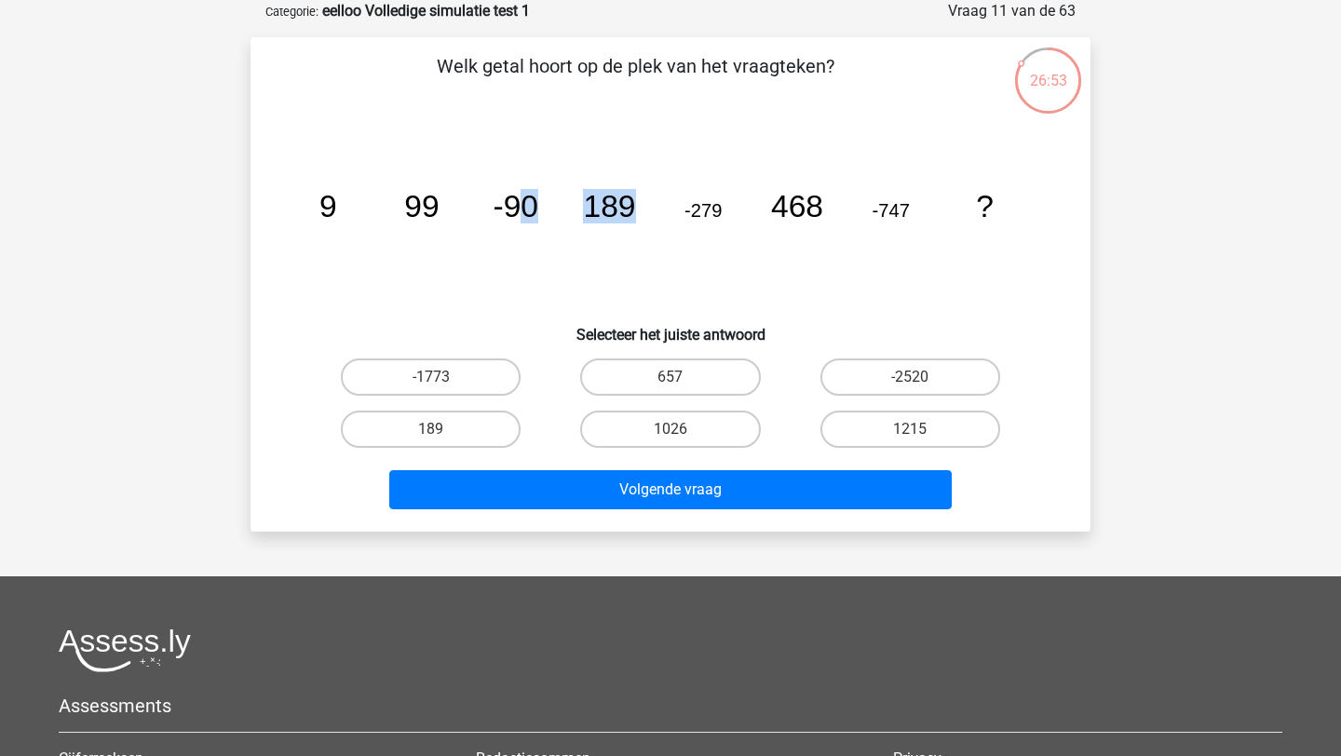
drag, startPoint x: 522, startPoint y: 197, endPoint x: 644, endPoint y: 223, distance: 124.6
click at [644, 223] on icon "image/svg+xml 9 99 -90 189 -279 468 -747 ?" at bounding box center [670, 217] width 751 height 188
drag, startPoint x: 644, startPoint y: 223, endPoint x: 551, endPoint y: 220, distance: 93.2
click at [551, 220] on icon "image/svg+xml 9 99 -90 189 -279 468 -747 ?" at bounding box center [670, 217] width 751 height 188
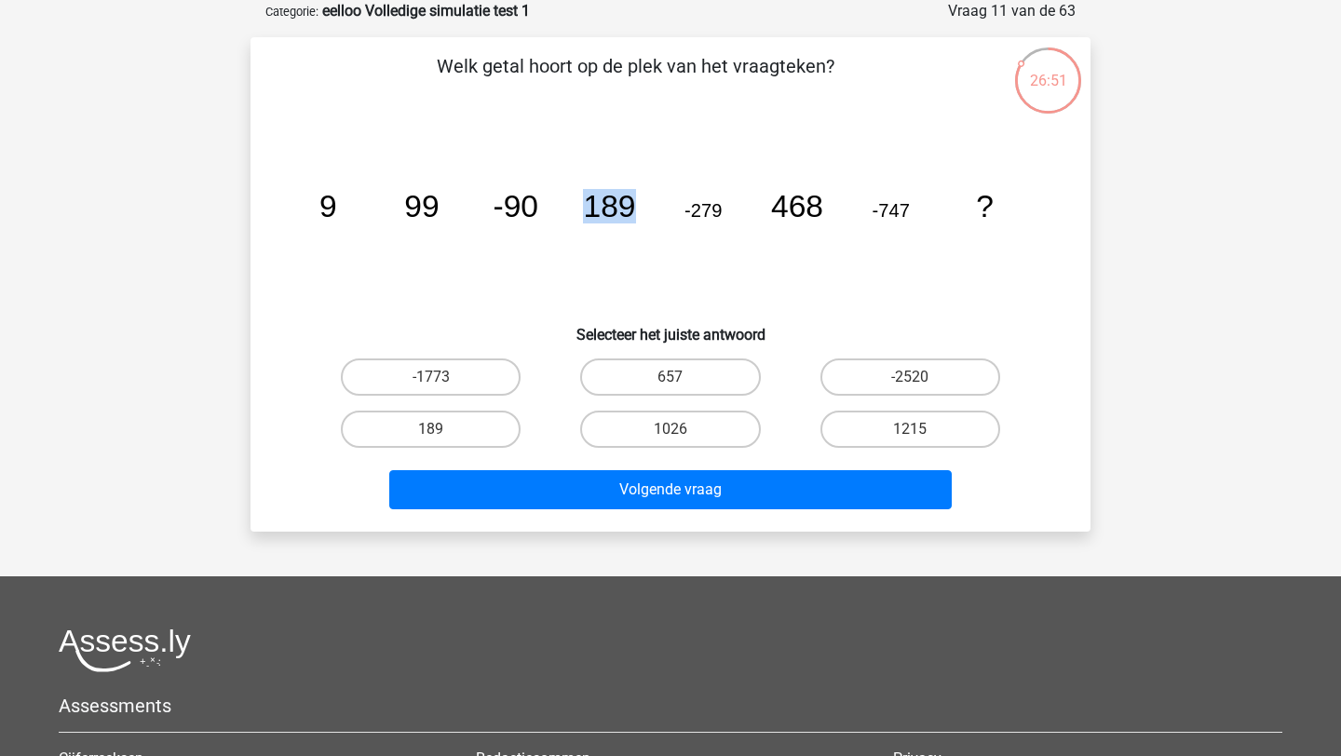
click at [551, 220] on icon "image/svg+xml 9 99 -90 189 -279 468 -747 ?" at bounding box center [670, 217] width 751 height 188
click at [956, 421] on label "1215" at bounding box center [911, 429] width 180 height 37
click at [922, 429] on input "1215" at bounding box center [916, 435] width 12 height 12
radio input "true"
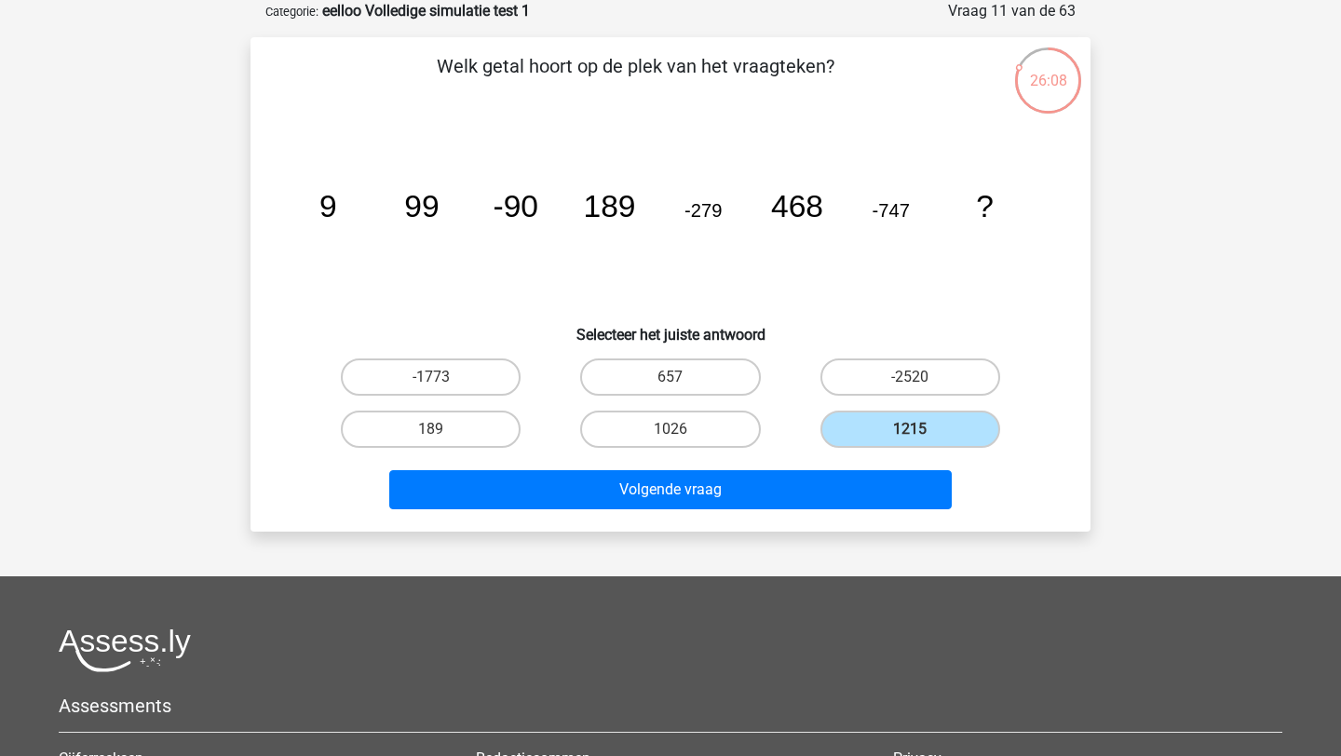
click at [904, 469] on div "Volgende vraag" at bounding box center [670, 485] width 781 height 61
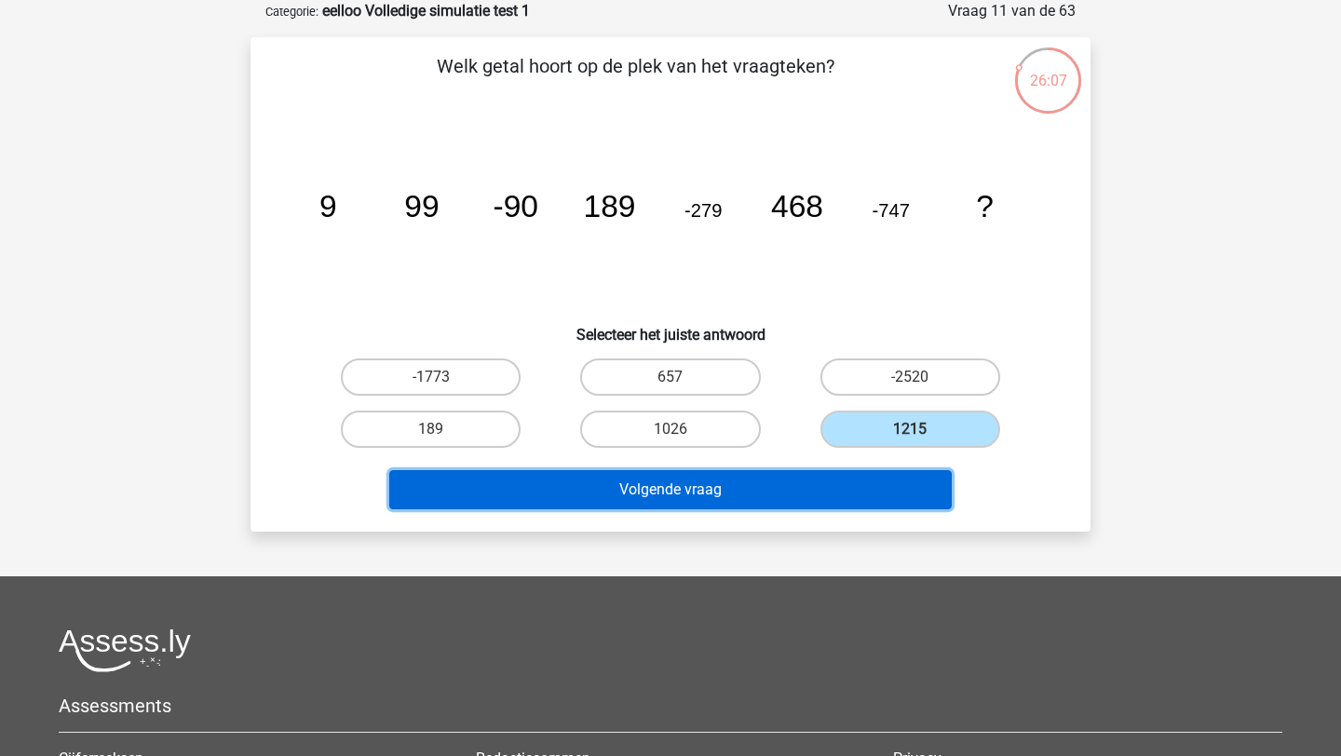
click at [866, 500] on button "Volgende vraag" at bounding box center [671, 489] width 564 height 39
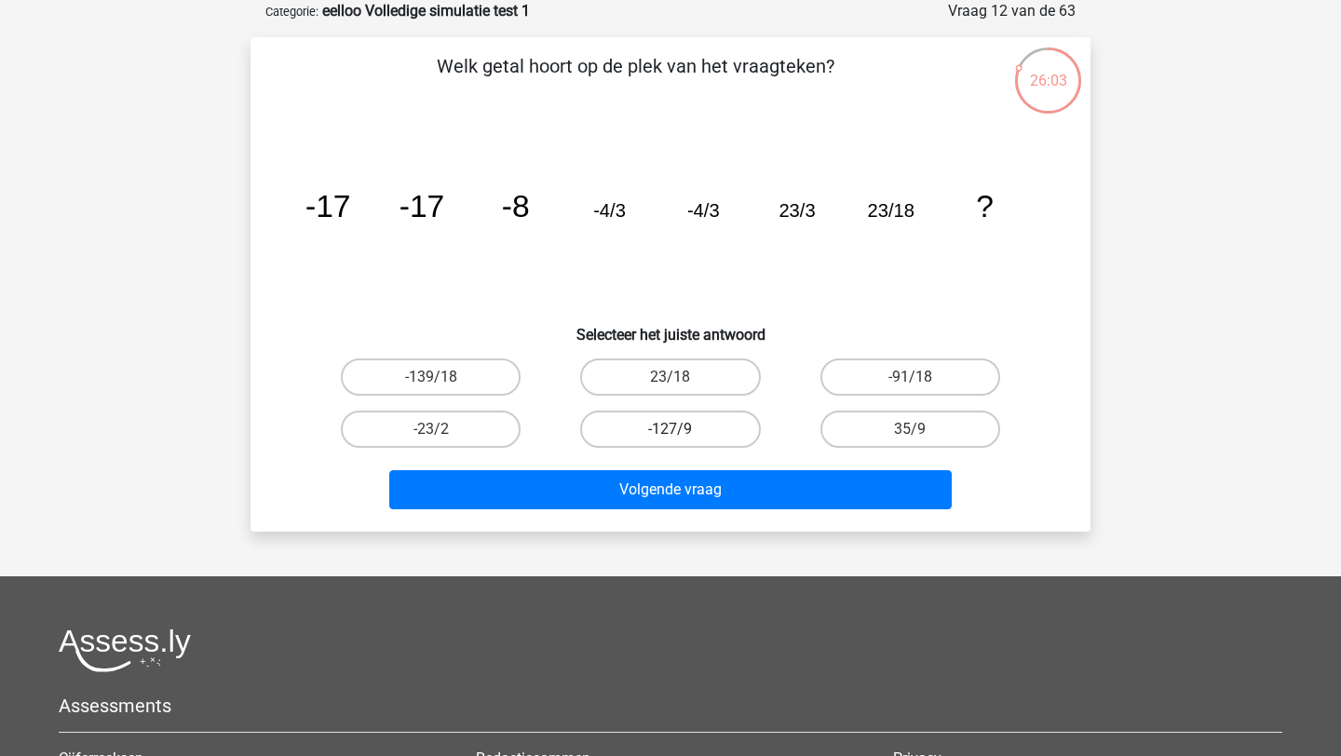
click at [687, 434] on label "-127/9" at bounding box center [670, 429] width 180 height 37
click at [683, 434] on input "-127/9" at bounding box center [677, 435] width 12 height 12
radio input "true"
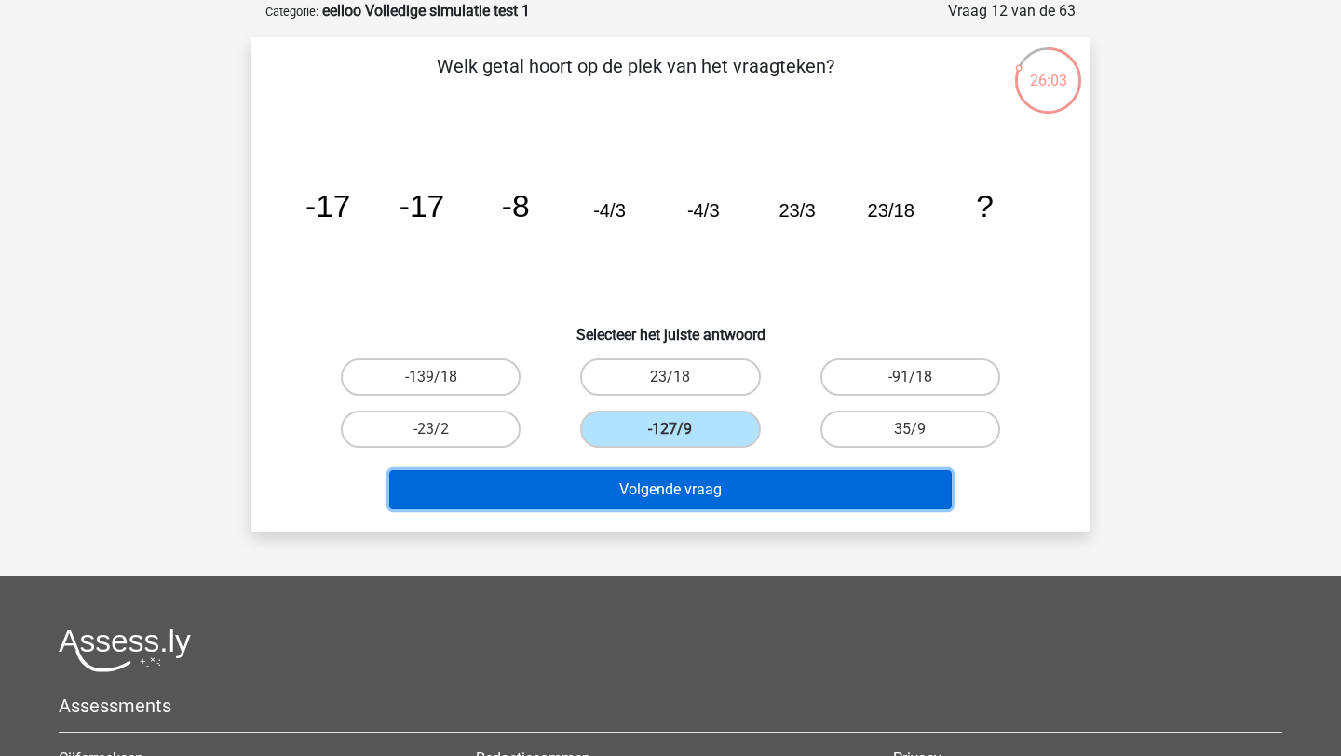
click at [687, 497] on button "Volgende vraag" at bounding box center [671, 489] width 564 height 39
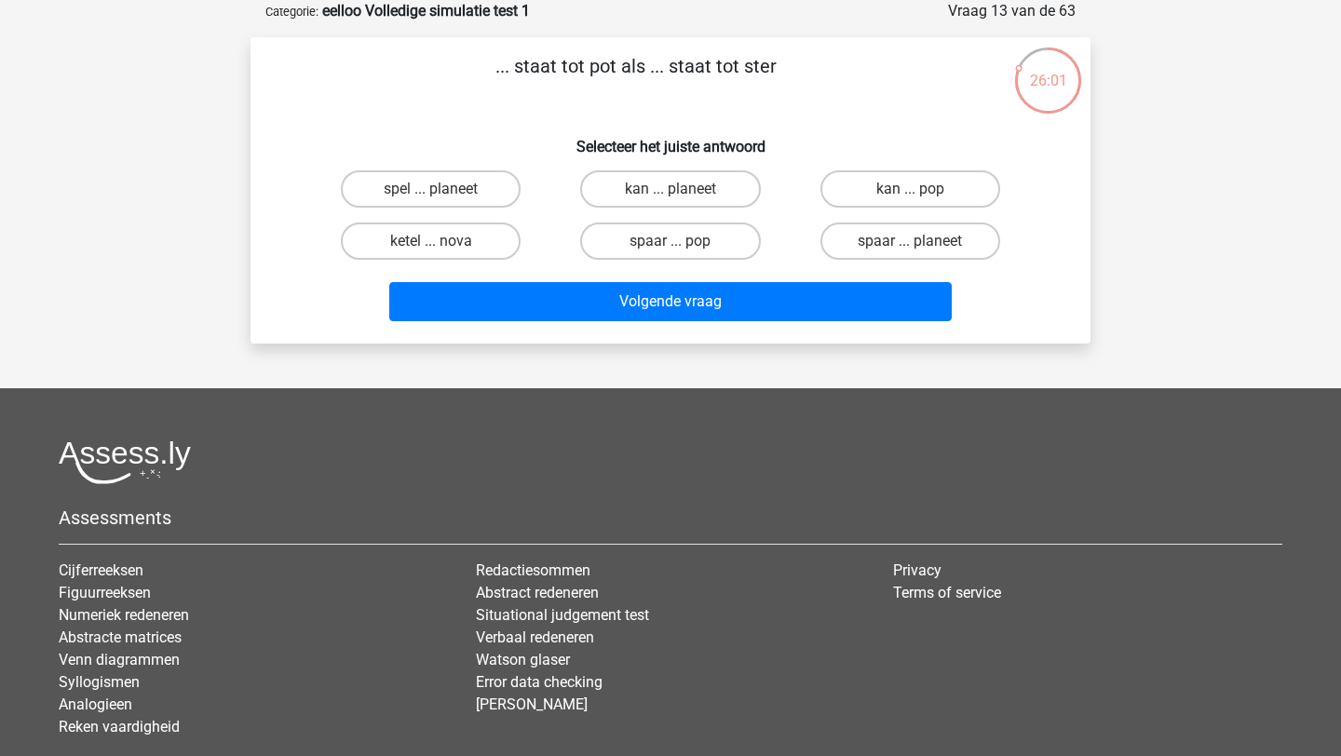
scroll to position [36, 0]
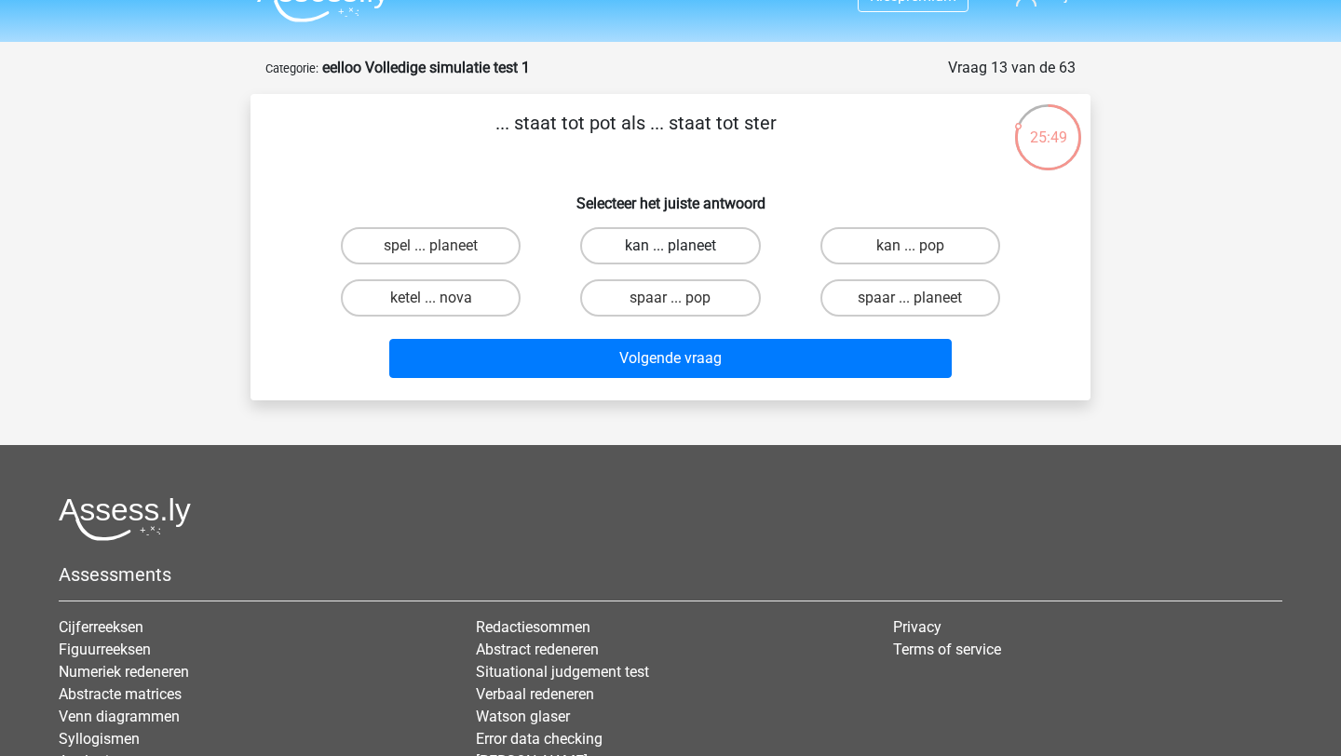
click at [628, 248] on label "kan ... planeet" at bounding box center [670, 245] width 180 height 37
click at [671, 248] on input "kan ... planeet" at bounding box center [677, 252] width 12 height 12
radio input "true"
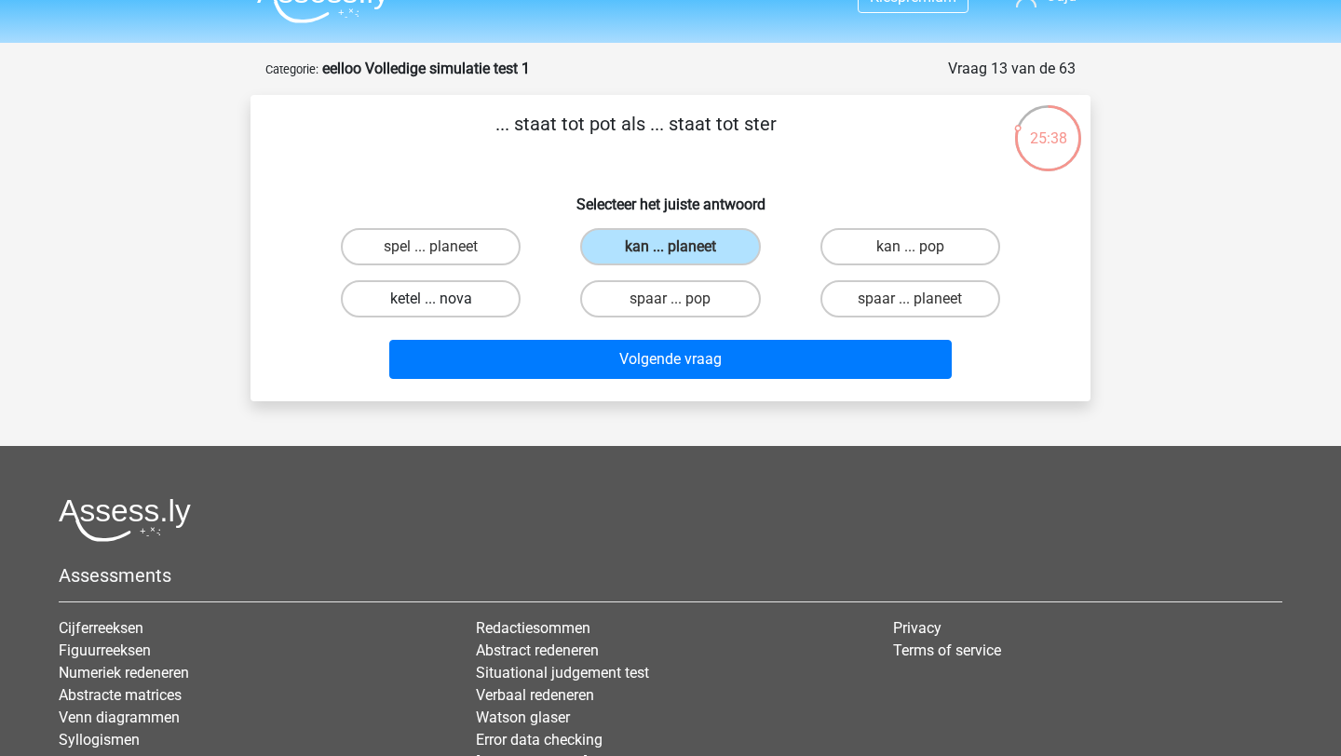
click at [457, 306] on label "ketel ... nova" at bounding box center [431, 298] width 180 height 37
click at [443, 306] on input "ketel ... nova" at bounding box center [437, 305] width 12 height 12
radio input "true"
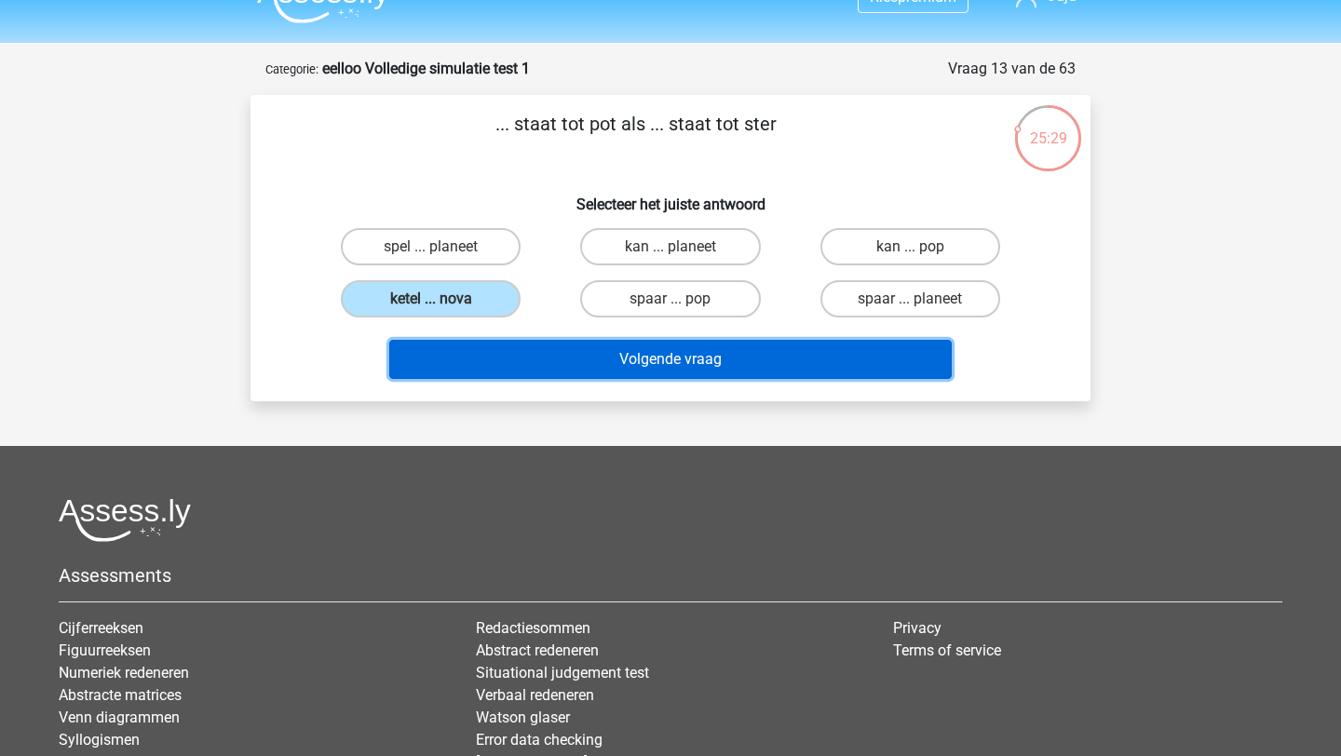
click at [654, 343] on button "Volgende vraag" at bounding box center [671, 359] width 564 height 39
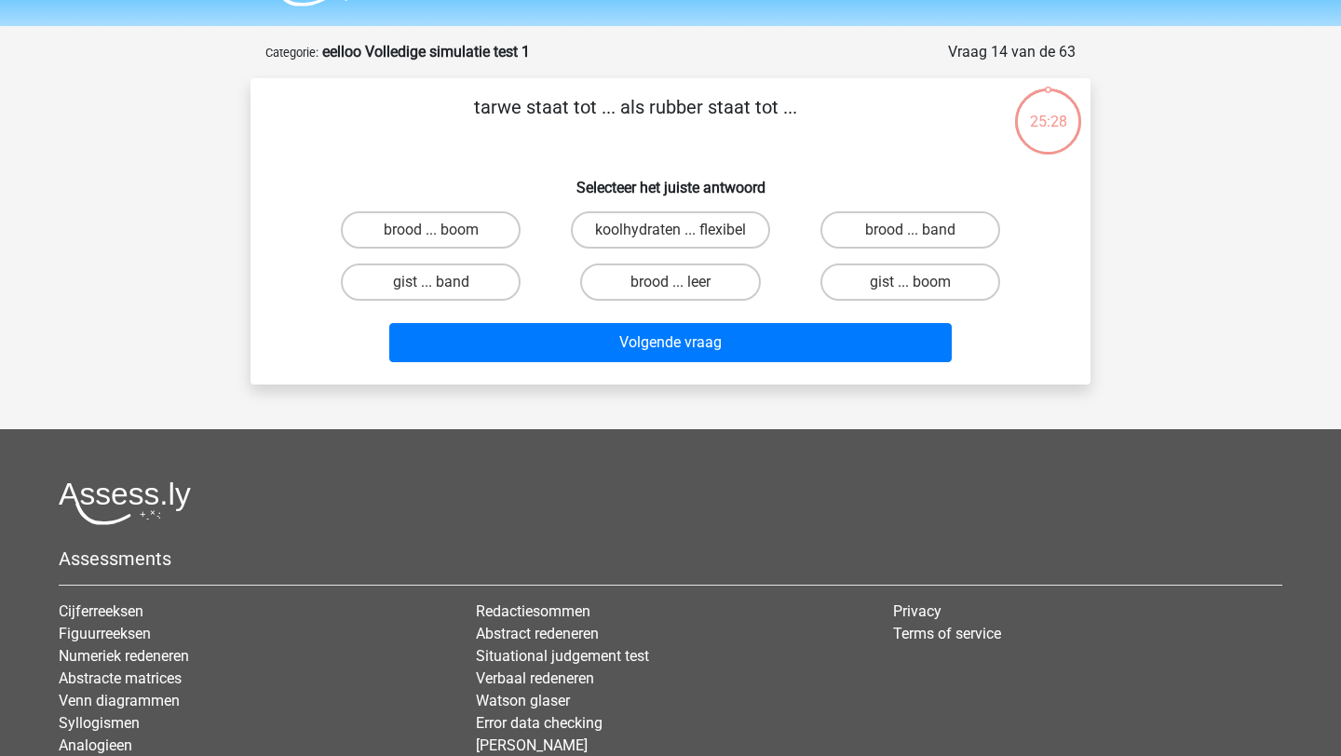
scroll to position [47, 0]
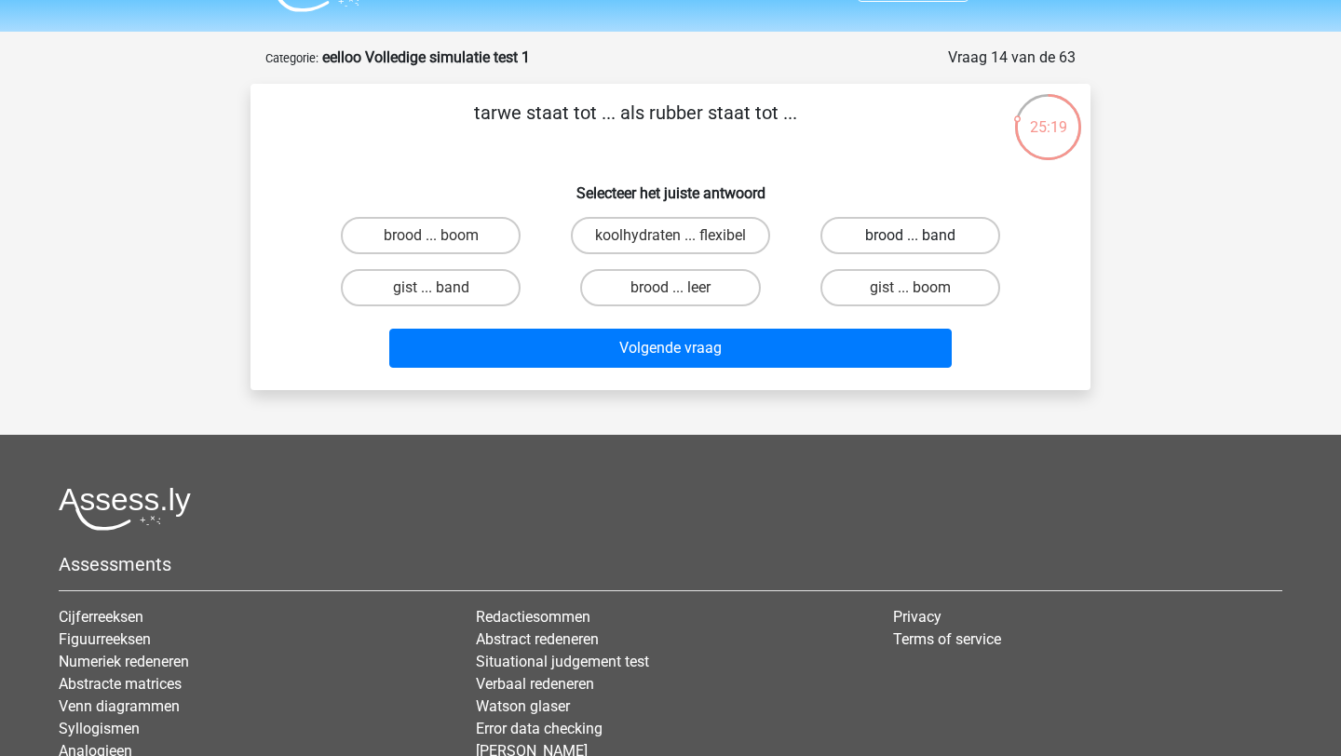
click at [887, 236] on label "brood ... band" at bounding box center [911, 235] width 180 height 37
click at [910, 236] on input "brood ... band" at bounding box center [916, 242] width 12 height 12
radio input "true"
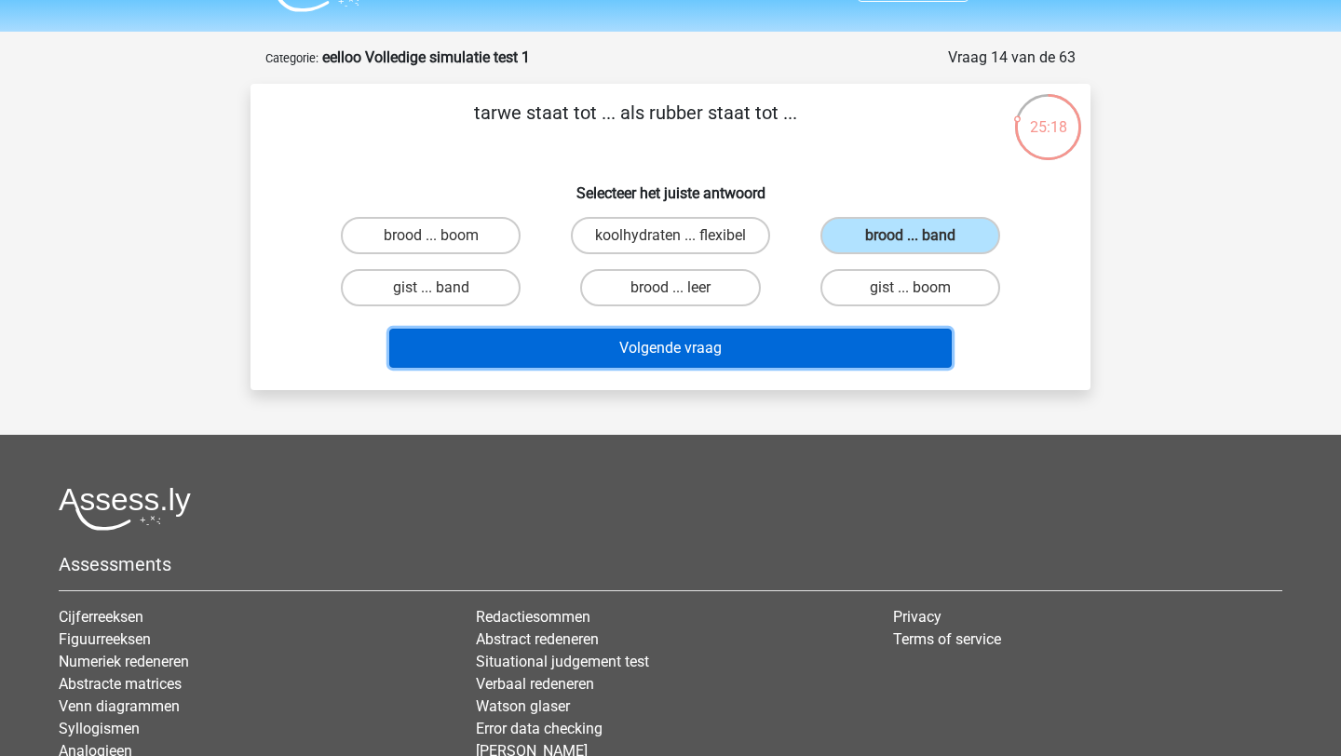
click at [806, 361] on button "Volgende vraag" at bounding box center [671, 348] width 564 height 39
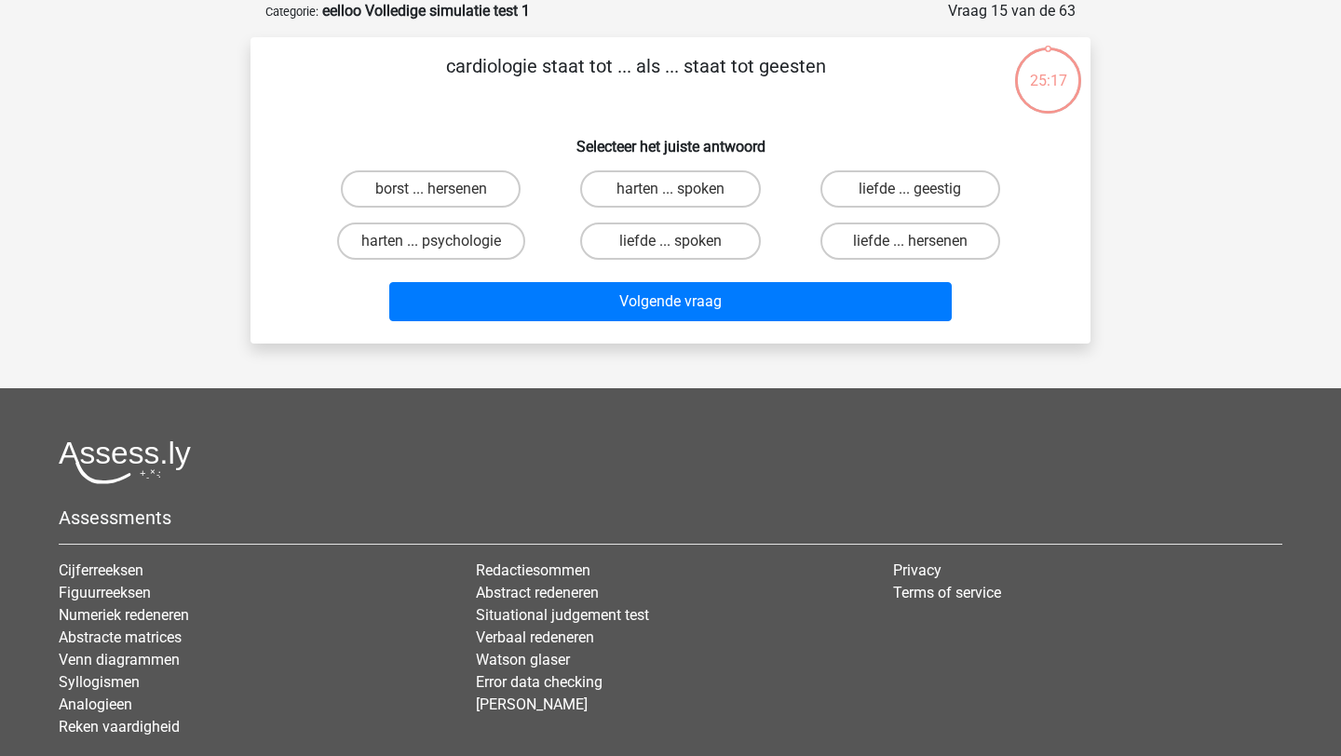
scroll to position [0, 0]
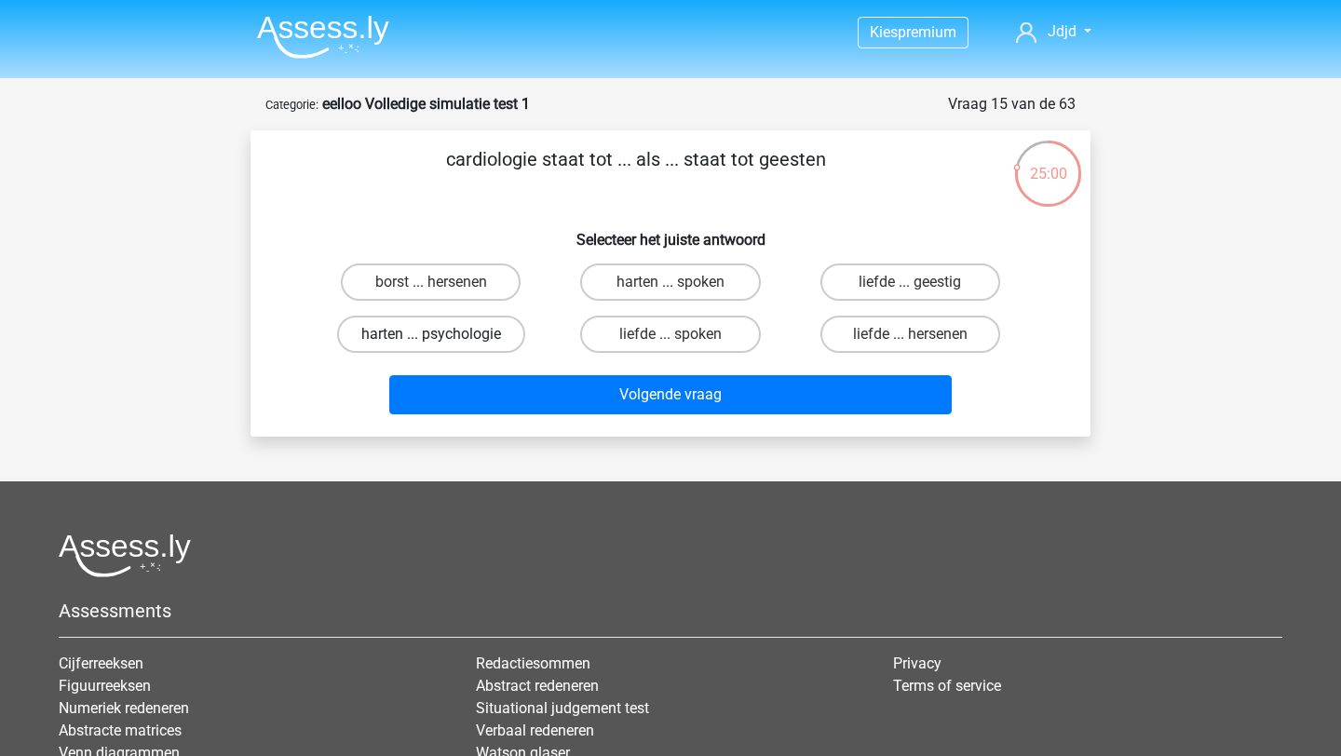
click at [476, 324] on label "harten ... psychologie" at bounding box center [431, 334] width 188 height 37
click at [443, 334] on input "harten ... psychologie" at bounding box center [437, 340] width 12 height 12
radio input "true"
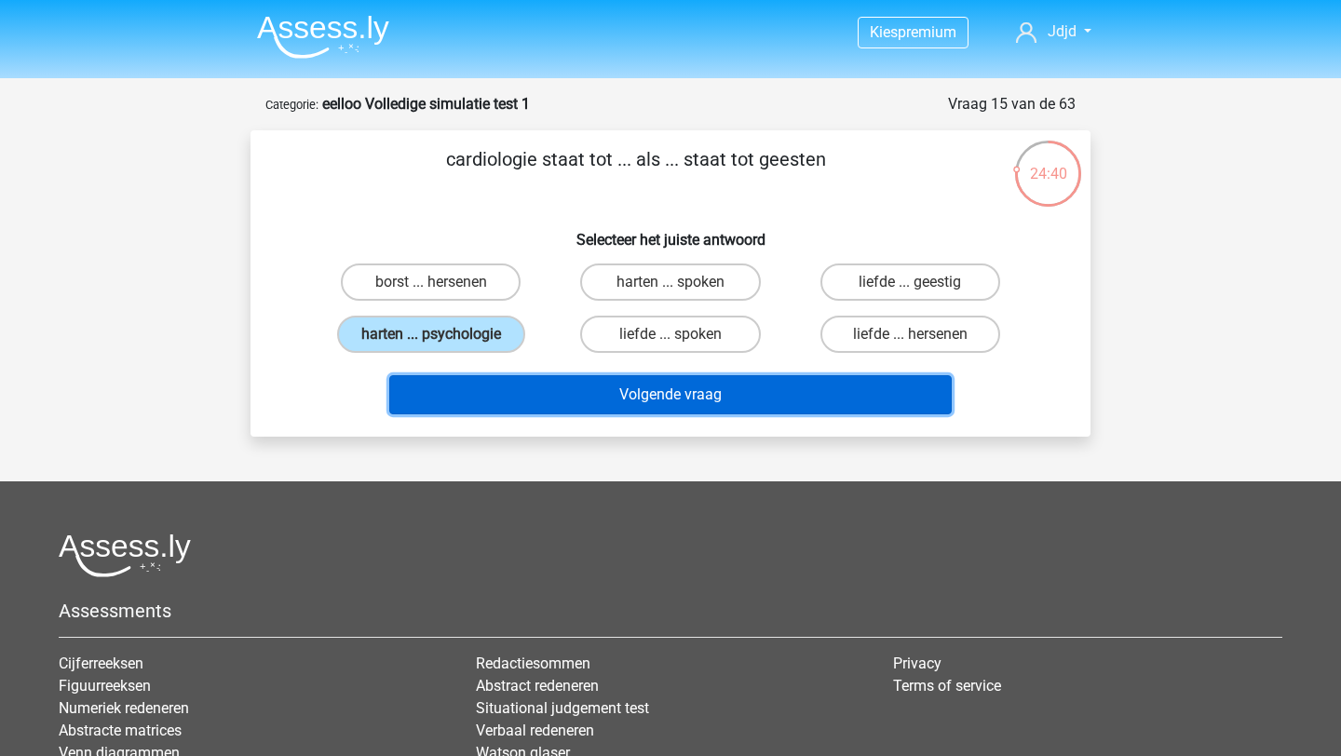
click at [577, 391] on button "Volgende vraag" at bounding box center [671, 394] width 564 height 39
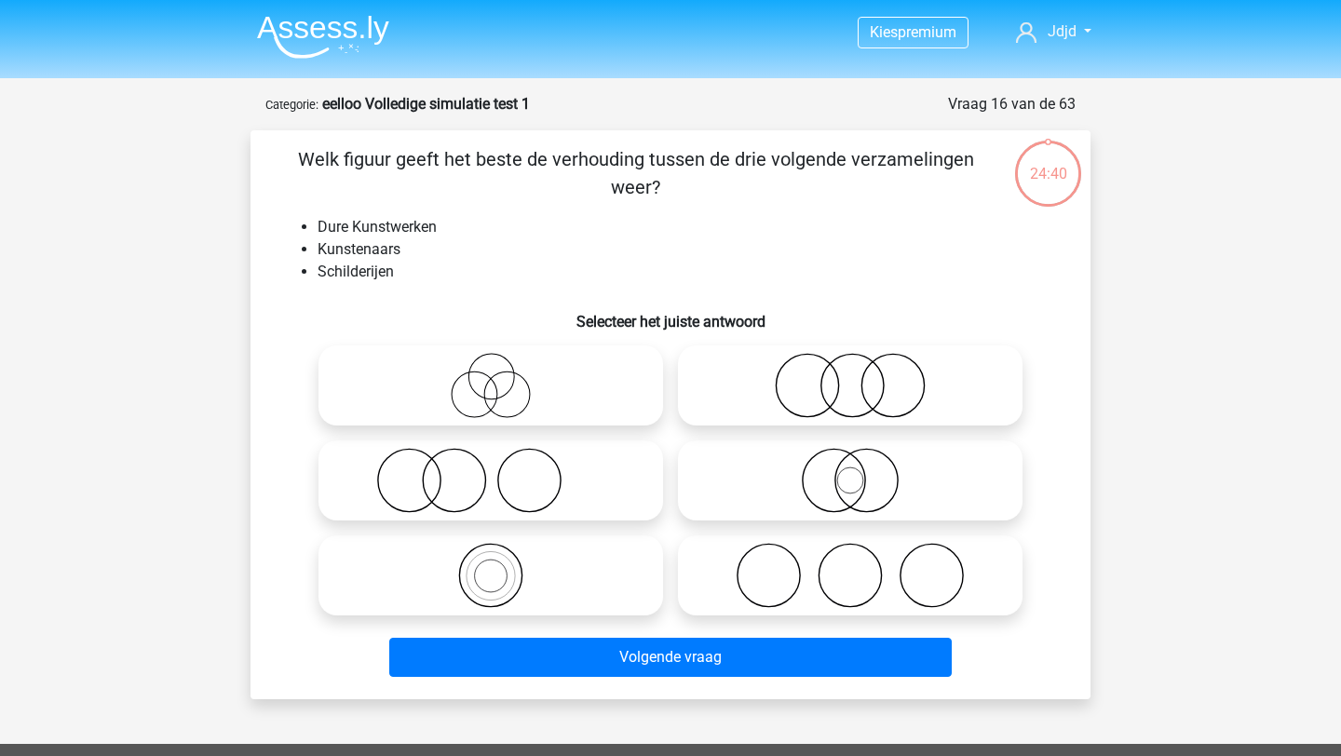
scroll to position [93, 0]
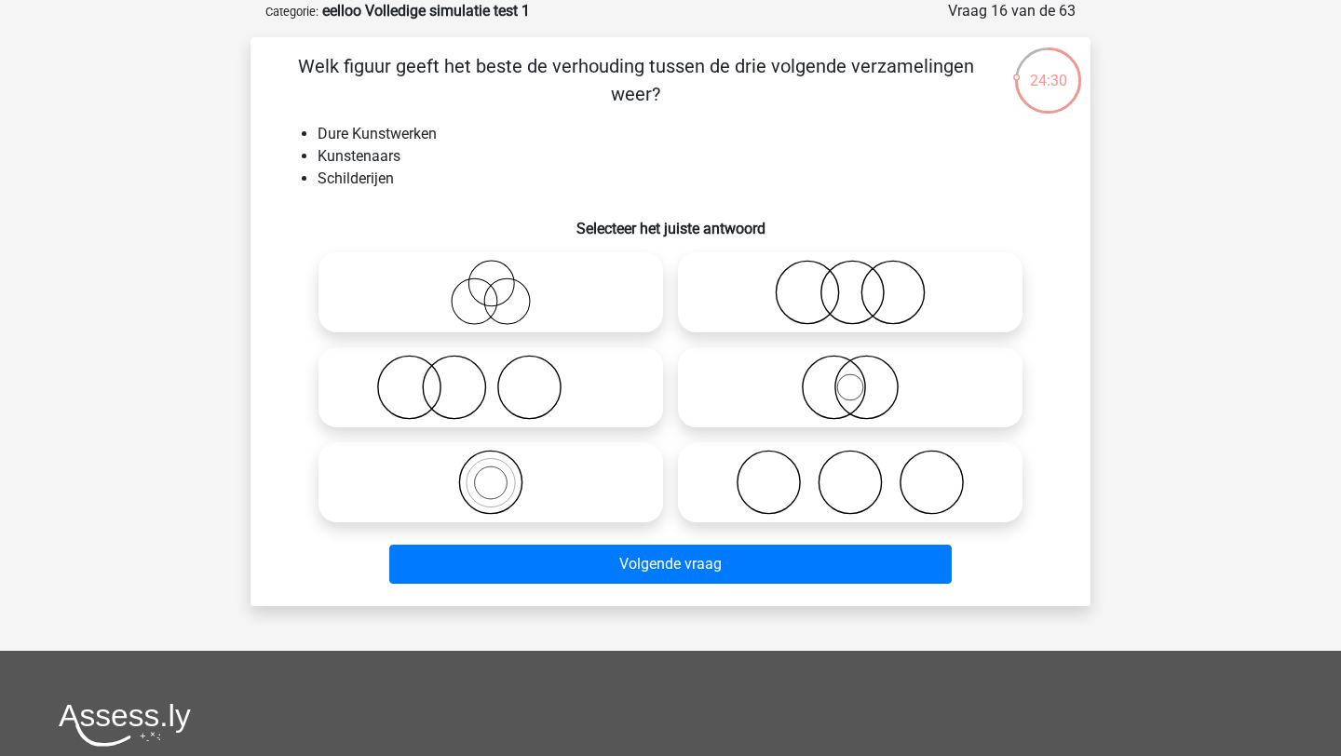
click at [515, 273] on icon at bounding box center [491, 292] width 330 height 65
click at [503, 273] on input "radio" at bounding box center [497, 277] width 12 height 12
radio input "true"
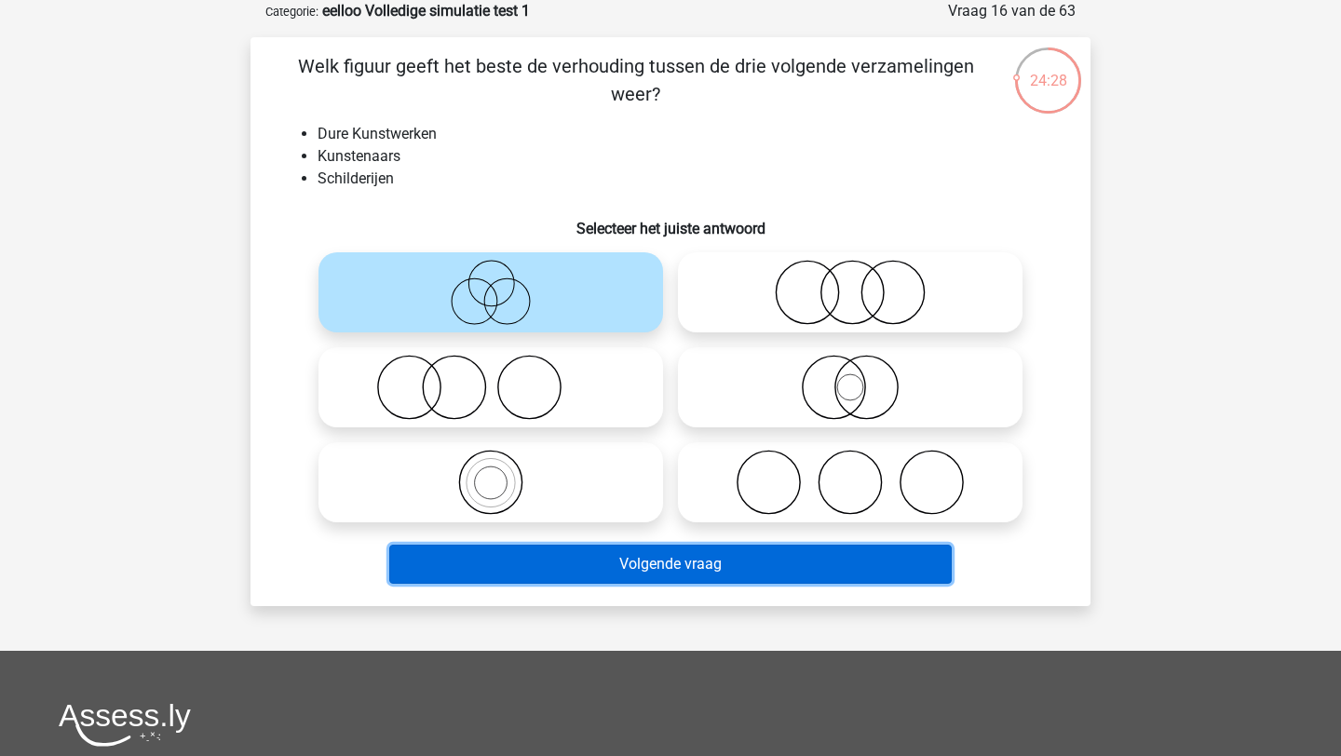
click at [673, 569] on button "Volgende vraag" at bounding box center [671, 564] width 564 height 39
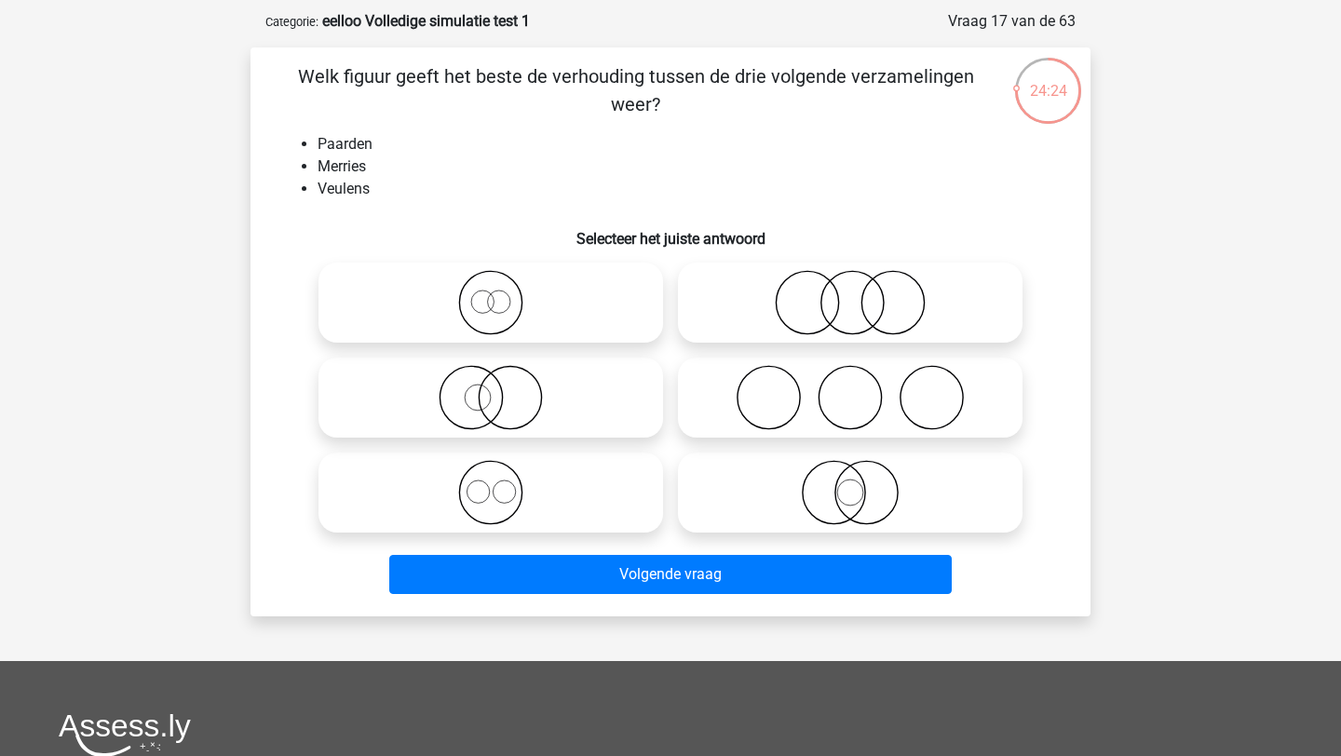
scroll to position [67, 0]
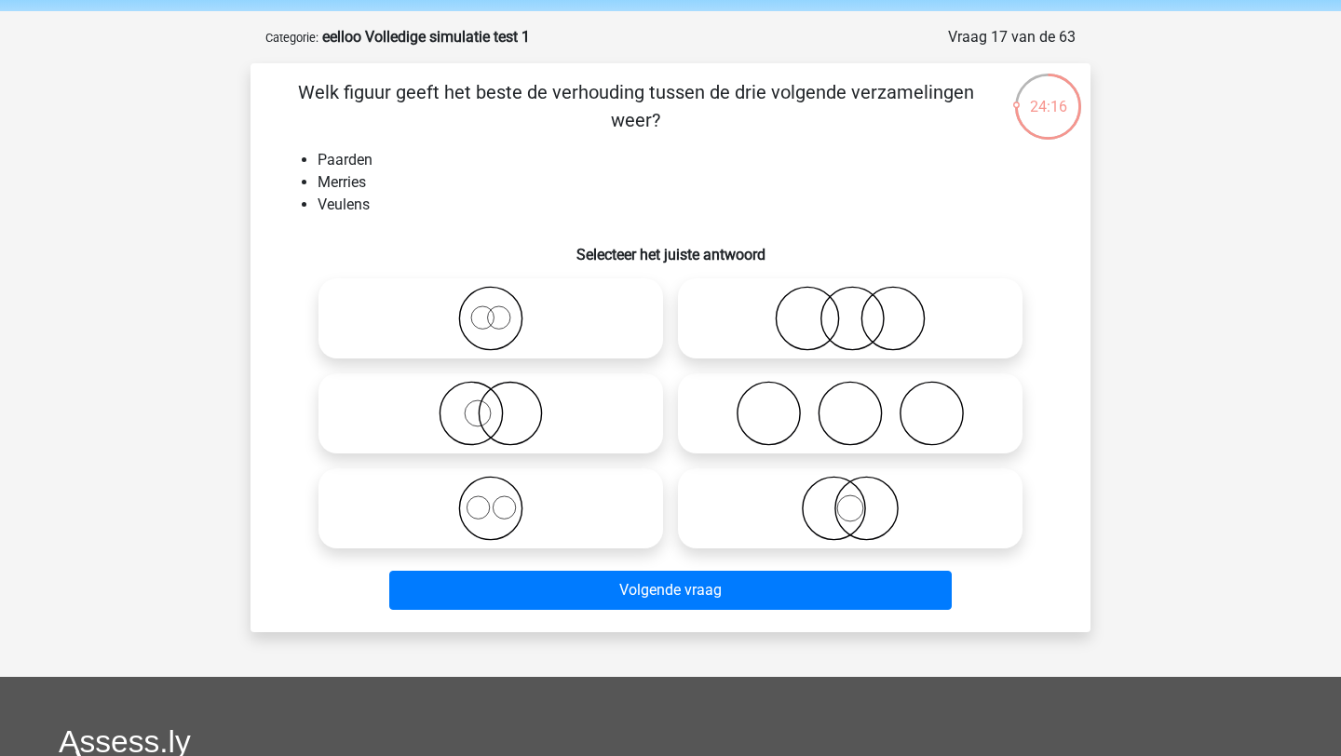
click at [784, 265] on div "Welk figuur geeft het beste de verhouding tussen de drie volgende verzamelingen…" at bounding box center [670, 347] width 825 height 539
click at [765, 330] on icon at bounding box center [851, 318] width 330 height 65
click at [850, 309] on input "radio" at bounding box center [856, 303] width 12 height 12
radio input "true"
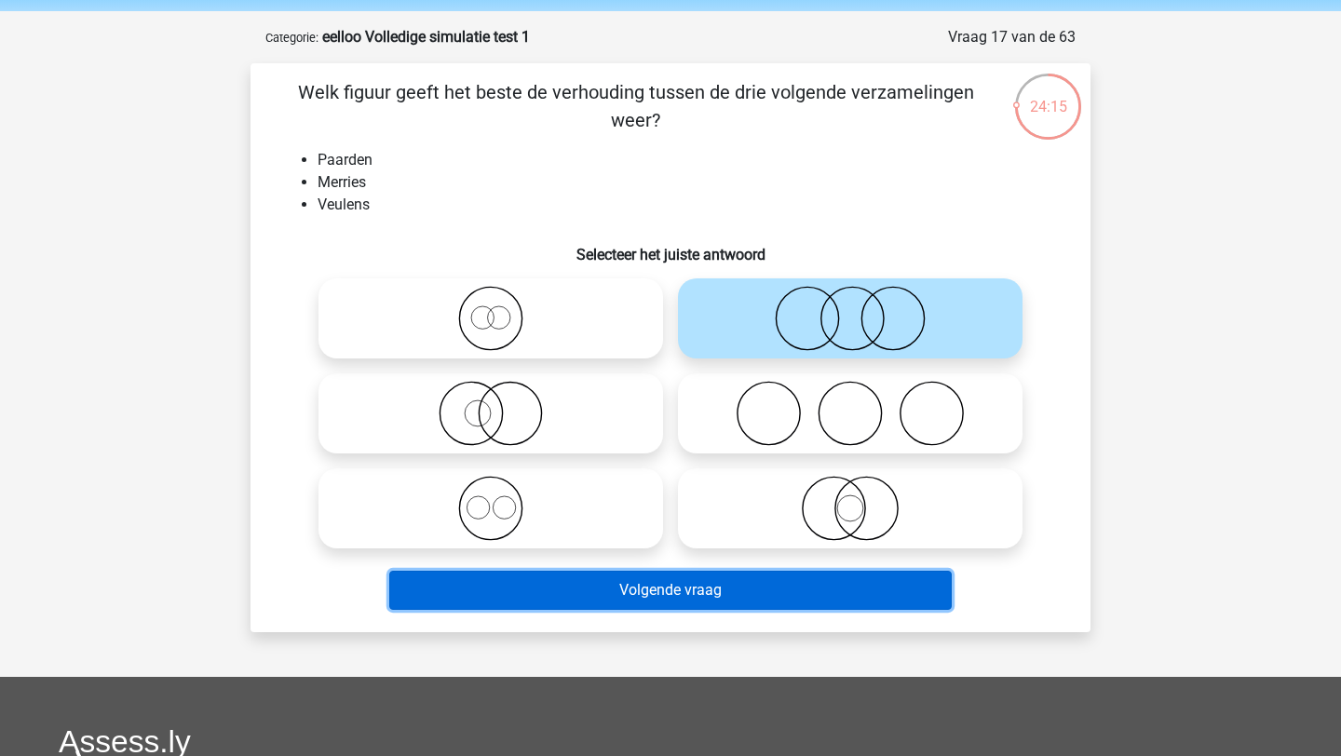
click at [696, 584] on button "Volgende vraag" at bounding box center [671, 590] width 564 height 39
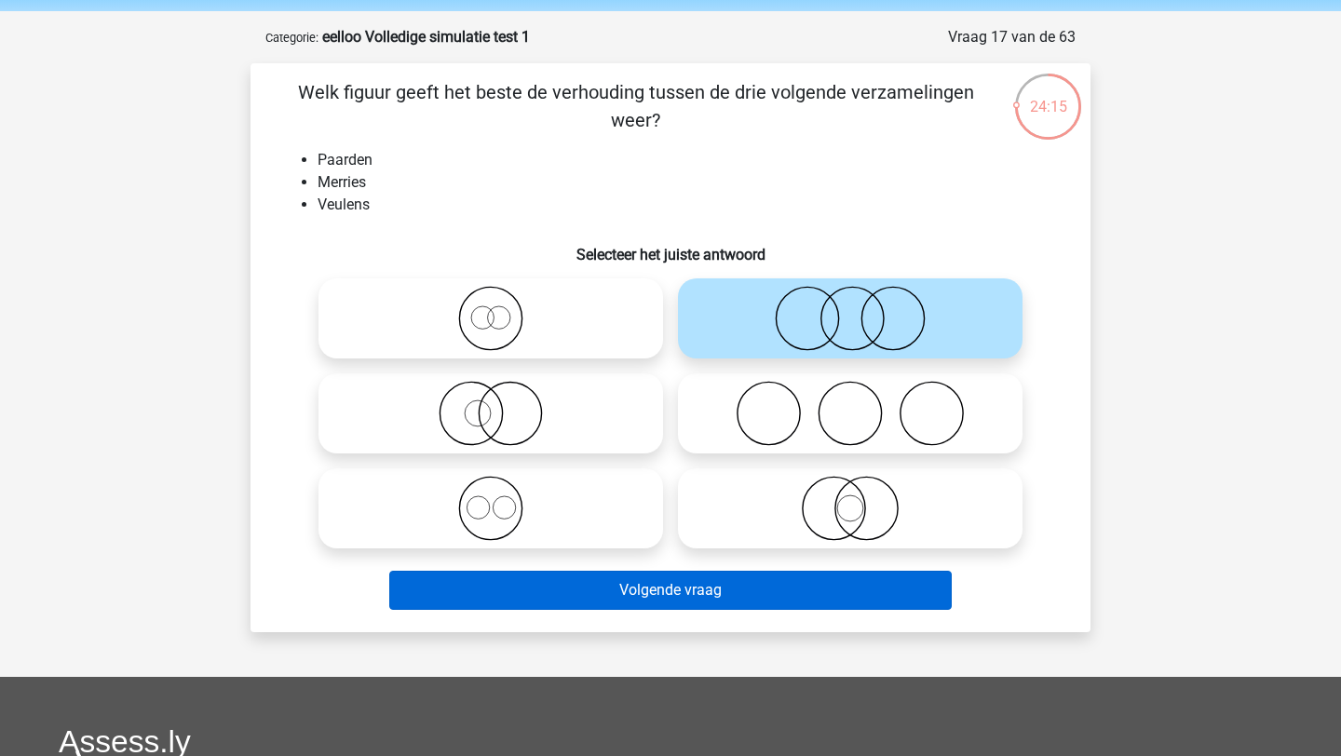
scroll to position [93, 0]
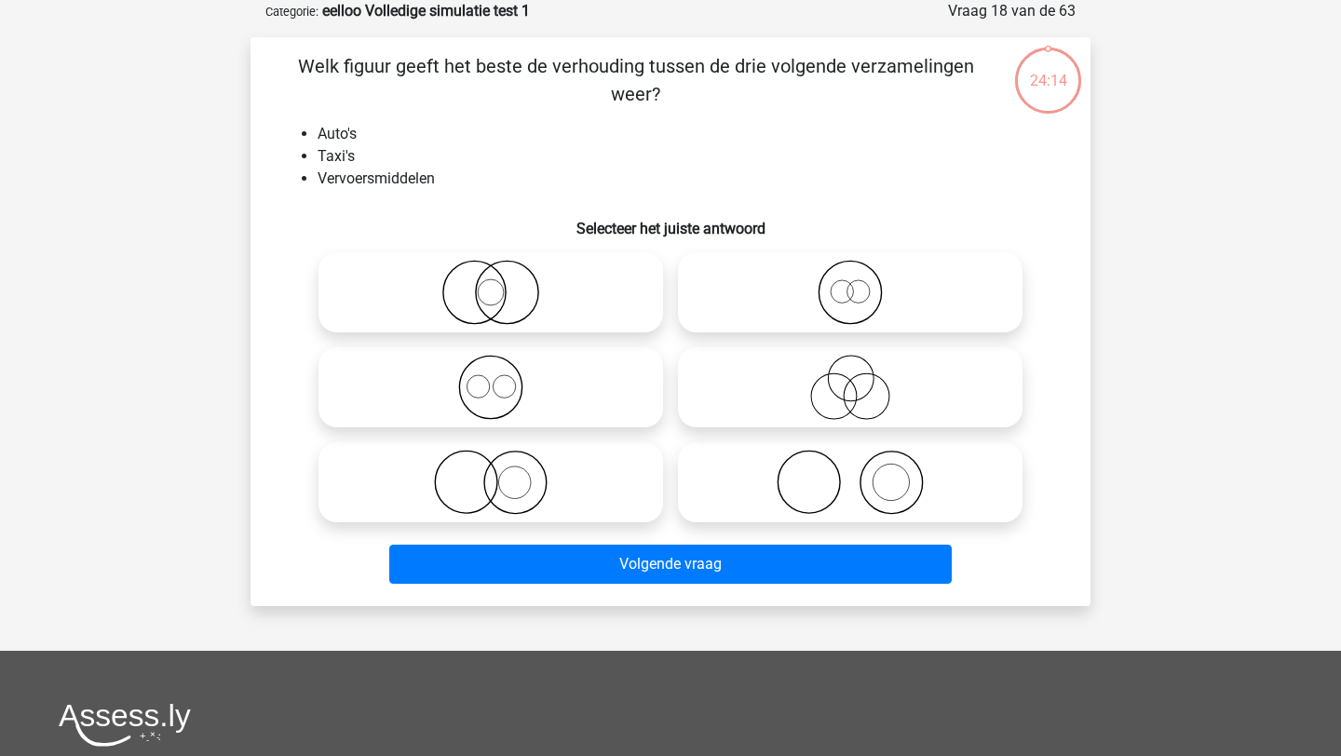
click at [729, 359] on icon at bounding box center [851, 387] width 330 height 65
click at [850, 366] on input "radio" at bounding box center [856, 372] width 12 height 12
radio input "true"
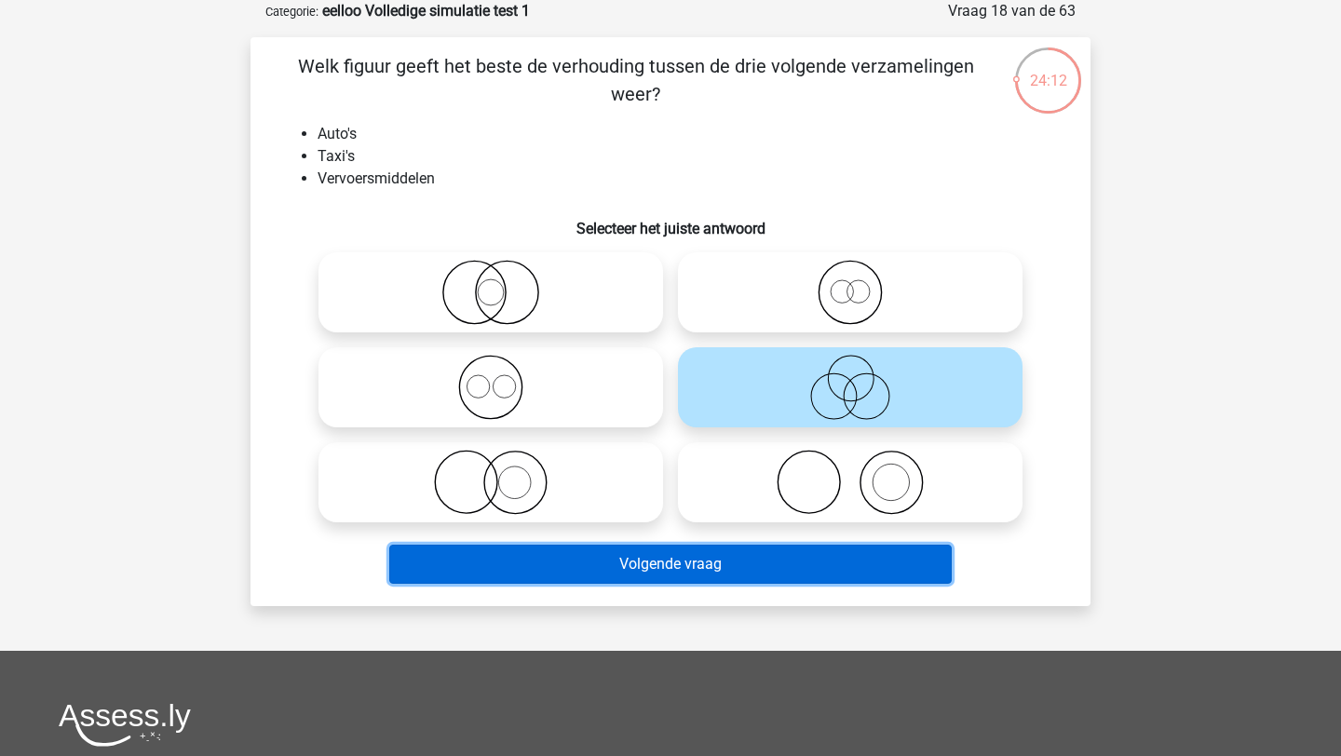
click at [675, 581] on button "Volgende vraag" at bounding box center [671, 564] width 564 height 39
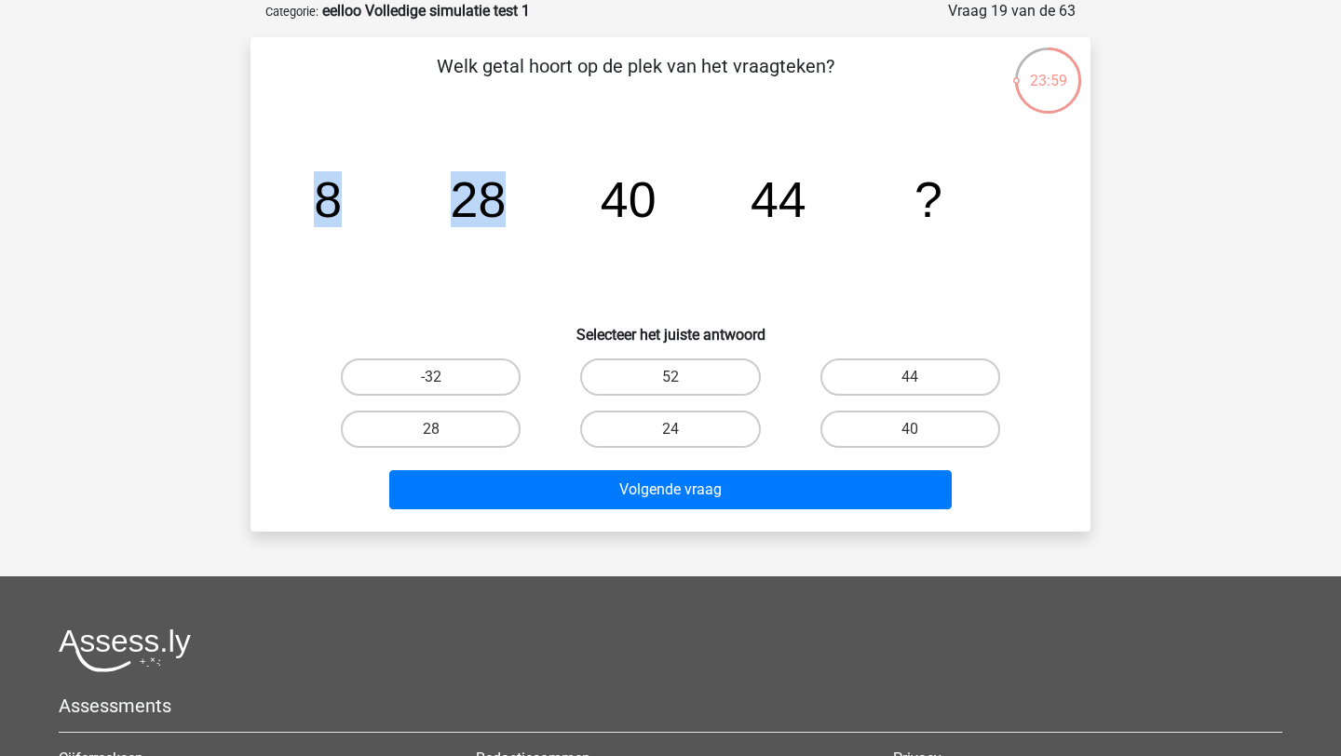
drag, startPoint x: 325, startPoint y: 206, endPoint x: 510, endPoint y: 197, distance: 184.7
click at [510, 197] on icon "image/svg+xml 8 28 40 44 ?" at bounding box center [670, 217] width 751 height 188
click at [613, 235] on icon "image/svg+xml 8 28 40 44 ?" at bounding box center [670, 217] width 751 height 188
click at [866, 434] on label "40" at bounding box center [911, 429] width 180 height 37
click at [910, 434] on input "40" at bounding box center [916, 435] width 12 height 12
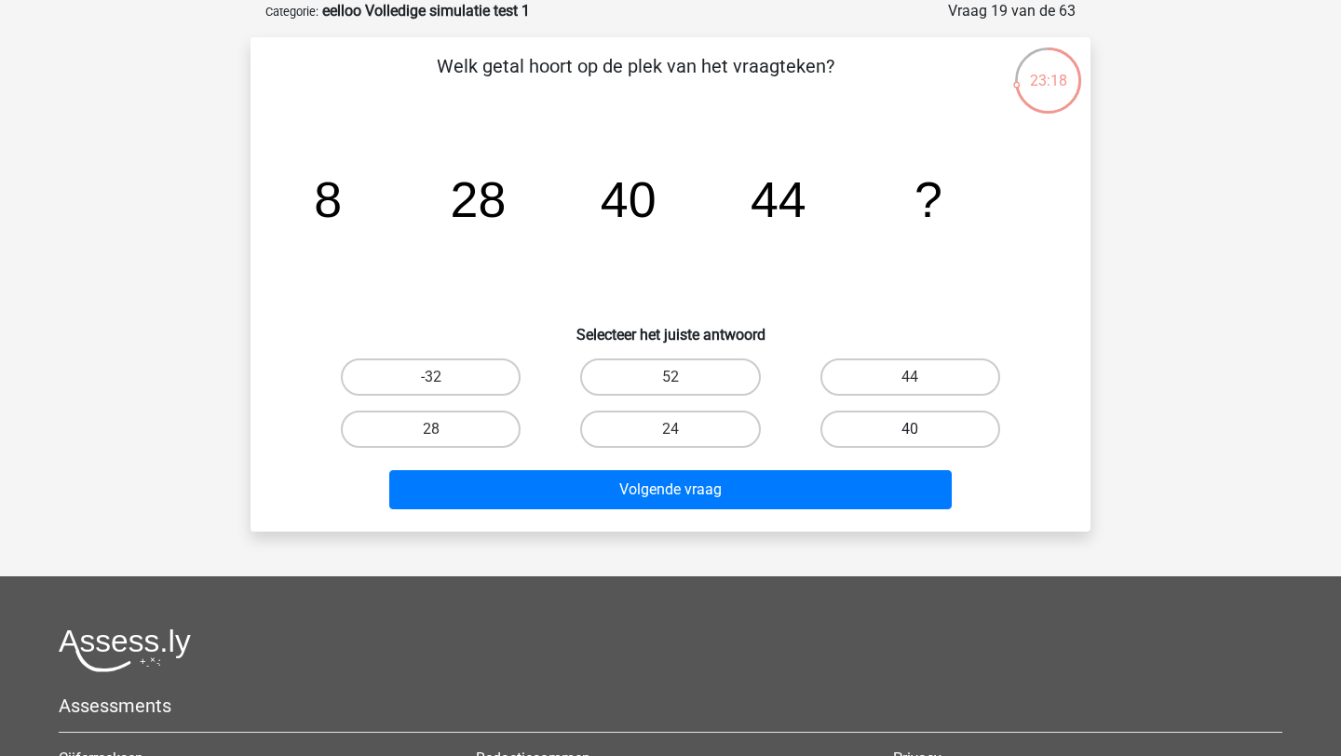
radio input "true"
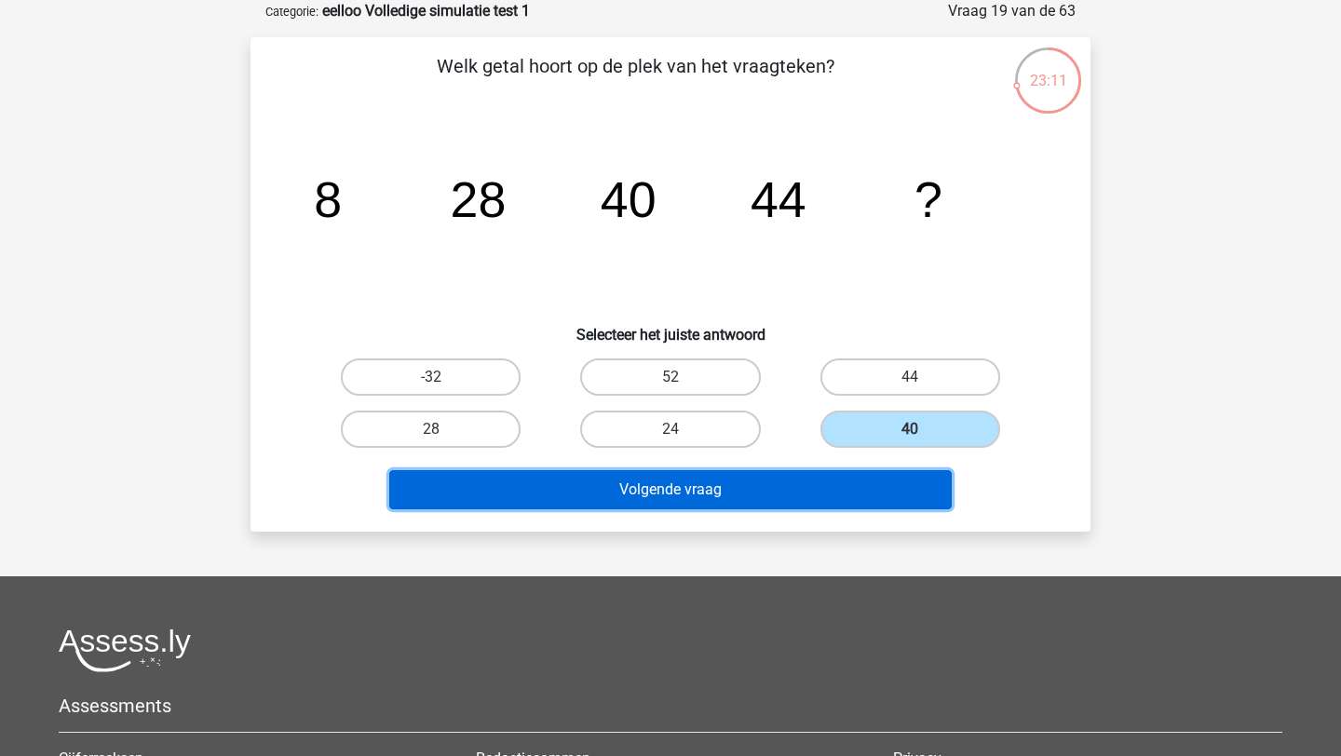
click at [616, 493] on button "Volgende vraag" at bounding box center [671, 489] width 564 height 39
